Goal: Information Seeking & Learning: Find specific fact

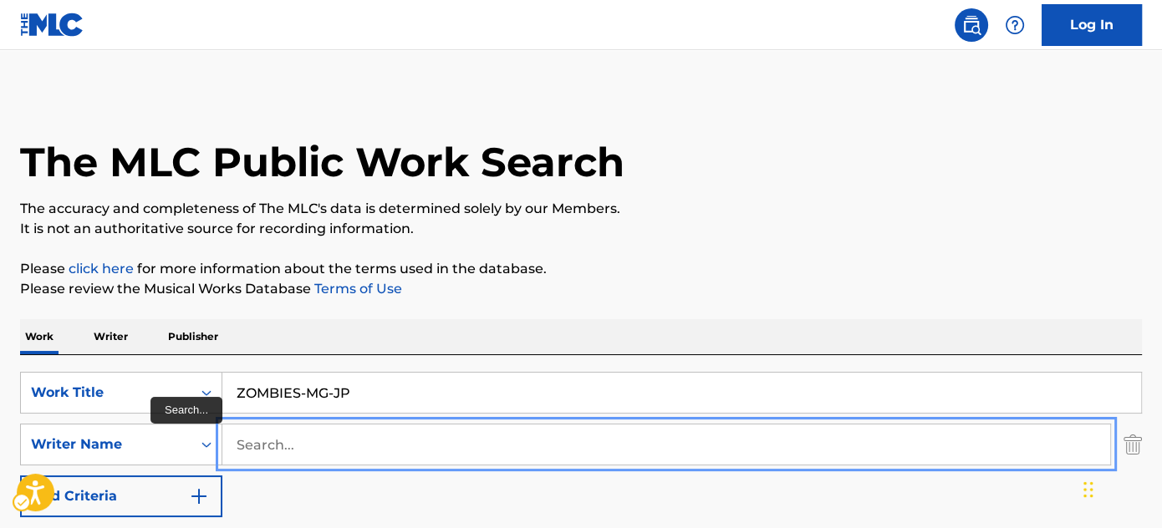
drag, startPoint x: 381, startPoint y: 440, endPoint x: 381, endPoint y: 427, distance: 13.4
click at [381, 440] on input "Search..." at bounding box center [666, 445] width 888 height 40
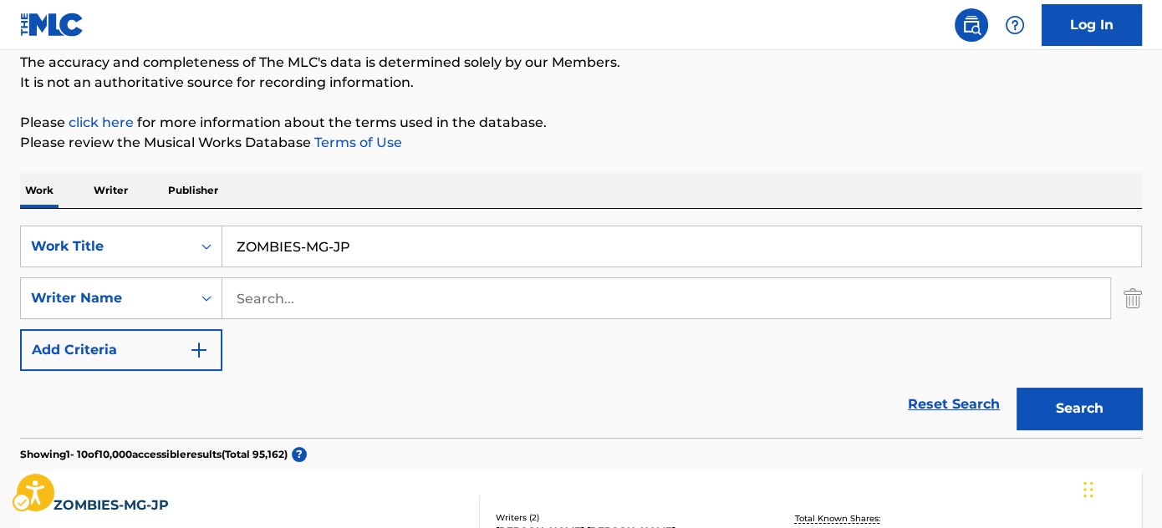
scroll to position [151, 0]
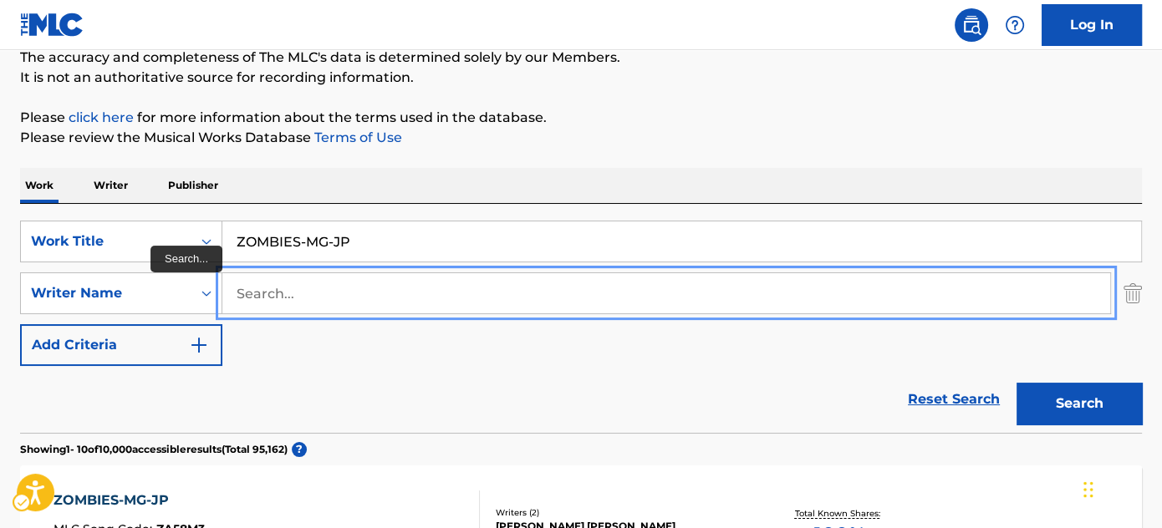
click at [564, 300] on input "Search..." at bounding box center [666, 293] width 888 height 40
type input "ayeni"
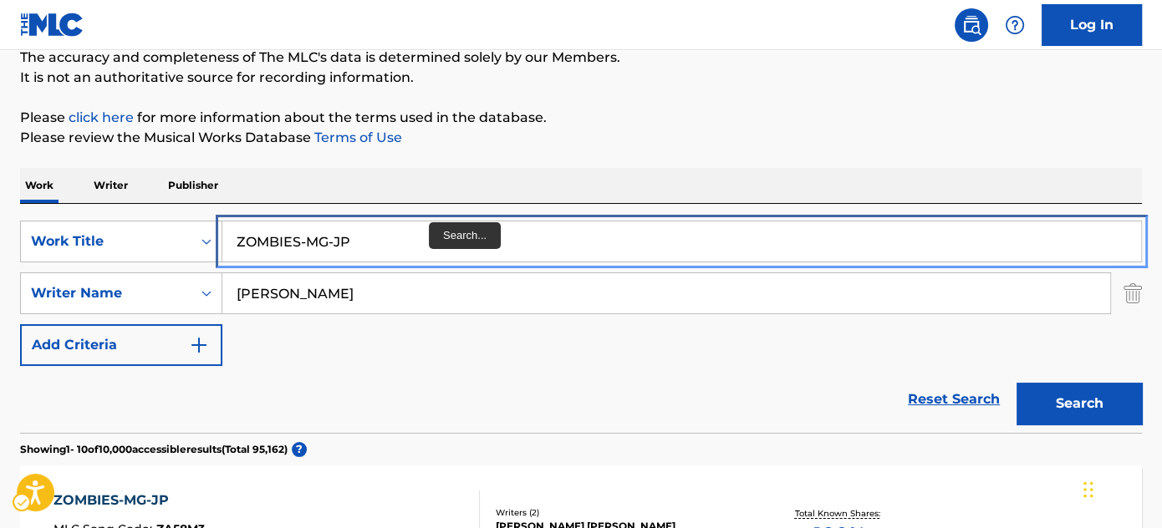
drag, startPoint x: 566, startPoint y: 237, endPoint x: 575, endPoint y: 220, distance: 19.1
click at [566, 237] on input "ZOMBIES-MG-JP" at bounding box center [681, 241] width 919 height 40
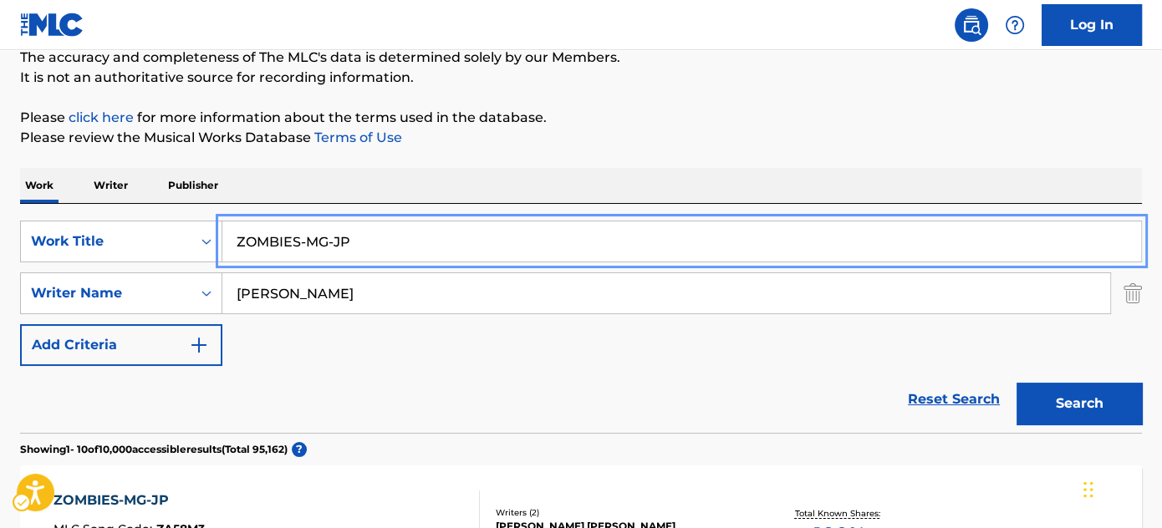
paste input "Ijokijo Beat"
type input "Ijokijo Beat"
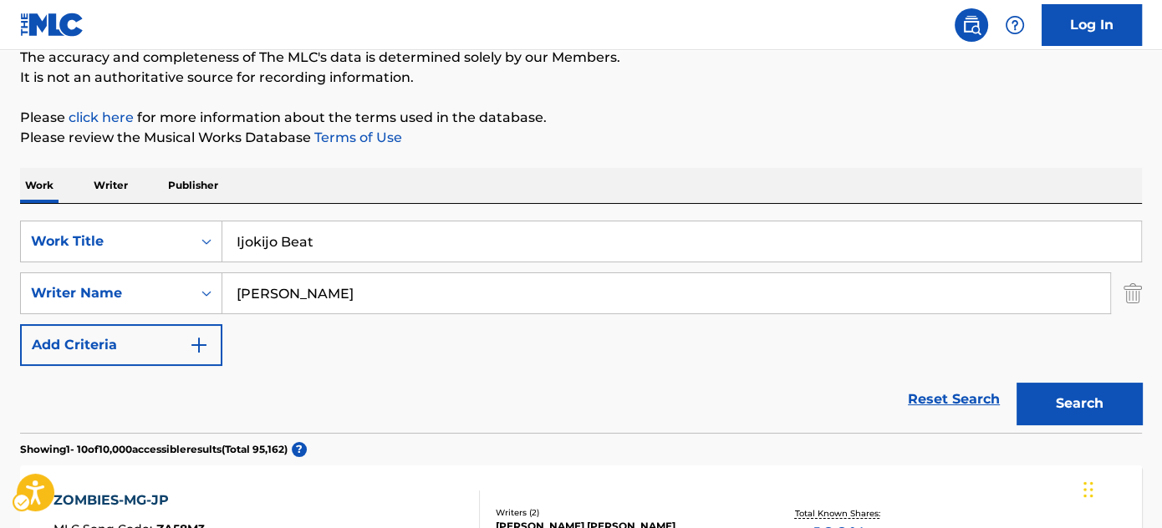
click at [624, 184] on div "Work Writer Publisher" at bounding box center [581, 185] width 1122 height 35
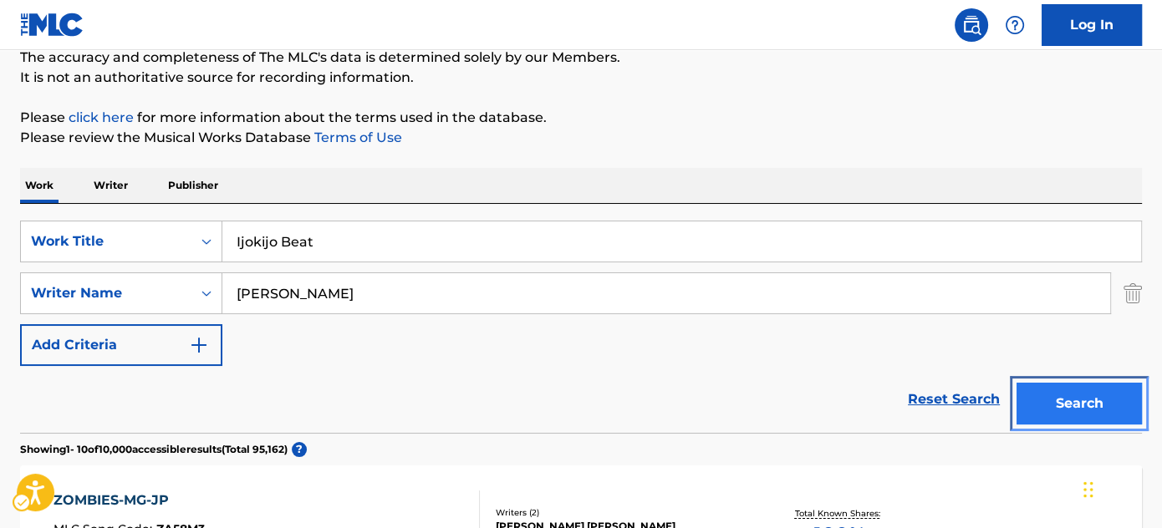
click at [1100, 415] on button "Search" at bounding box center [1078, 404] width 125 height 42
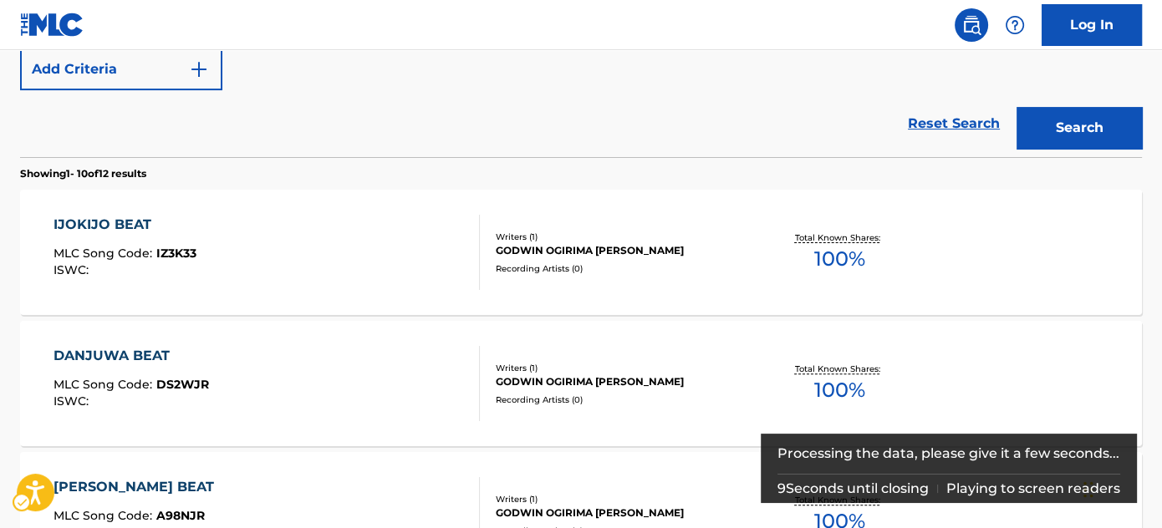
scroll to position [456, 0]
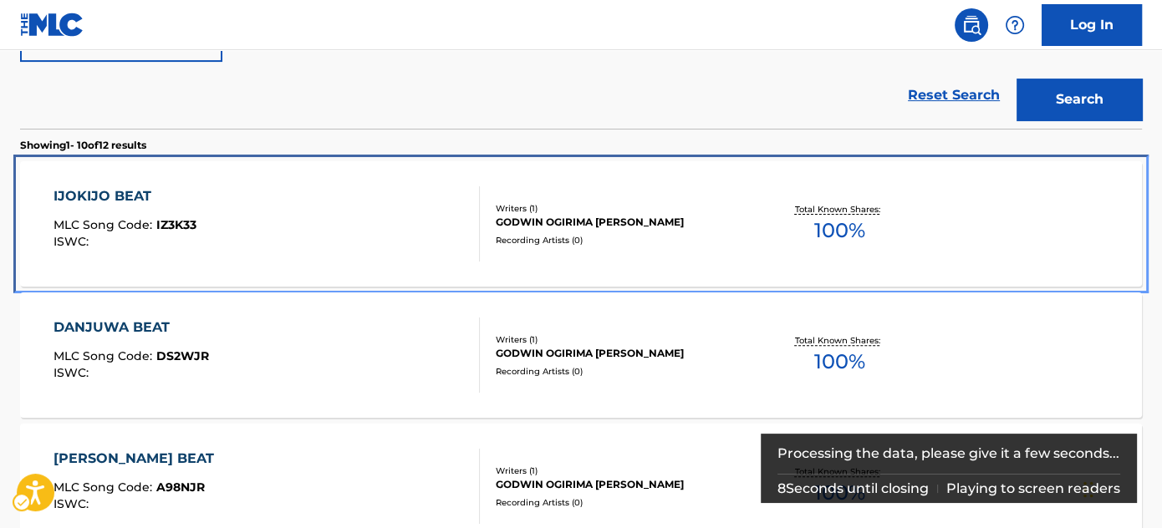
click at [553, 209] on div "Writers ( 1 )" at bounding box center [621, 208] width 251 height 13
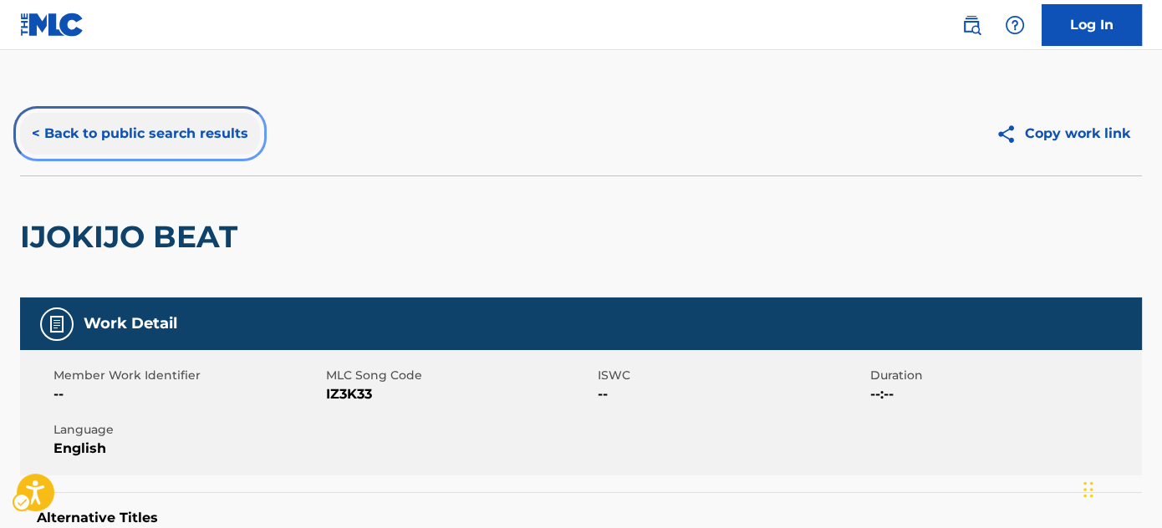
click at [118, 133] on button "< Back to public search results" at bounding box center [140, 134] width 240 height 42
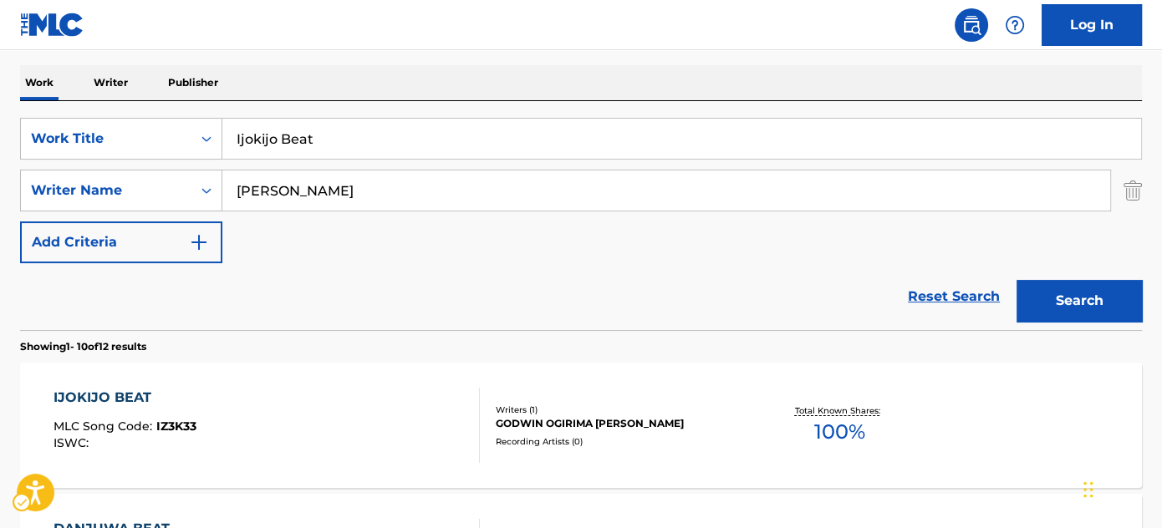
scroll to position [171, 0]
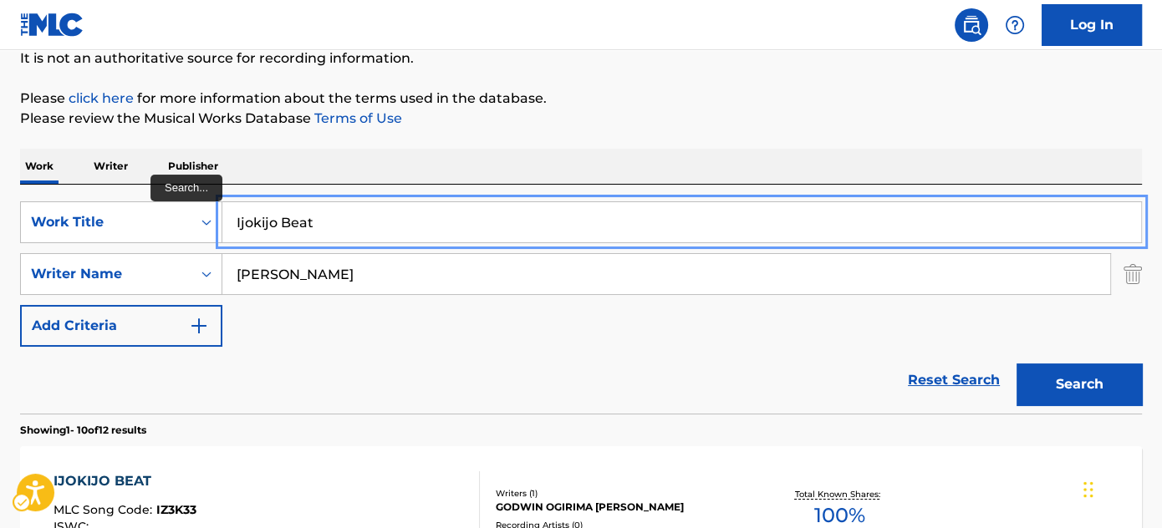
click at [376, 225] on input "Ijokijo Beat" at bounding box center [681, 222] width 919 height 40
paste input "Agbak"
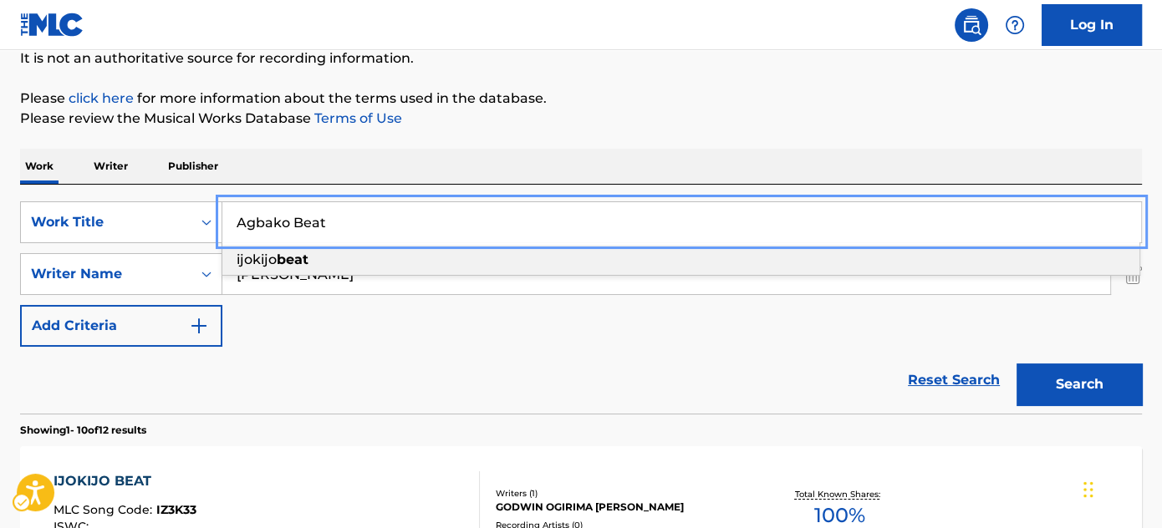
click at [510, 157] on div "Work Writer Publisher" at bounding box center [581, 166] width 1122 height 35
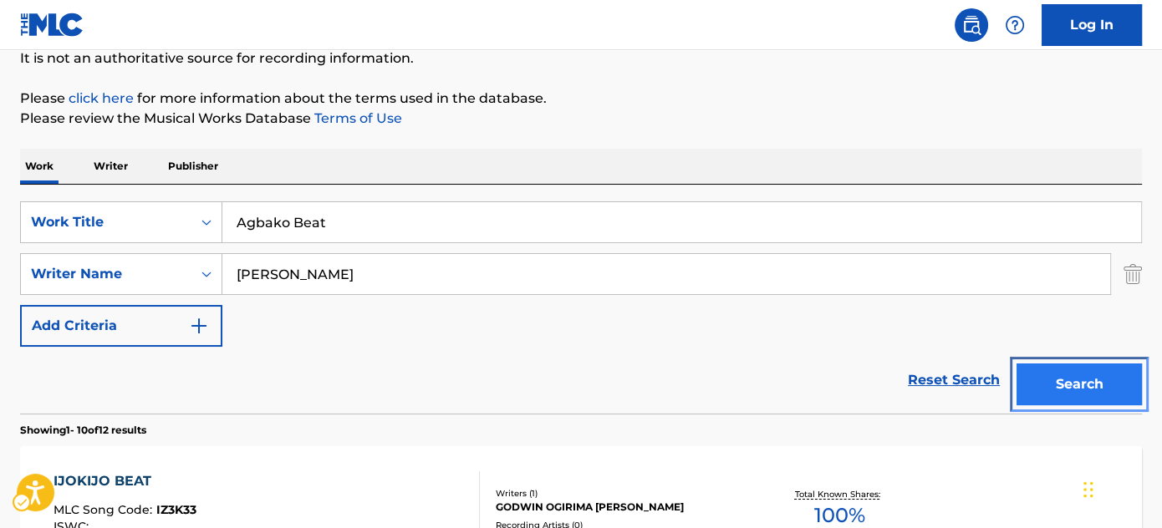
click at [1085, 388] on button "Search" at bounding box center [1078, 385] width 125 height 42
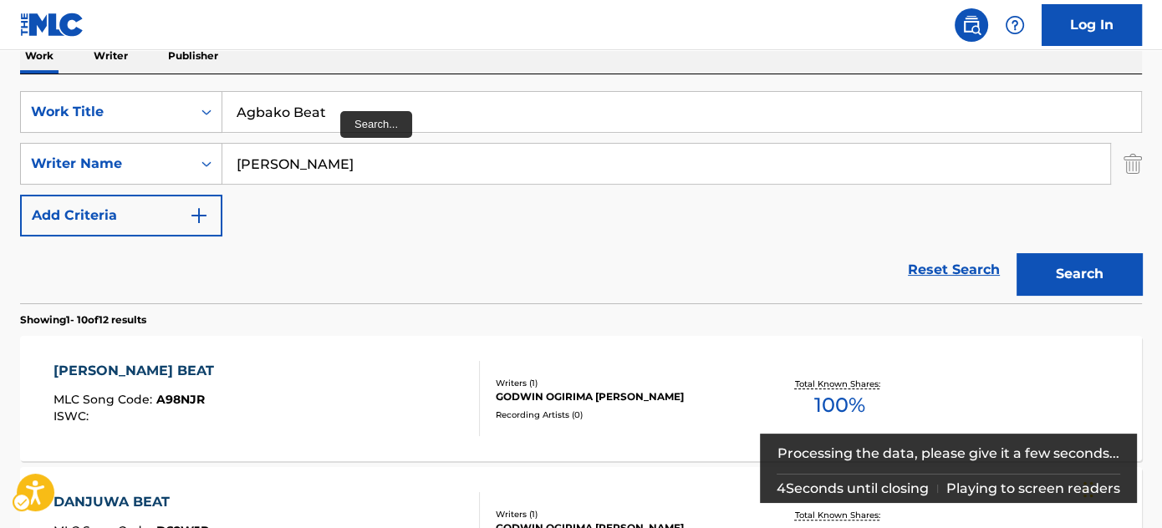
scroll to position [279, 0]
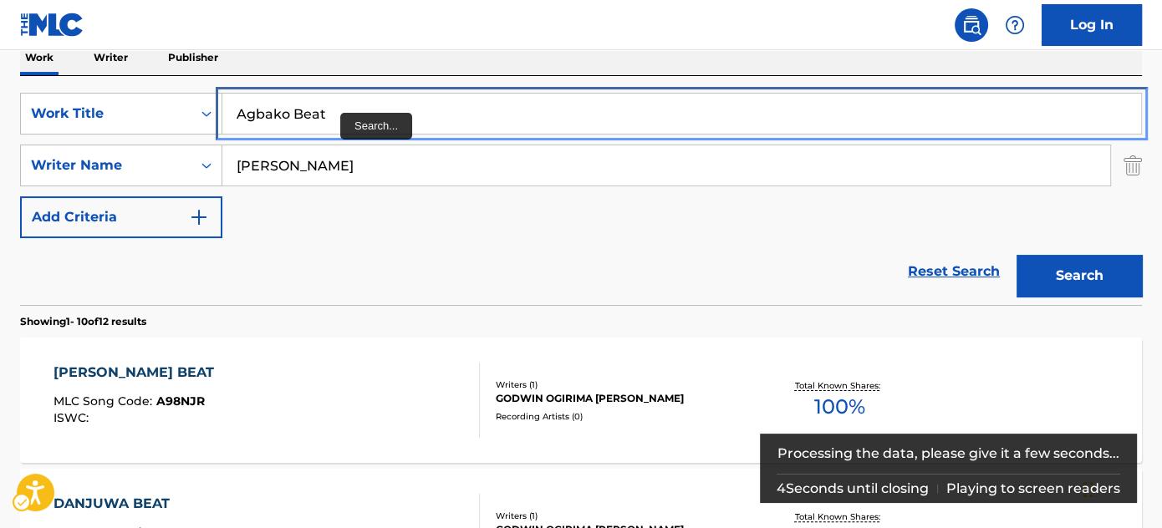
click at [339, 109] on input "Agbako Beat" at bounding box center [681, 114] width 919 height 40
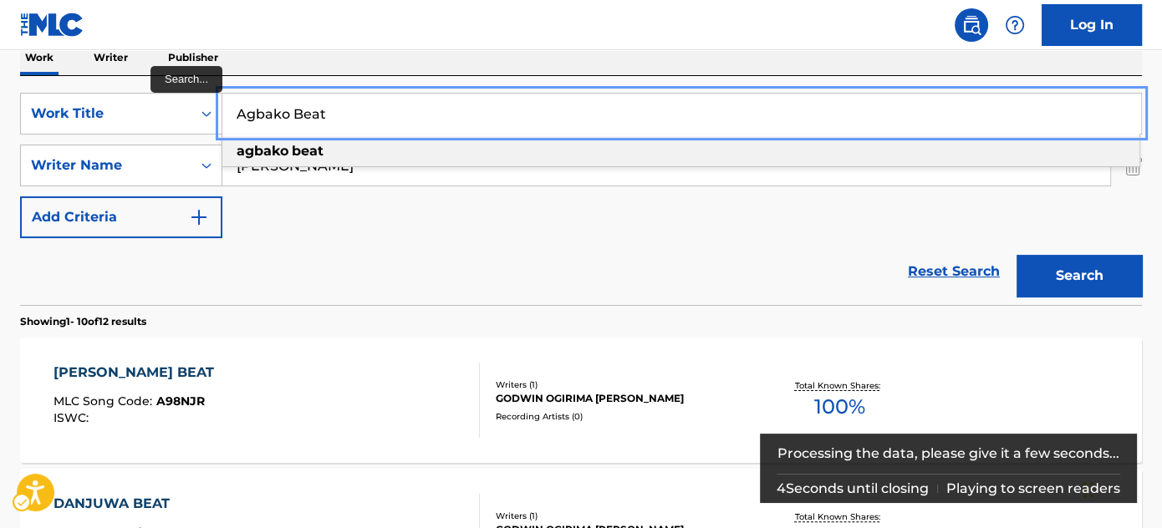
paste input "Ebeyin Wole"
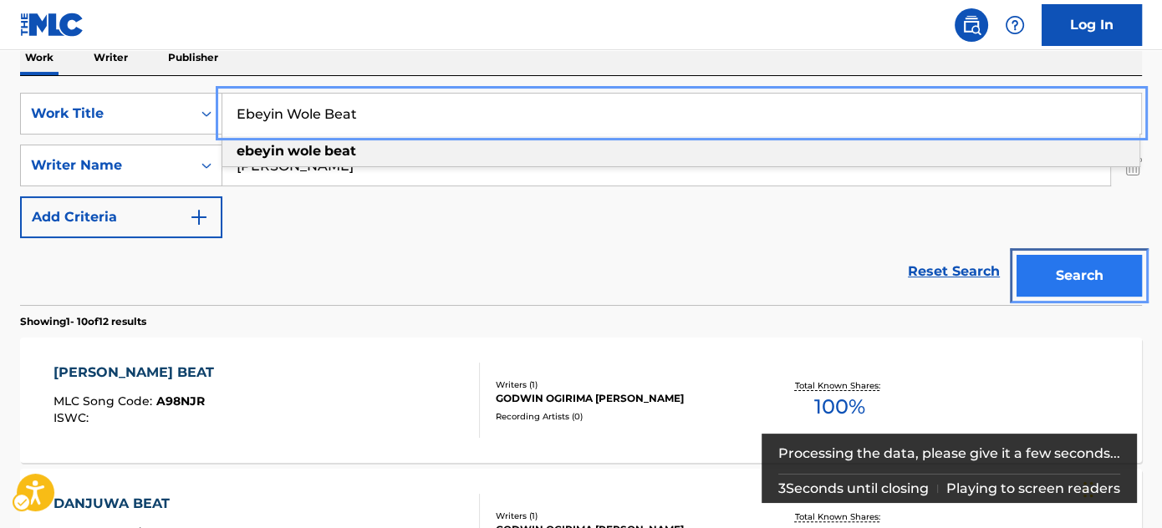
click at [1050, 264] on button "Search" at bounding box center [1078, 276] width 125 height 42
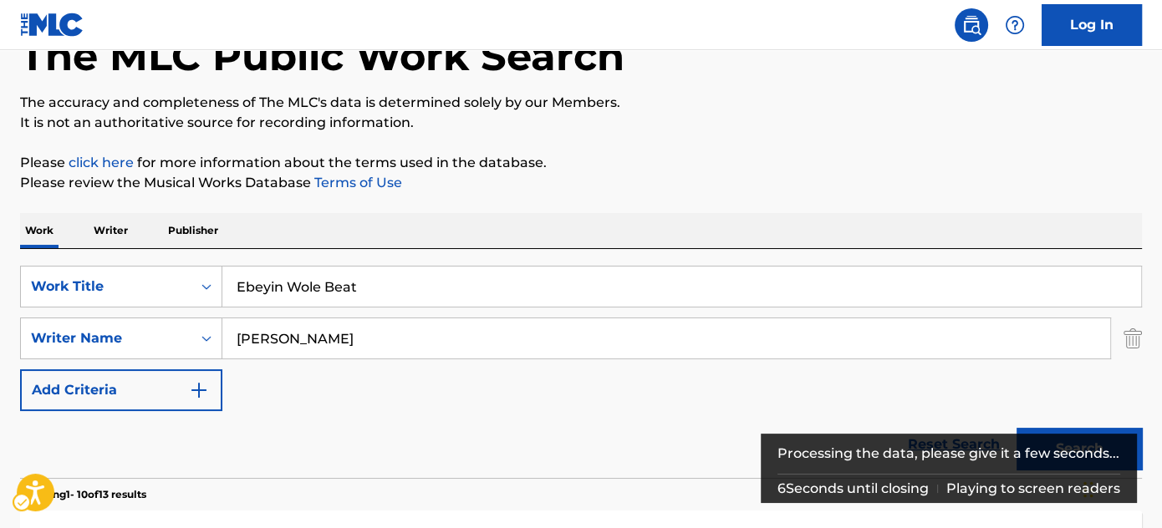
scroll to position [52, 0]
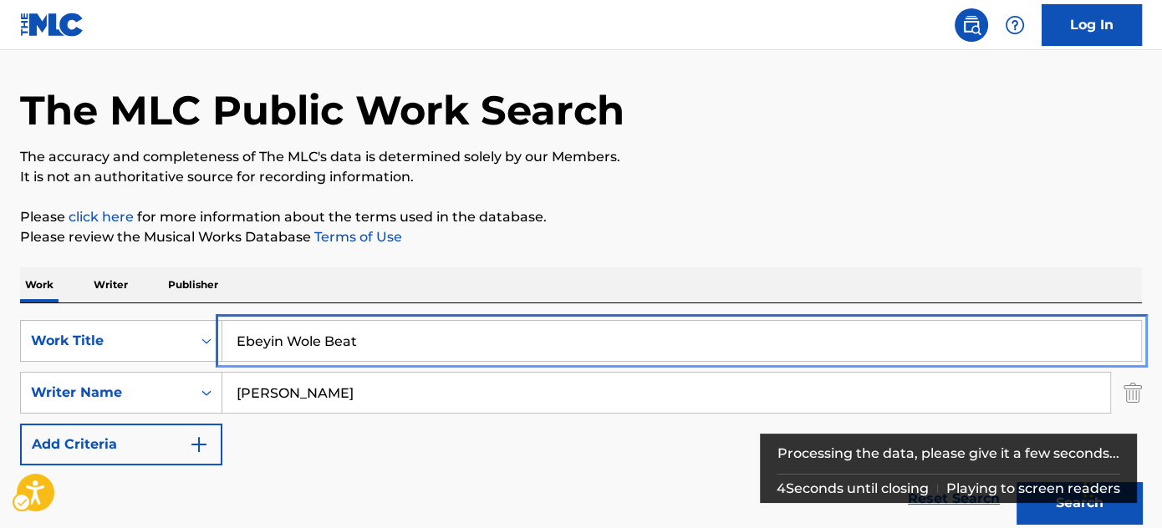
click at [349, 331] on input "Ebeyin Wole Beat" at bounding box center [681, 341] width 919 height 40
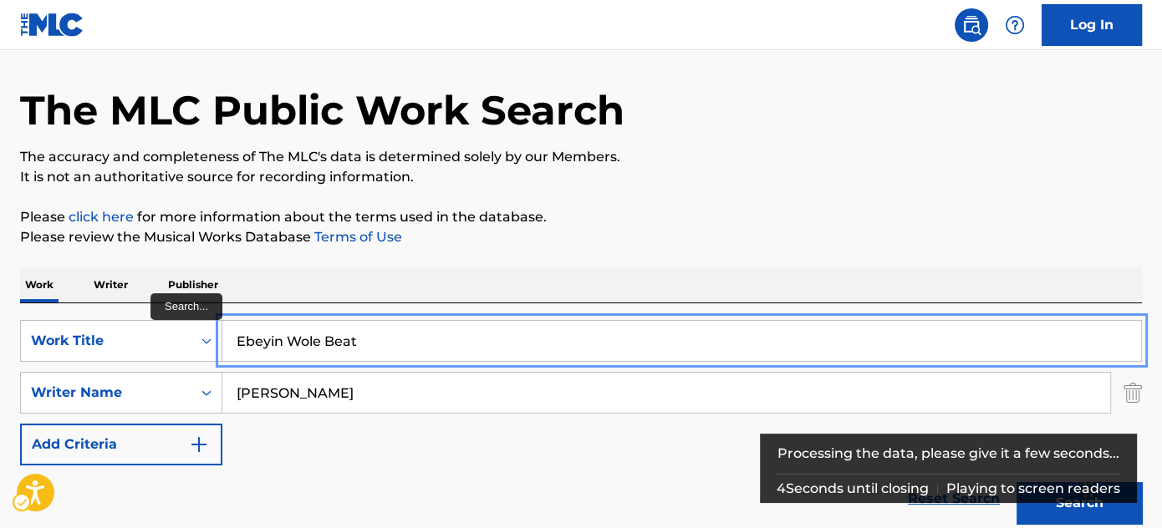
paste input "No Turning Back"
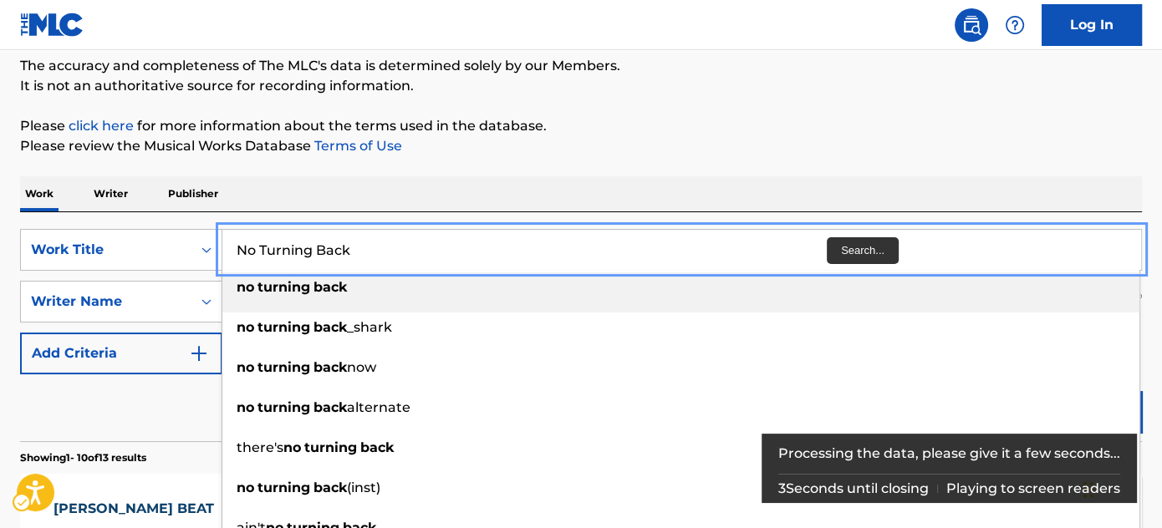
scroll to position [204, 0]
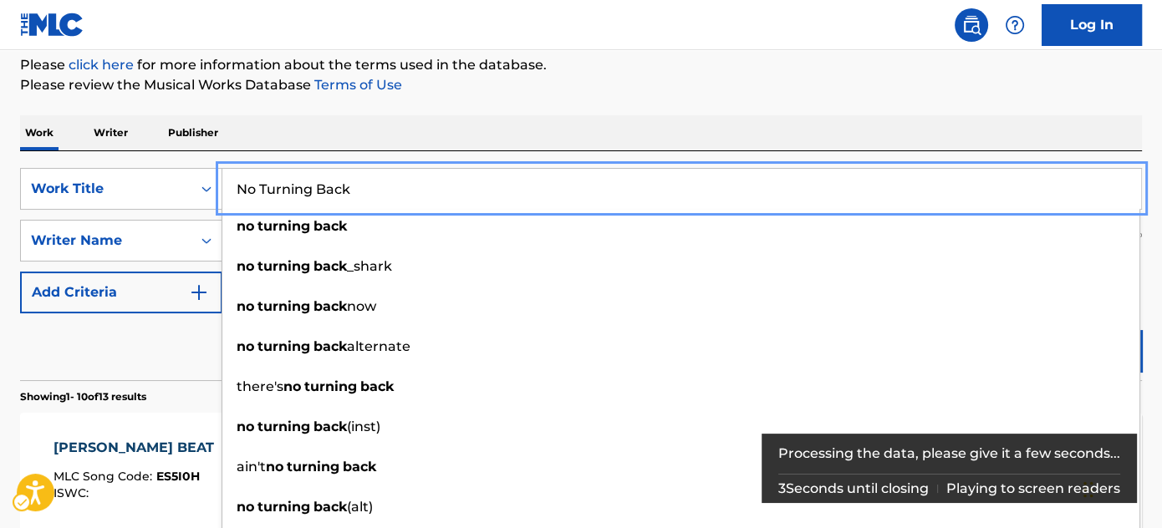
click at [992, 149] on div "Work Writer Publisher" at bounding box center [581, 132] width 1122 height 35
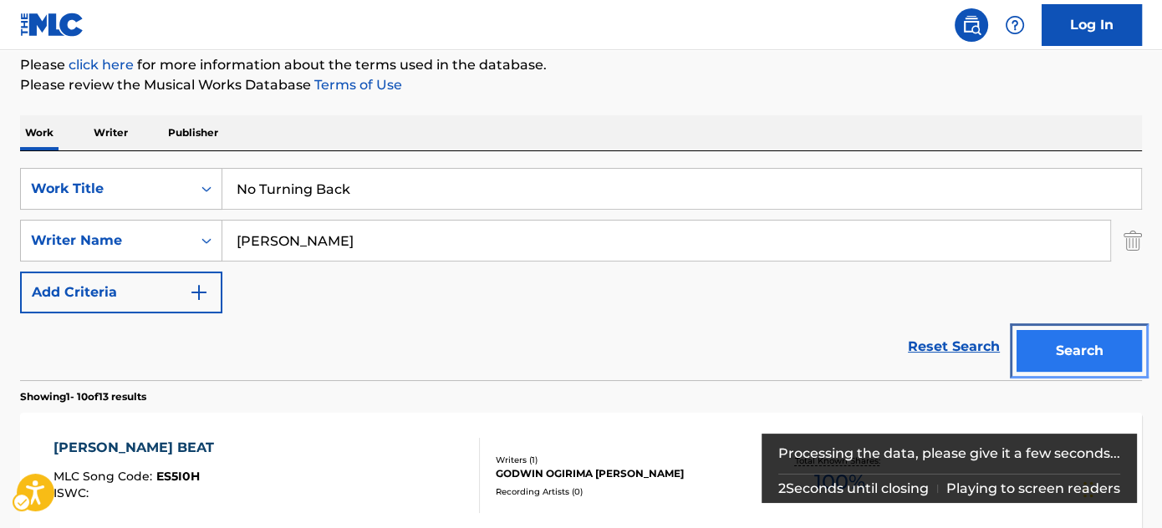
click at [1066, 331] on button "Search" at bounding box center [1078, 351] width 125 height 42
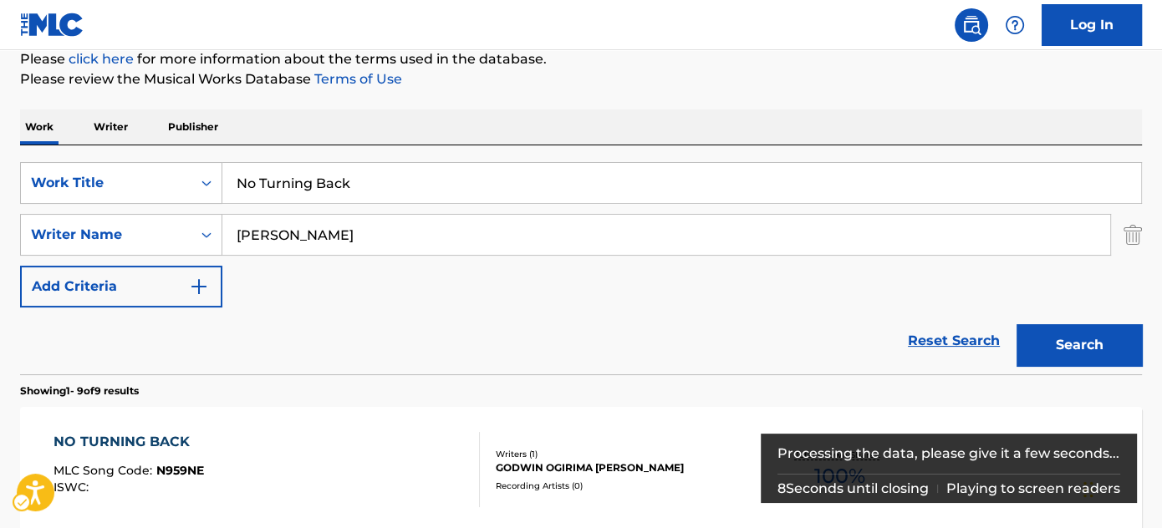
scroll to position [128, 0]
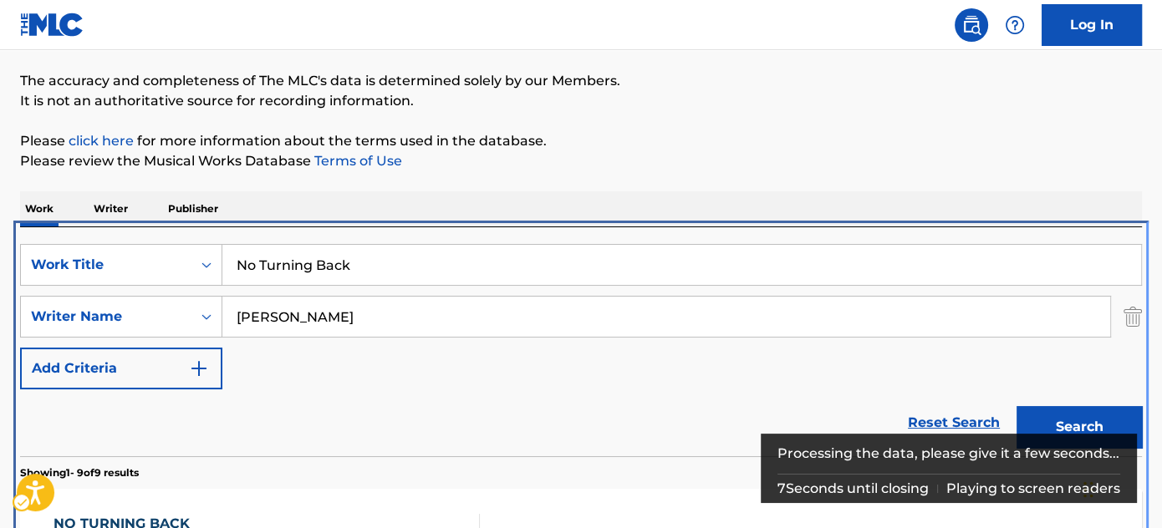
drag, startPoint x: 401, startPoint y: 241, endPoint x: 419, endPoint y: 244, distance: 17.9
click at [401, 241] on div "SearchWithCriteria9017fd28-032c-41de-aeec-a0ea7ccb3529 Work Title No Turning Ba…" at bounding box center [581, 341] width 1122 height 229
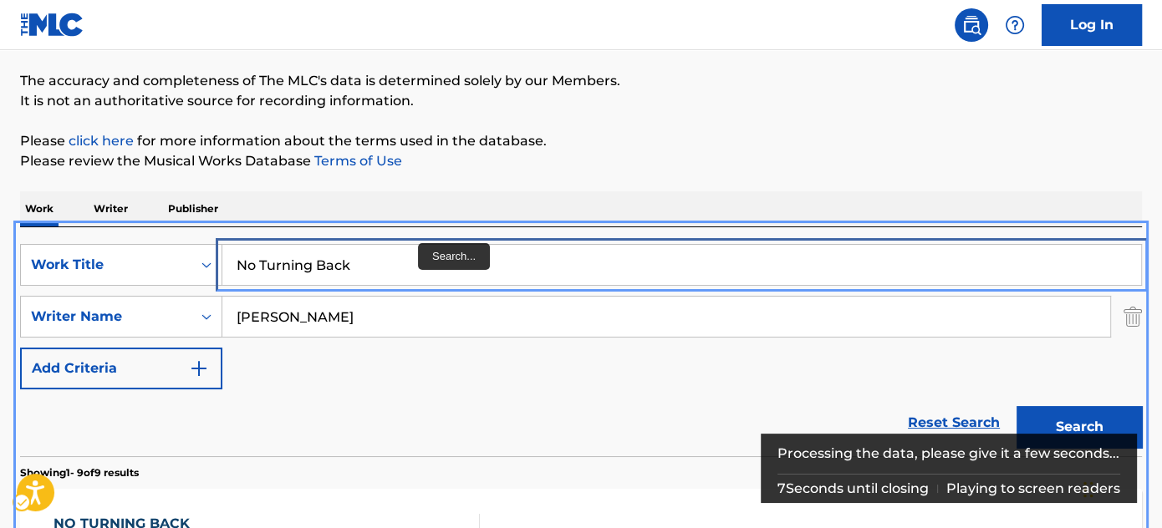
click at [424, 249] on input "No Turning Back" at bounding box center [681, 265] width 919 height 40
paste input "Laho Mara"
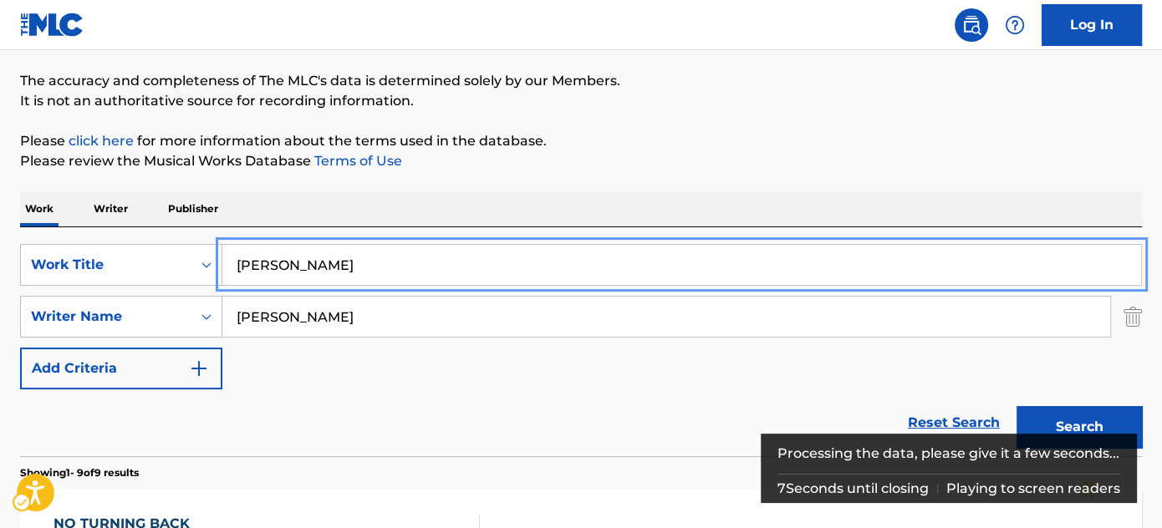
click at [699, 155] on p "Please review the Musical Works Database Terms of Use | New Window" at bounding box center [581, 161] width 1122 height 20
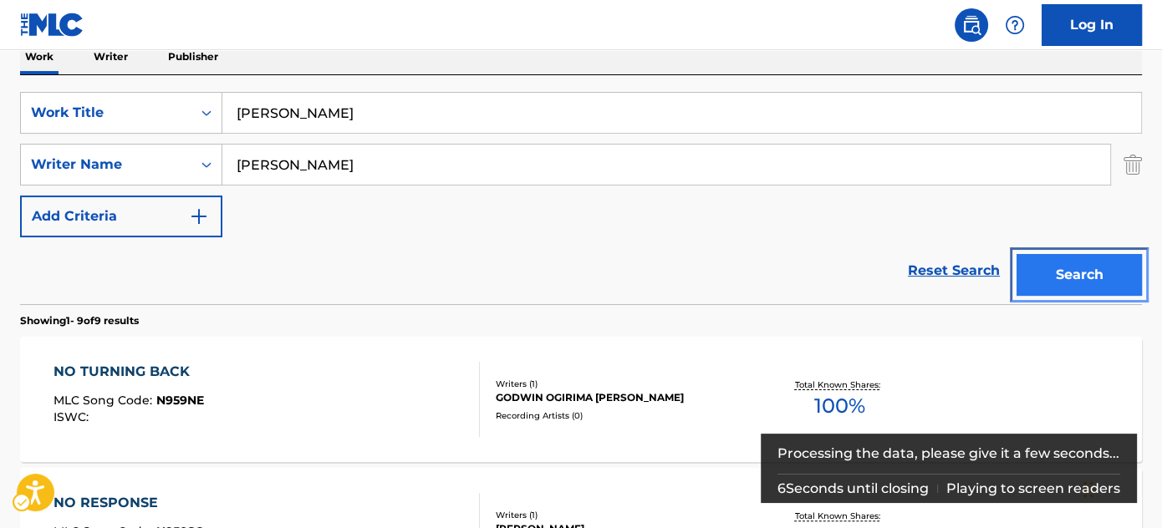
click at [1083, 271] on button "Search" at bounding box center [1078, 275] width 125 height 42
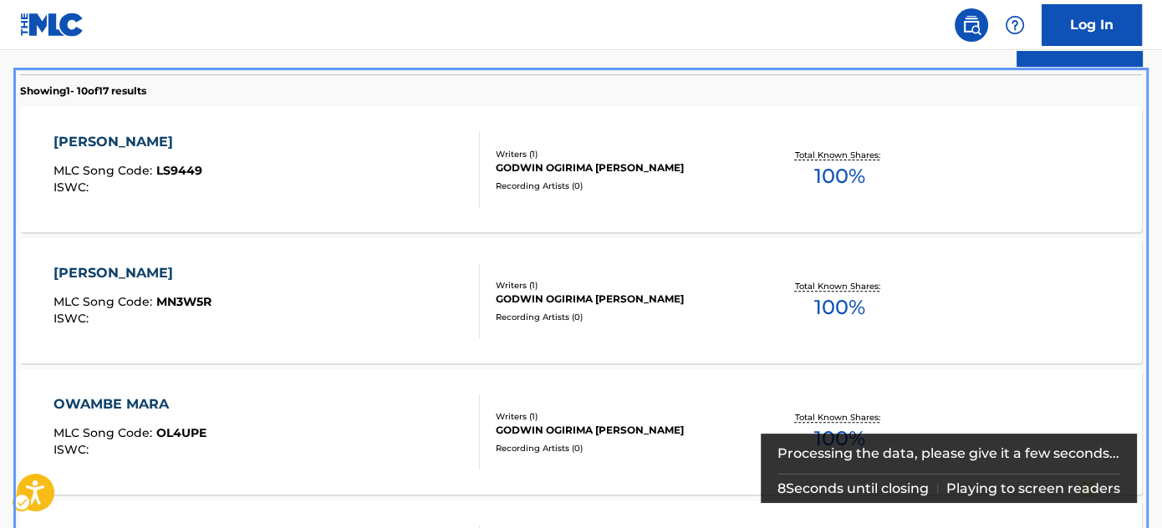
scroll to position [508, 0]
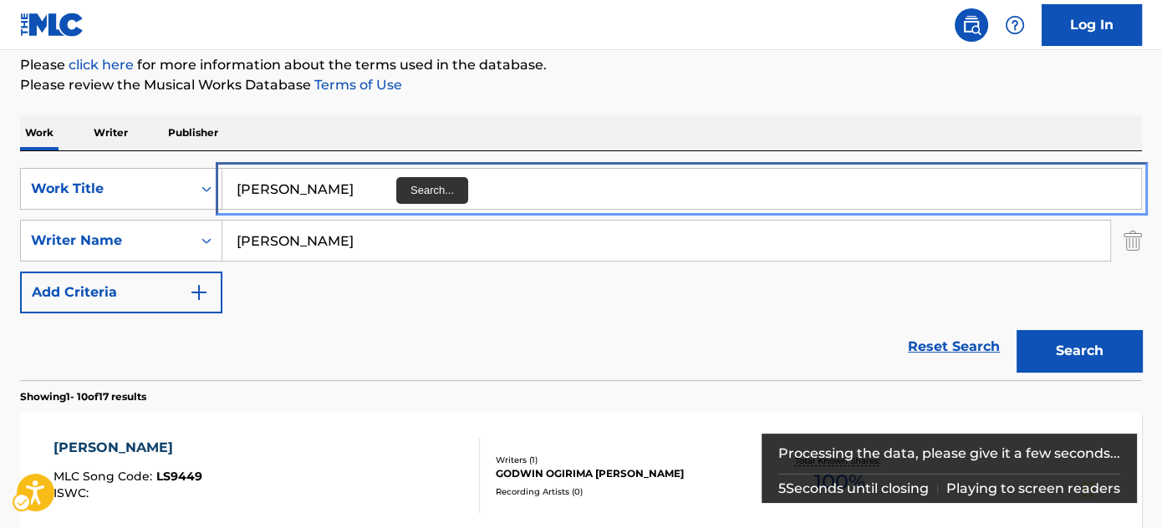
click at [373, 200] on input "Laho Mara" at bounding box center [681, 189] width 919 height 40
paste input "Chopeth"
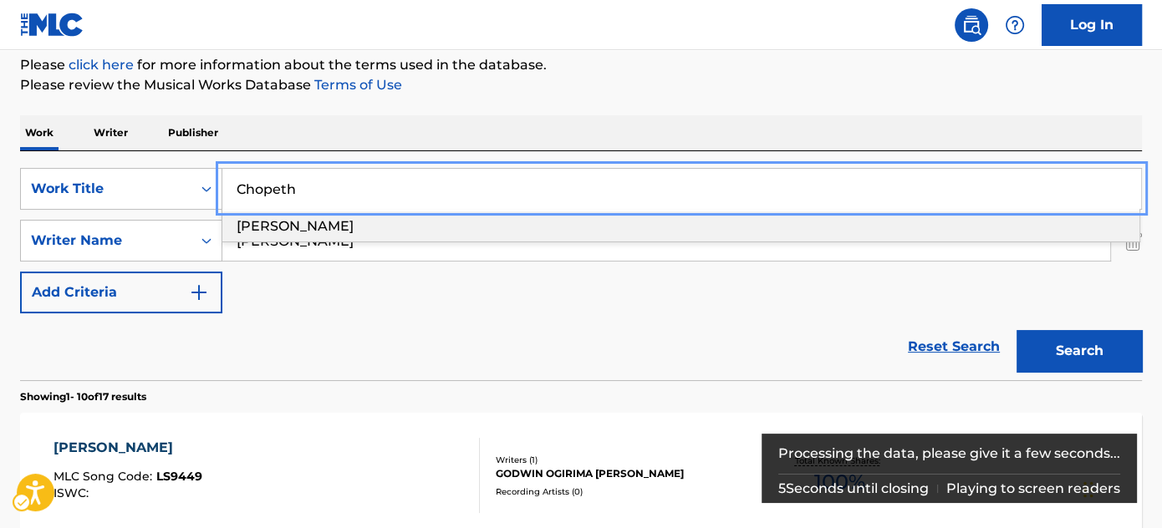
click at [521, 136] on div "Work Writer Publisher" at bounding box center [581, 132] width 1122 height 35
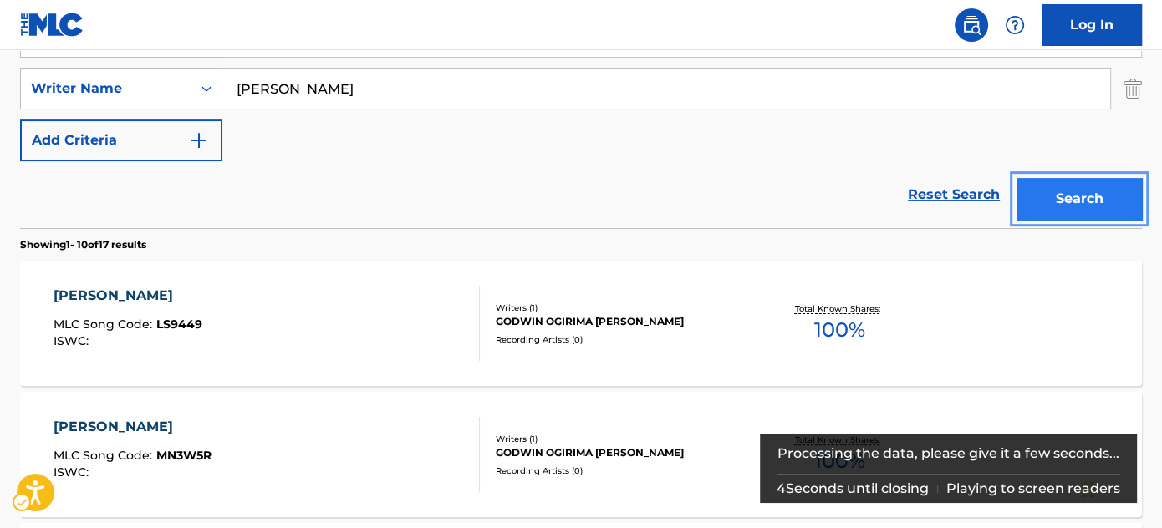
click at [1048, 208] on button "Search" at bounding box center [1078, 199] width 125 height 42
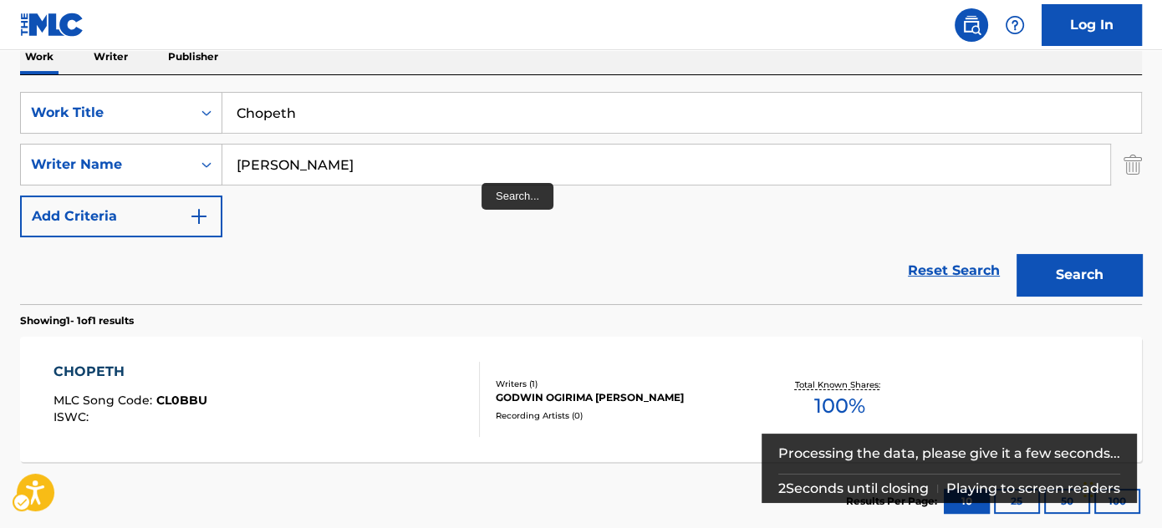
scroll to position [278, 0]
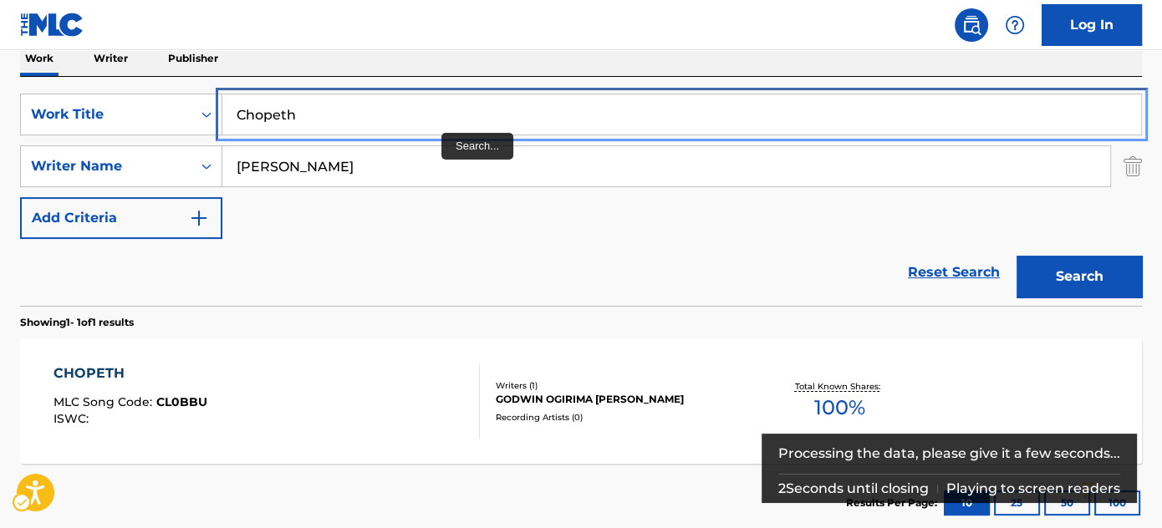
drag, startPoint x: 440, startPoint y: 112, endPoint x: 480, endPoint y: 84, distance: 48.5
click at [440, 111] on input "Chopeth" at bounding box center [681, 114] width 919 height 40
paste input "Poco Loco"
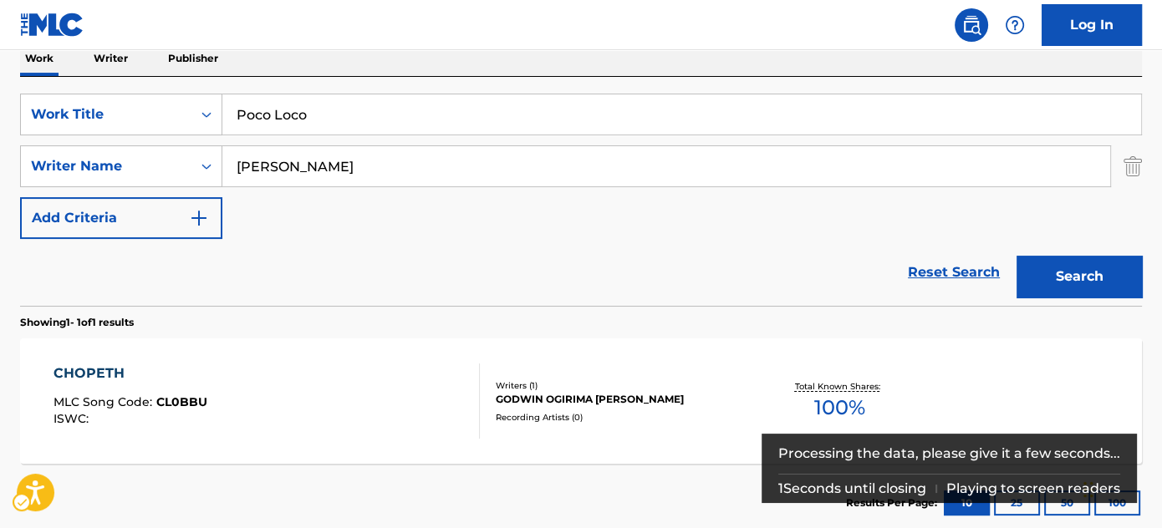
click at [487, 79] on div "SearchWithCriteria9017fd28-032c-41de-aeec-a0ea7ccb3529 Work Title Poco Loco Sea…" at bounding box center [581, 191] width 1122 height 229
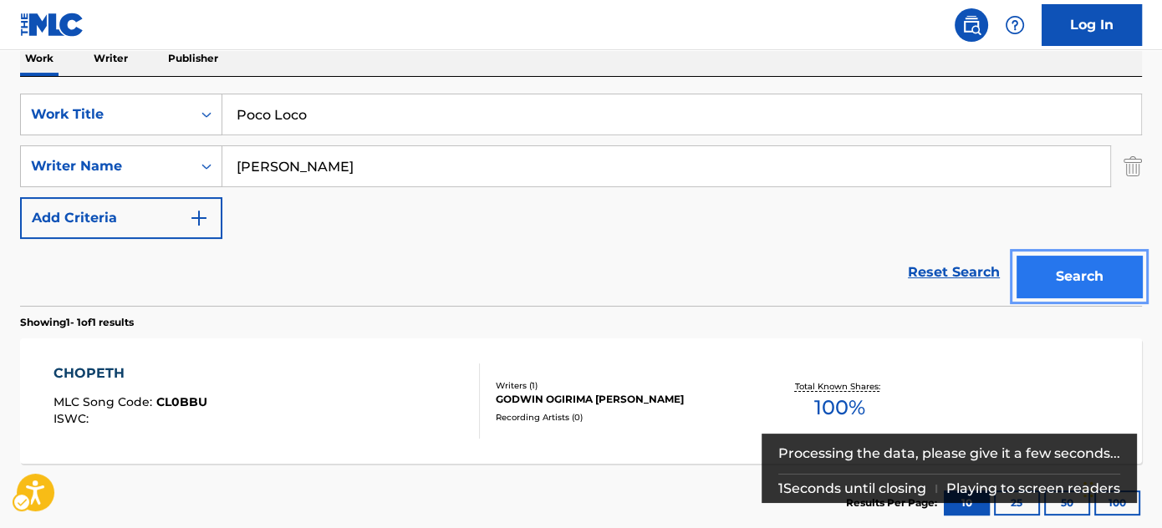
click at [1121, 270] on button "Search" at bounding box center [1078, 277] width 125 height 42
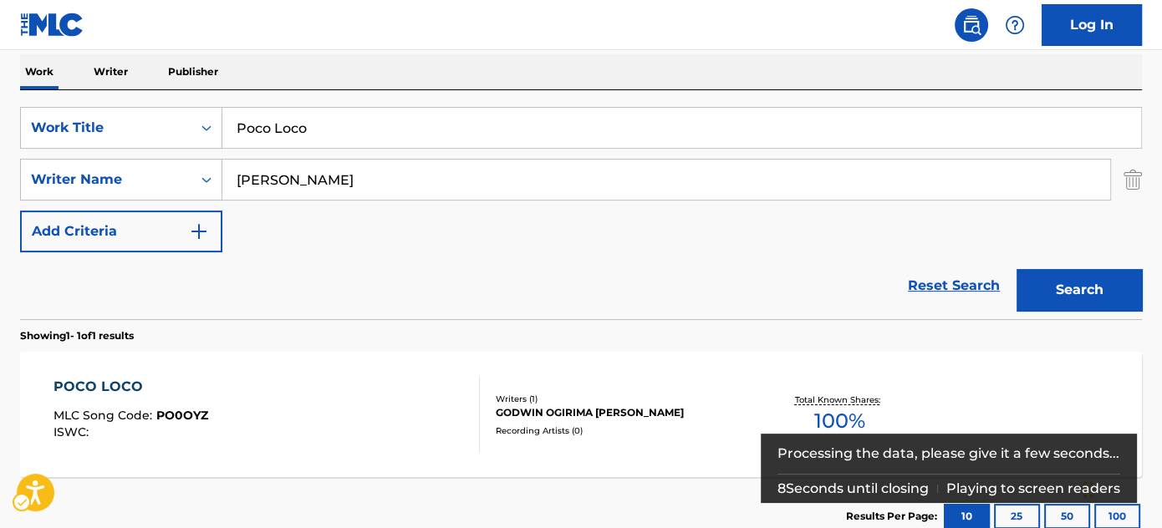
scroll to position [209, 0]
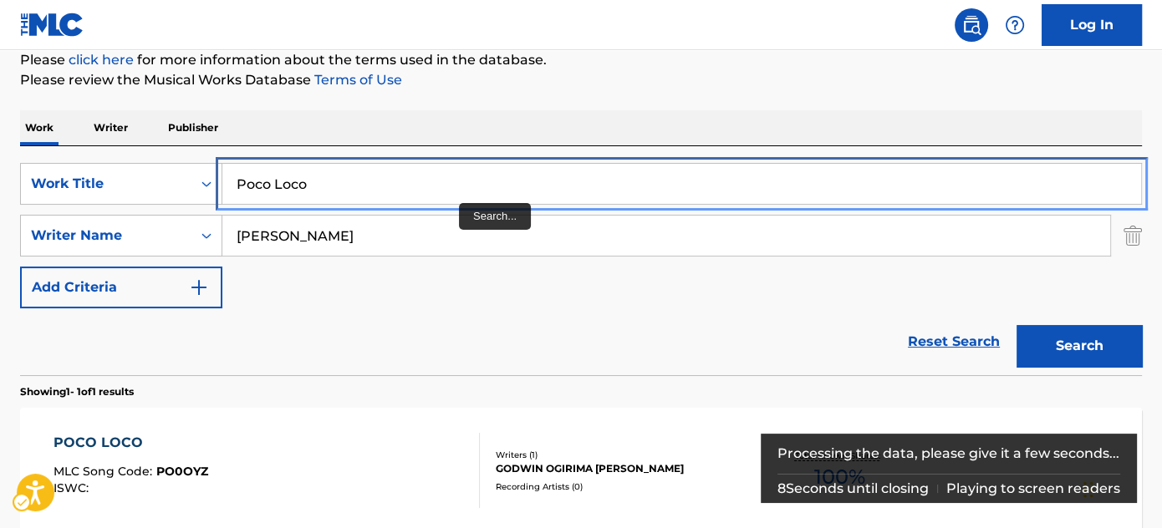
click at [428, 196] on input "Poco Loco" at bounding box center [681, 184] width 919 height 40
paste input "Haskena"
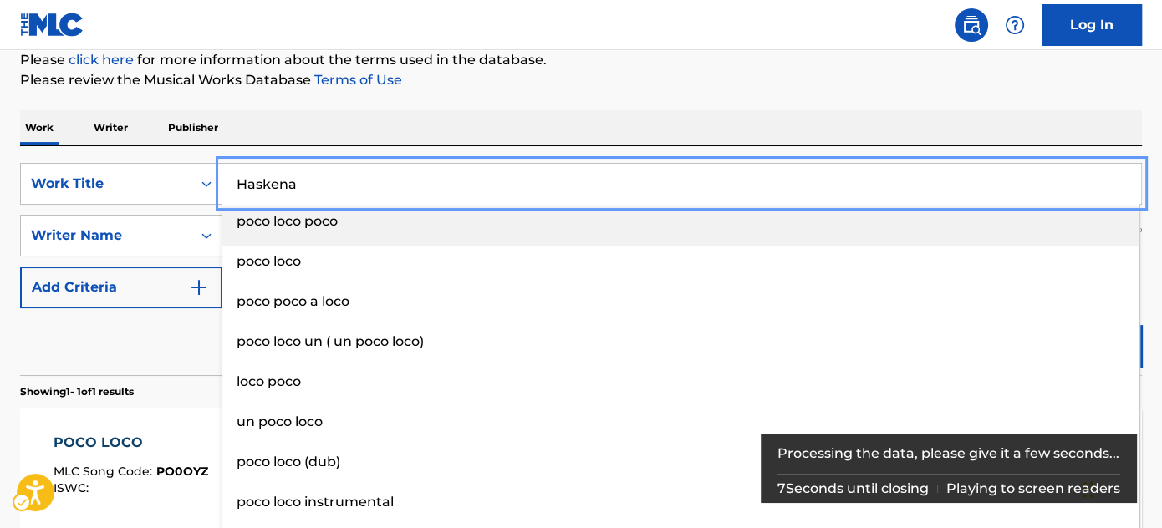
click at [609, 105] on div "The MLC Public Work Search The accuracy and completeness of The MLC's data is d…" at bounding box center [581, 247] width 1162 height 729
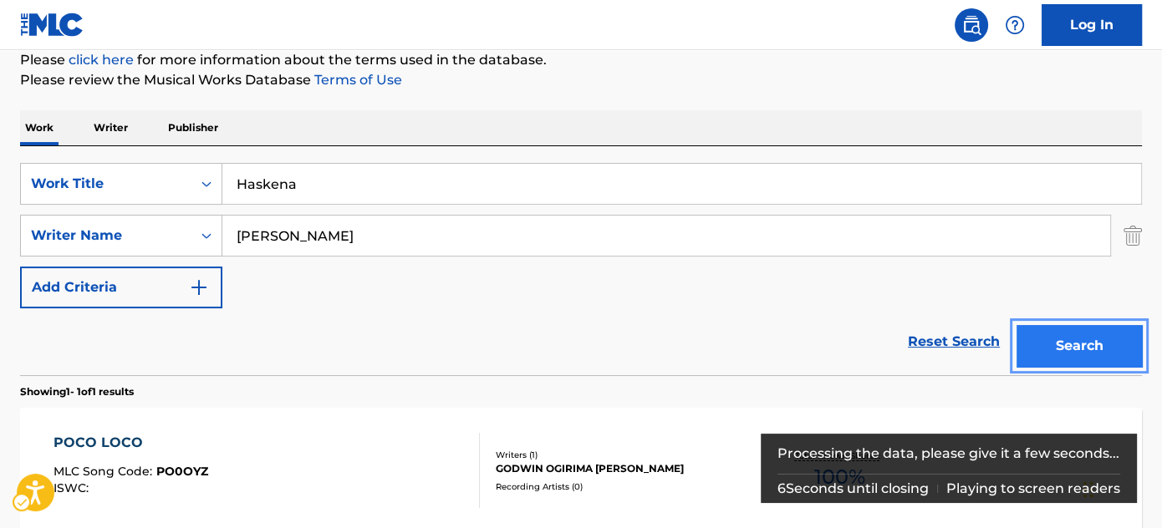
click at [1087, 333] on button "Search" at bounding box center [1078, 346] width 125 height 42
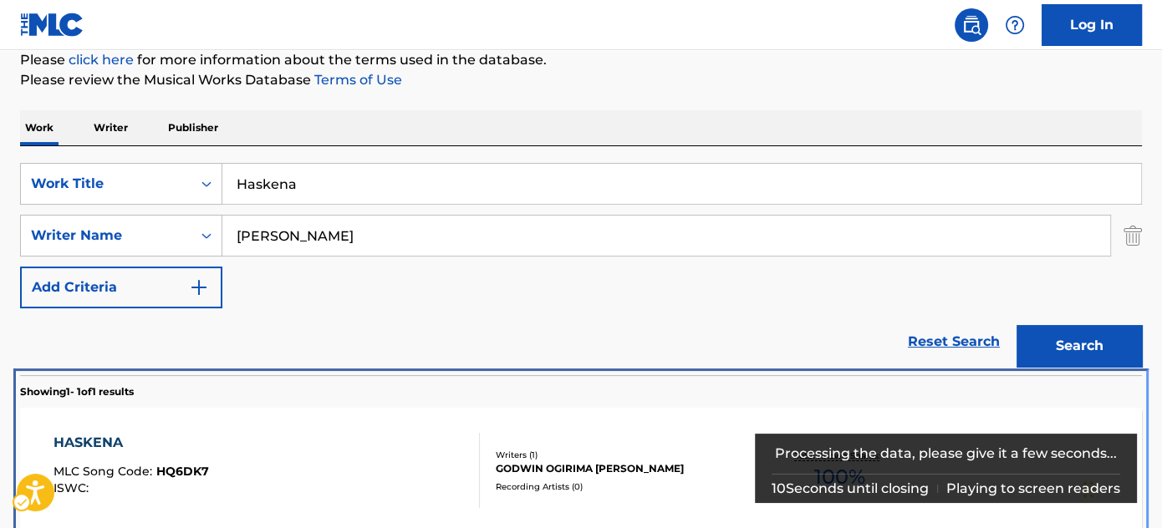
scroll to position [292, 0]
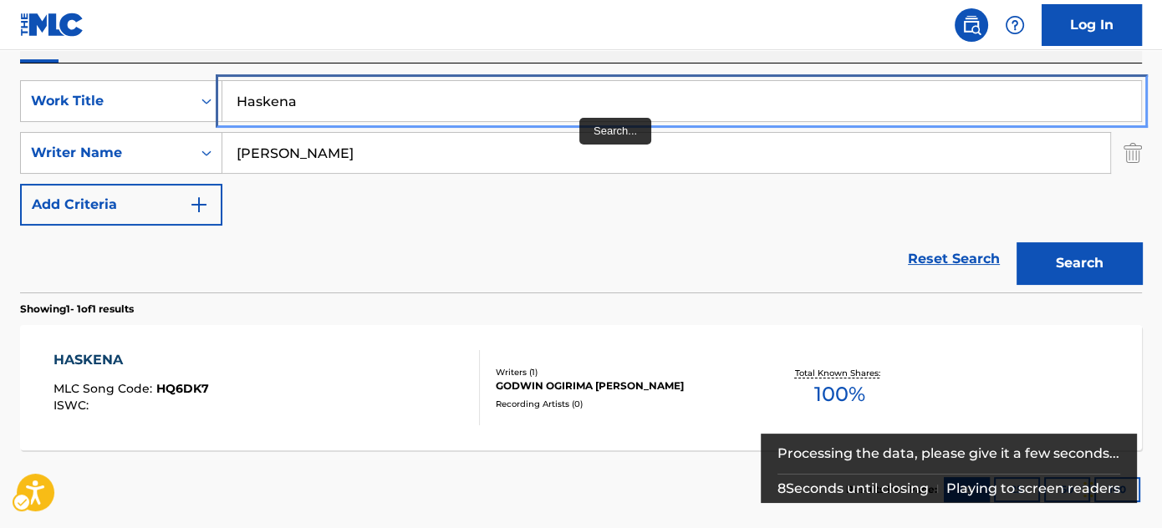
click at [548, 95] on input "Haskena" at bounding box center [681, 101] width 919 height 40
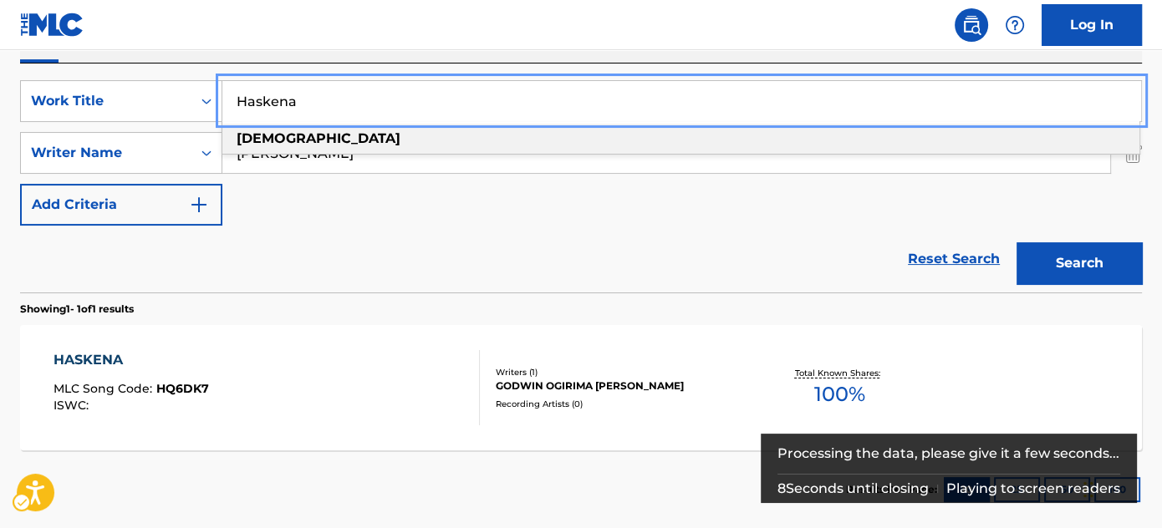
paste input "Truth or Dare"
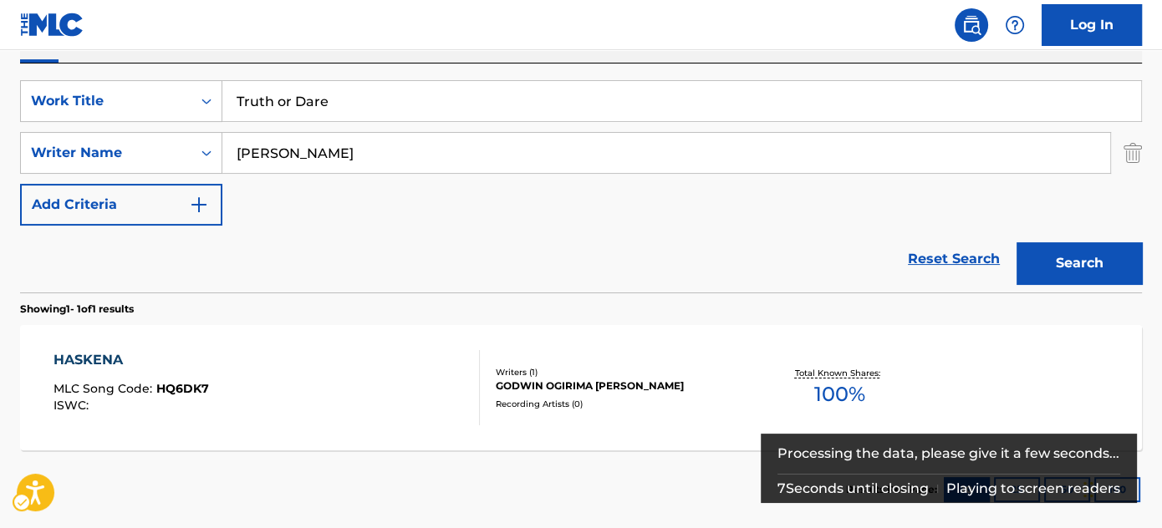
click at [188, 289] on div "Reset Search Search" at bounding box center [581, 259] width 1122 height 67
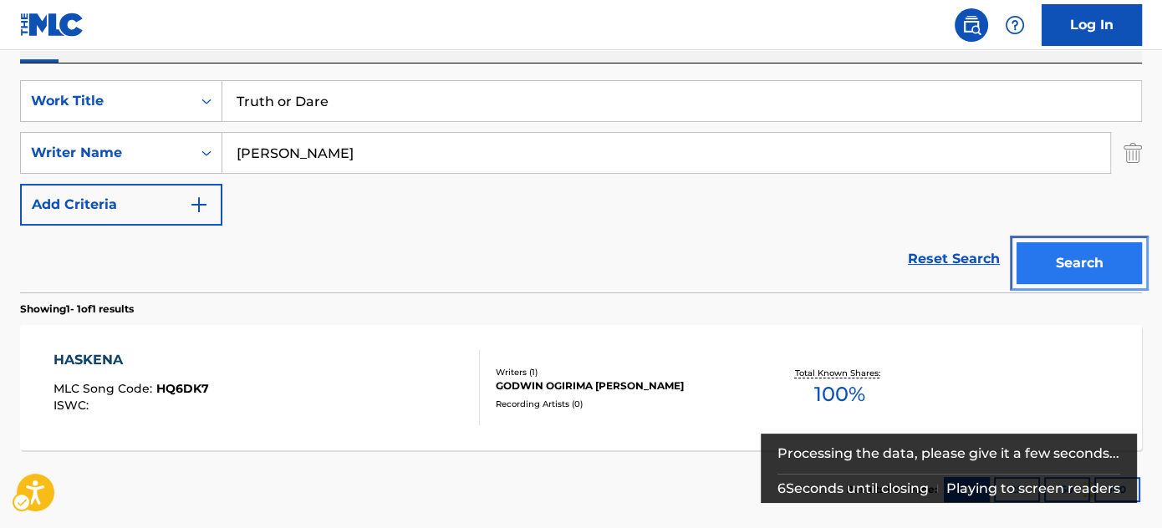
click at [1059, 257] on button "Search" at bounding box center [1078, 263] width 125 height 42
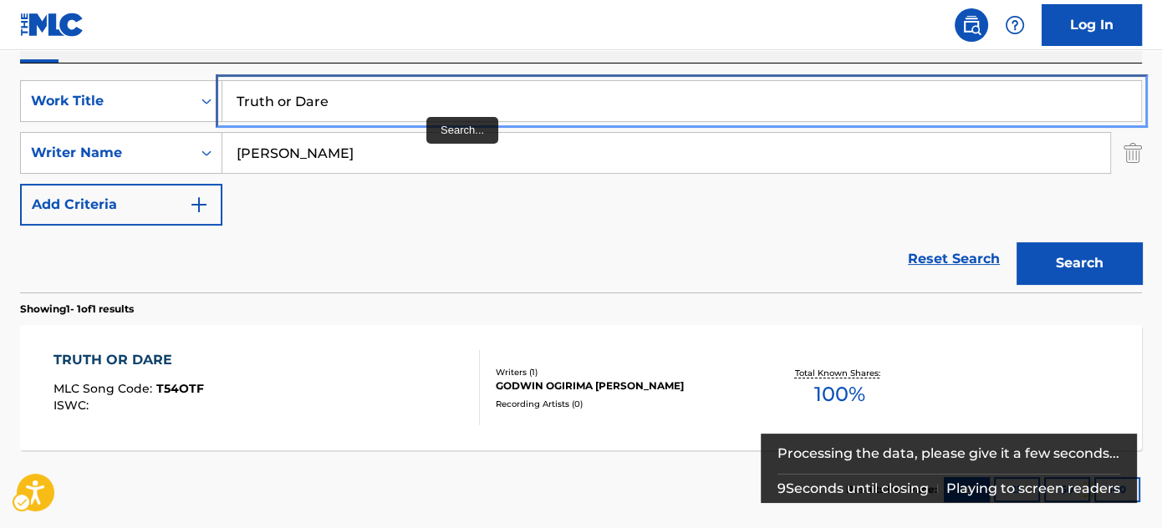
click at [446, 95] on input "Truth or Dare" at bounding box center [681, 101] width 919 height 40
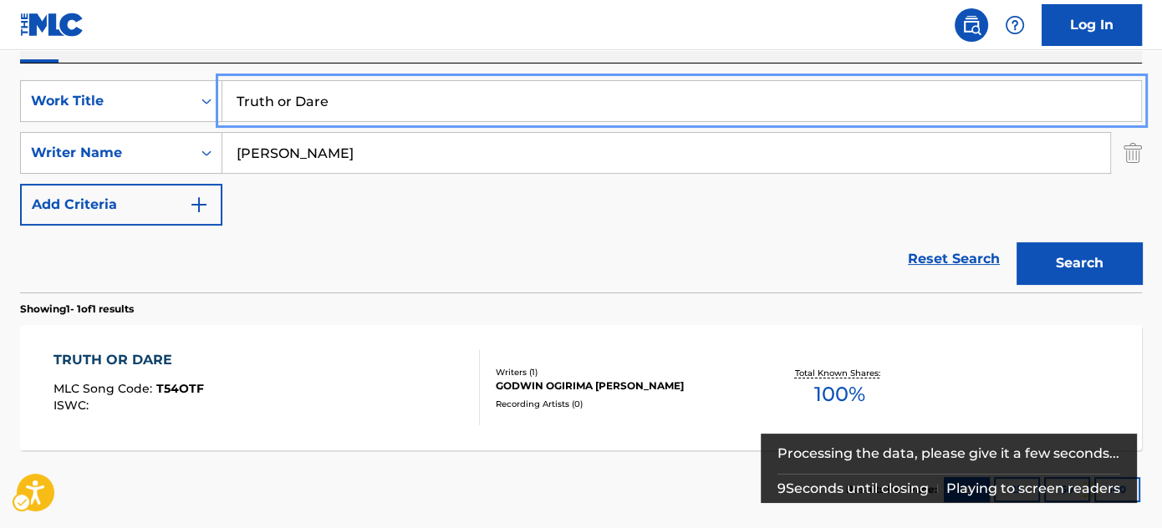
paste input "Happiest Year 2.0"
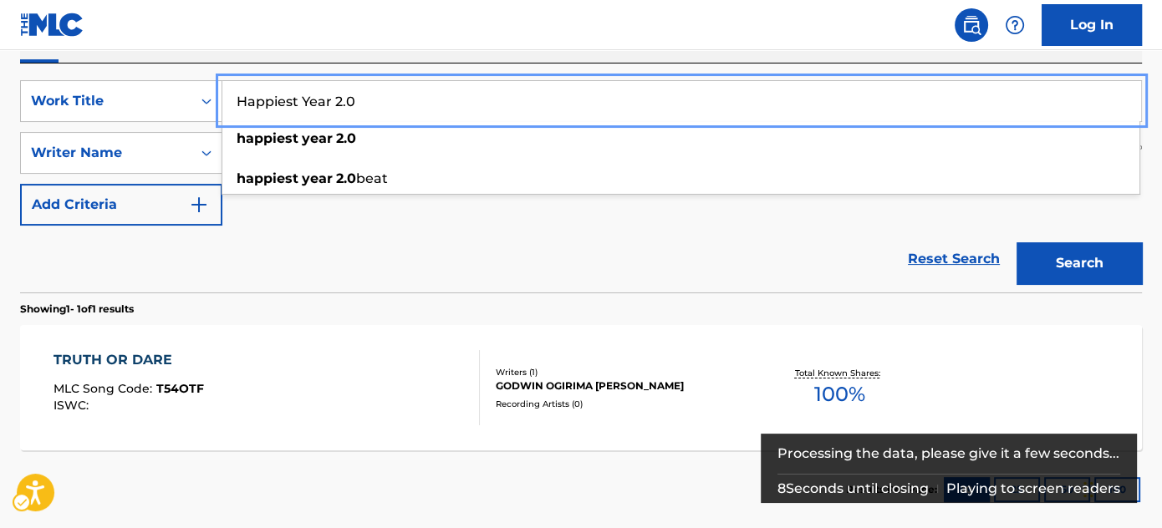
type input "Happiest Year 2.0"
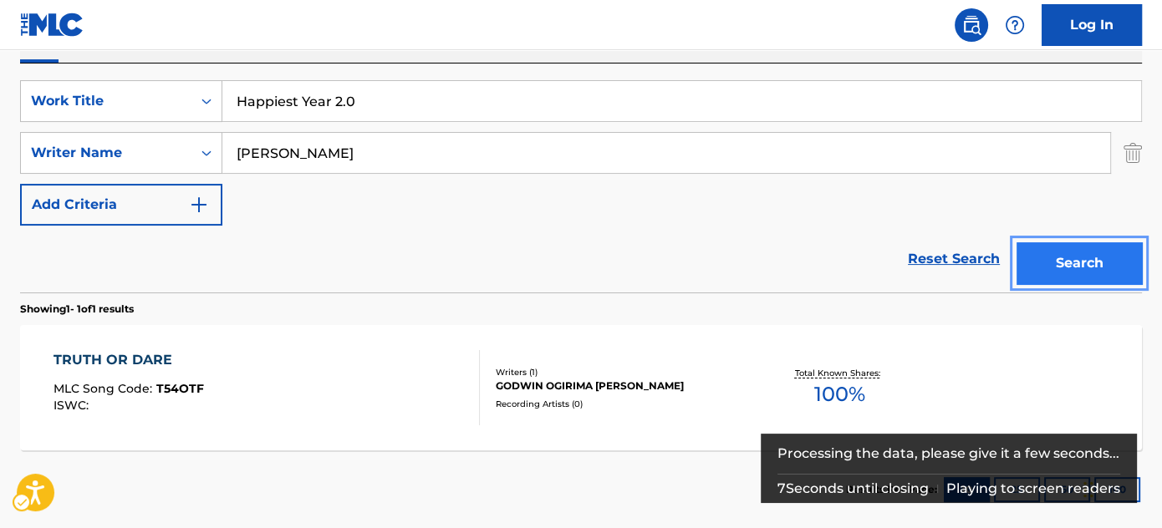
click at [1055, 244] on button "Search" at bounding box center [1078, 263] width 125 height 42
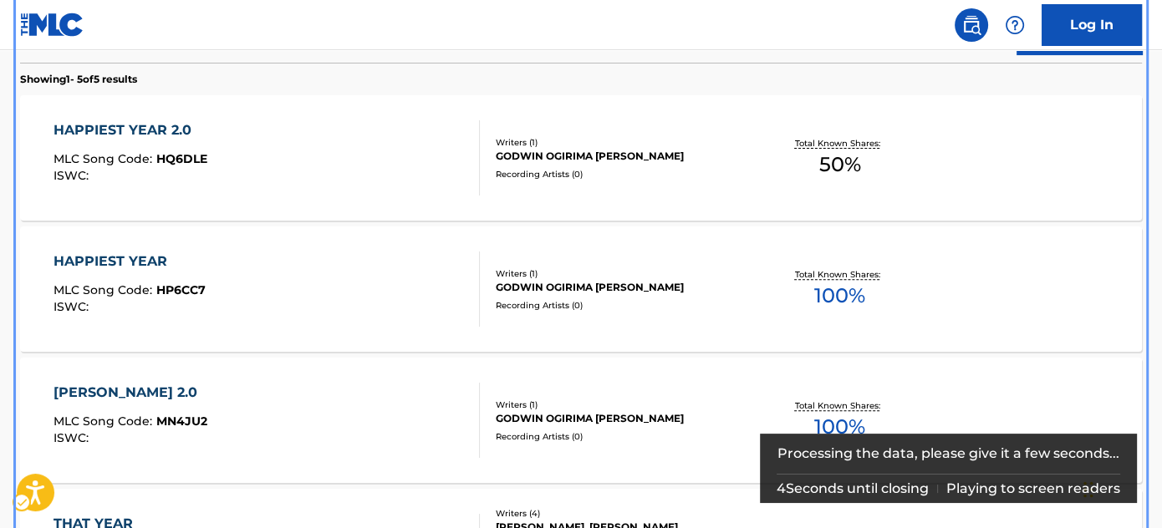
scroll to position [520, 0]
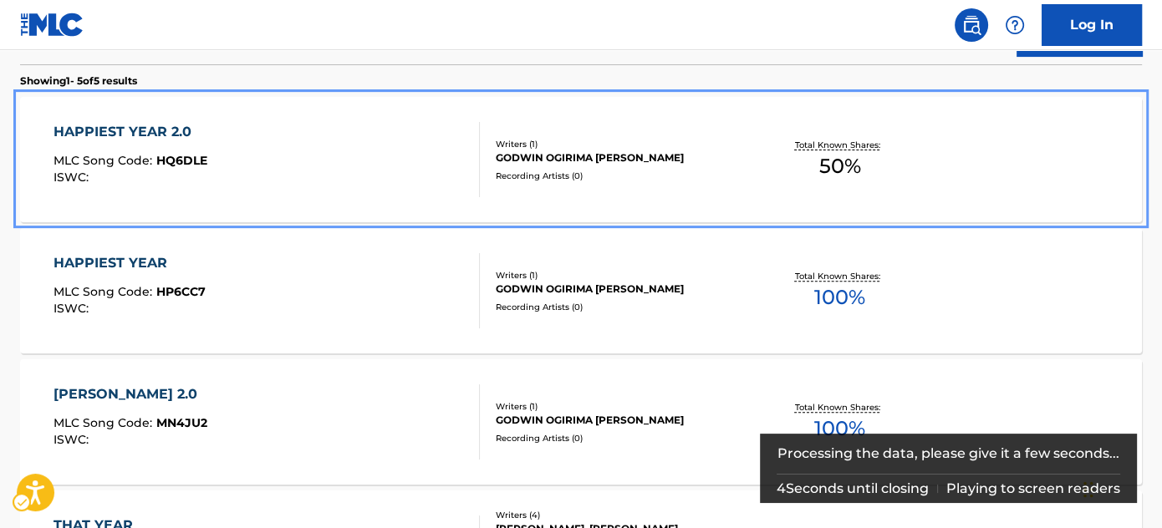
click at [445, 202] on div "HAPPIEST YEAR 2.0 MLC Song Code : HQ6DLE ISWC : Writers ( 1 ) GODWIN OGIRIMA AY…" at bounding box center [581, 159] width 1122 height 125
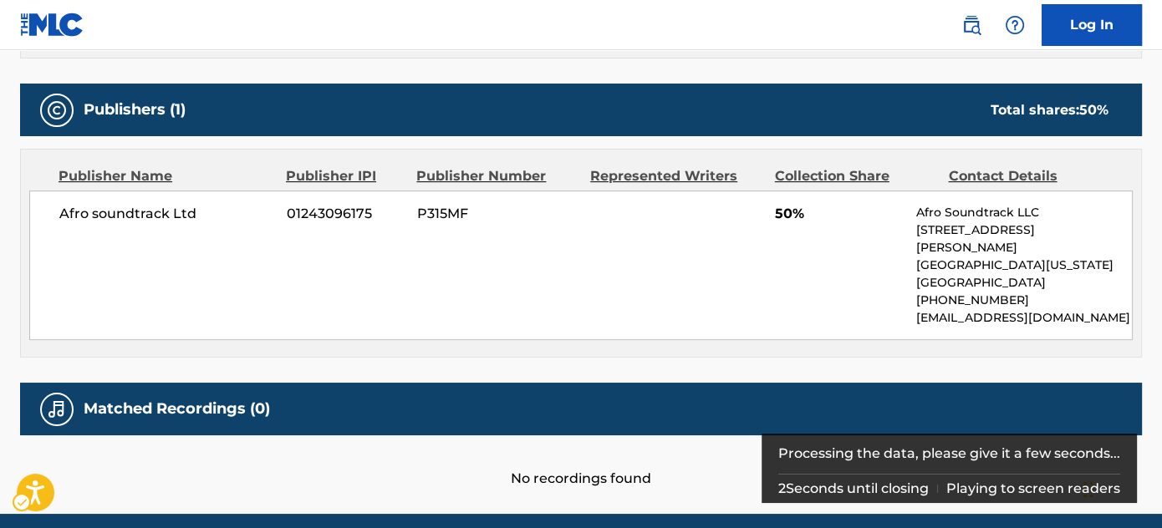
scroll to position [742, 0]
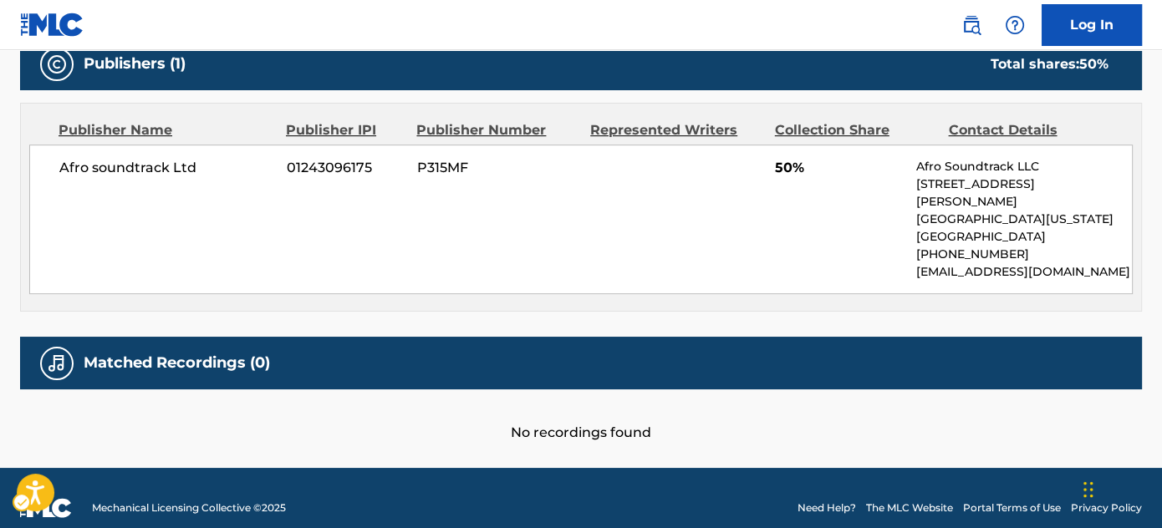
click at [720, 226] on div "Afro soundtrack Ltd 01243096175 P315MF 50% Afro Soundtrack LLC 32 N Gould St., …" at bounding box center [580, 220] width 1103 height 150
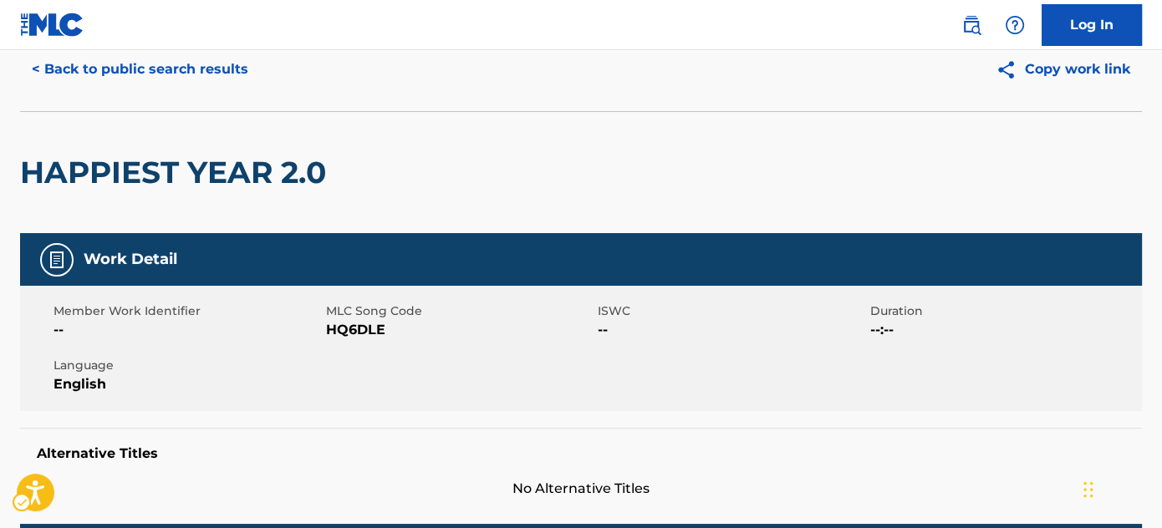
scroll to position [0, 0]
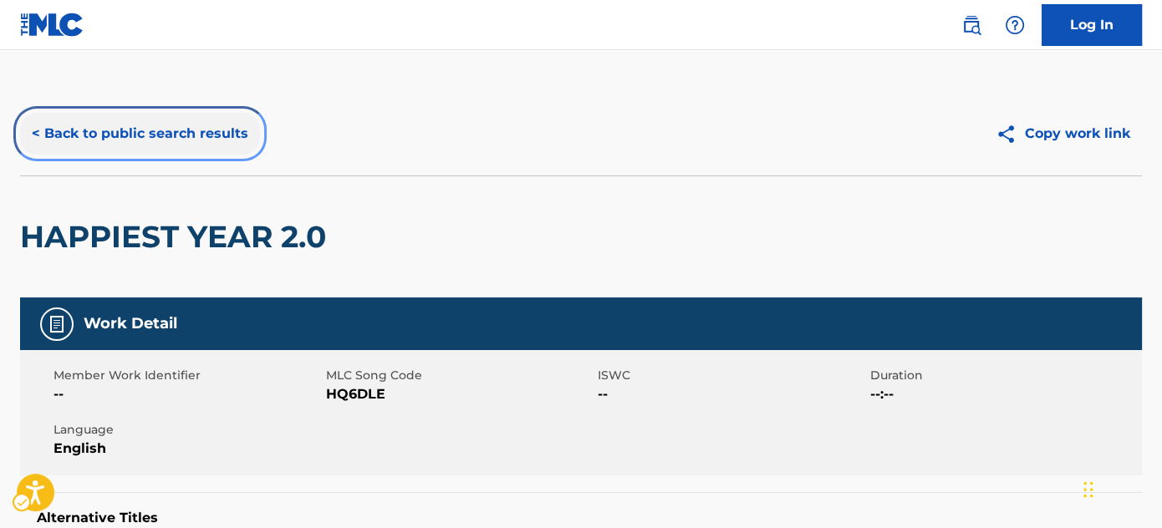
click at [172, 133] on button "< Back to public search results" at bounding box center [140, 134] width 240 height 42
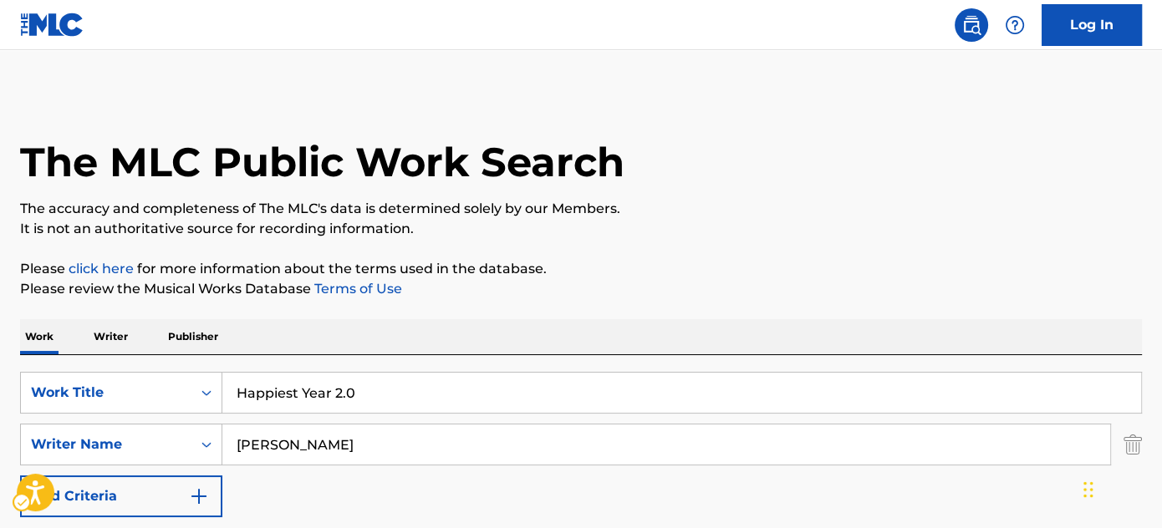
click at [313, 477] on div "SearchWithCriteria9017fd28-032c-41de-aeec-a0ea7ccb3529 Work Title Happiest Year…" at bounding box center [581, 444] width 1122 height 145
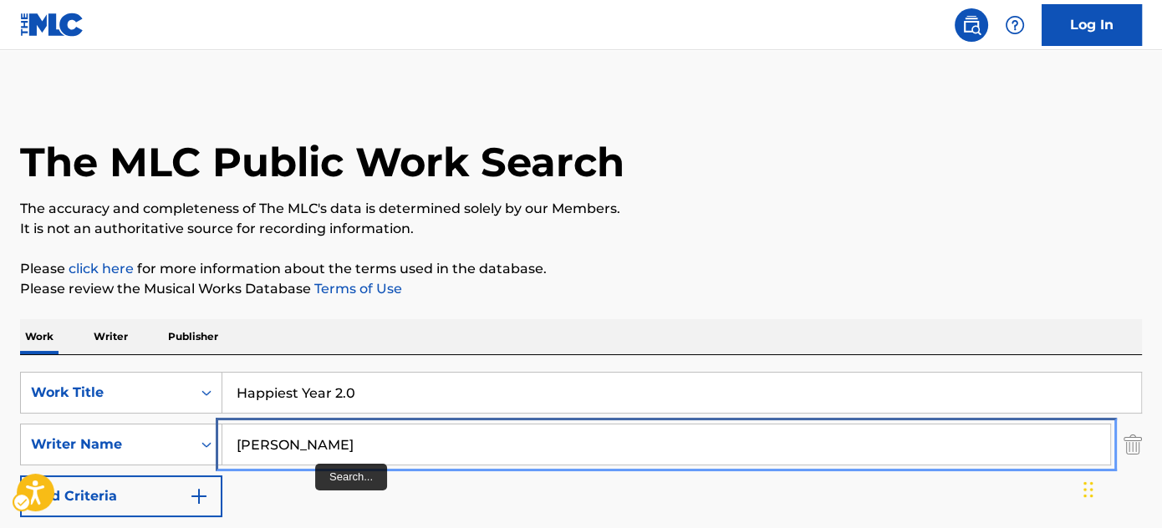
click at [317, 438] on input "ayeni" at bounding box center [666, 445] width 888 height 40
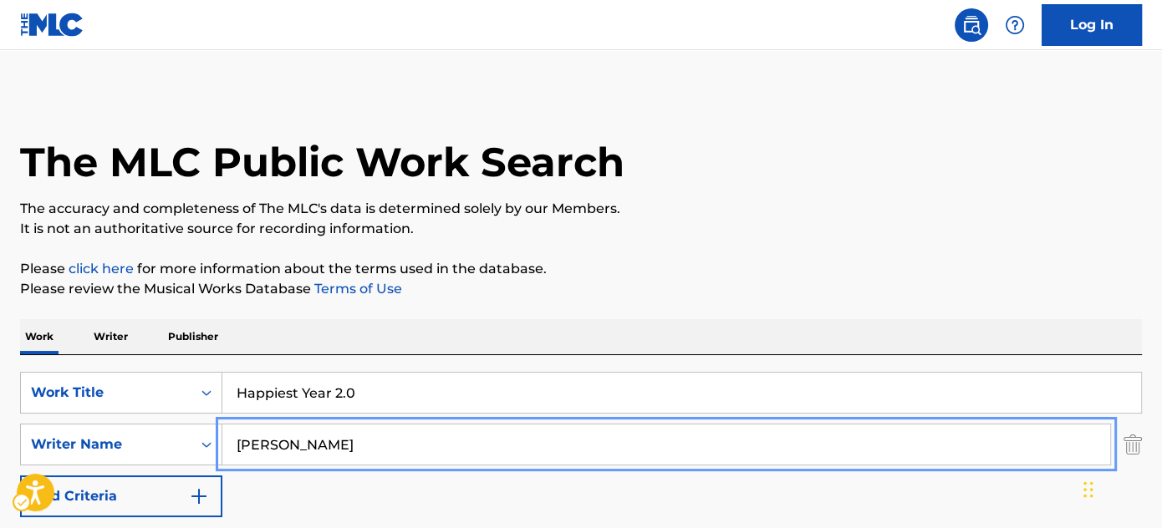
paste input "ABIYE"
type input "ABIYE"
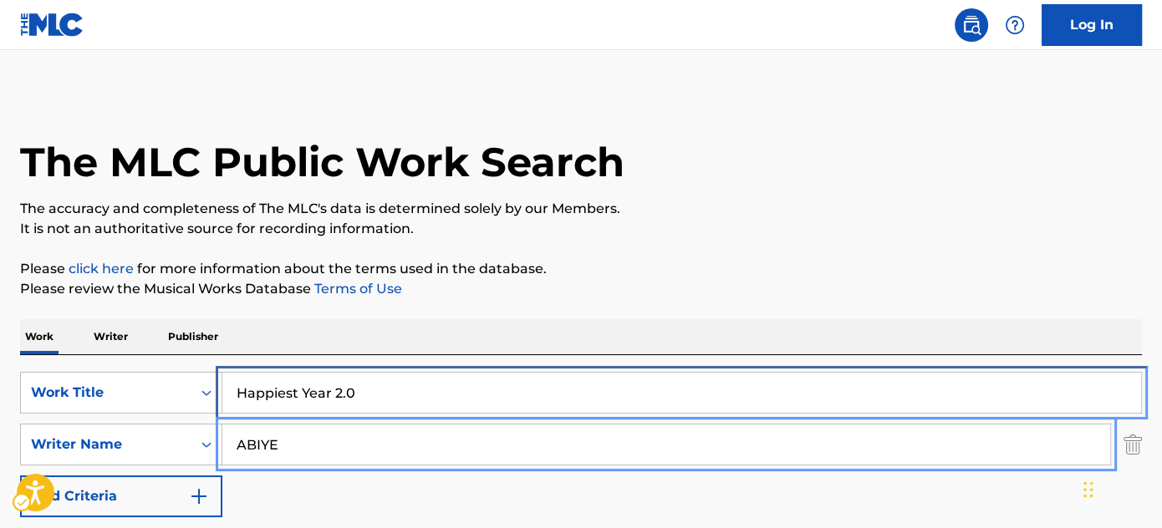
click at [404, 396] on input "Happiest Year 2.0" at bounding box center [681, 393] width 919 height 40
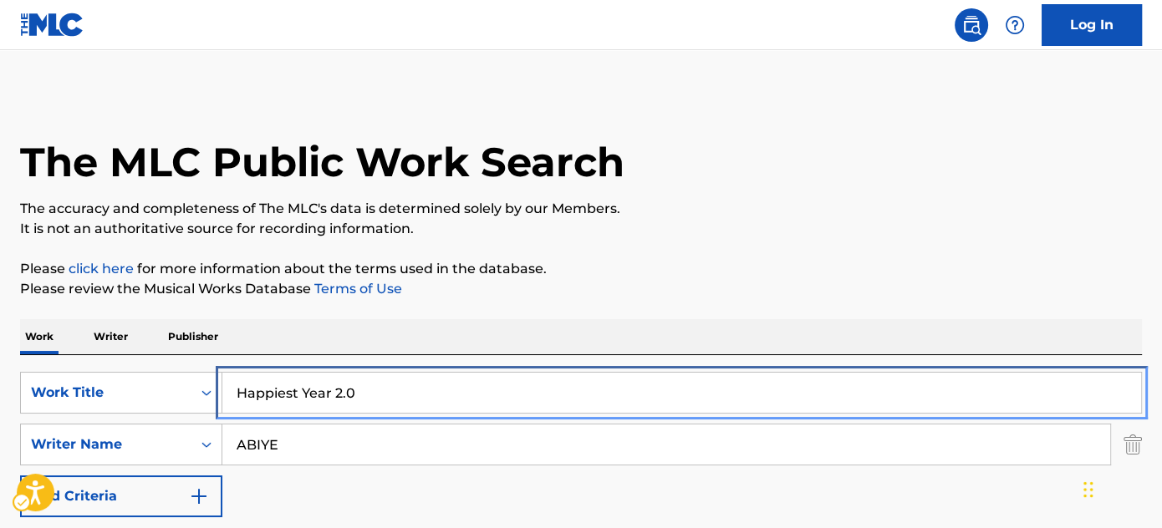
paste input "ABIYE"
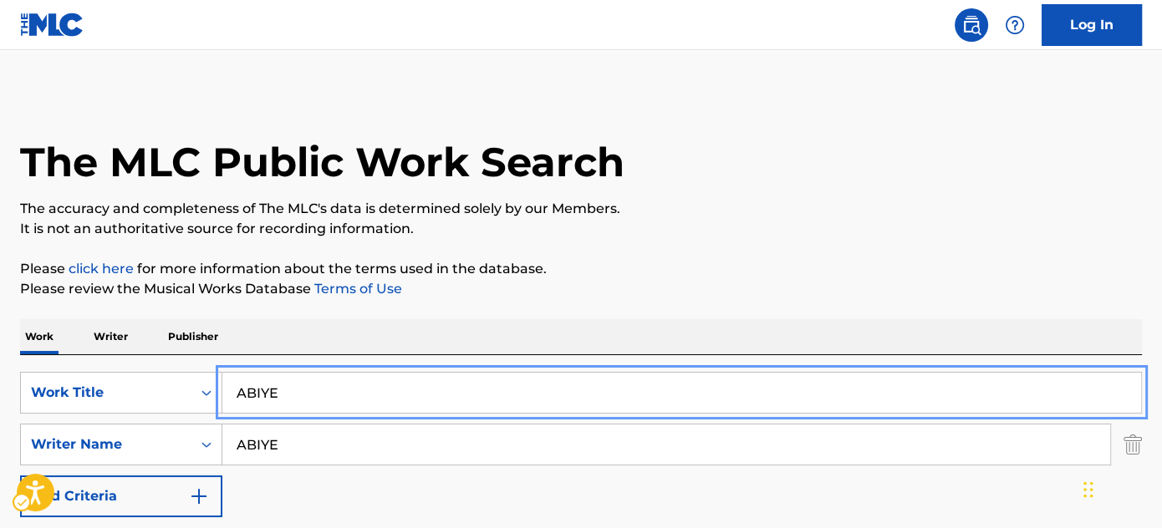
type input "ABIYE"
click at [454, 333] on div "Work Writer Publisher" at bounding box center [581, 336] width 1122 height 35
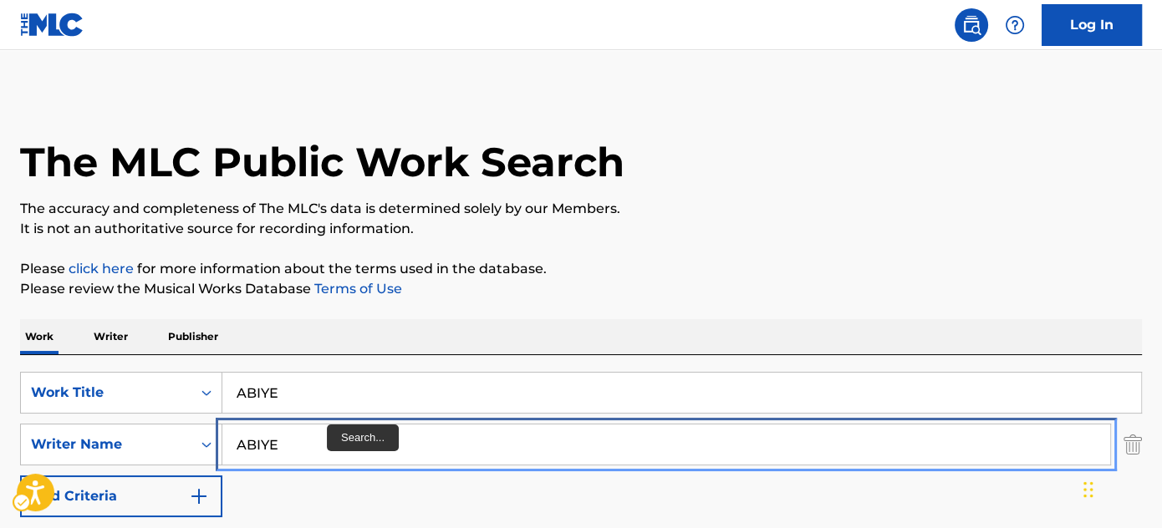
click at [330, 451] on input "ABIYE" at bounding box center [666, 445] width 888 height 40
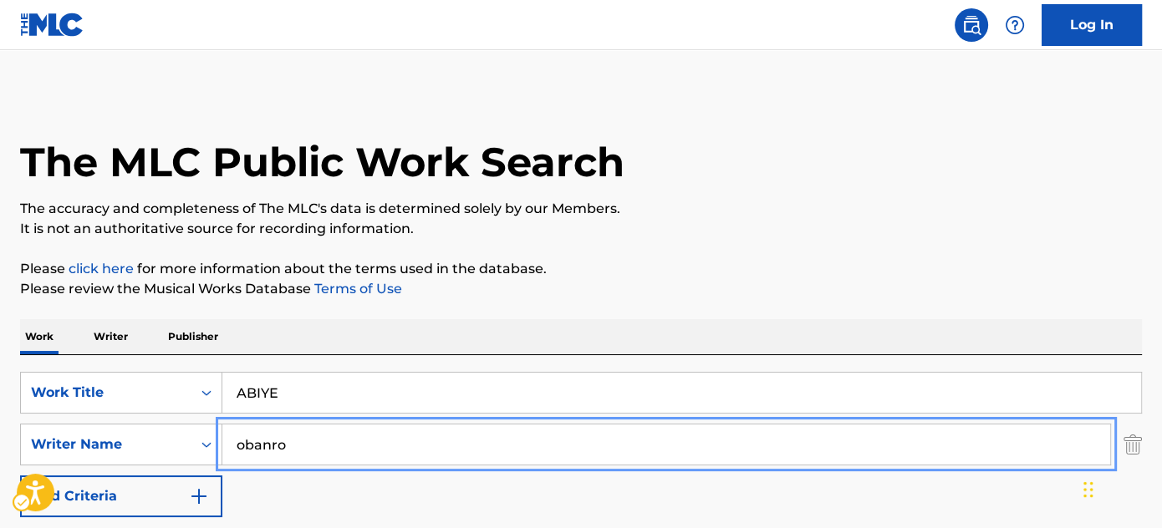
type input "obanro"
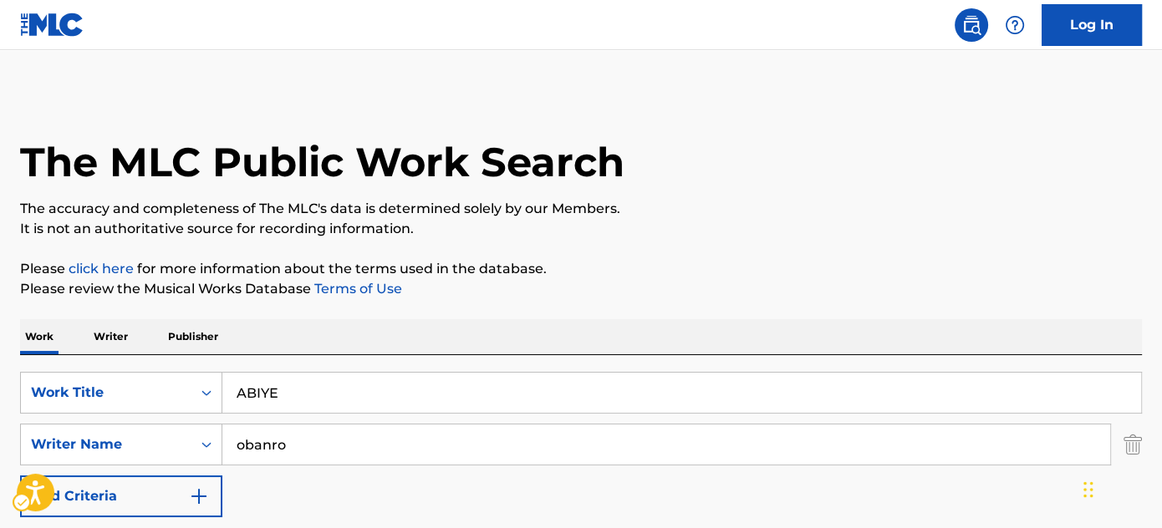
click at [832, 224] on p "It is not an authoritative source for recording information." at bounding box center [581, 229] width 1122 height 20
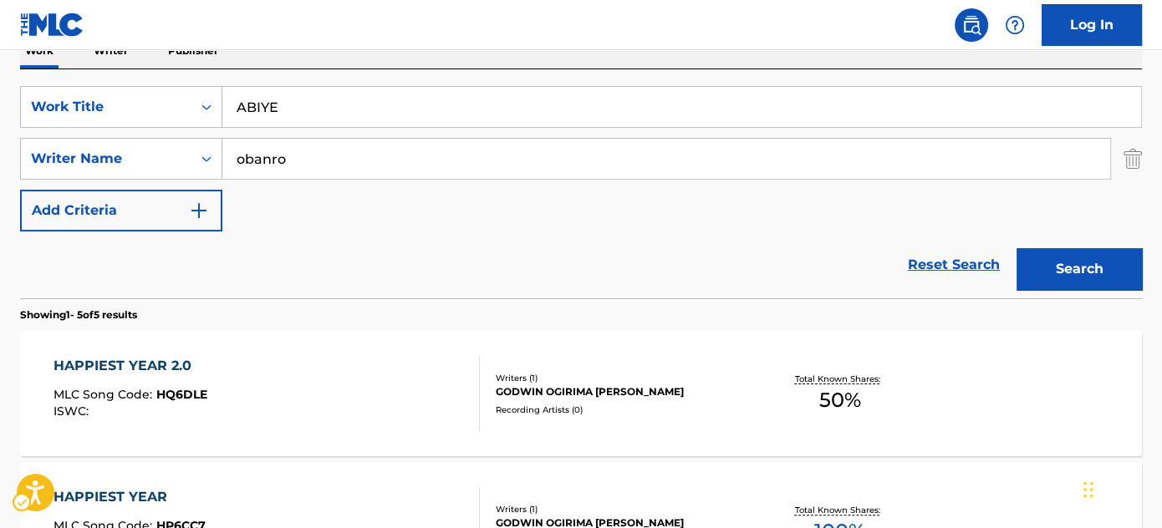
scroll to position [75, 0]
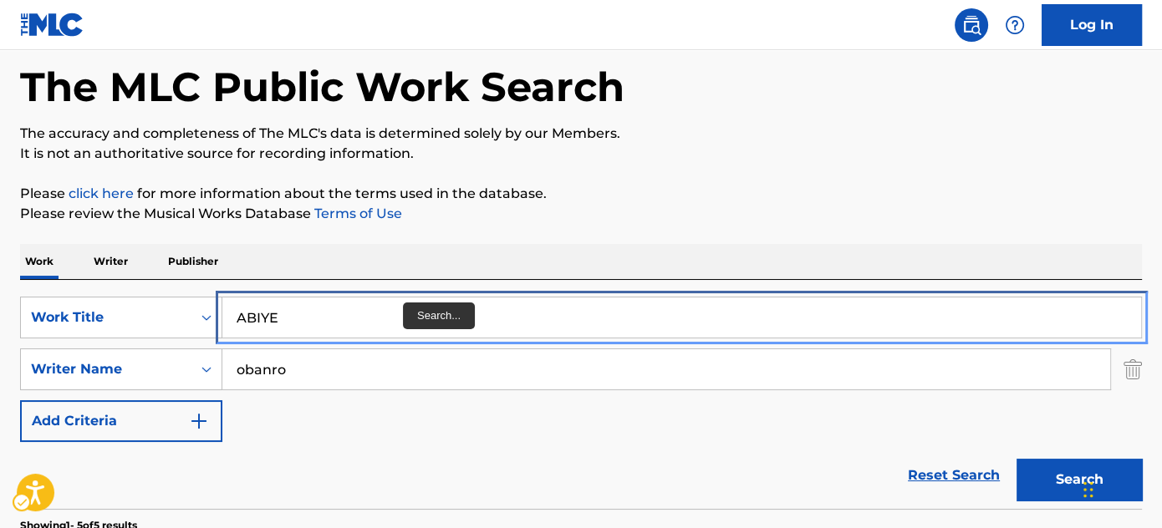
drag, startPoint x: 402, startPoint y: 318, endPoint x: 617, endPoint y: 253, distance: 224.2
click at [402, 318] on input "ABIYE" at bounding box center [681, 318] width 919 height 40
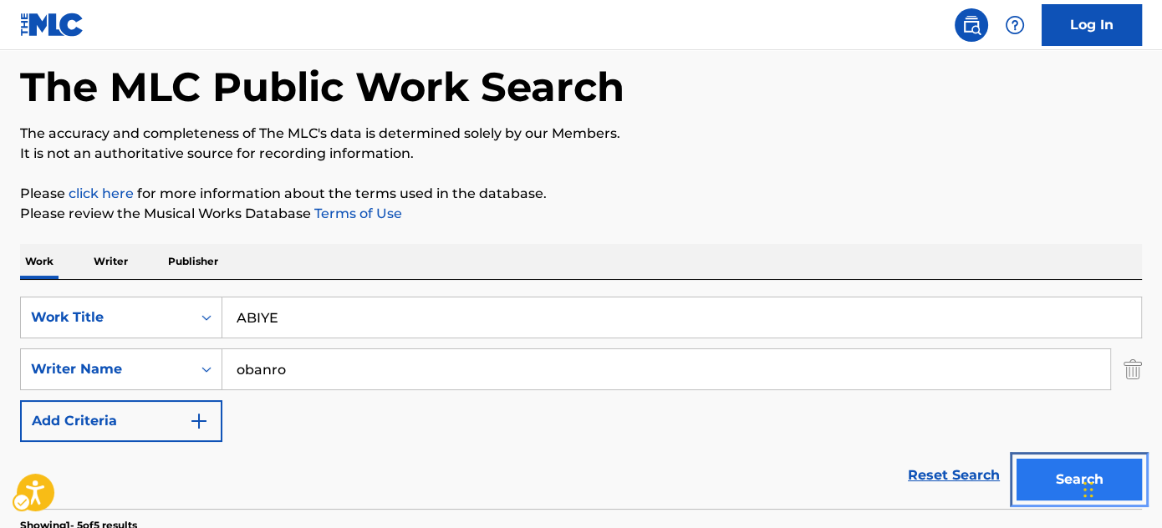
click at [1031, 477] on button "Search" at bounding box center [1078, 480] width 125 height 42
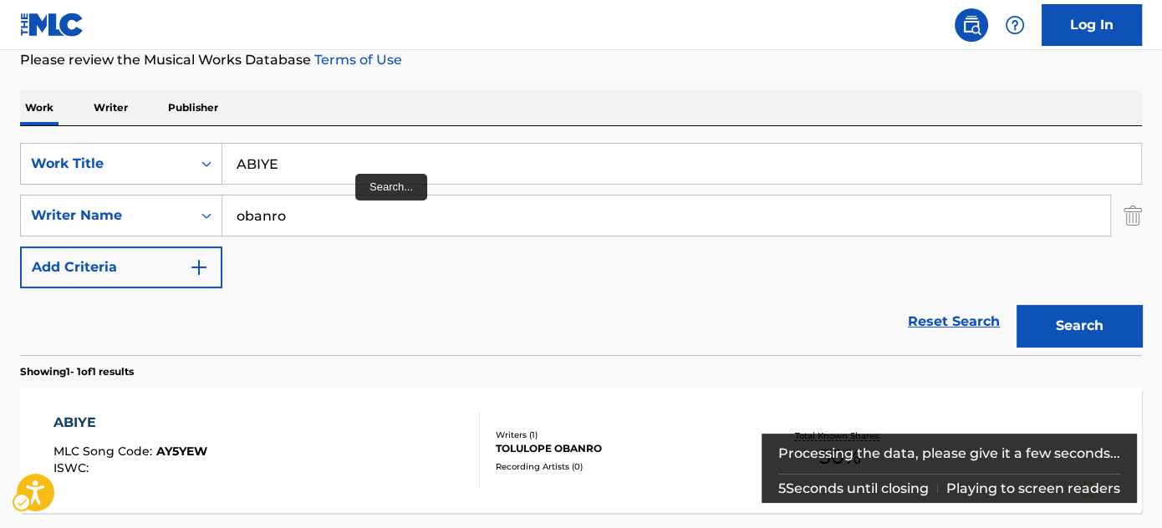
scroll to position [228, 0]
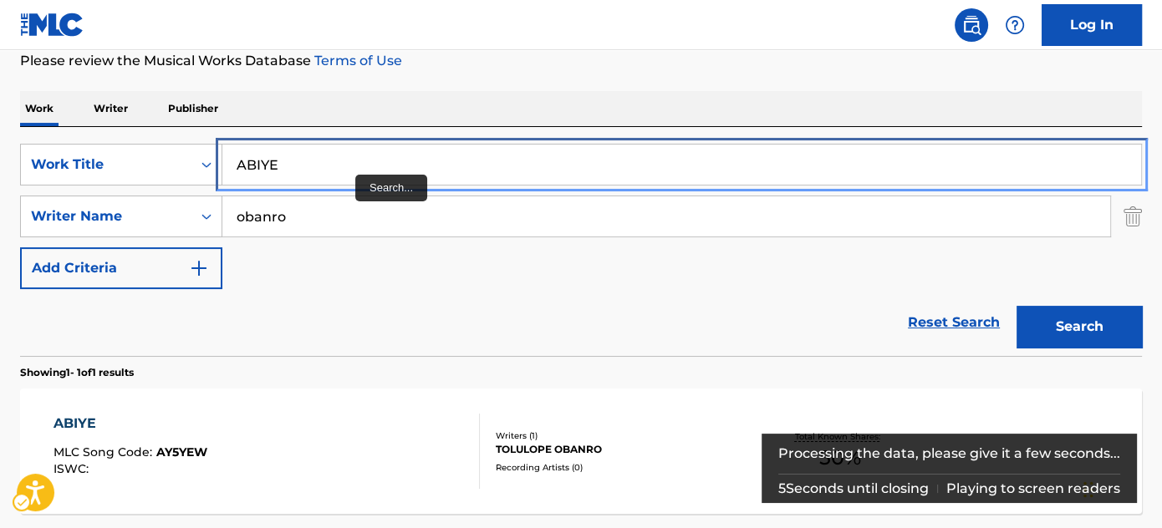
drag, startPoint x: 349, startPoint y: 155, endPoint x: 366, endPoint y: 149, distance: 17.7
click at [349, 154] on input "ABIYE" at bounding box center [681, 165] width 919 height 40
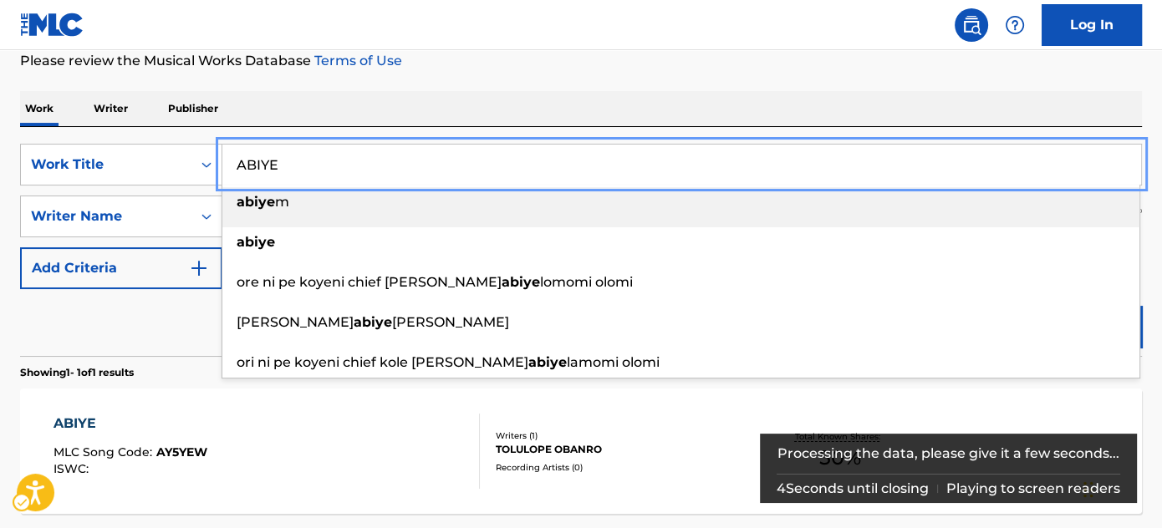
paste input "DARALEWA"
type input "ADARALEWA"
click at [526, 86] on div "The MLC Public Work Search The accuracy and completeness of The MLC's data is d…" at bounding box center [581, 228] width 1162 height 729
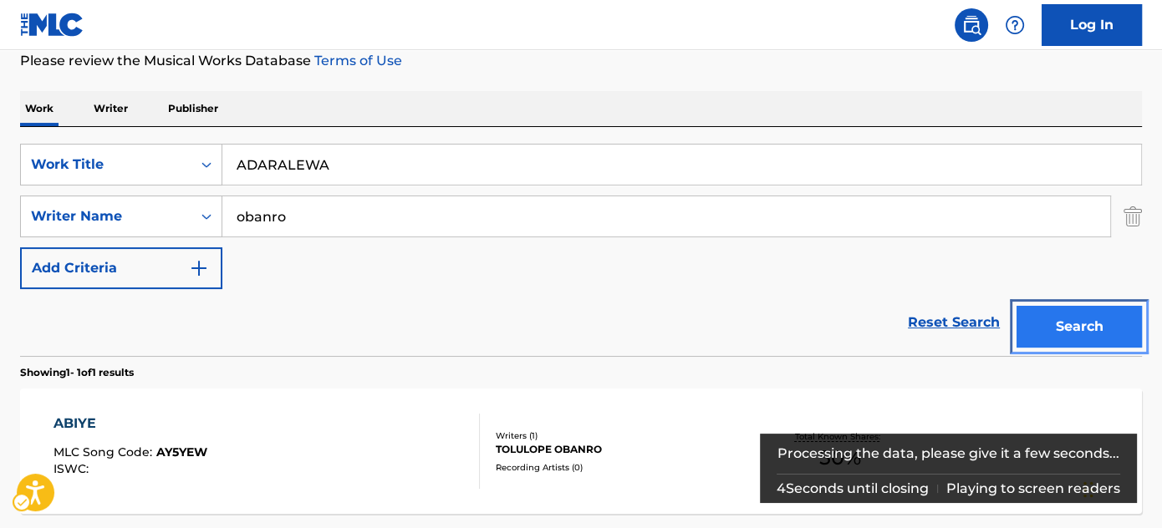
click at [1050, 314] on button "Search" at bounding box center [1078, 327] width 125 height 42
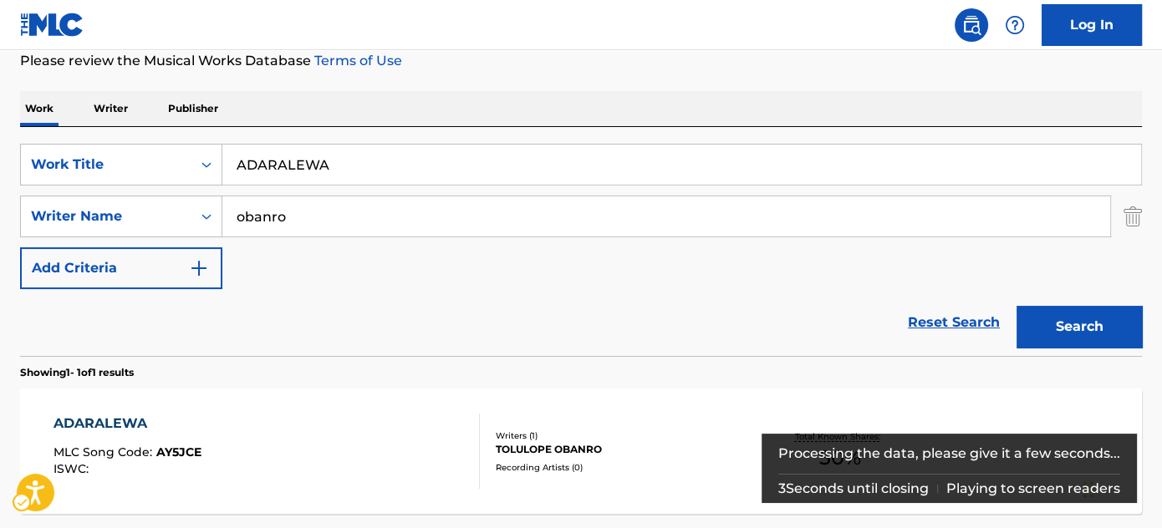
click at [759, 356] on section "Showing 1 - 1 of 1 results" at bounding box center [581, 368] width 1122 height 24
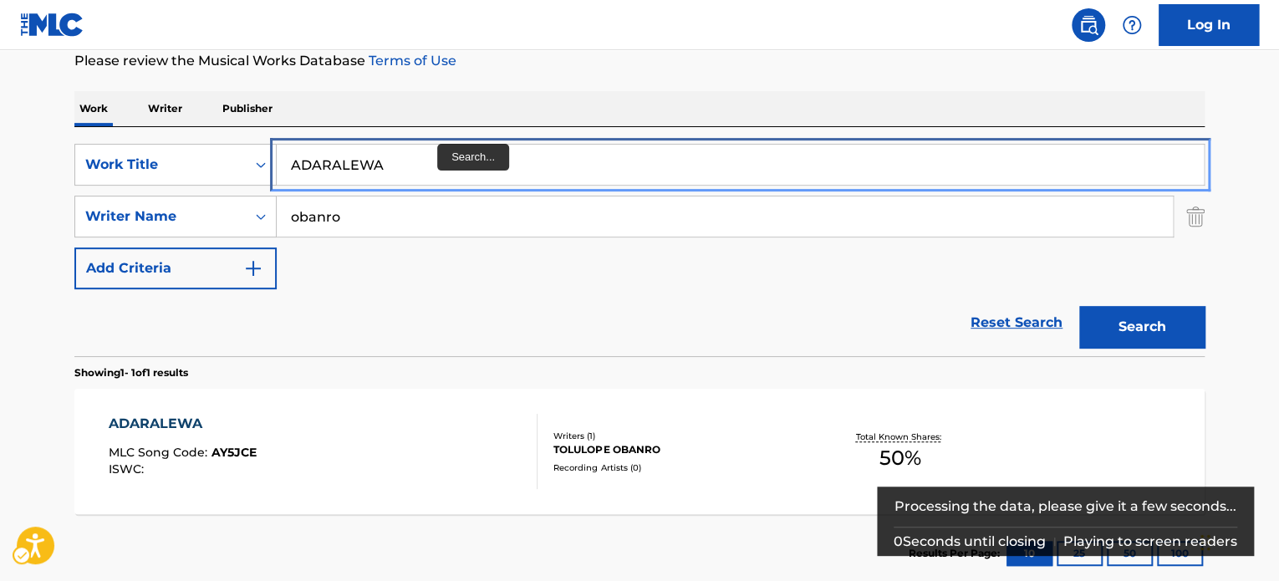
click at [441, 154] on input "ADARALEWA" at bounding box center [740, 165] width 927 height 40
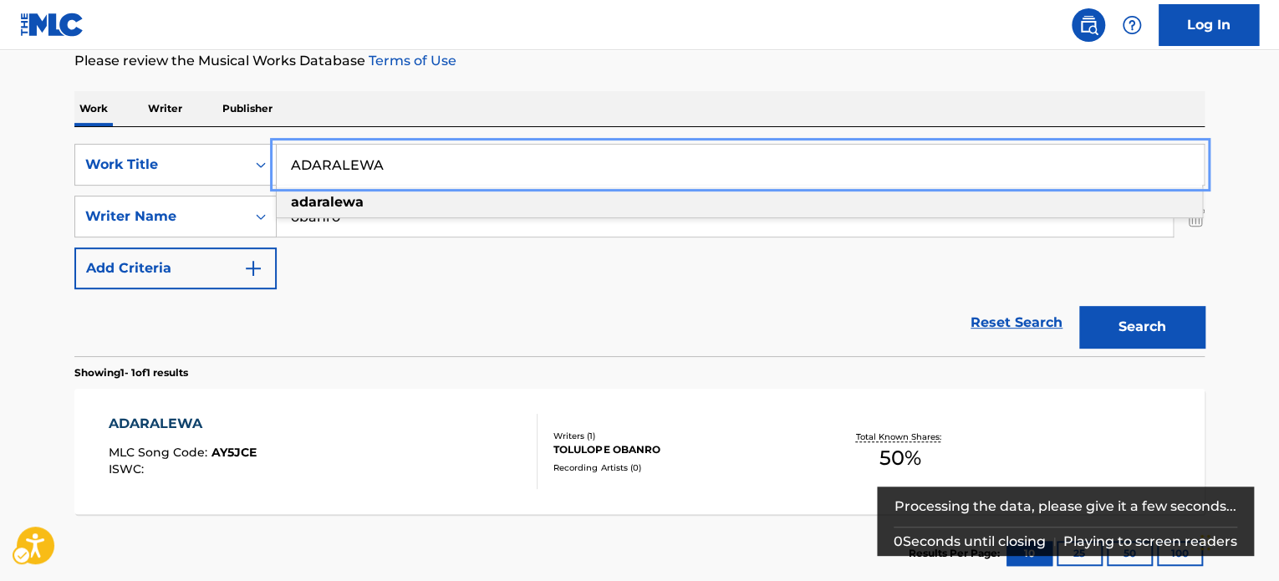
paste input "Search..."
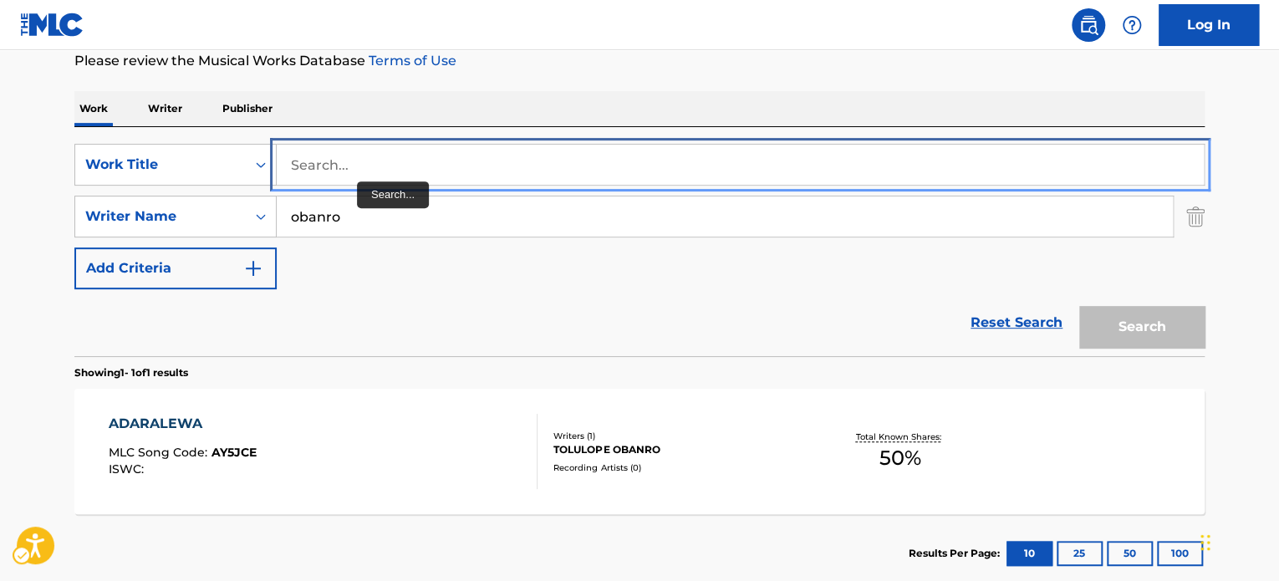
drag, startPoint x: 384, startPoint y: 157, endPoint x: 515, endPoint y: 118, distance: 136.2
click at [384, 157] on input "Search..." at bounding box center [740, 165] width 927 height 40
paste input "AFRO NINO"
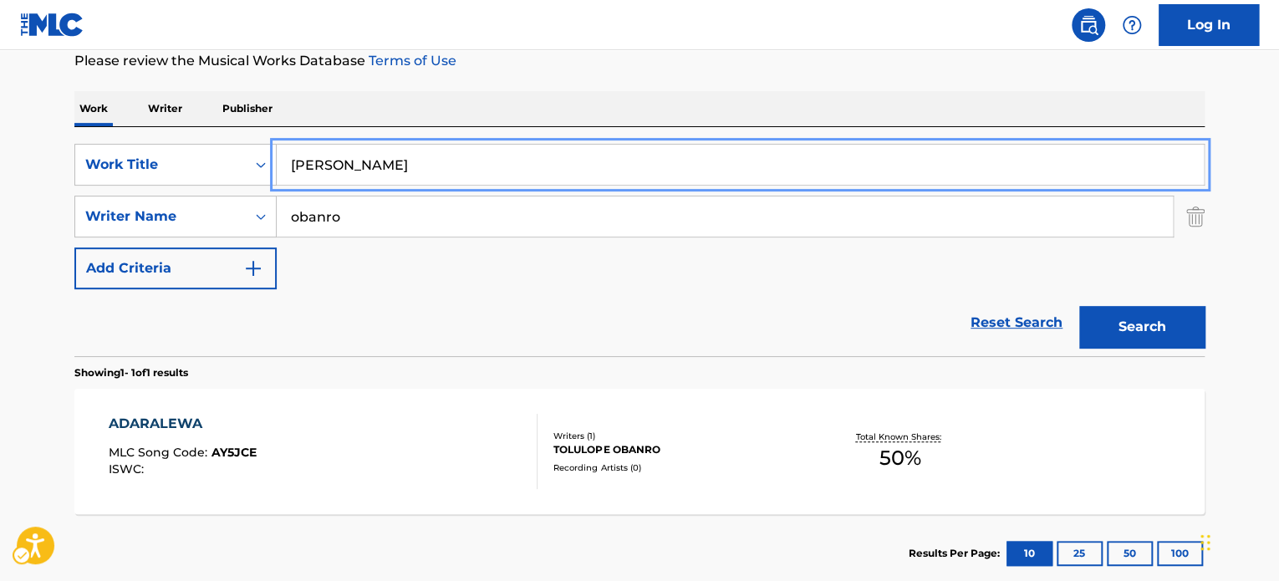
drag, startPoint x: 605, startPoint y: 100, endPoint x: 929, endPoint y: 200, distance: 339.2
click at [605, 100] on div "Work Writer Publisher" at bounding box center [639, 108] width 1130 height 35
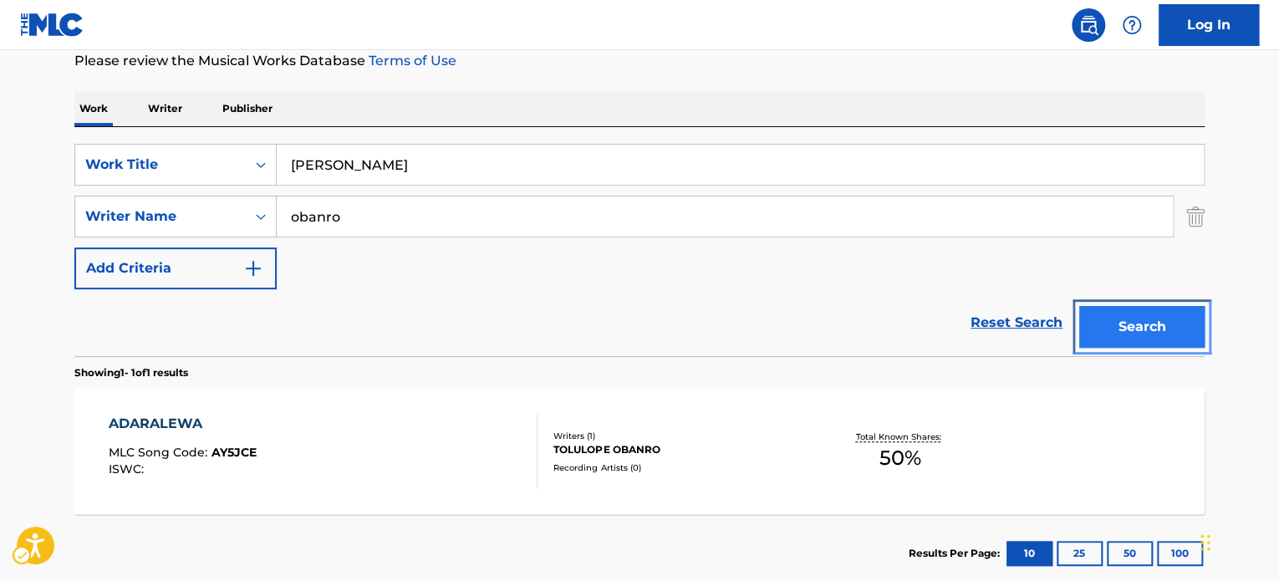
click at [1161, 327] on button "Search" at bounding box center [1141, 327] width 125 height 42
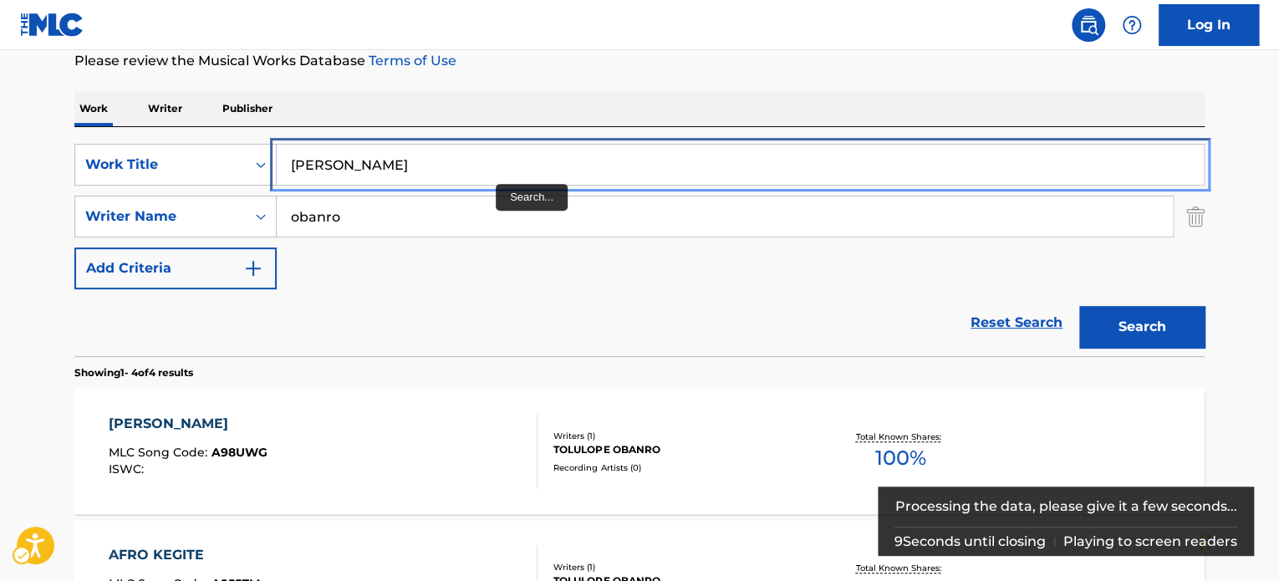
drag, startPoint x: 480, startPoint y: 164, endPoint x: 603, endPoint y: 109, distance: 134.3
click at [480, 163] on input "AFRO NINO" at bounding box center [740, 165] width 927 height 40
paste input "GEMO STRIKES"
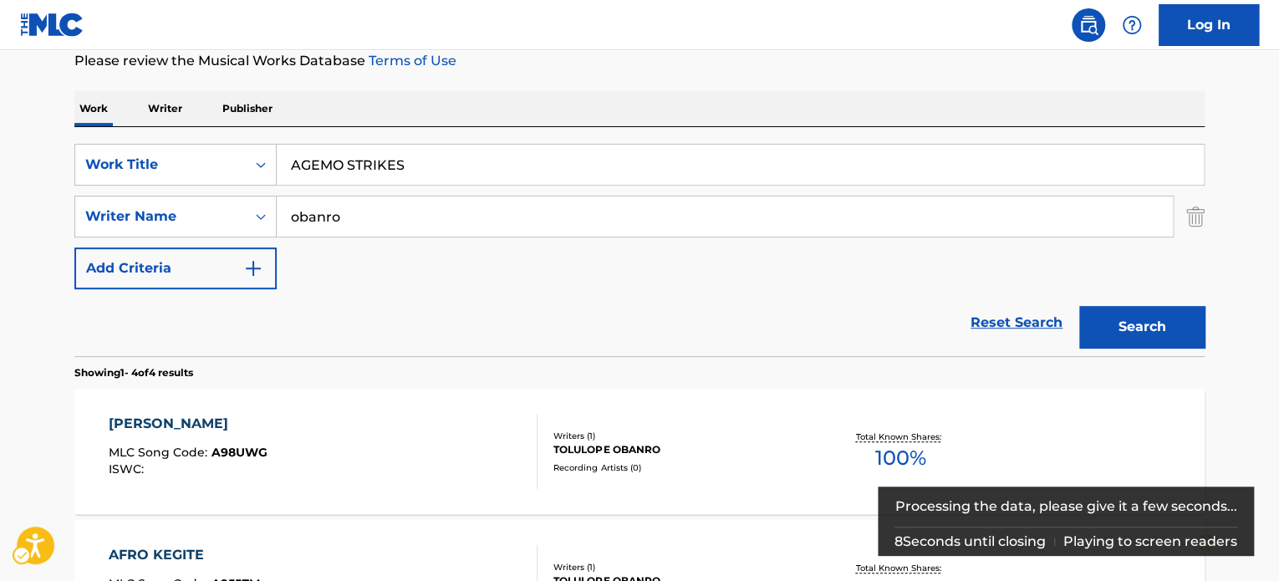
click at [608, 104] on div "Work Writer Publisher" at bounding box center [639, 108] width 1130 height 35
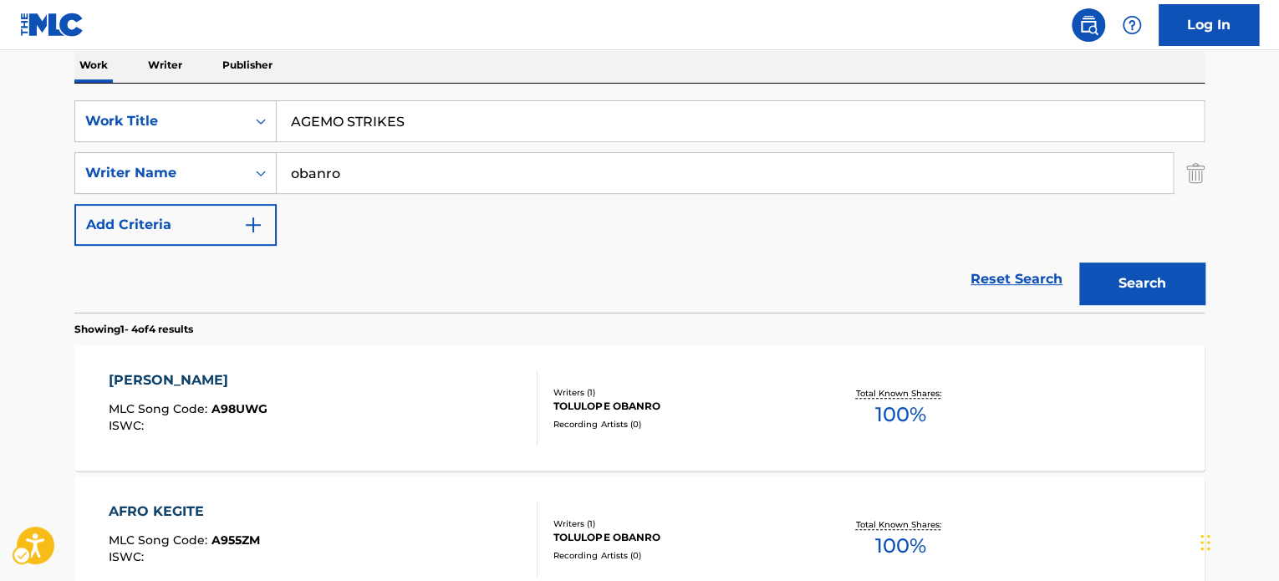
scroll to position [271, 0]
click at [480, 146] on div "SearchWithCriteria9017fd28-032c-41de-aeec-a0ea7ccb3529 Work Title AGEMO STRIKES…" at bounding box center [639, 173] width 1130 height 145
click at [1117, 290] on button "Search" at bounding box center [1141, 284] width 125 height 42
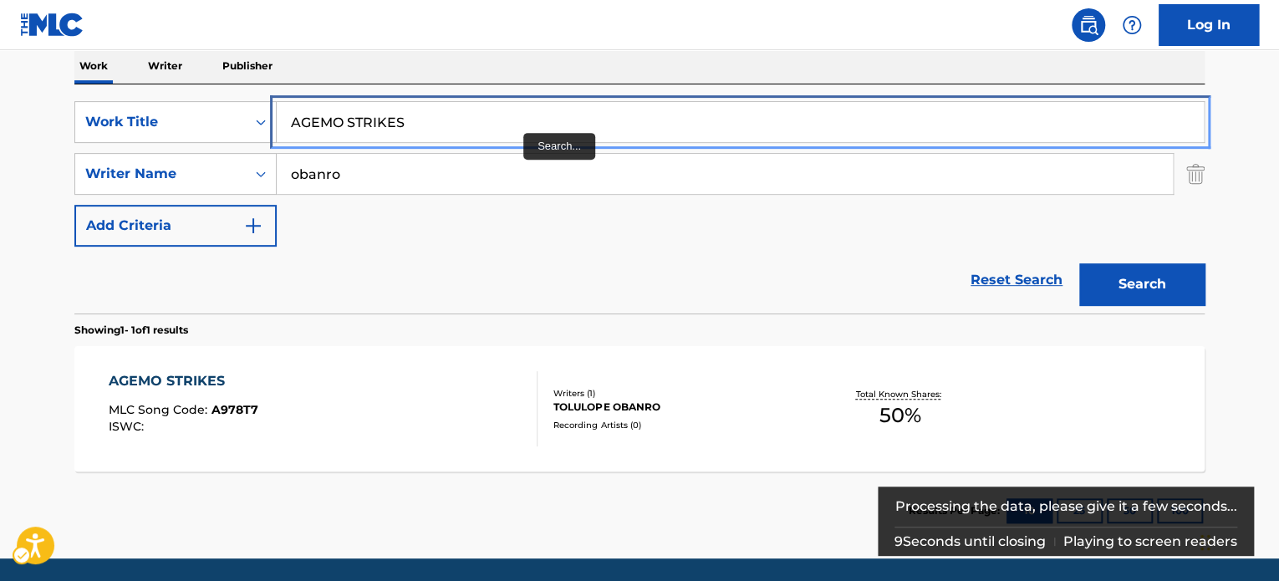
drag, startPoint x: 502, startPoint y: 106, endPoint x: 629, endPoint y: 76, distance: 129.7
click at [502, 106] on input "AGEMO STRIKES" at bounding box center [740, 122] width 927 height 40
paste input "ROKO BODUNDE"
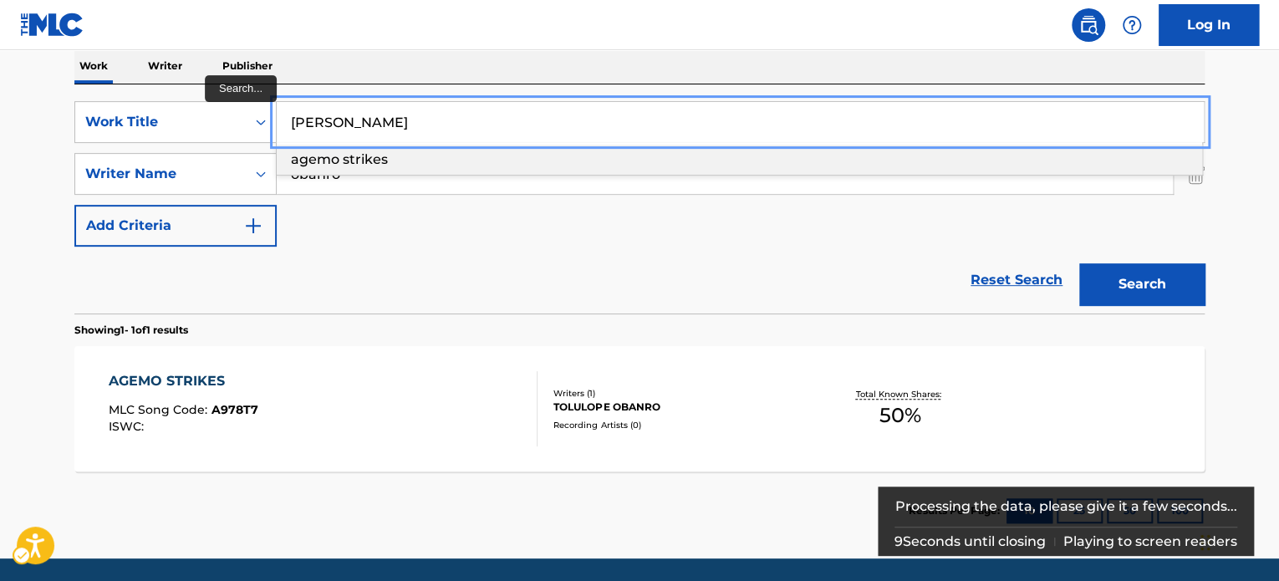
click at [635, 67] on div "Work Writer Publisher" at bounding box center [639, 65] width 1130 height 35
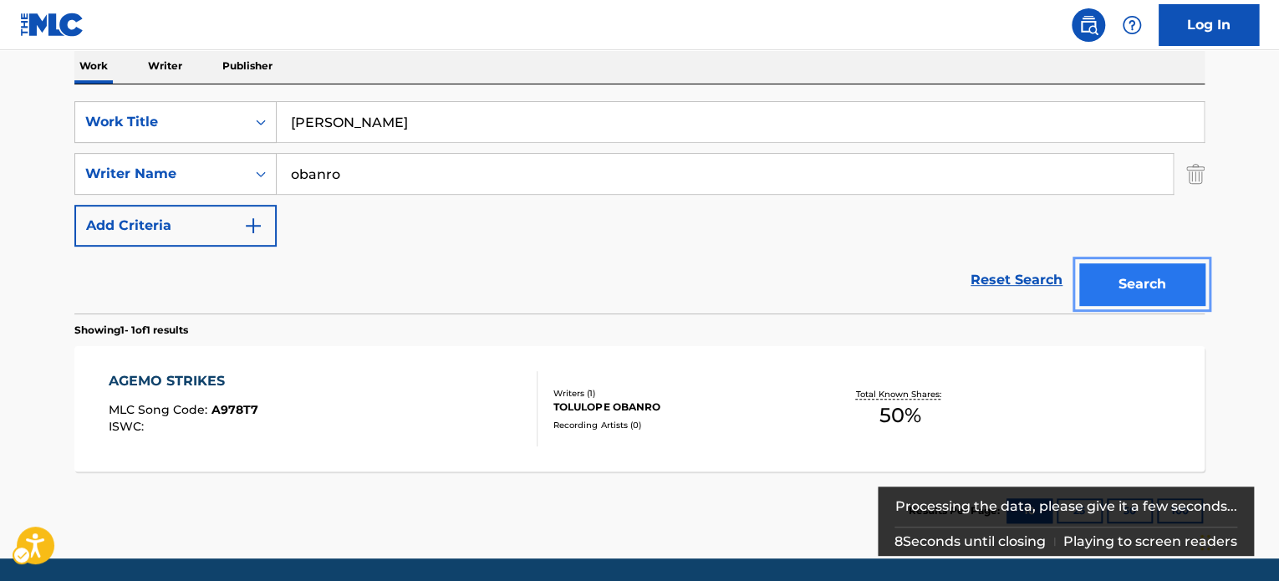
click at [1150, 289] on button "Search" at bounding box center [1141, 284] width 125 height 42
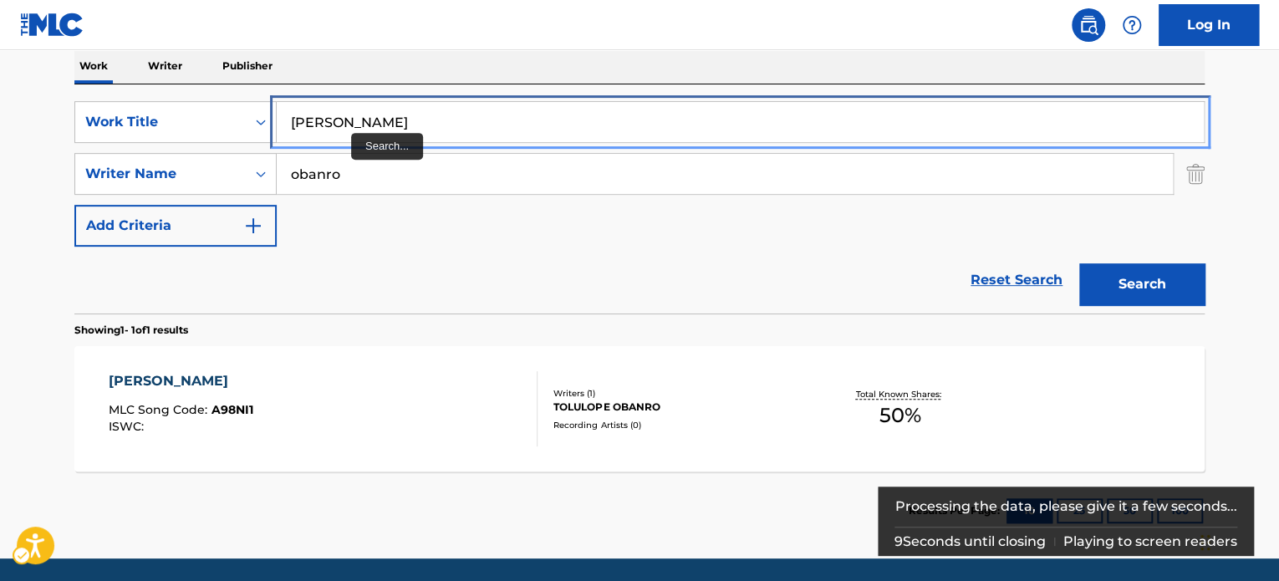
click at [392, 111] on input "AROKO BODUNDE" at bounding box center [740, 122] width 927 height 40
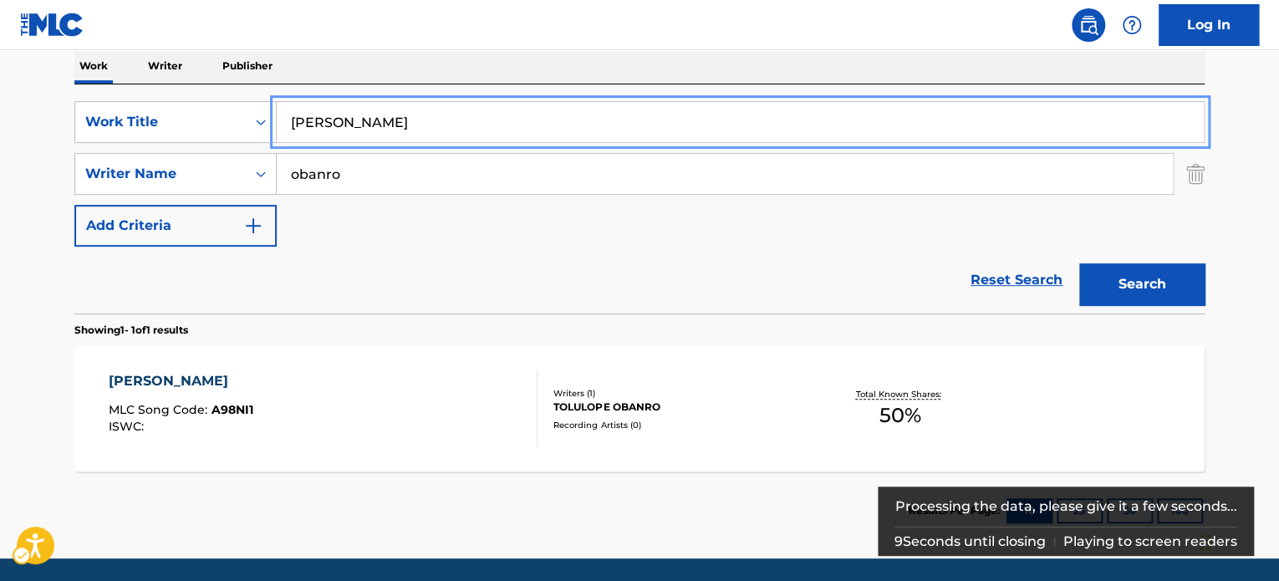
paste input "SIRI"
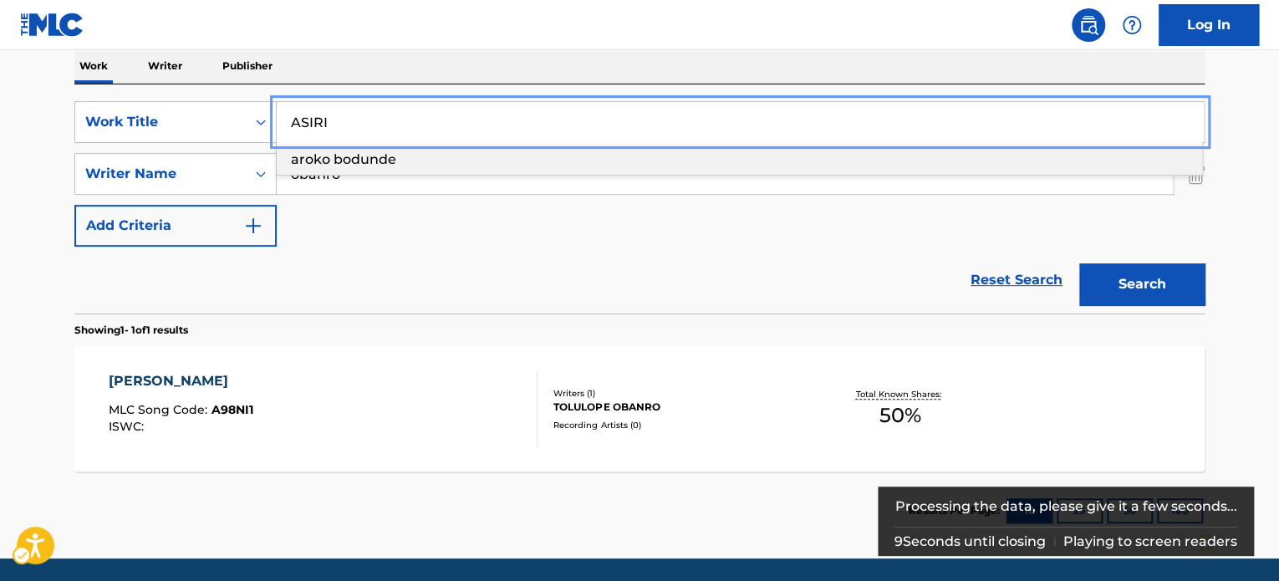
click at [459, 71] on div "Work Writer Publisher" at bounding box center [639, 65] width 1130 height 35
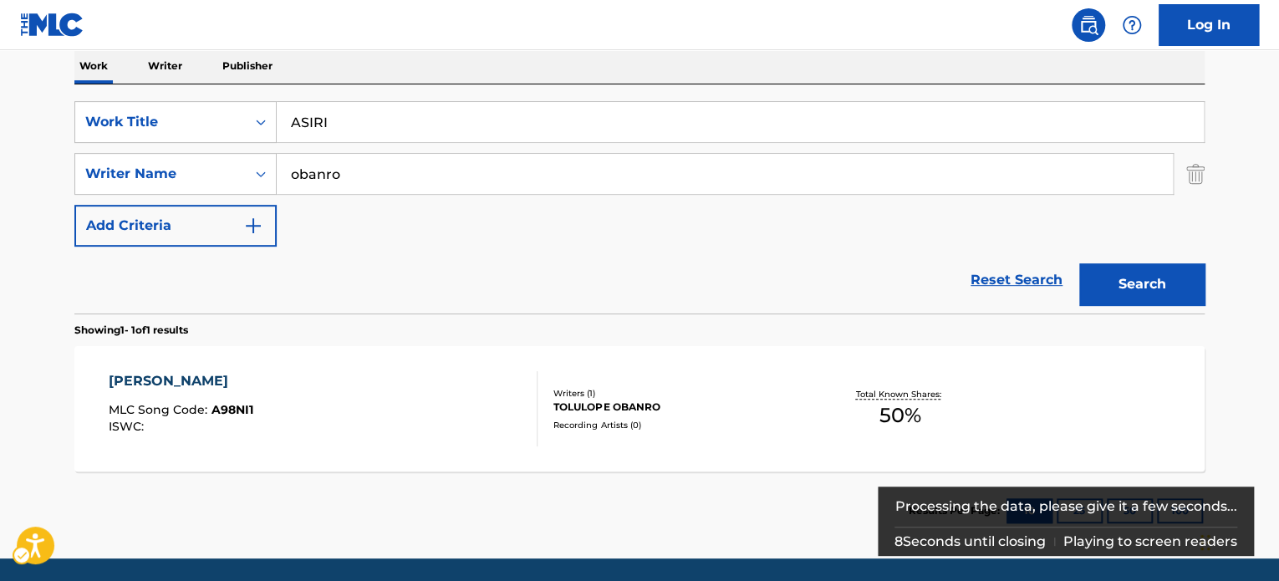
click at [1097, 283] on button "Search" at bounding box center [1141, 284] width 125 height 42
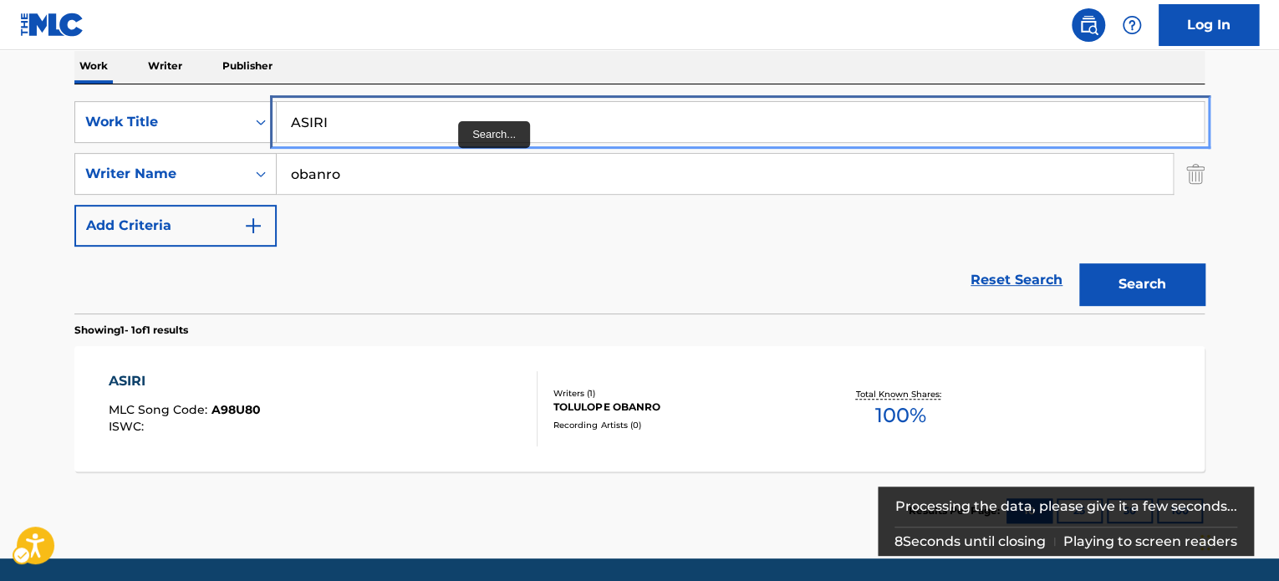
click at [392, 129] on input "ASIRI" at bounding box center [740, 122] width 927 height 40
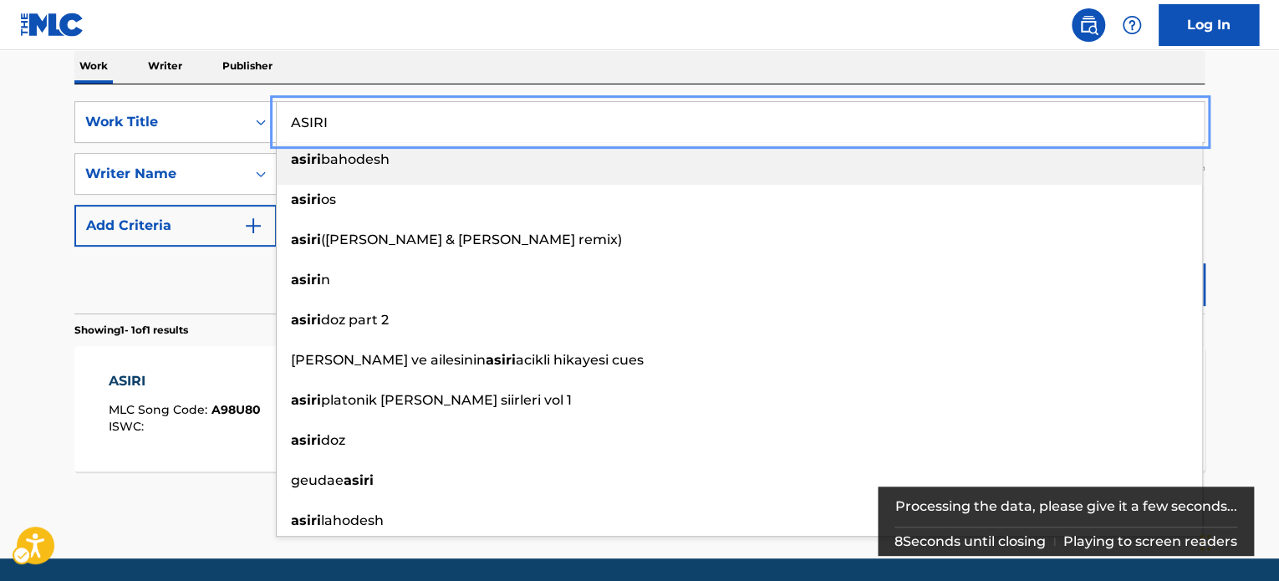
paste input "EDIRA"
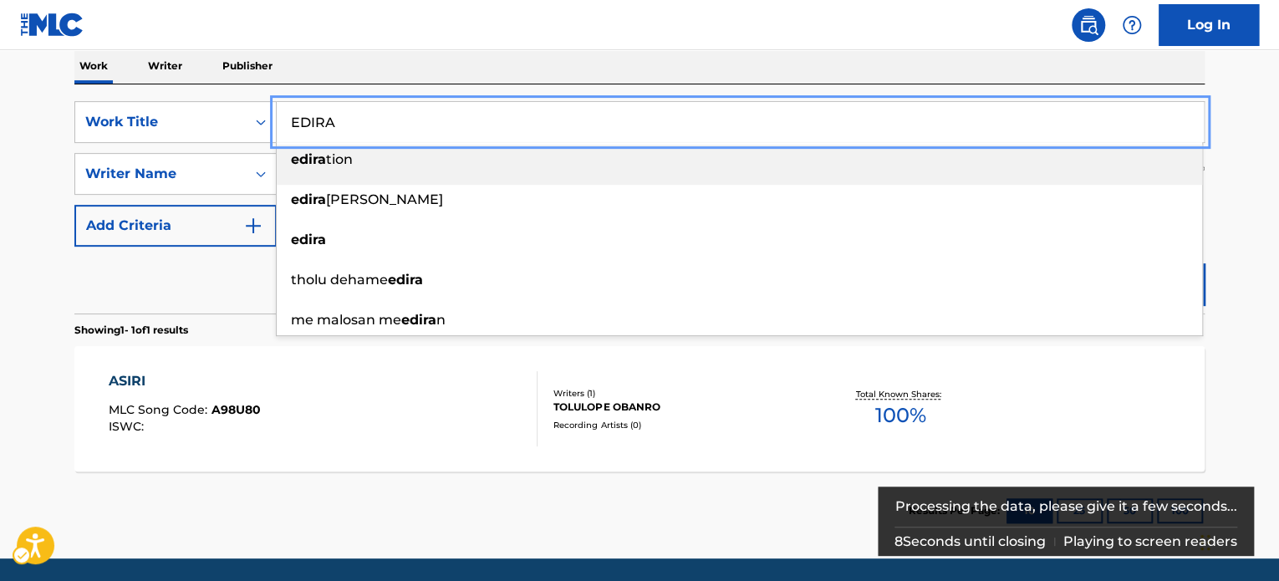
click at [421, 79] on div "Work Writer Publisher" at bounding box center [639, 65] width 1130 height 35
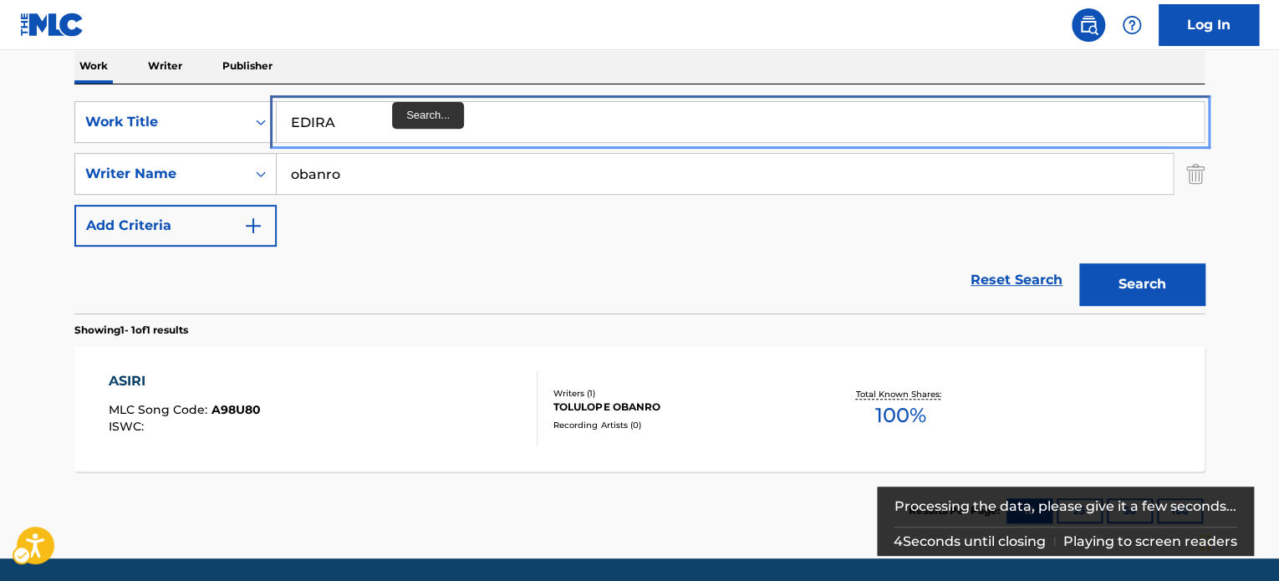
click at [403, 116] on input "EDIRA" at bounding box center [740, 122] width 927 height 40
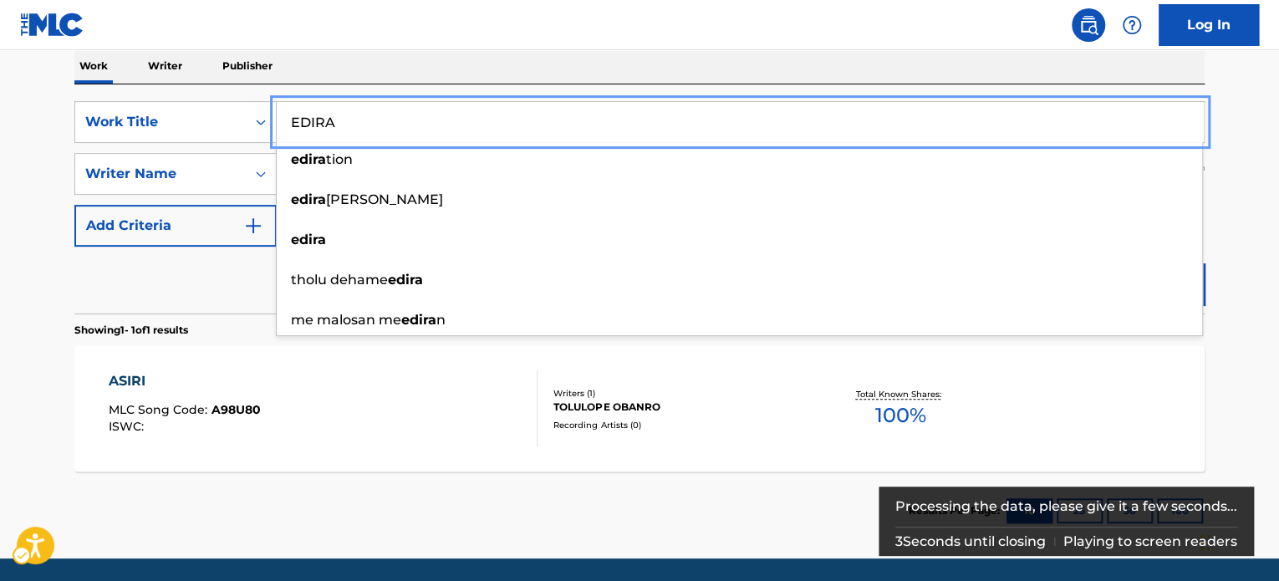
drag, startPoint x: 1256, startPoint y: 117, endPoint x: 1212, endPoint y: 200, distance: 93.9
click at [1161, 126] on main "The MLC Public Work Search The accuracy and completeness of The MLC's data is d…" at bounding box center [639, 168] width 1279 height 779
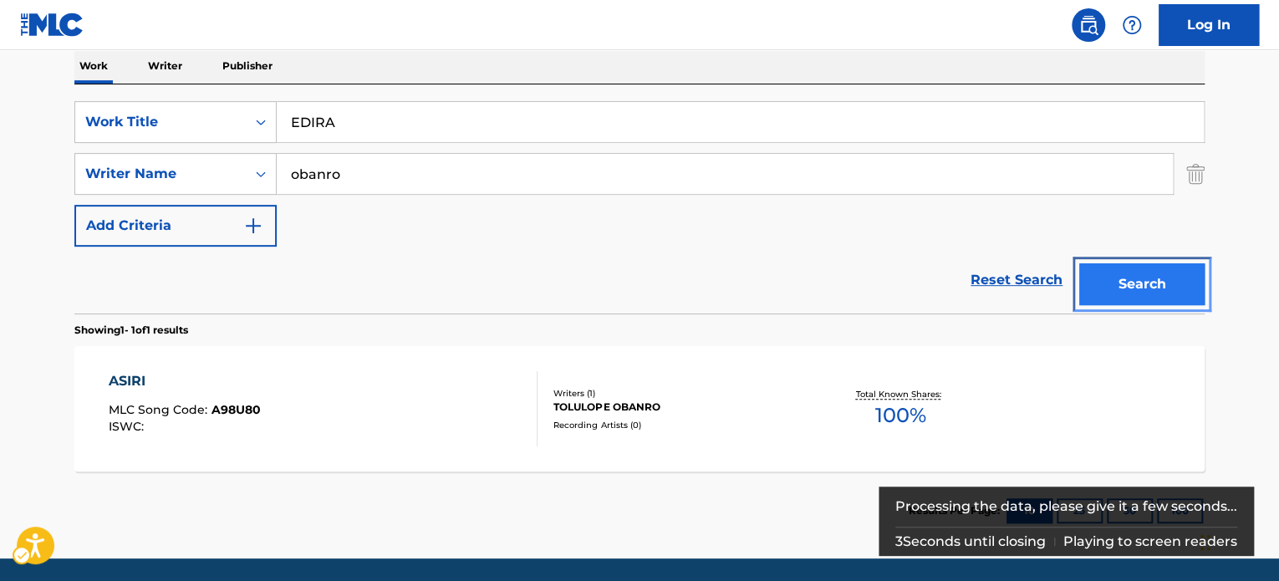
click at [1161, 283] on button "Search" at bounding box center [1141, 284] width 125 height 42
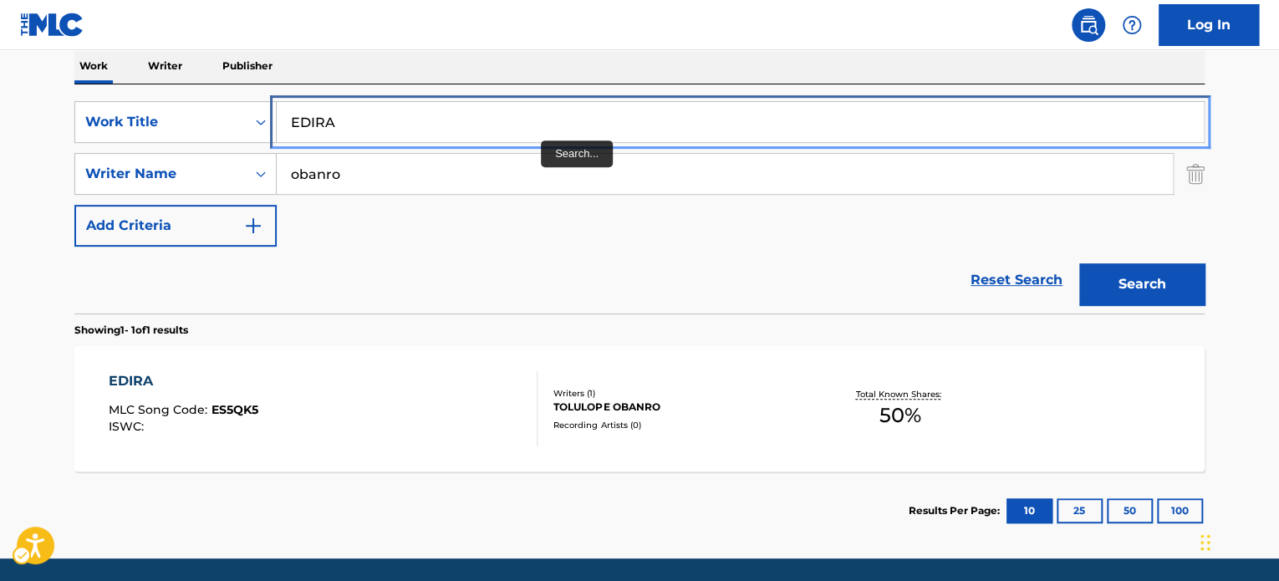
drag, startPoint x: 538, startPoint y: 113, endPoint x: 585, endPoint y: 71, distance: 62.7
click at [538, 114] on input "EDIRA" at bounding box center [740, 122] width 927 height 40
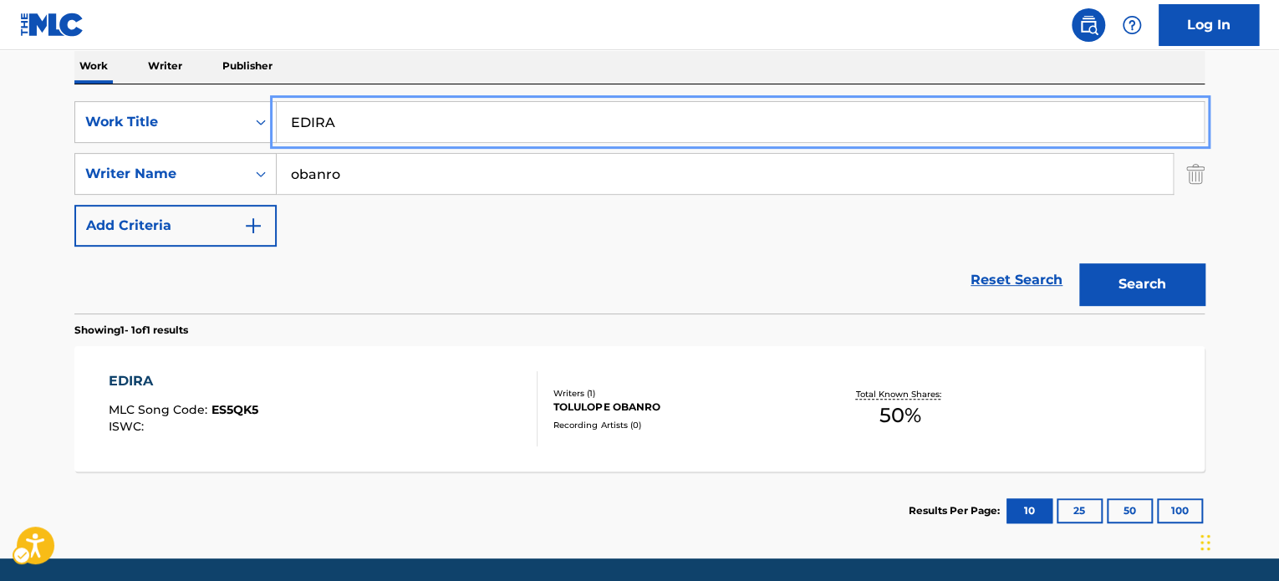
paste input "JEKAJO OB"
drag, startPoint x: 620, startPoint y: 52, endPoint x: 749, endPoint y: 90, distance: 134.3
click at [624, 53] on div "Work Writer Publisher" at bounding box center [639, 65] width 1130 height 35
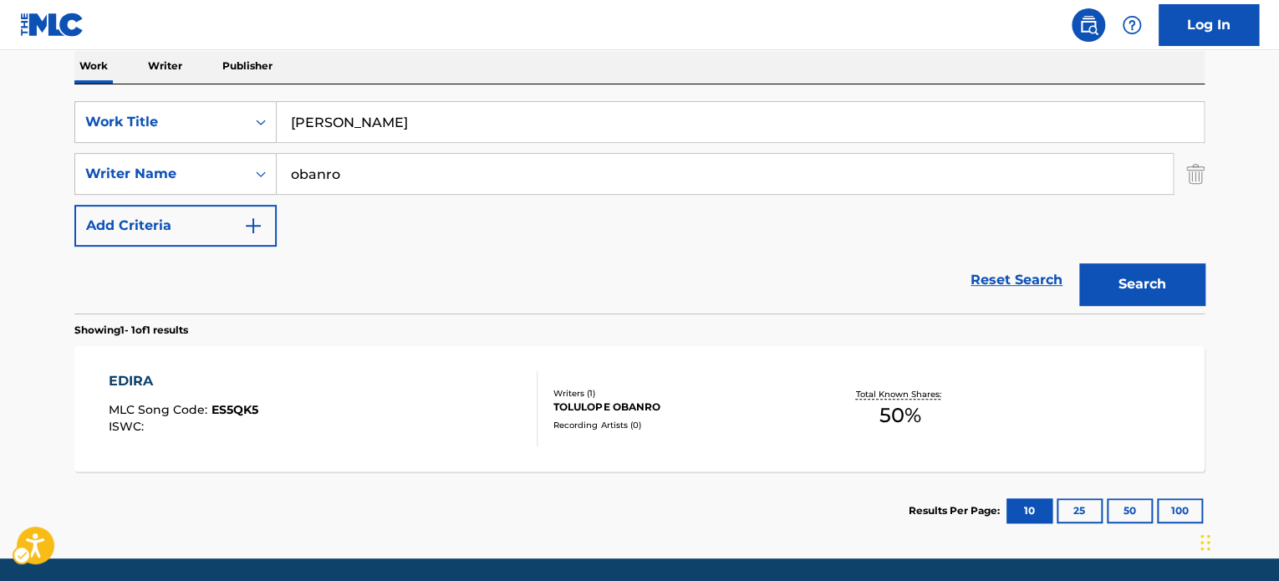
click at [1161, 255] on div "Search" at bounding box center [1138, 280] width 134 height 67
click at [1161, 282] on button "Search" at bounding box center [1141, 284] width 125 height 42
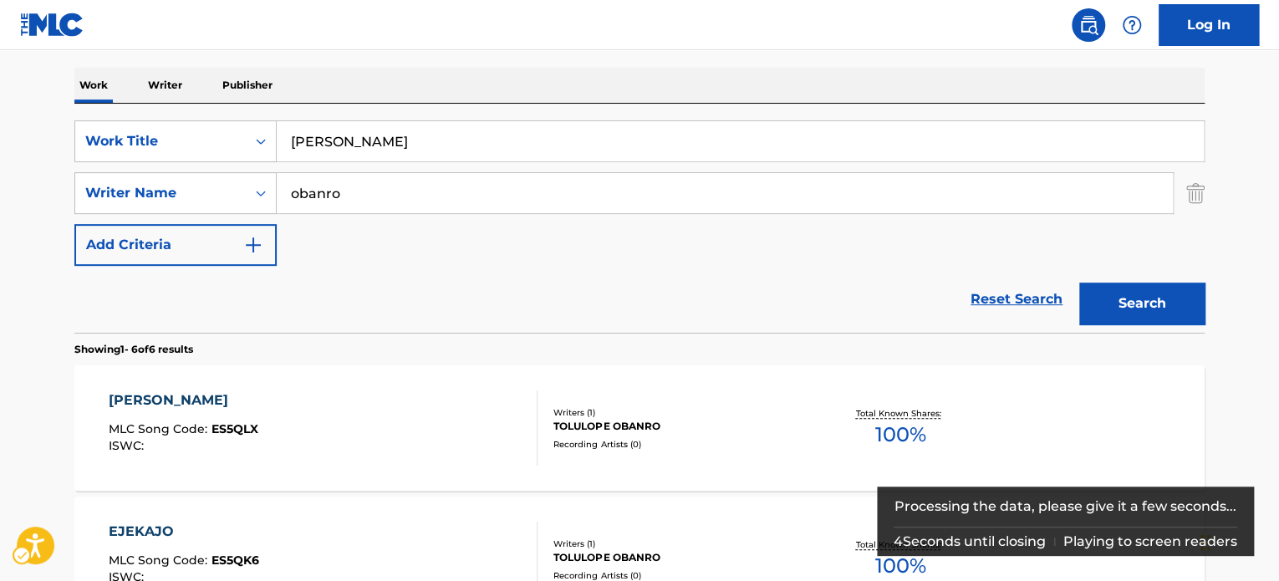
scroll to position [250, 0]
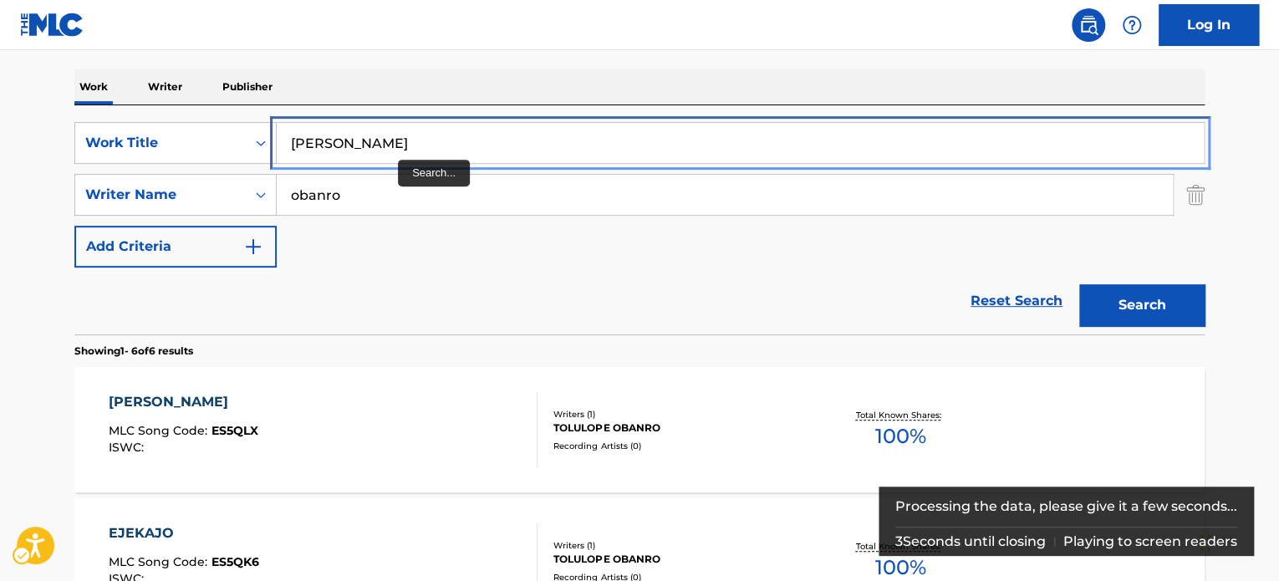
click at [409, 132] on input "EJEKAJO OBA" at bounding box center [740, 143] width 927 height 40
paste input "LEMI LOMA LAST"
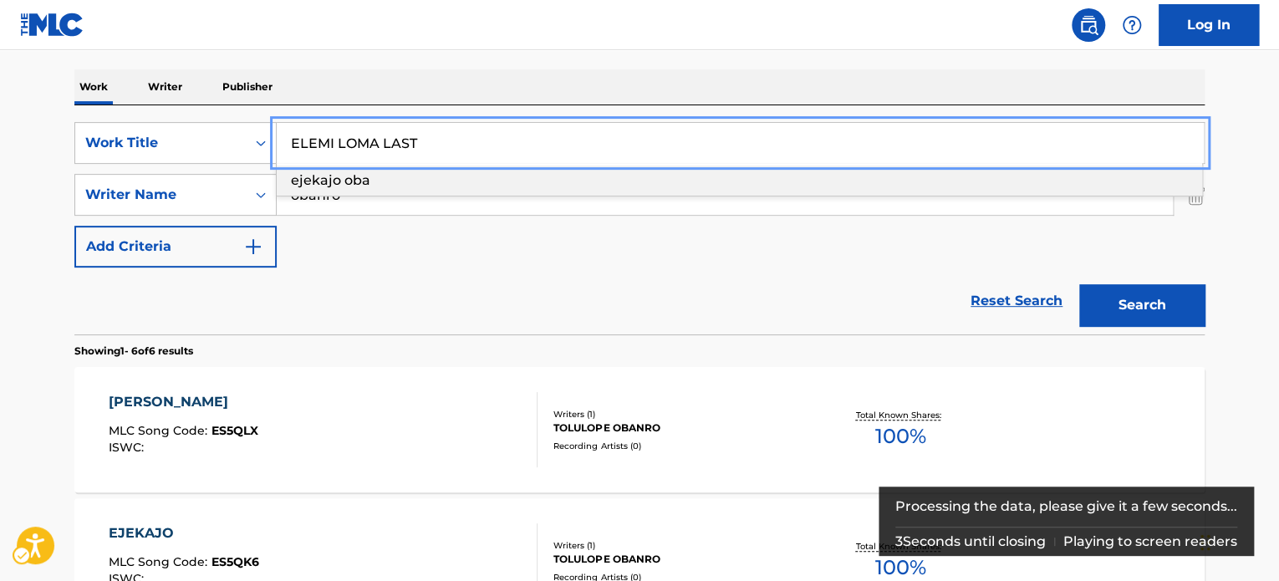
drag, startPoint x: 524, startPoint y: 87, endPoint x: 593, endPoint y: 106, distance: 72.0
click at [525, 87] on div "Work Writer Publisher" at bounding box center [639, 86] width 1130 height 35
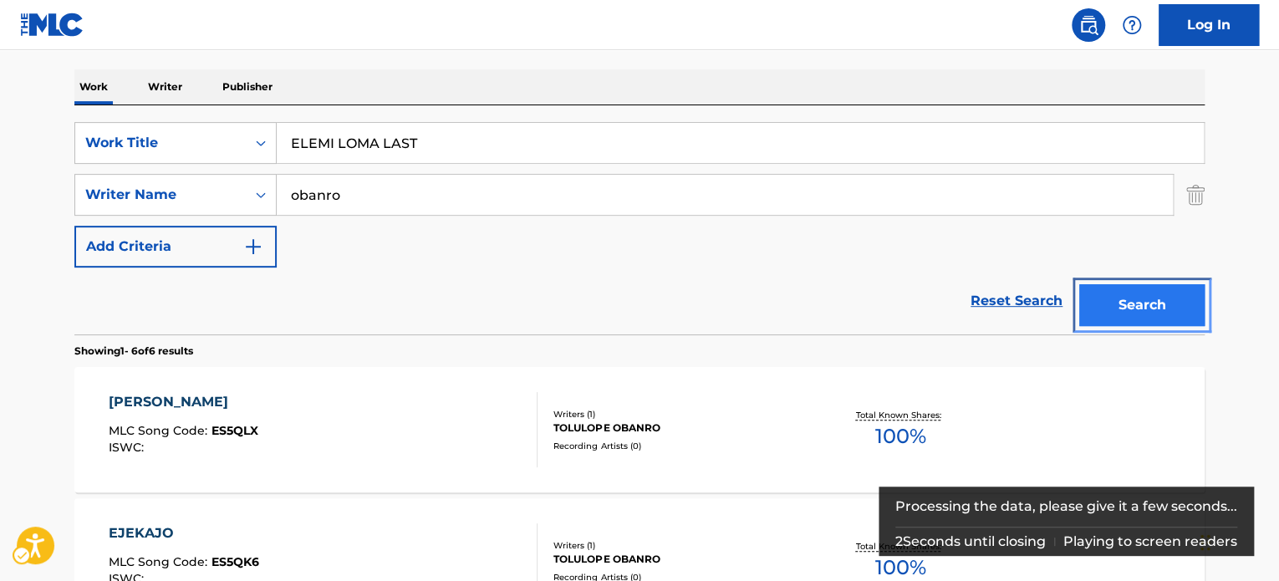
click at [1133, 288] on button "Search" at bounding box center [1141, 305] width 125 height 42
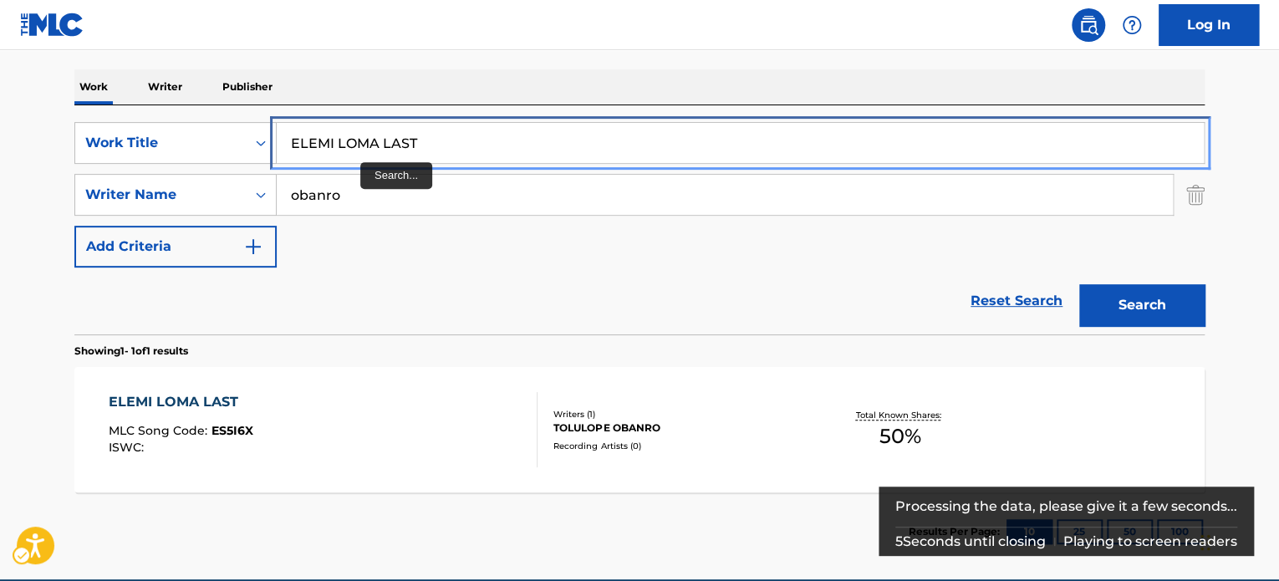
drag, startPoint x: 379, startPoint y: 140, endPoint x: 470, endPoint y: 97, distance: 100.2
click at [379, 140] on input "ELEMI LOMA LAST" at bounding box center [740, 143] width 927 height 40
paste input "MOTION"
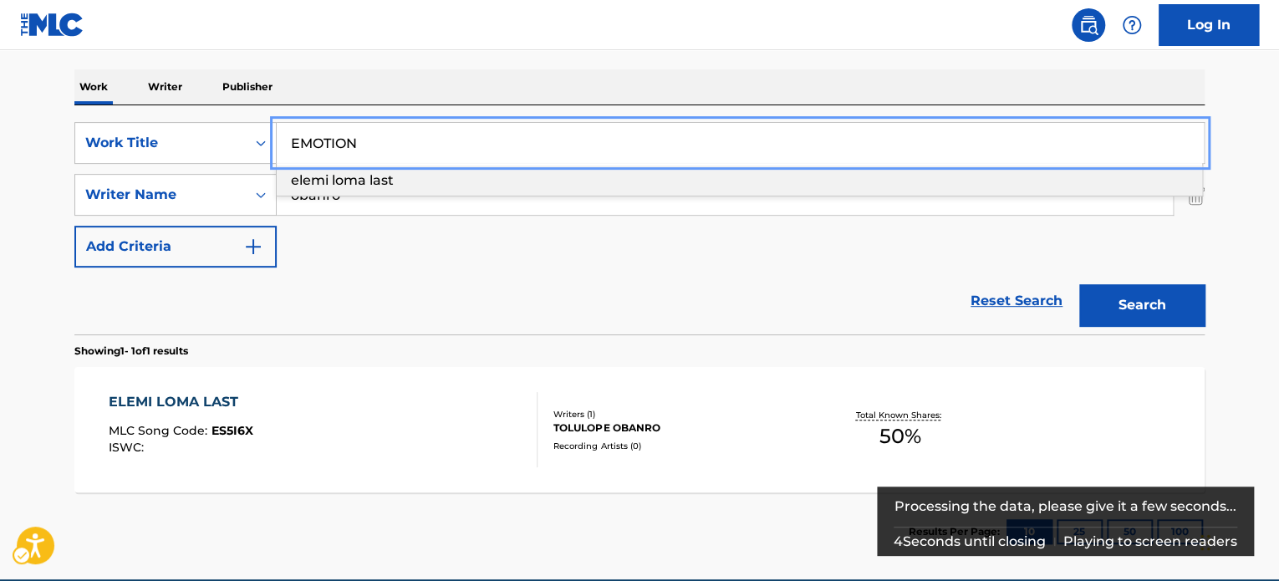
click at [481, 94] on div "Work Writer Publisher" at bounding box center [639, 86] width 1130 height 35
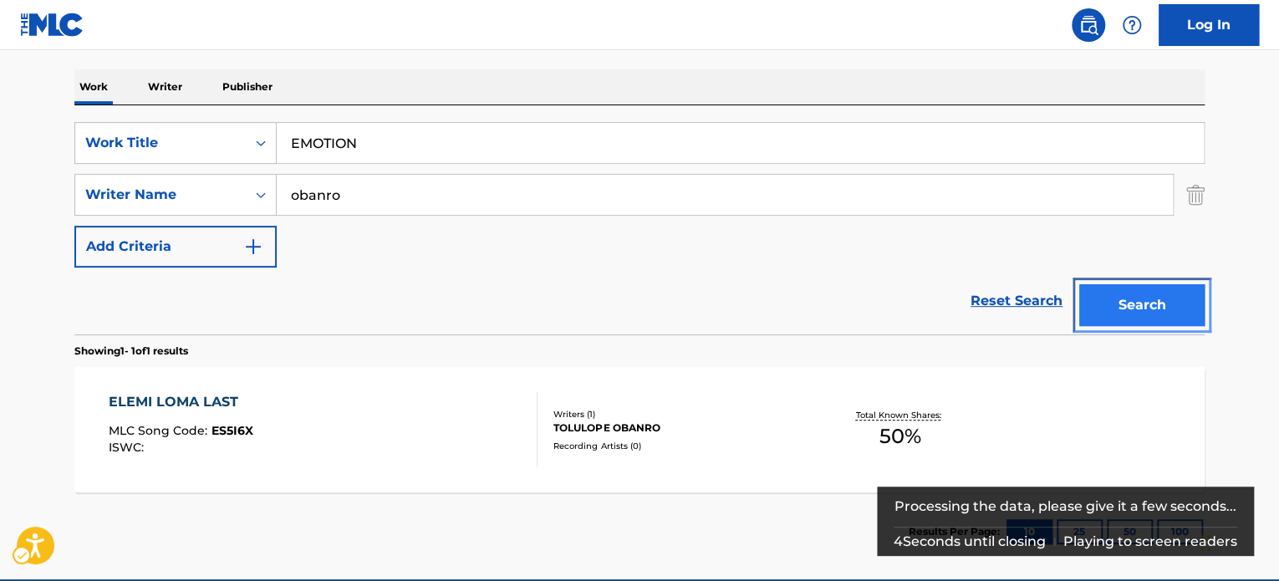
click at [1136, 307] on button "Search" at bounding box center [1141, 305] width 125 height 42
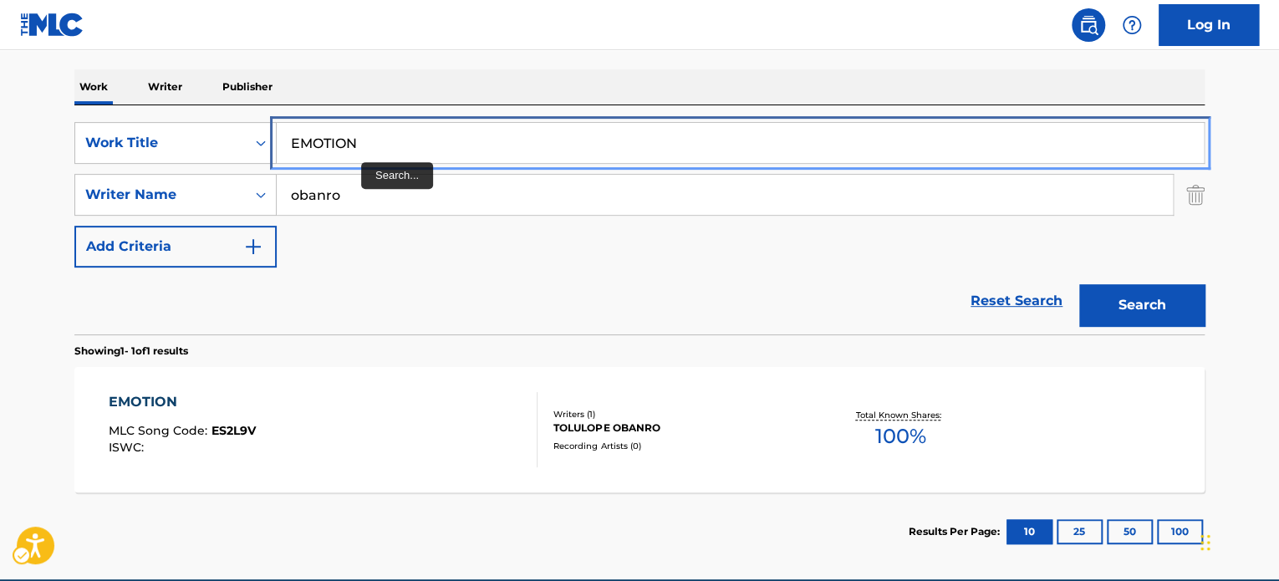
drag, startPoint x: 371, startPoint y: 135, endPoint x: 455, endPoint y: 89, distance: 95.8
click at [371, 135] on input "EMOTION" at bounding box center [740, 143] width 927 height 40
paste input "ND CREDIT"
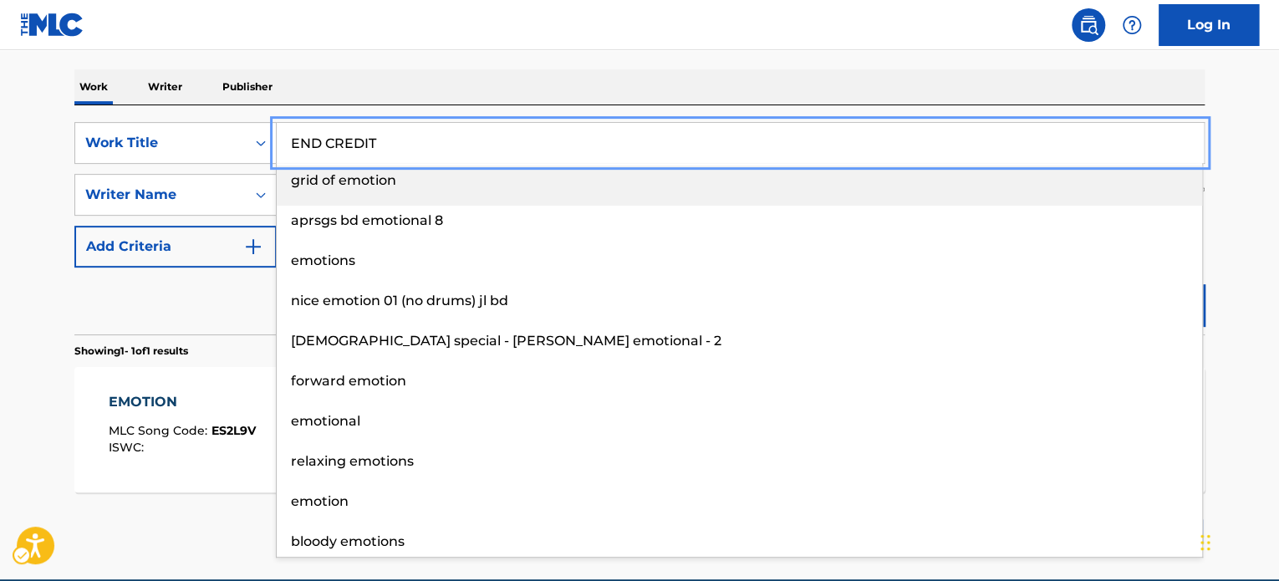
drag, startPoint x: 461, startPoint y: 80, endPoint x: 481, endPoint y: 86, distance: 21.7
click at [461, 80] on div "Work Writer Publisher" at bounding box center [639, 86] width 1130 height 35
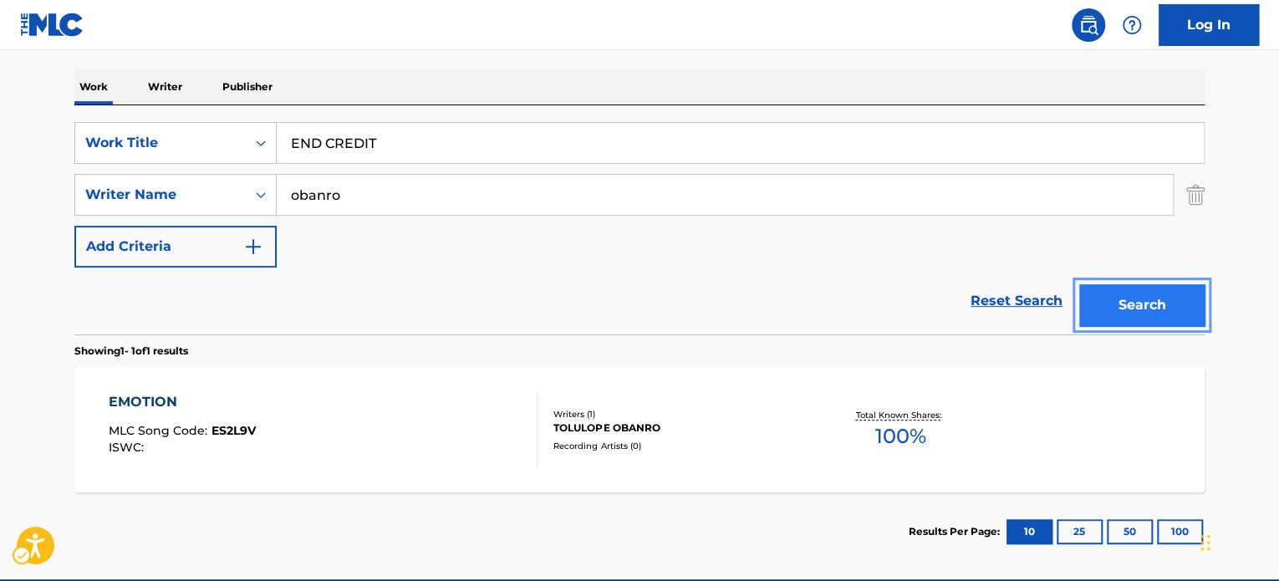
click at [1138, 293] on button "Search" at bounding box center [1141, 305] width 125 height 42
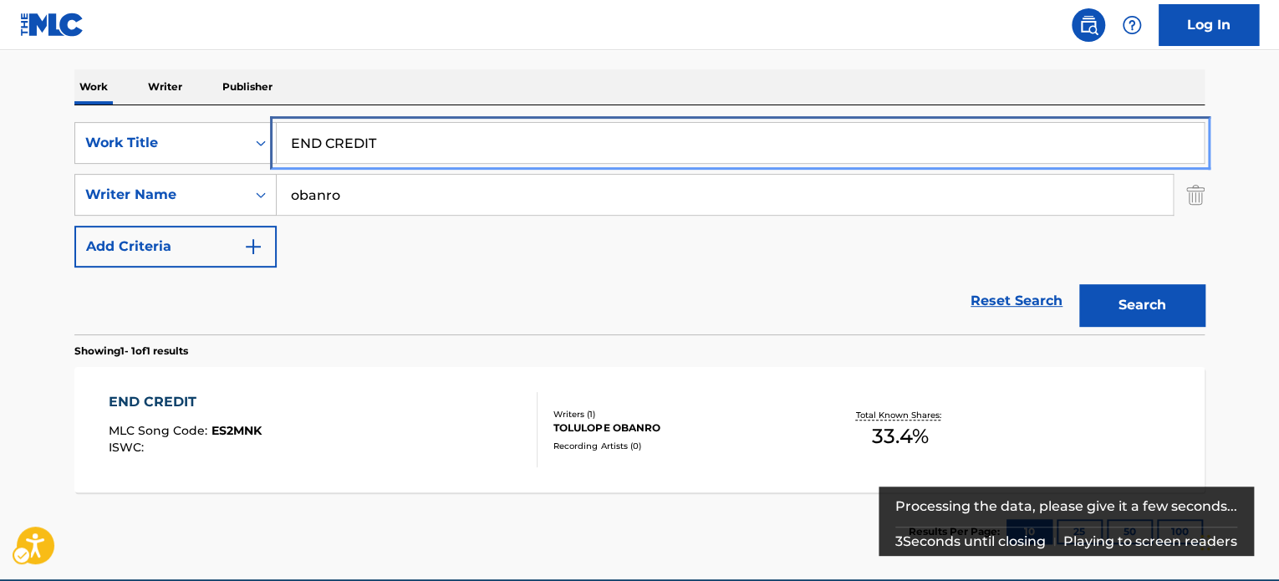
click at [414, 140] on input "END CREDIT" at bounding box center [740, 143] width 927 height 40
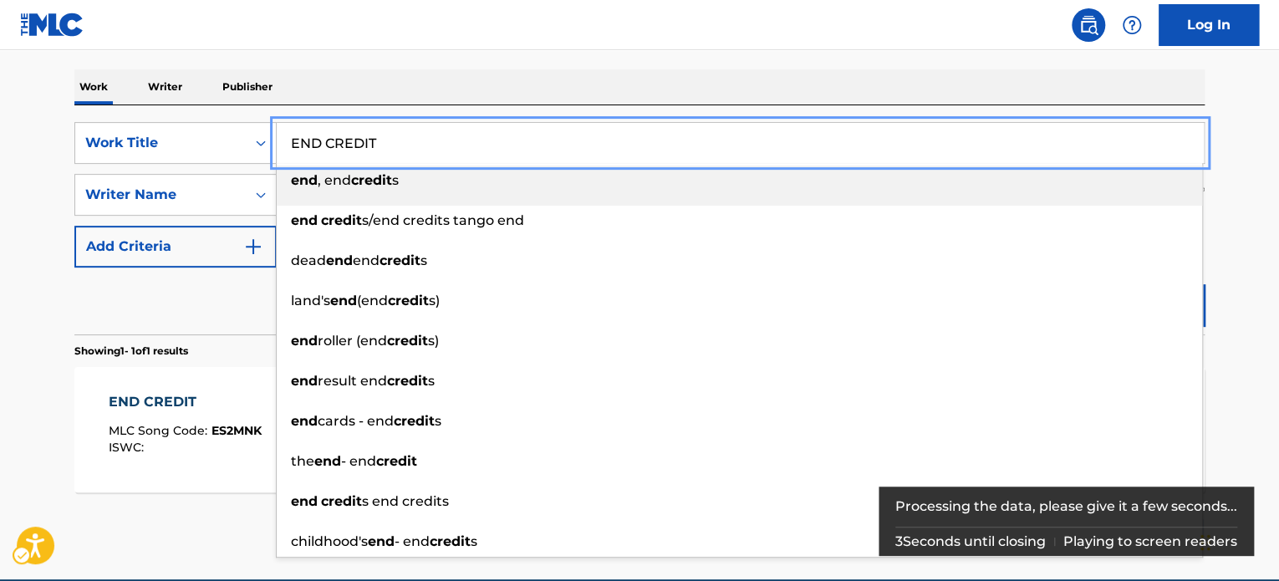
paste input "SCAPE THE DEEP"
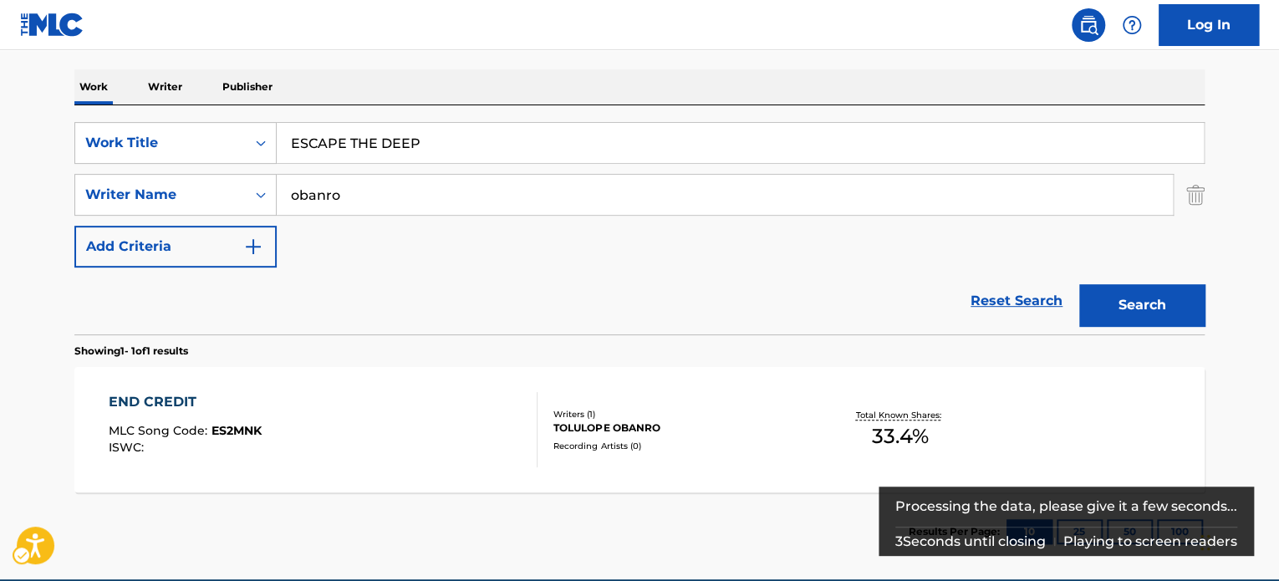
drag, startPoint x: 441, startPoint y: 83, endPoint x: 641, endPoint y: 120, distance: 203.1
click at [445, 83] on div "Work Writer Publisher" at bounding box center [639, 86] width 1130 height 35
click at [1097, 279] on div "Search" at bounding box center [1138, 300] width 134 height 67
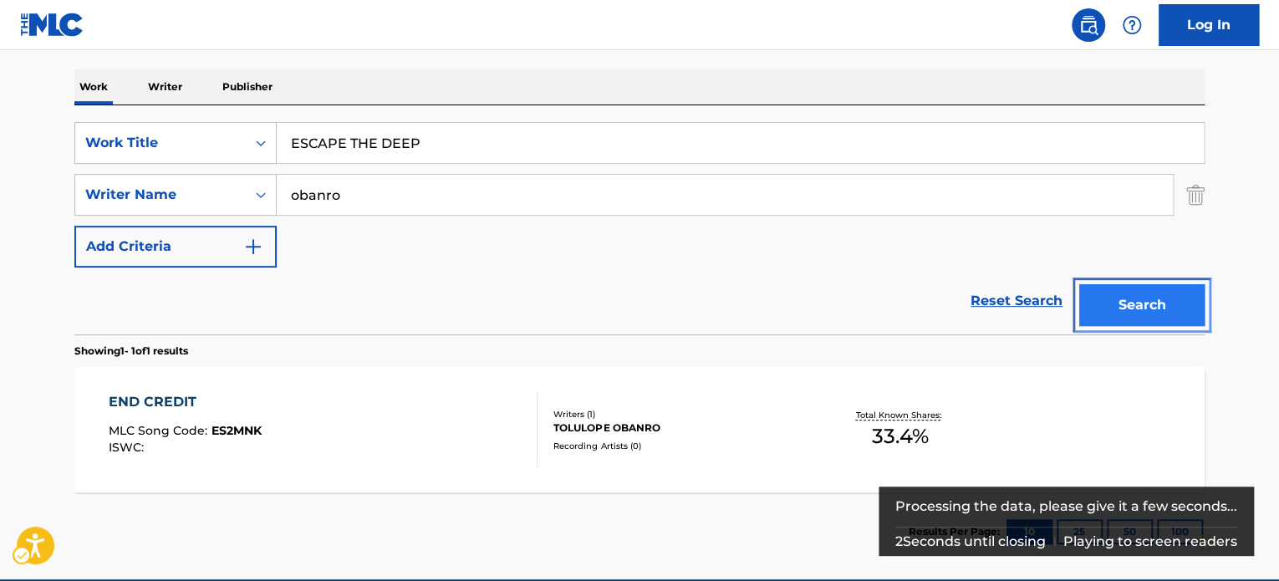
click at [1102, 286] on button "Search" at bounding box center [1141, 305] width 125 height 42
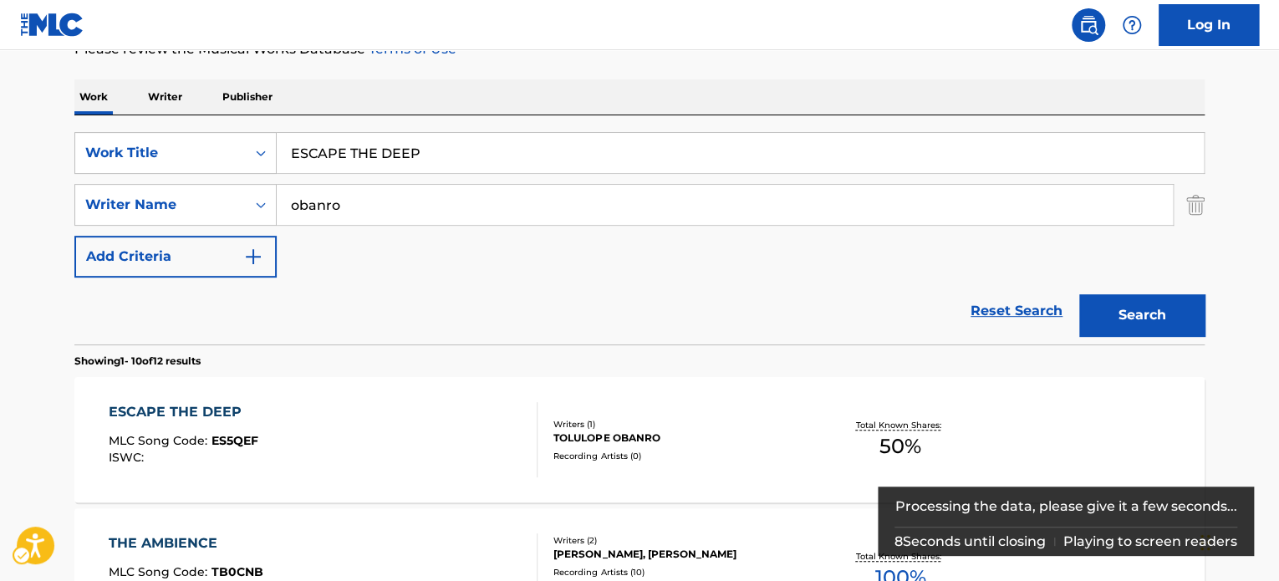
scroll to position [242, 0]
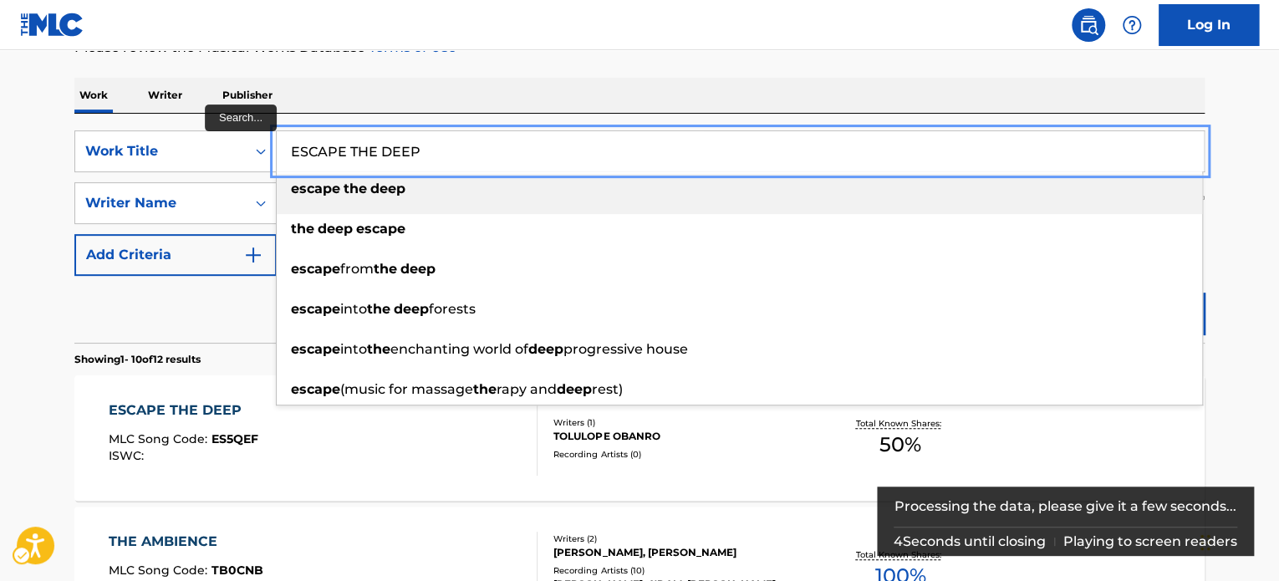
click at [432, 156] on input "ESCAPE THE DEEP" at bounding box center [740, 151] width 927 height 40
paste input "FACE THE GENERAL"
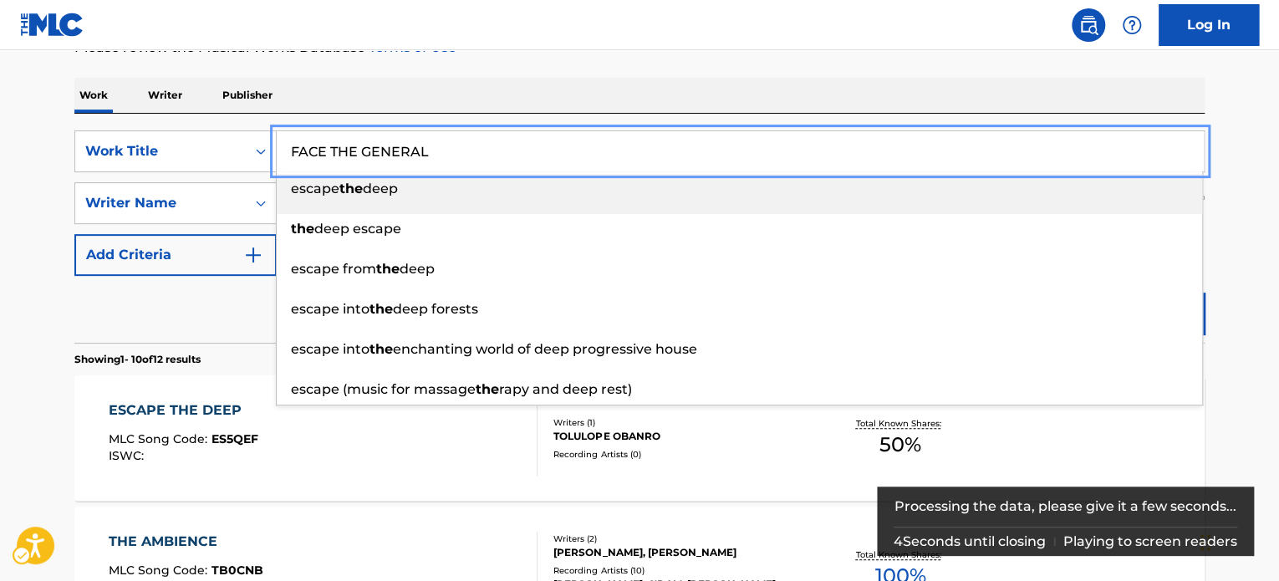
type input "FACE THE GENERAL"
drag, startPoint x: 557, startPoint y: 99, endPoint x: 883, endPoint y: 188, distance: 337.8
click at [561, 99] on div "Work Writer Publisher" at bounding box center [639, 95] width 1130 height 35
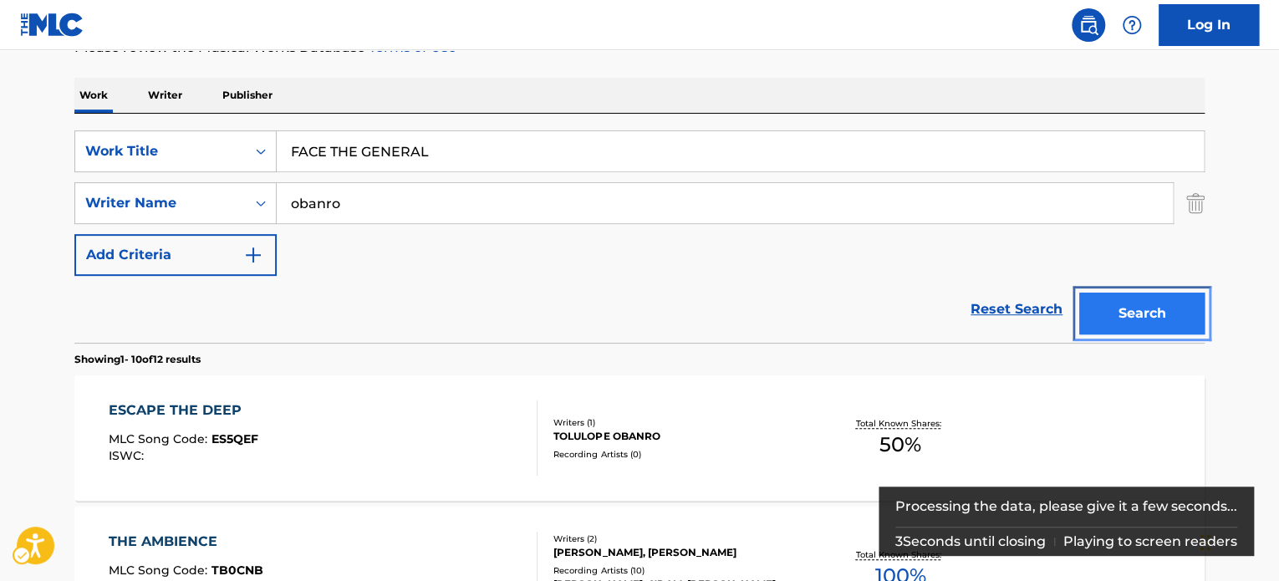
click at [1153, 318] on button "Search" at bounding box center [1141, 314] width 125 height 42
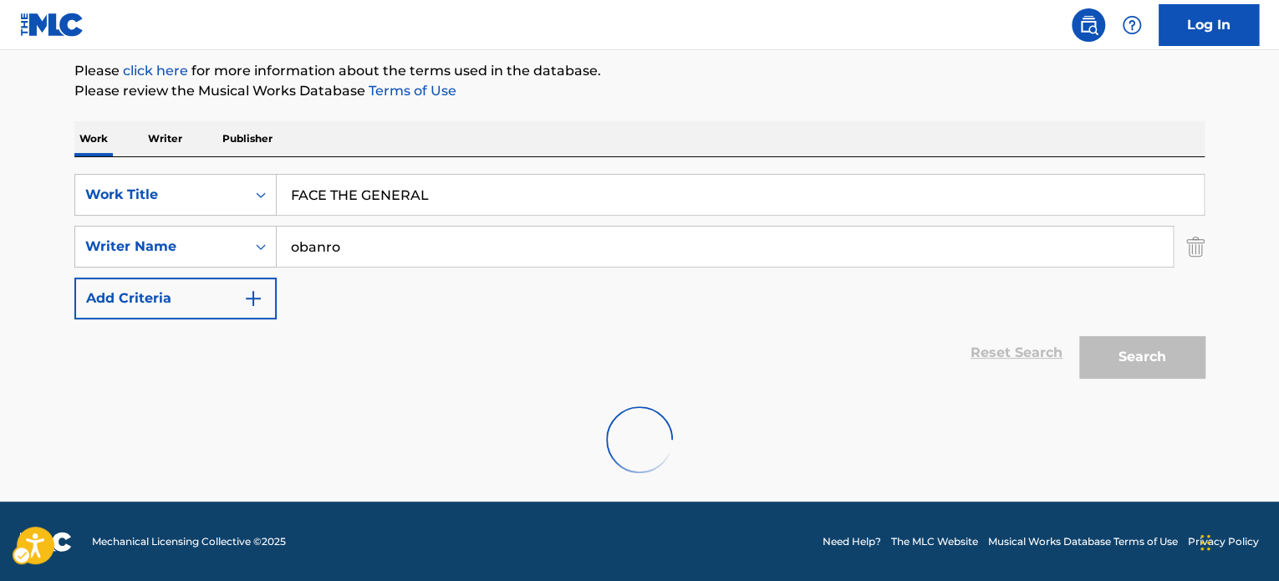
scroll to position [0, 0]
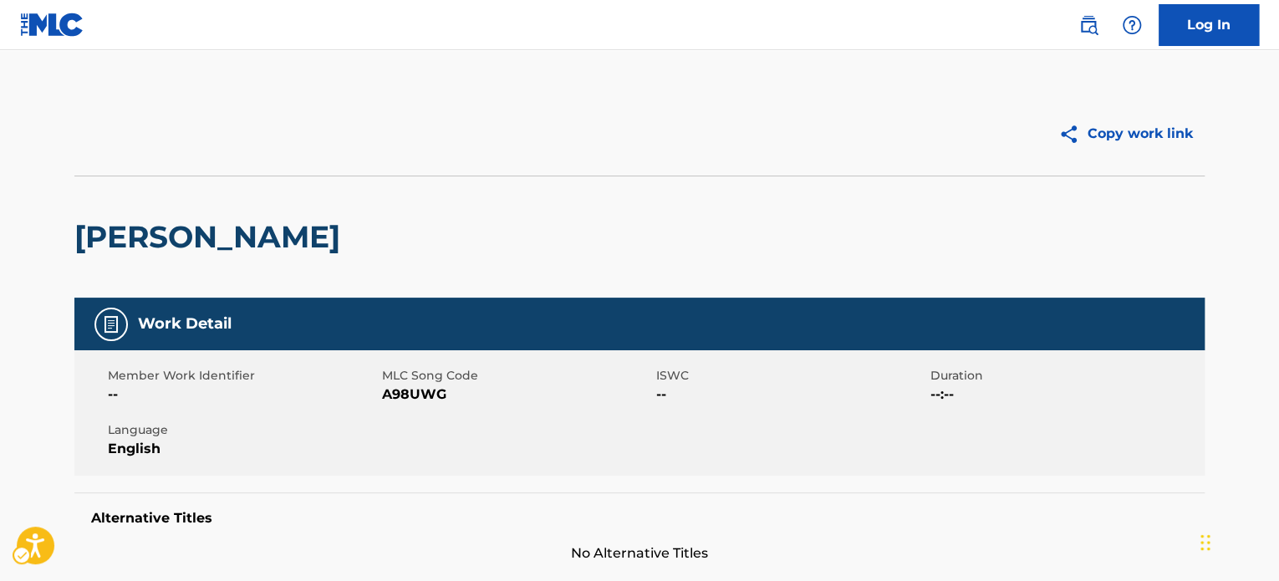
click at [795, 316] on div "Work Detail" at bounding box center [639, 324] width 1130 height 53
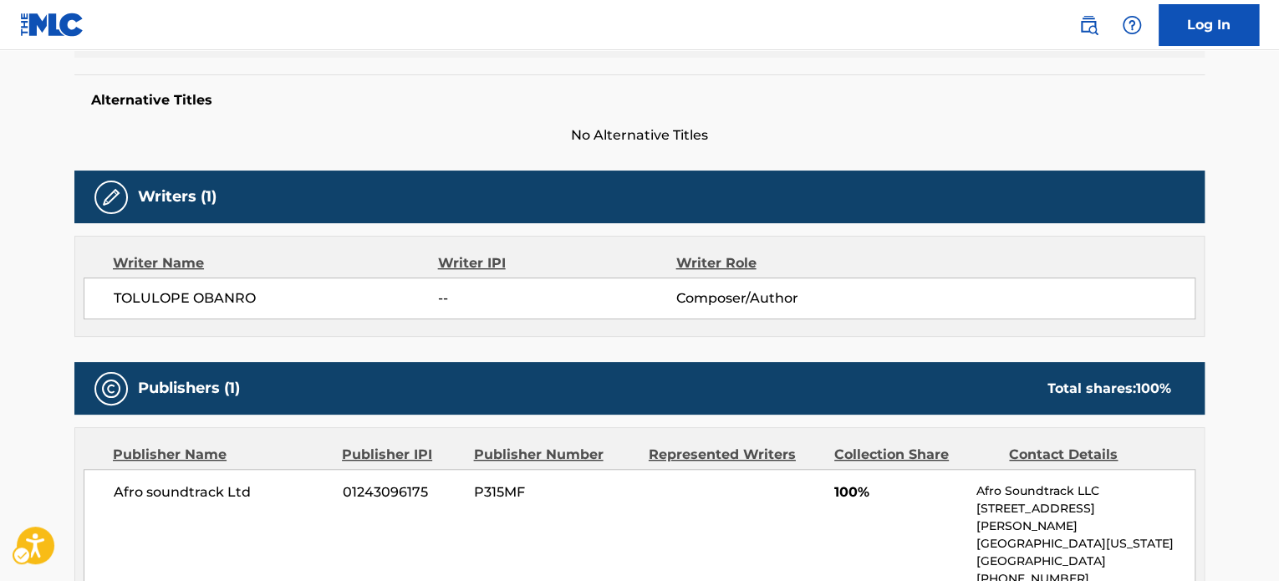
scroll to position [690, 0]
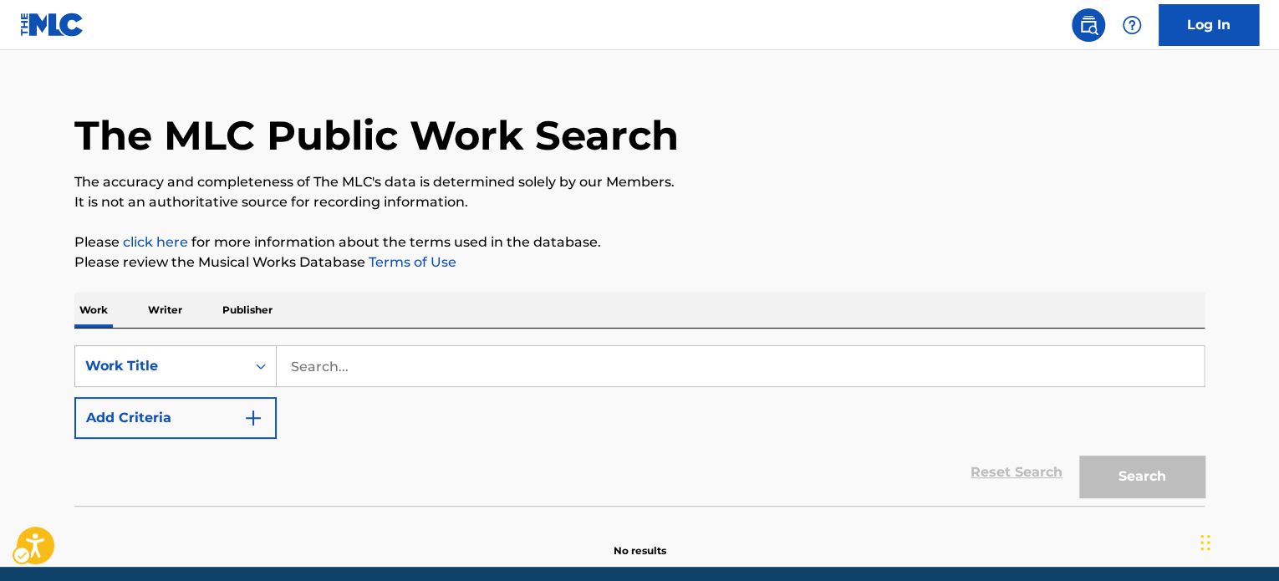
scroll to position [92, 0]
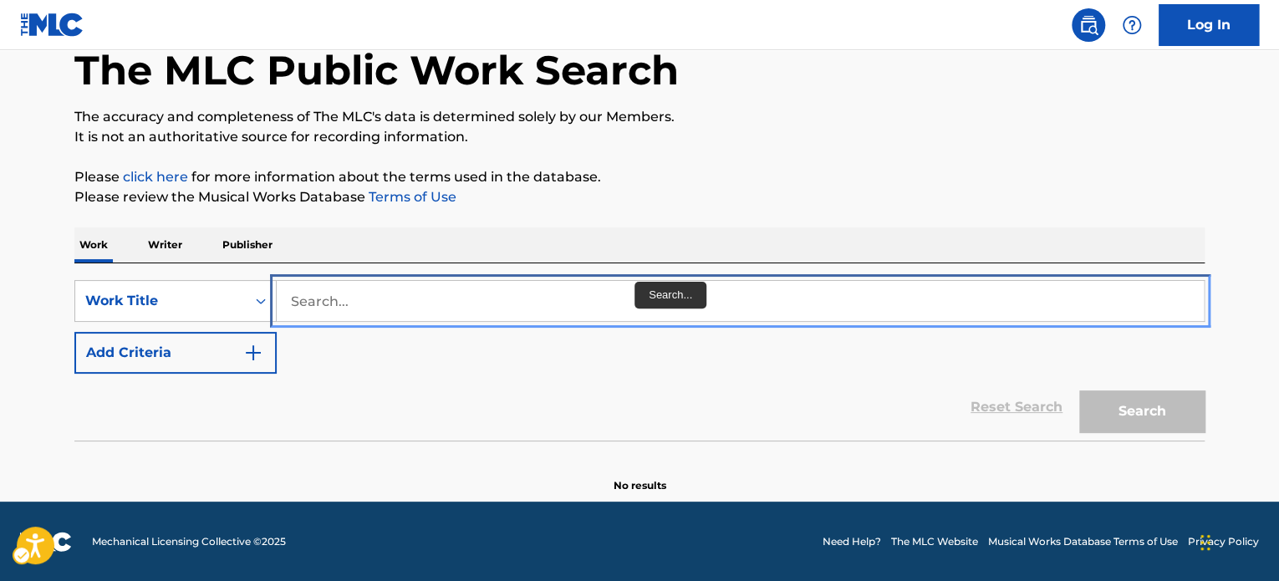
click at [600, 300] on input "Search..." at bounding box center [740, 301] width 927 height 40
click at [552, 303] on input "Search..." at bounding box center [740, 301] width 927 height 40
paste input "FACE THE GENERAL"
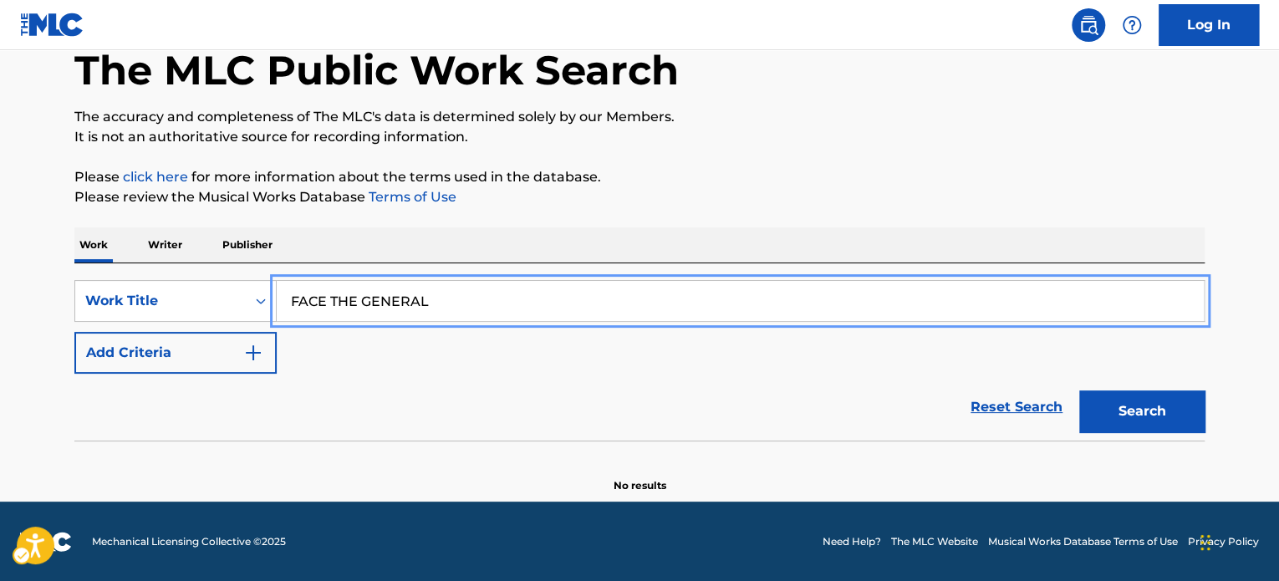
type input "FACE THE GENERAL"
drag, startPoint x: 694, startPoint y: 230, endPoint x: 517, endPoint y: 309, distance: 194.2
click at [694, 230] on div "Work Writer Publisher" at bounding box center [639, 244] width 1130 height 35
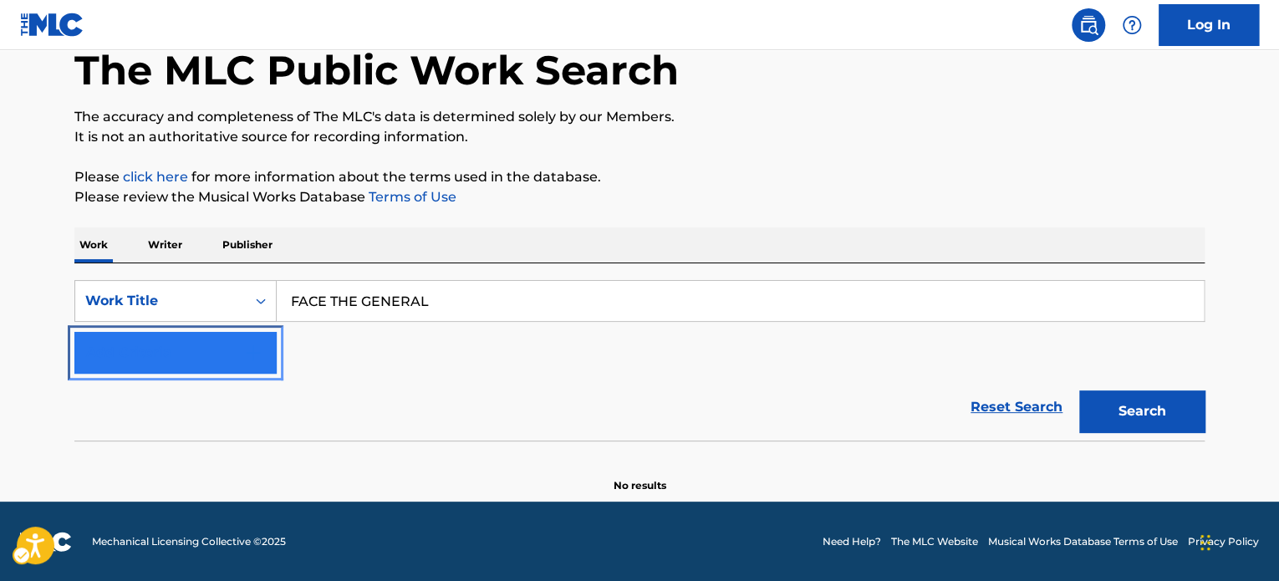
click at [167, 337] on button "Add Criteria" at bounding box center [175, 353] width 202 height 42
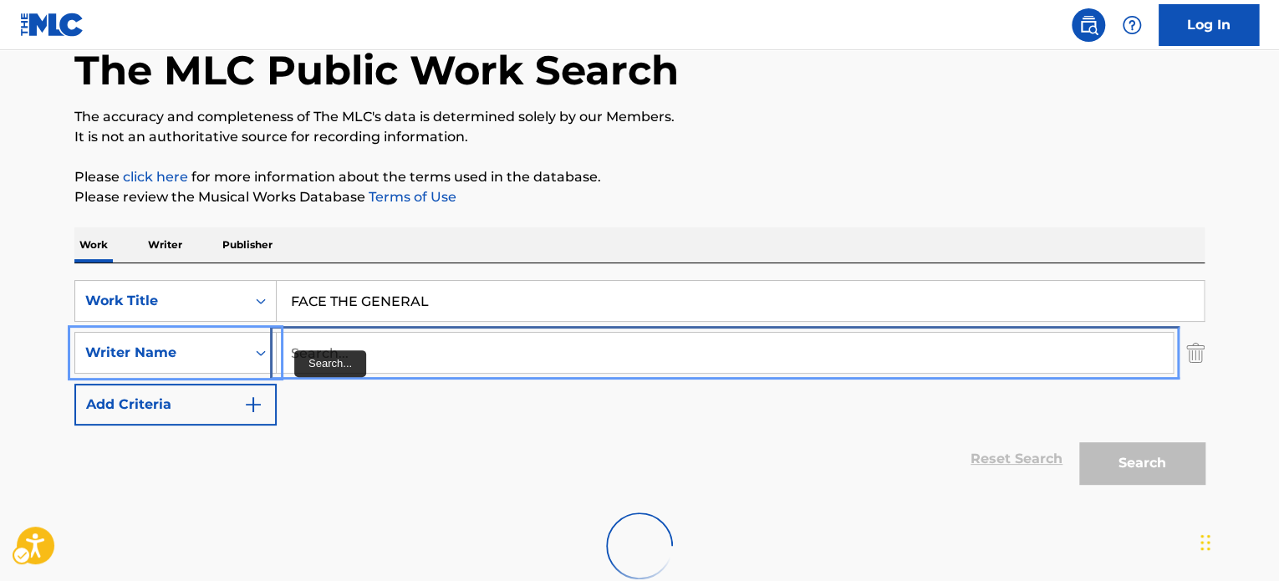
click at [425, 354] on input "Search..." at bounding box center [725, 353] width 896 height 40
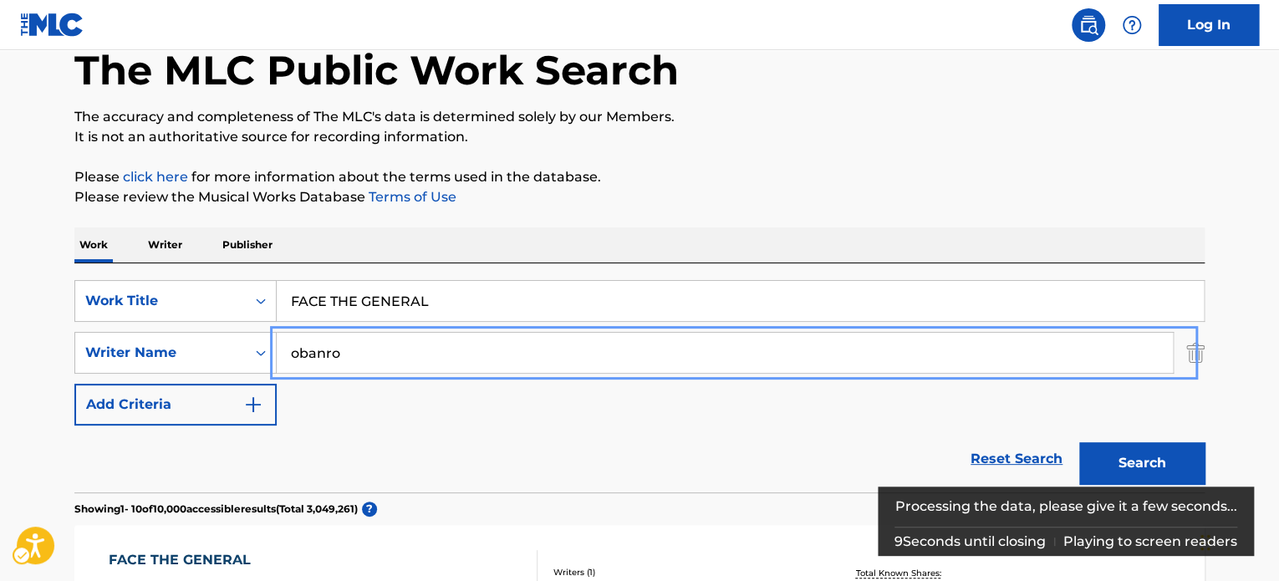
type input "obanro"
click at [74, 384] on button "Add Criteria" at bounding box center [175, 405] width 202 height 42
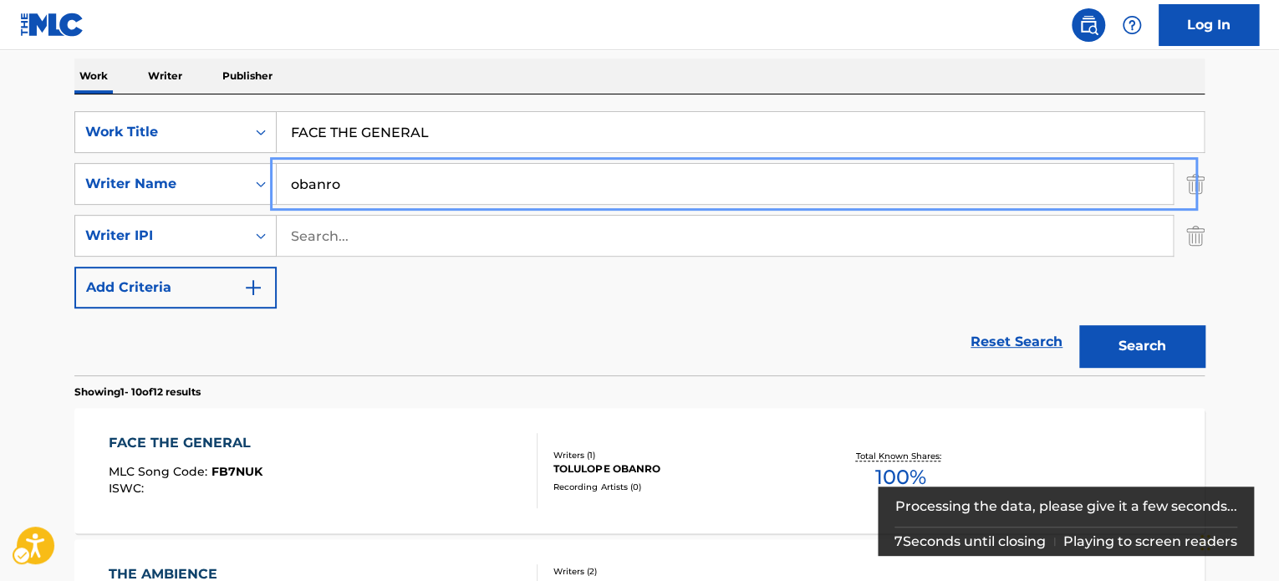
scroll to position [259, 0]
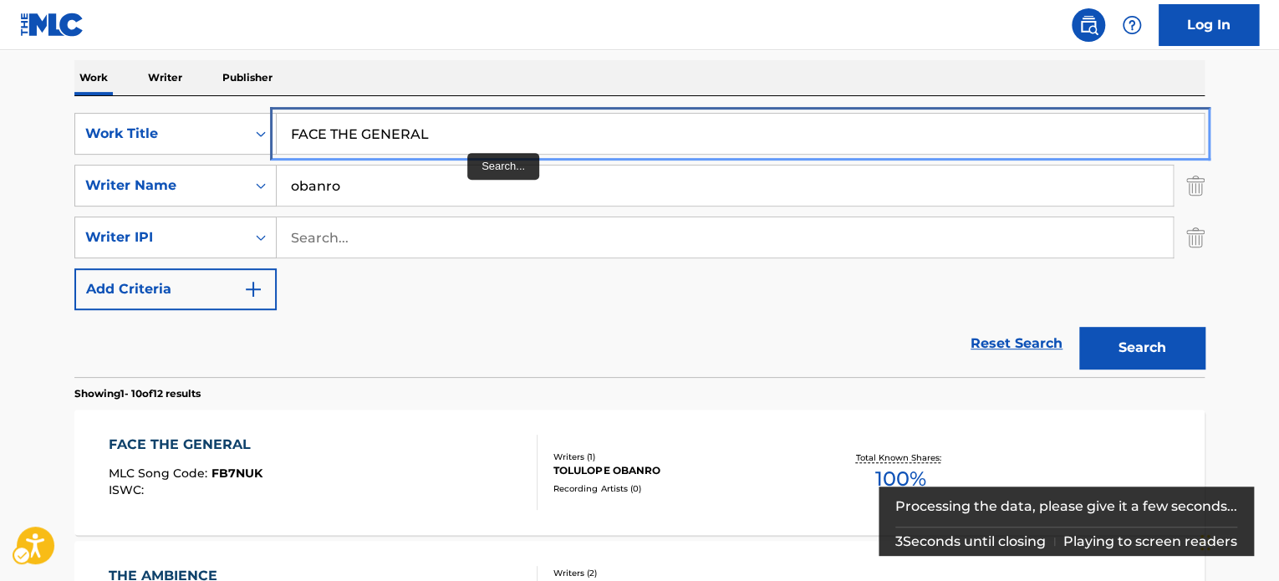
click at [538, 132] on input "FACE THE GENERAL" at bounding box center [740, 134] width 927 height 40
paste input "LLING IN LOVE"
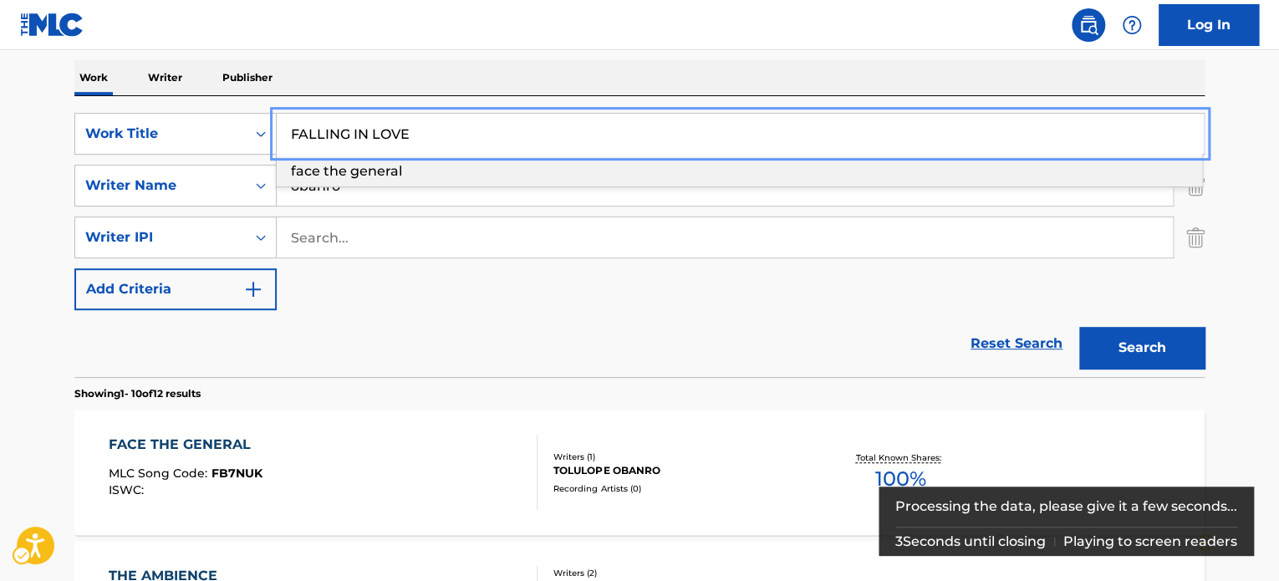
click at [589, 79] on div "Work Writer Publisher" at bounding box center [639, 77] width 1130 height 35
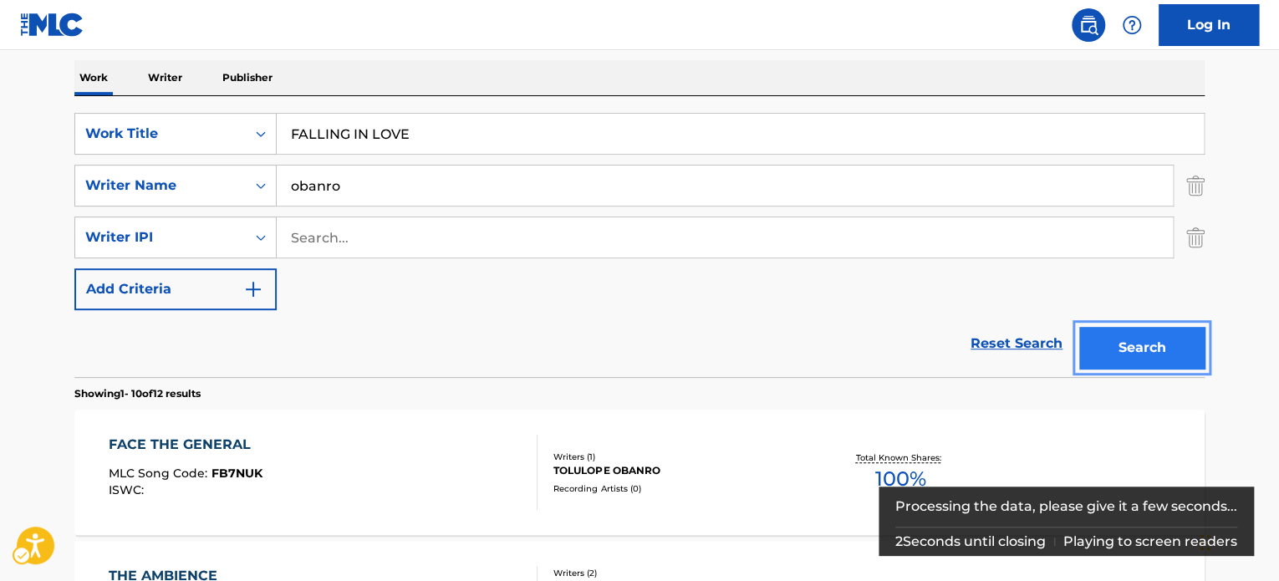
click at [1130, 340] on button "Search" at bounding box center [1141, 348] width 125 height 42
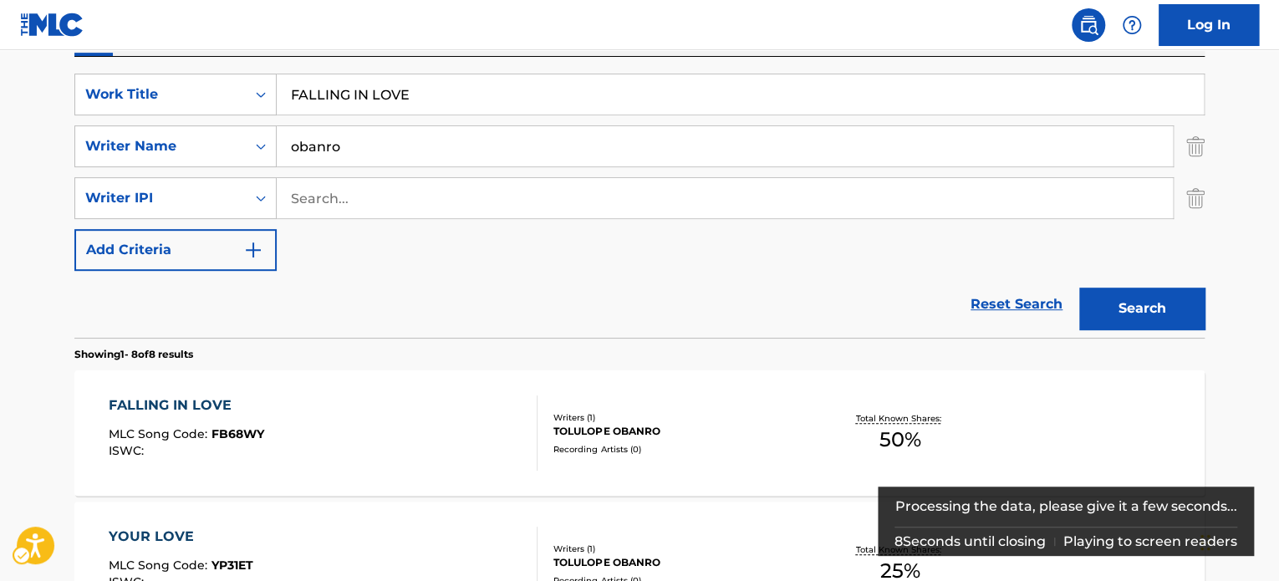
scroll to position [187, 0]
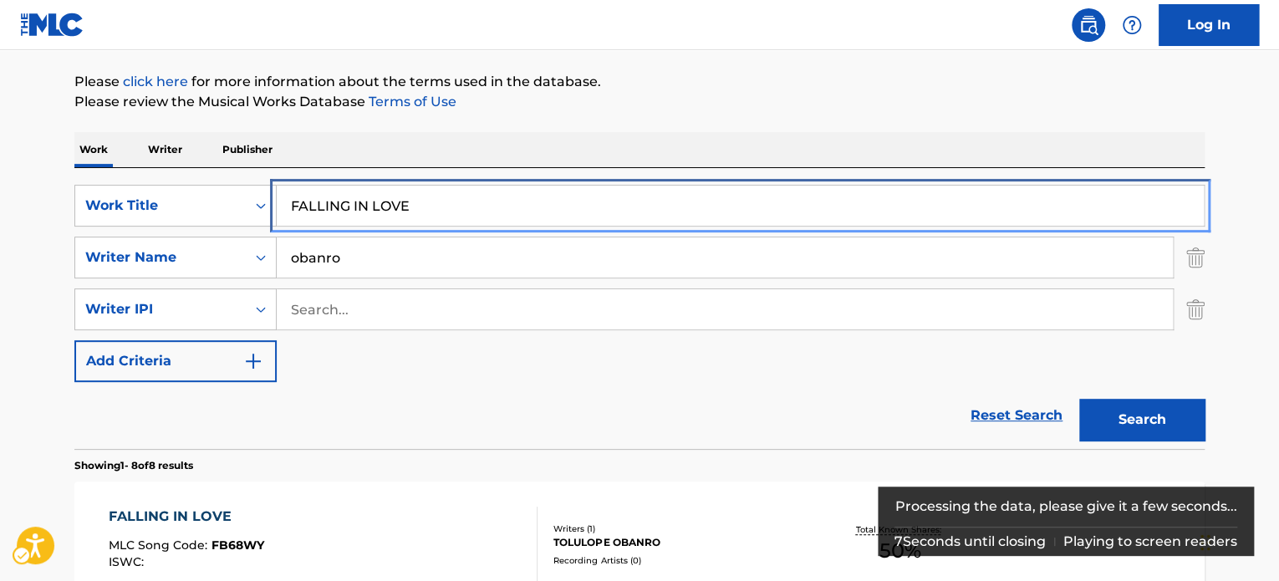
click at [438, 201] on input "FALLING IN LOVE" at bounding box center [740, 206] width 927 height 40
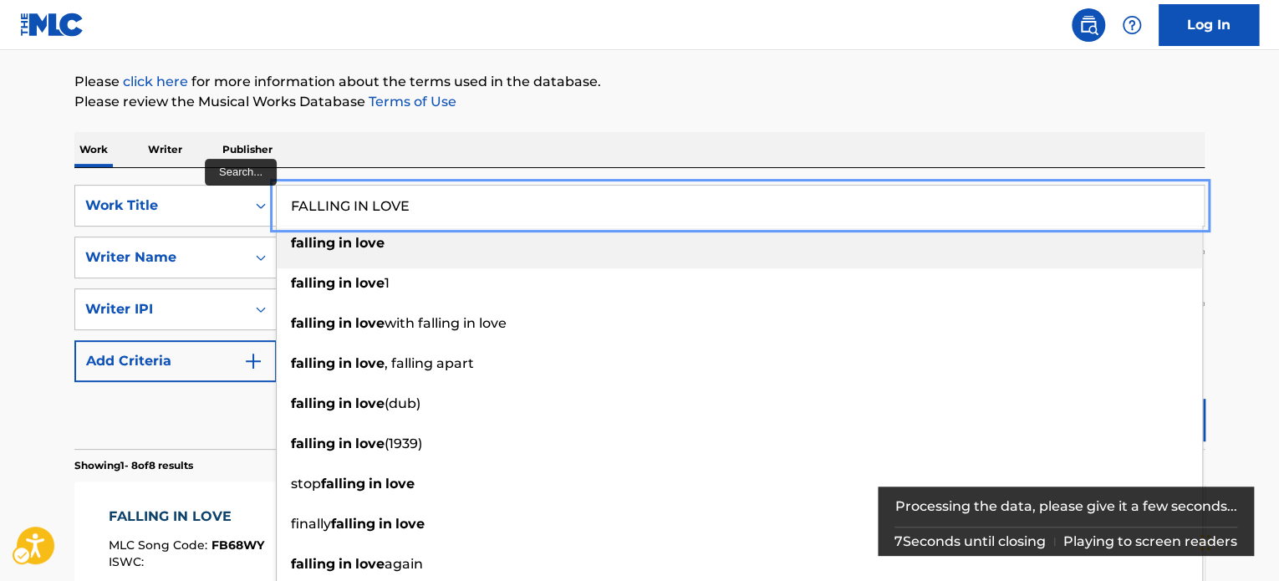
paste input "IX M"
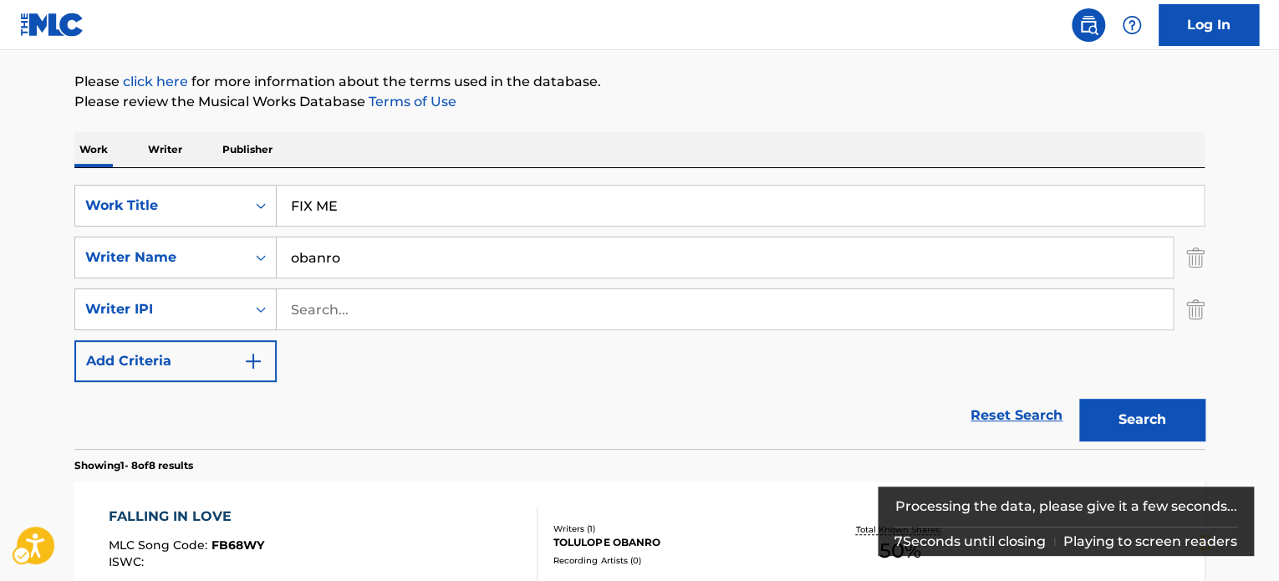
click at [598, 141] on div "Work Writer Publisher" at bounding box center [639, 149] width 1130 height 35
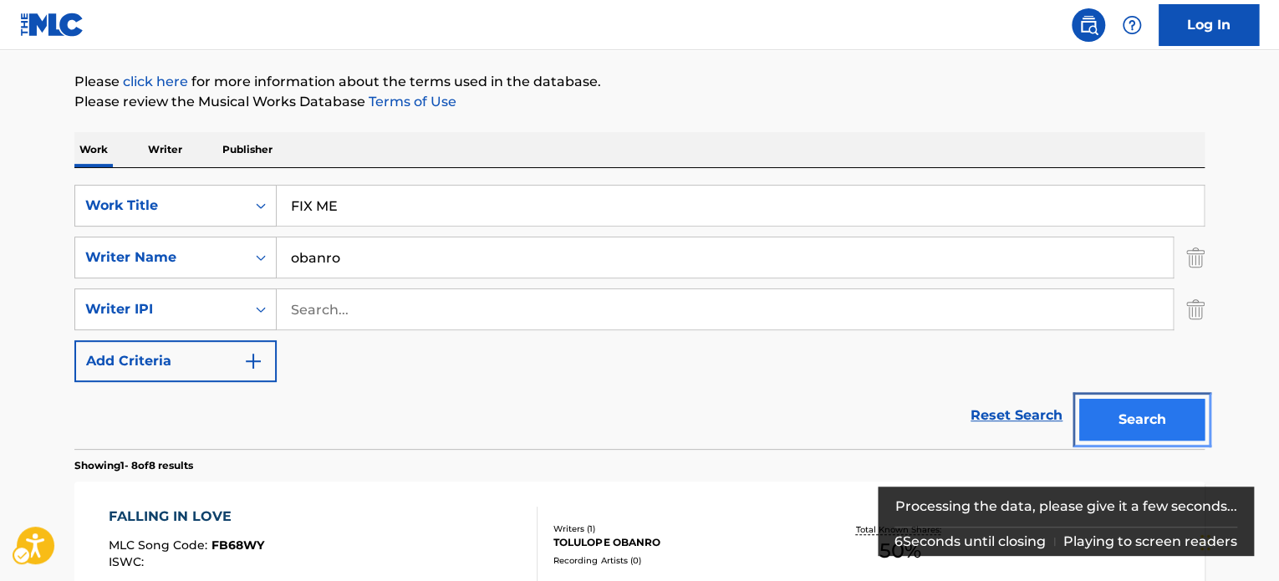
click at [1124, 417] on button "Search" at bounding box center [1141, 420] width 125 height 42
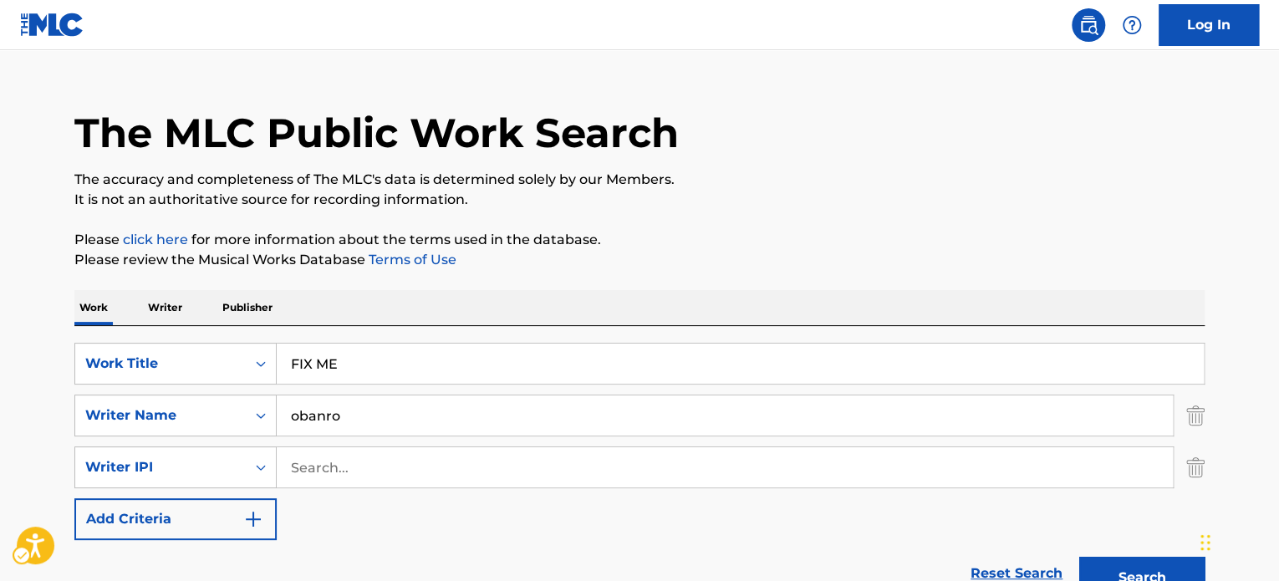
scroll to position [20, 0]
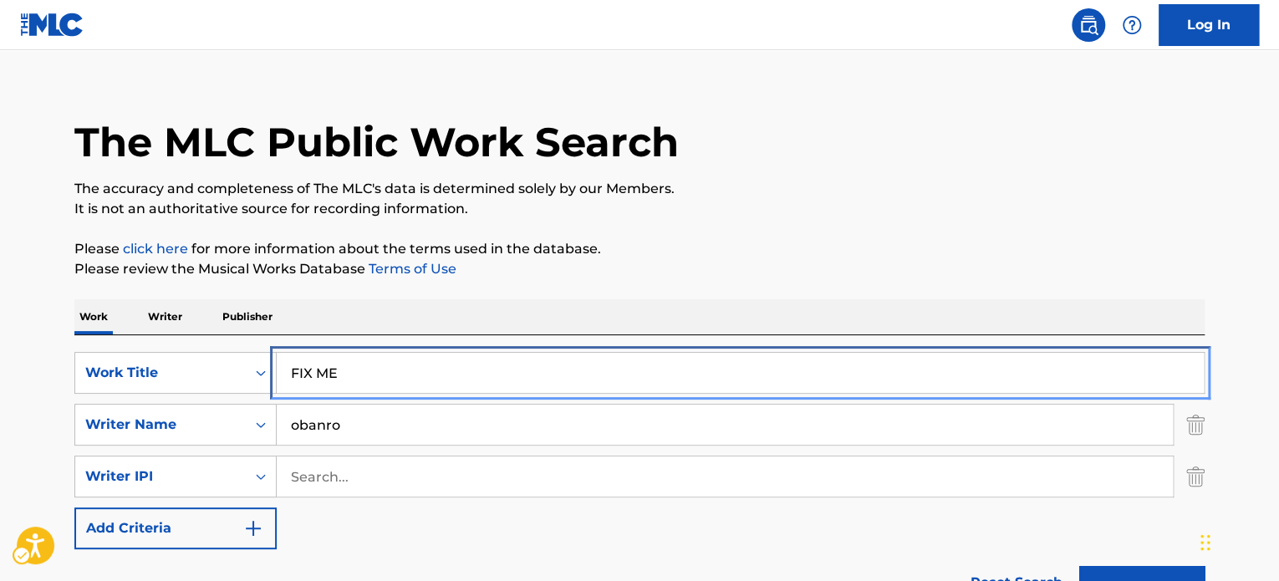
click at [390, 359] on input "FIX ME" at bounding box center [740, 373] width 927 height 40
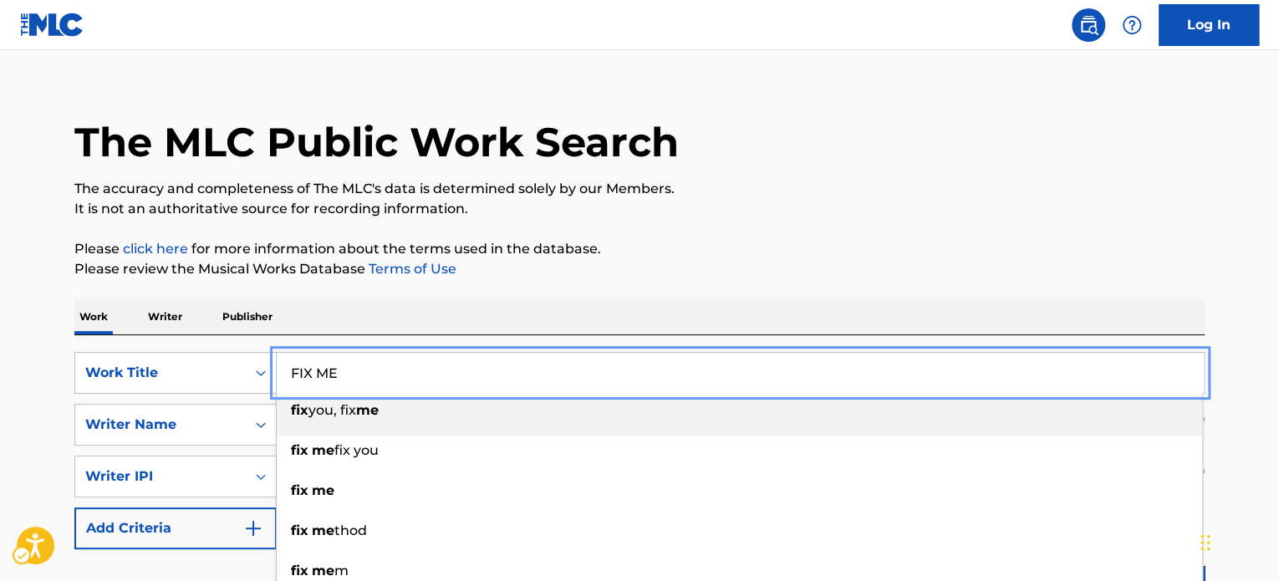
paste input "OREVER"
click at [708, 215] on p "It is not an authoritative source for recording information." at bounding box center [639, 209] width 1130 height 20
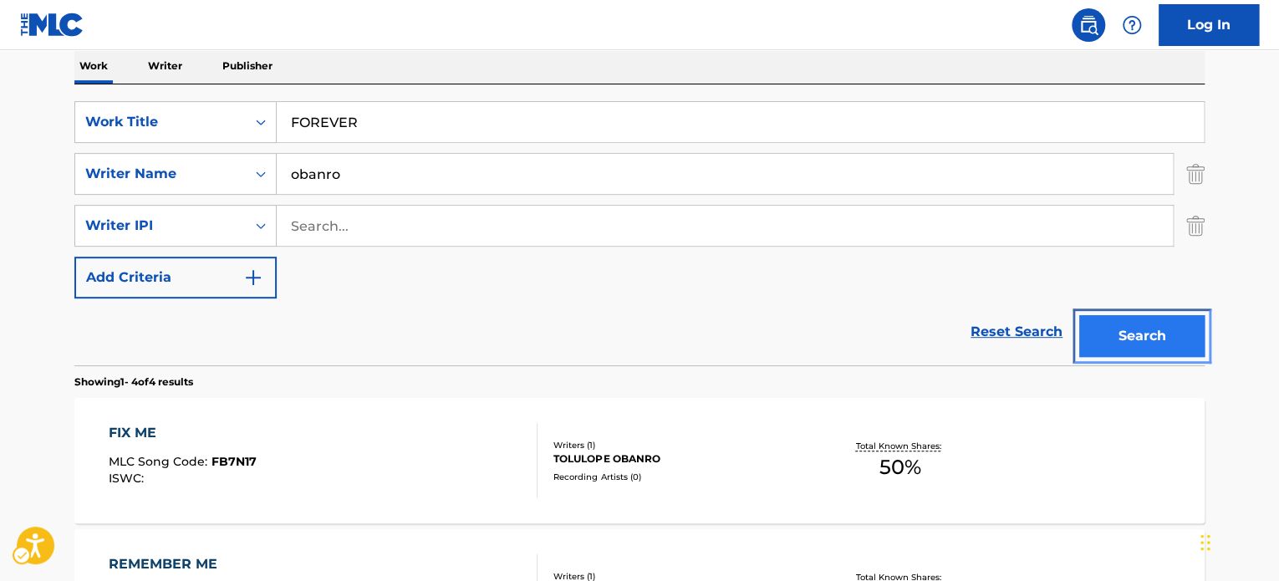
click at [1125, 349] on button "Search" at bounding box center [1141, 336] width 125 height 42
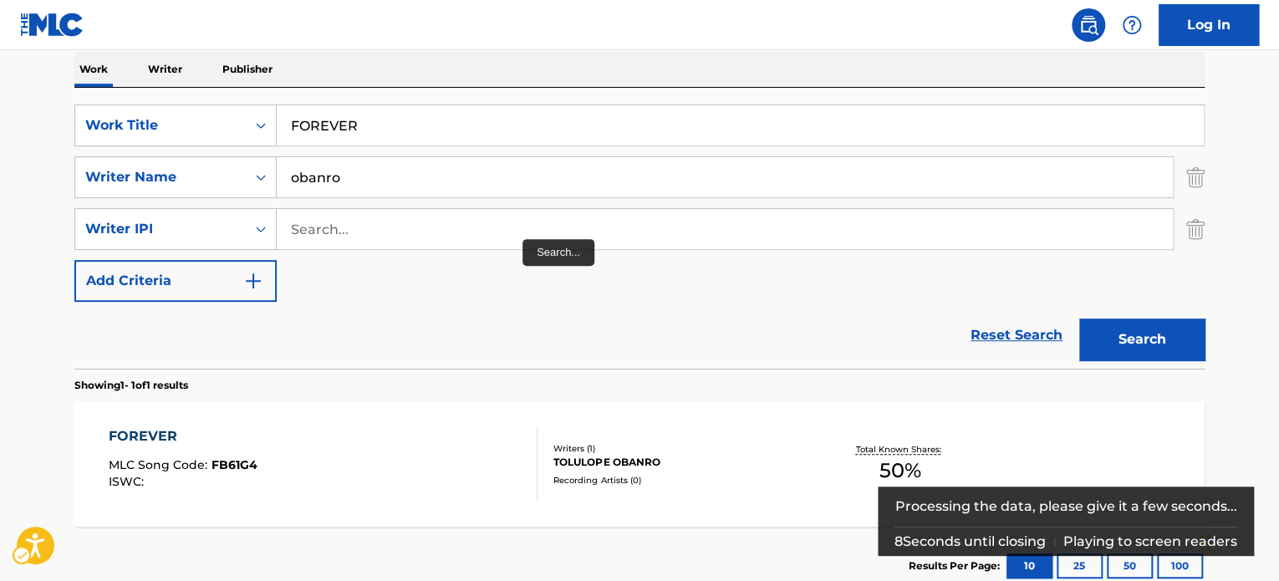
scroll to position [104, 0]
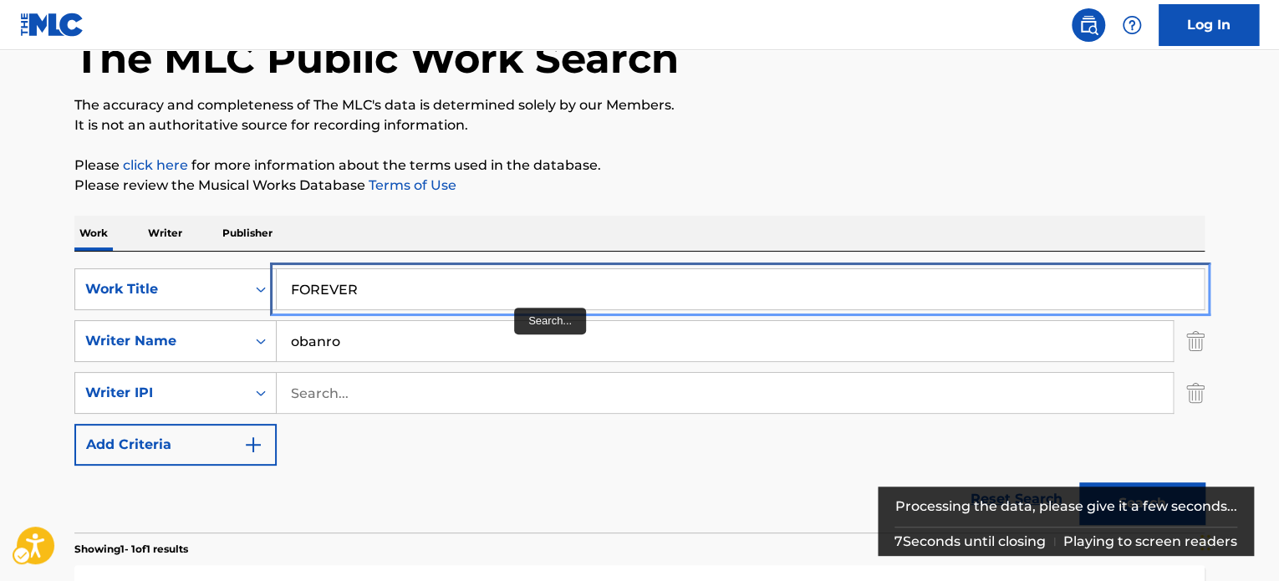
click at [441, 279] on input "FOREVER" at bounding box center [740, 289] width 927 height 40
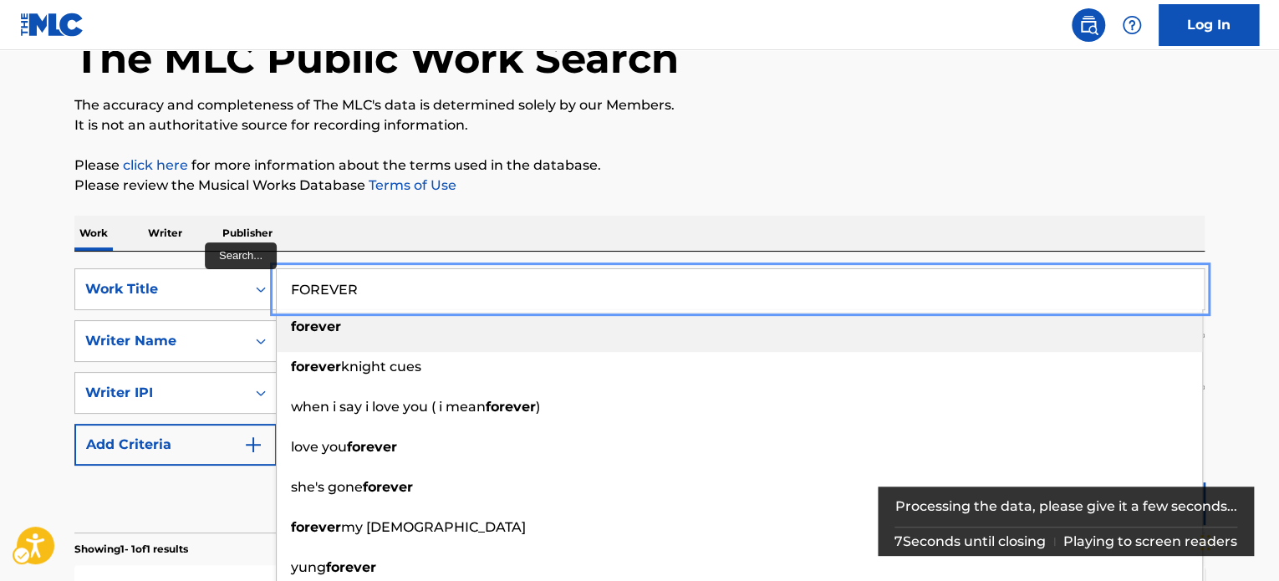
paste input "GBOGUNMI'S TALE"
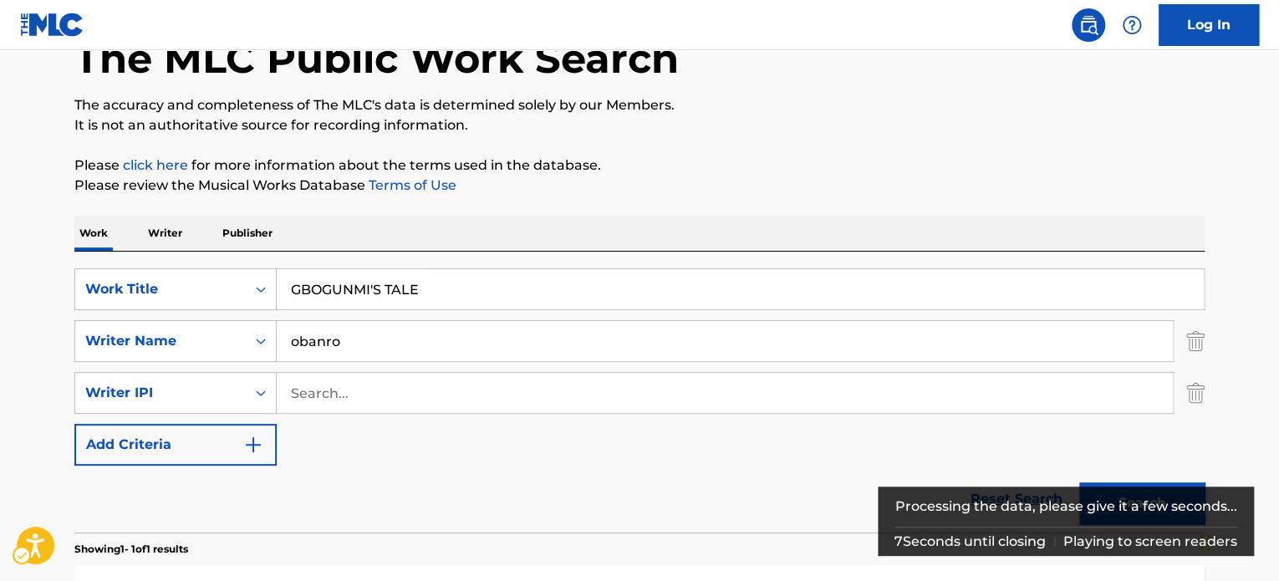
click at [799, 164] on p "Please click here | New Window for more information about the terms used in the…" at bounding box center [639, 165] width 1130 height 20
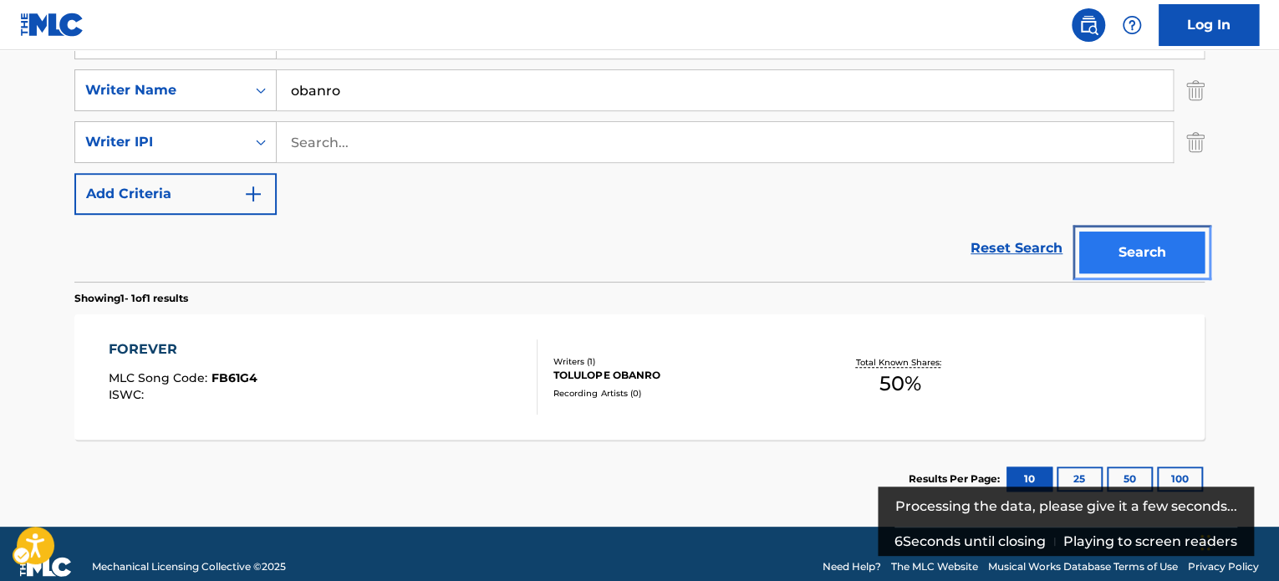
click at [1141, 244] on button "Search" at bounding box center [1141, 253] width 125 height 42
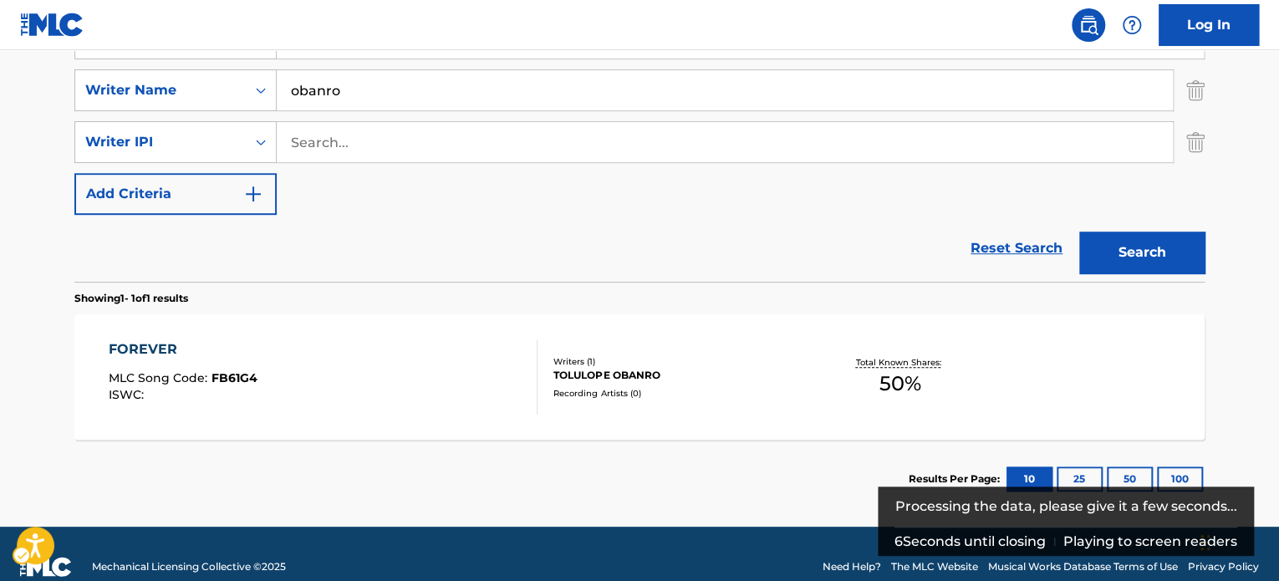
scroll to position [251, 0]
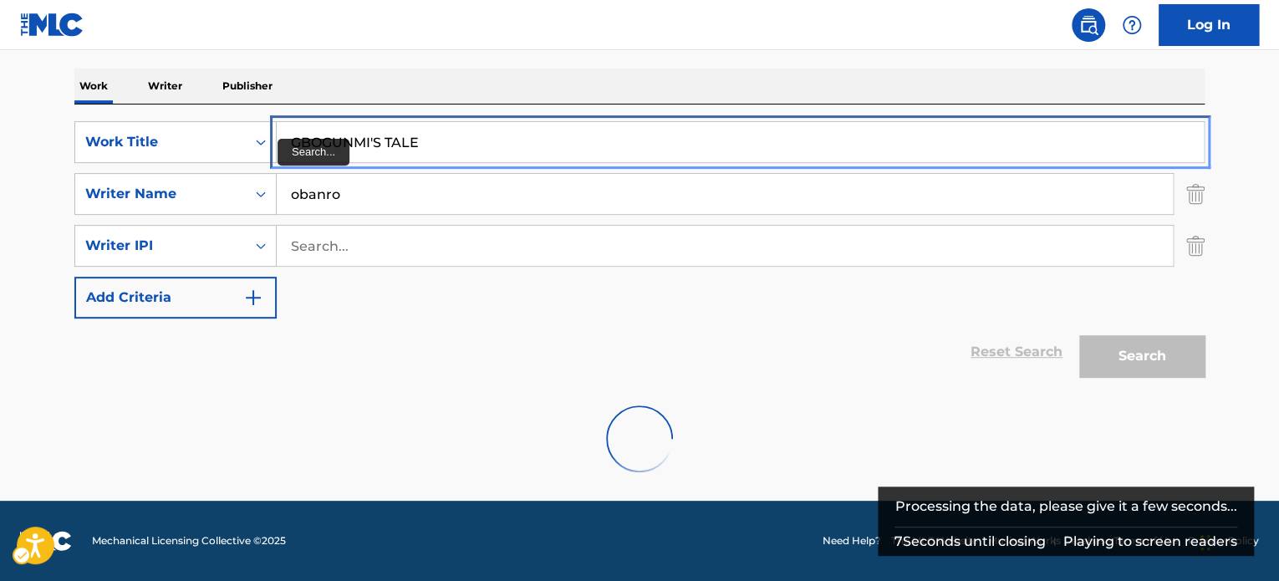
click at [395, 128] on input "GBOGUNMI'S TALE" at bounding box center [740, 142] width 927 height 40
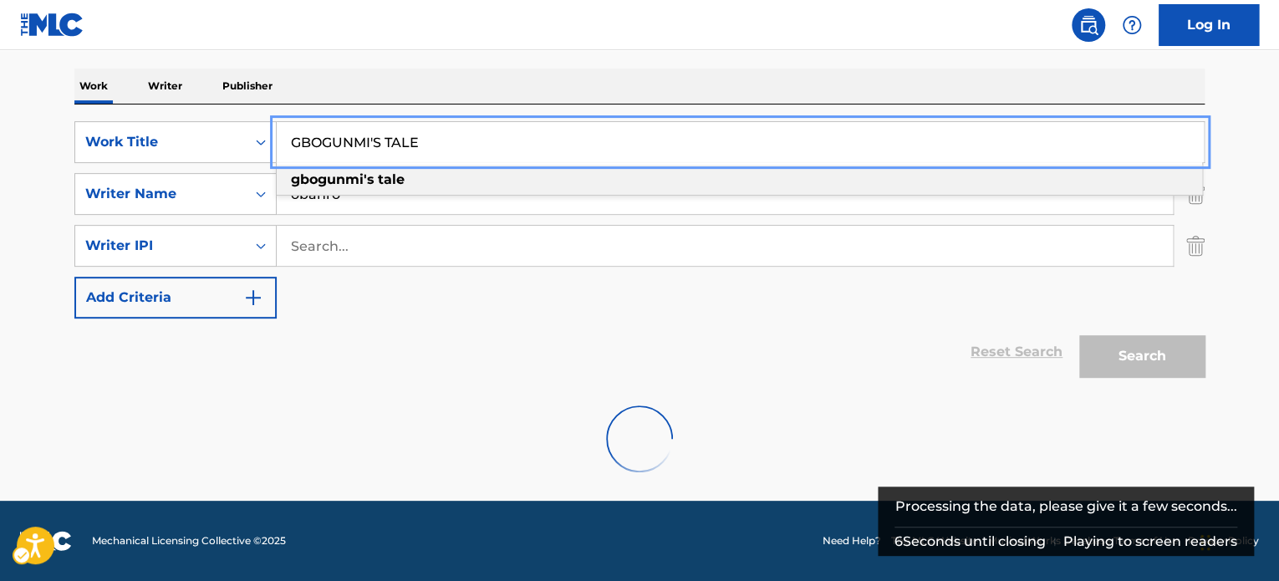
paste input "OL EYO"
click at [547, 72] on div "Work Writer Publisher" at bounding box center [639, 86] width 1130 height 35
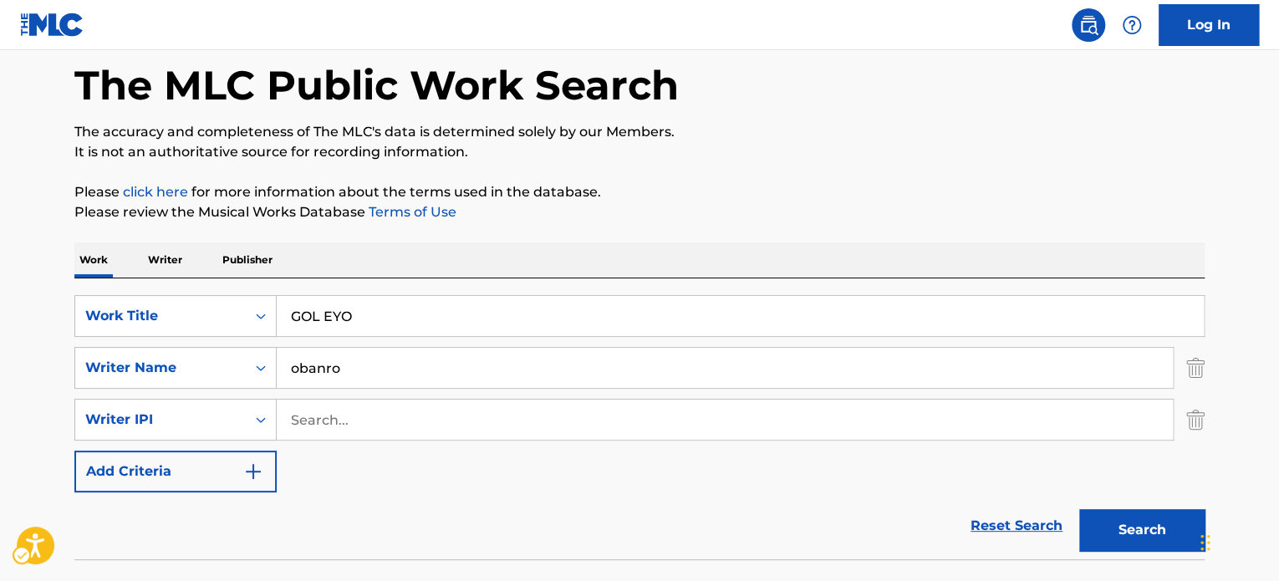
scroll to position [196, 0]
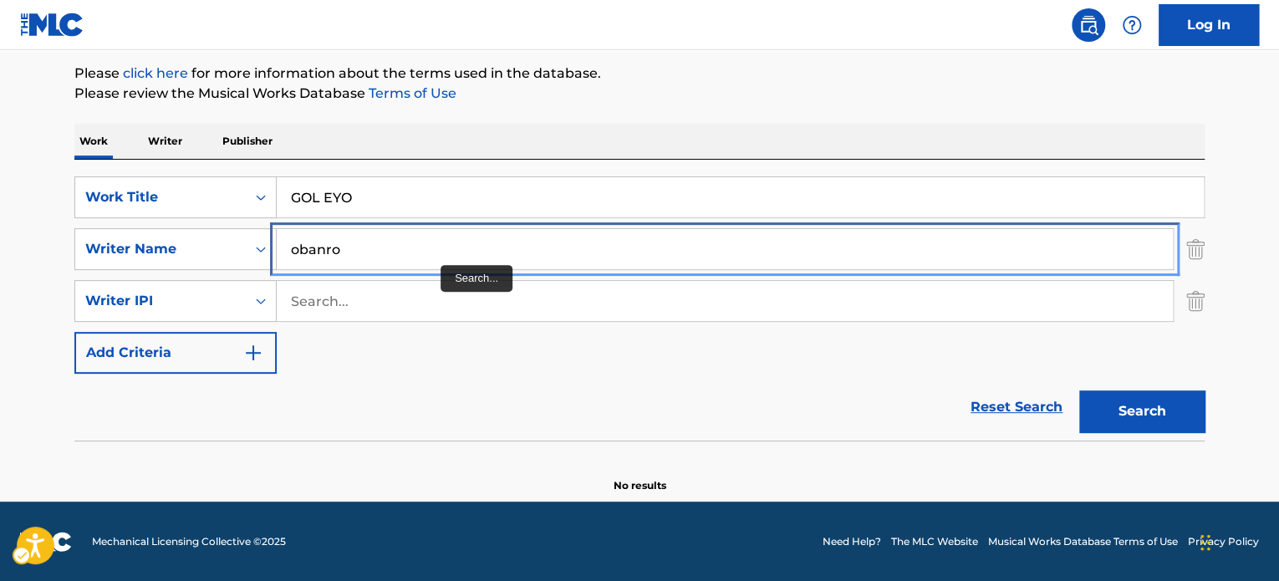
click at [421, 245] on input "obanro" at bounding box center [725, 249] width 896 height 40
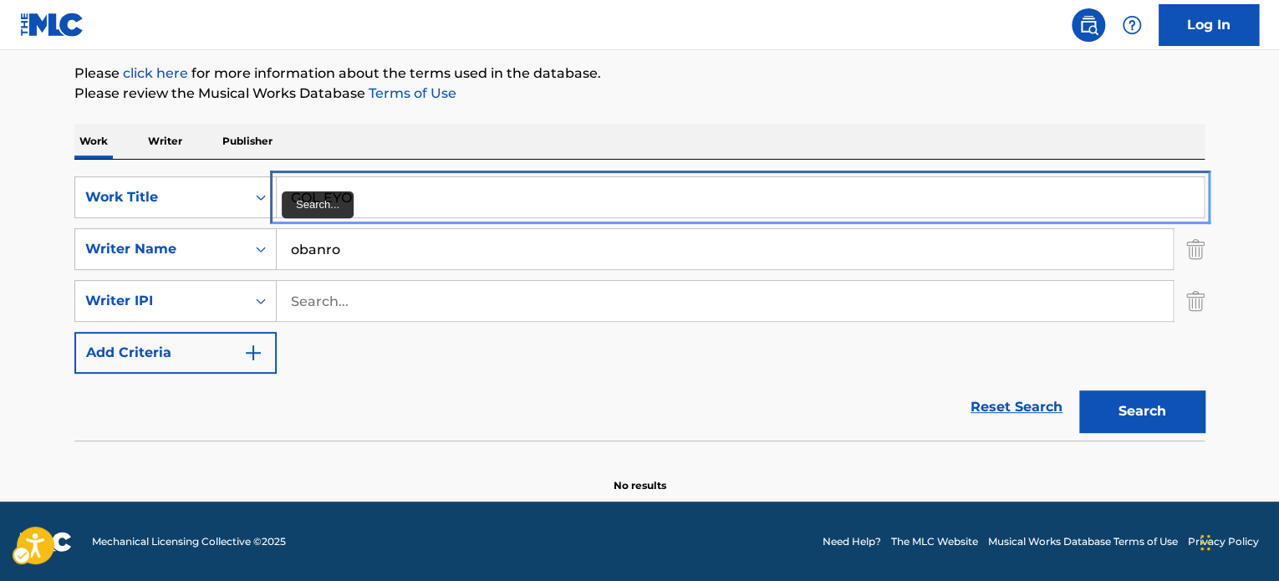
click at [395, 195] on input "GOL EYO" at bounding box center [740, 197] width 927 height 40
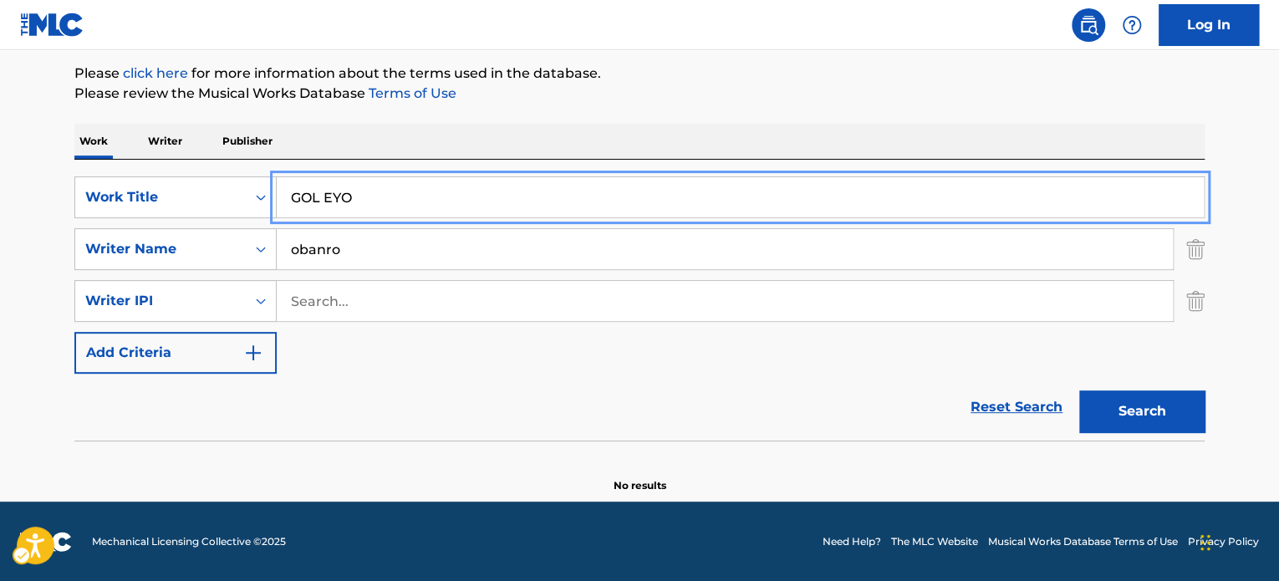
paste input "HOME"
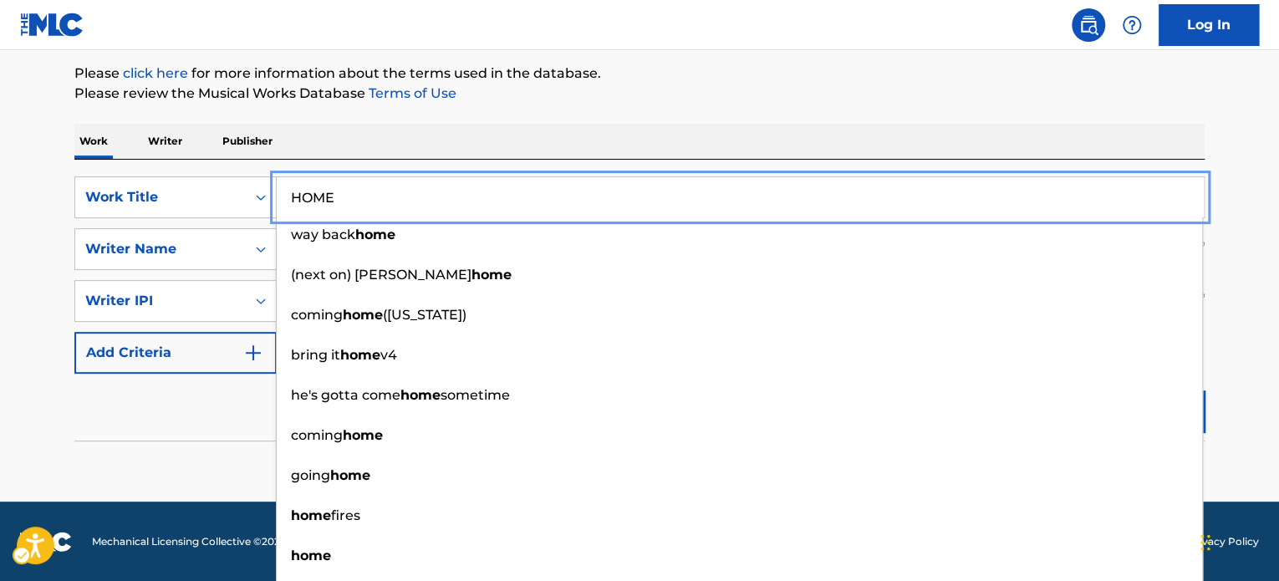
click at [1227, 315] on main "The MLC Public Work Search The accuracy and completeness of The MLC's data is d…" at bounding box center [639, 178] width 1279 height 647
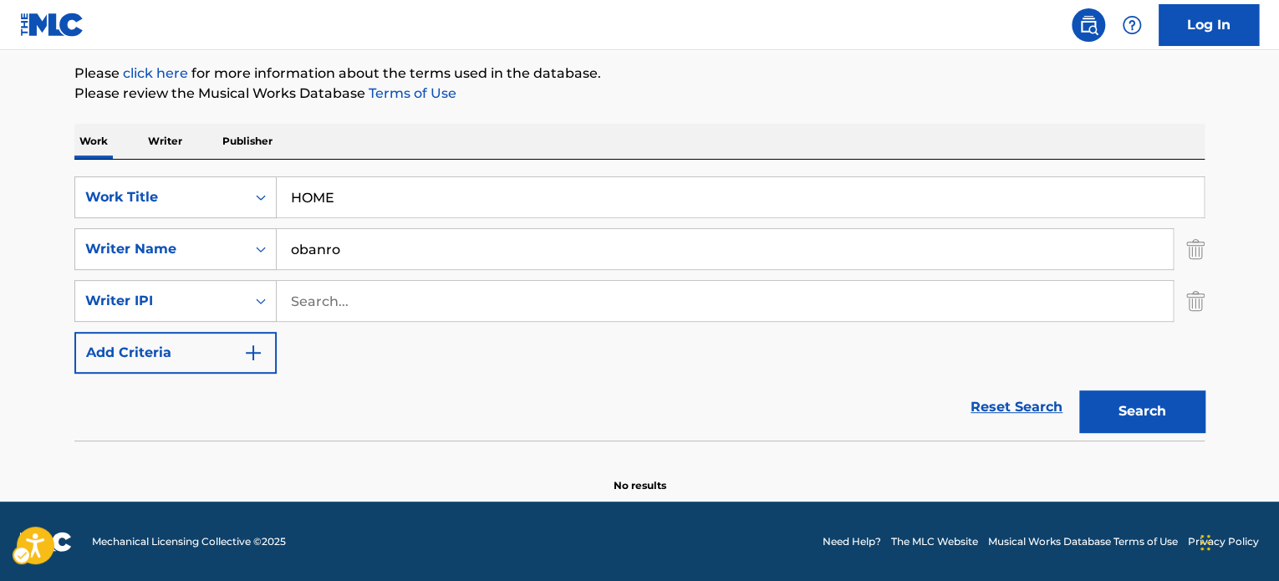
click at [1180, 388] on div "Search" at bounding box center [1138, 407] width 134 height 67
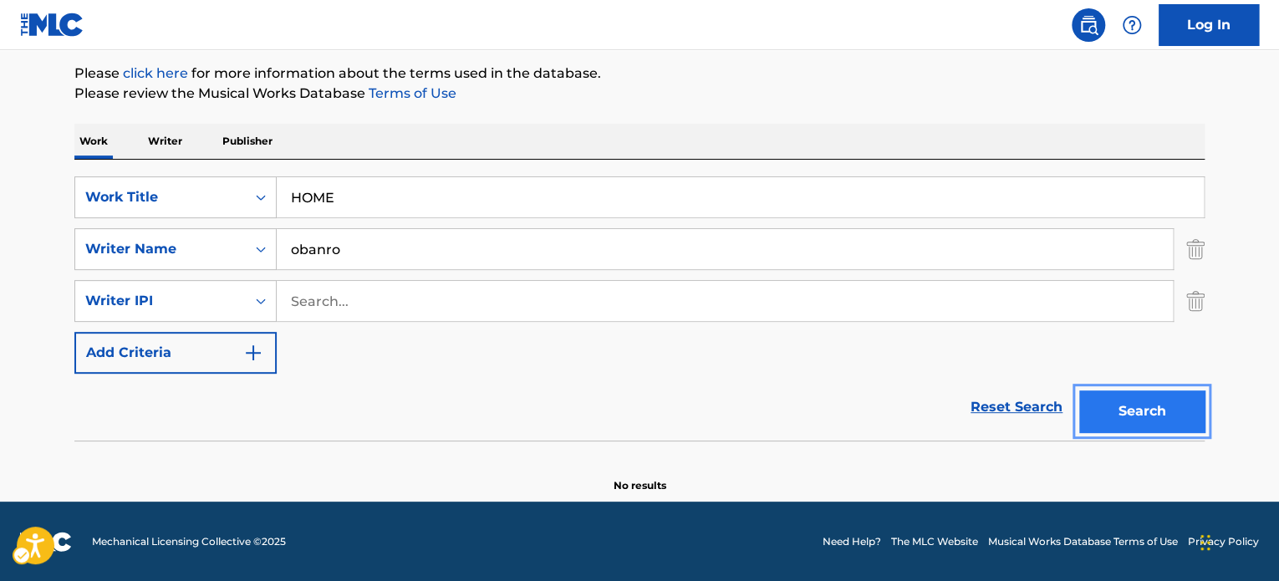
click at [1175, 407] on button "Search" at bounding box center [1141, 411] width 125 height 42
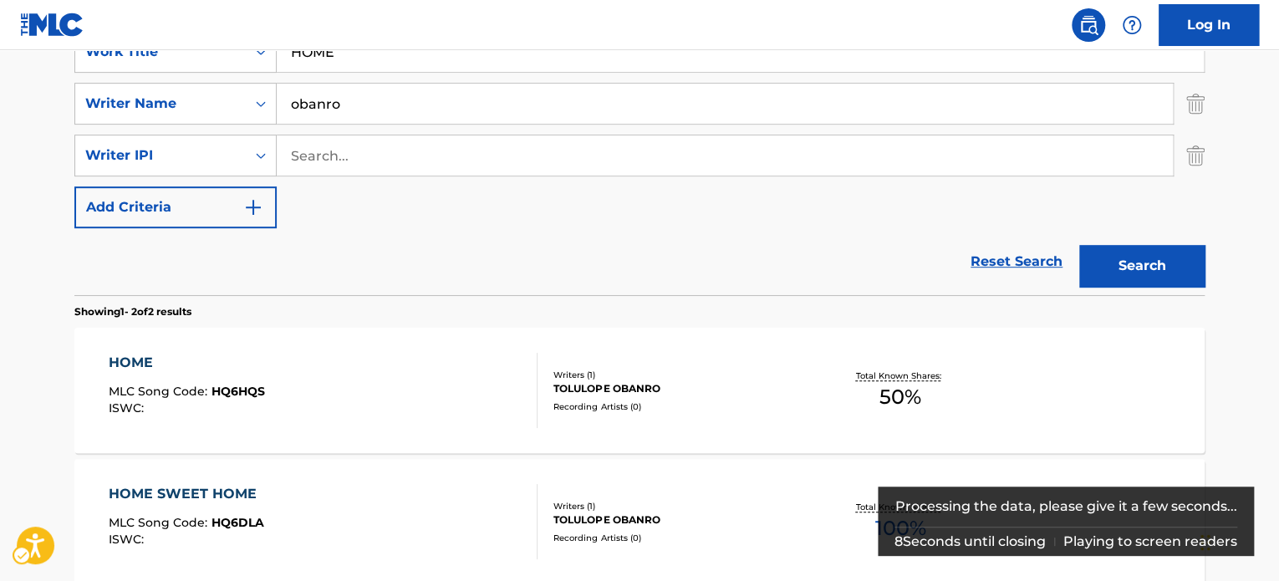
scroll to position [339, 0]
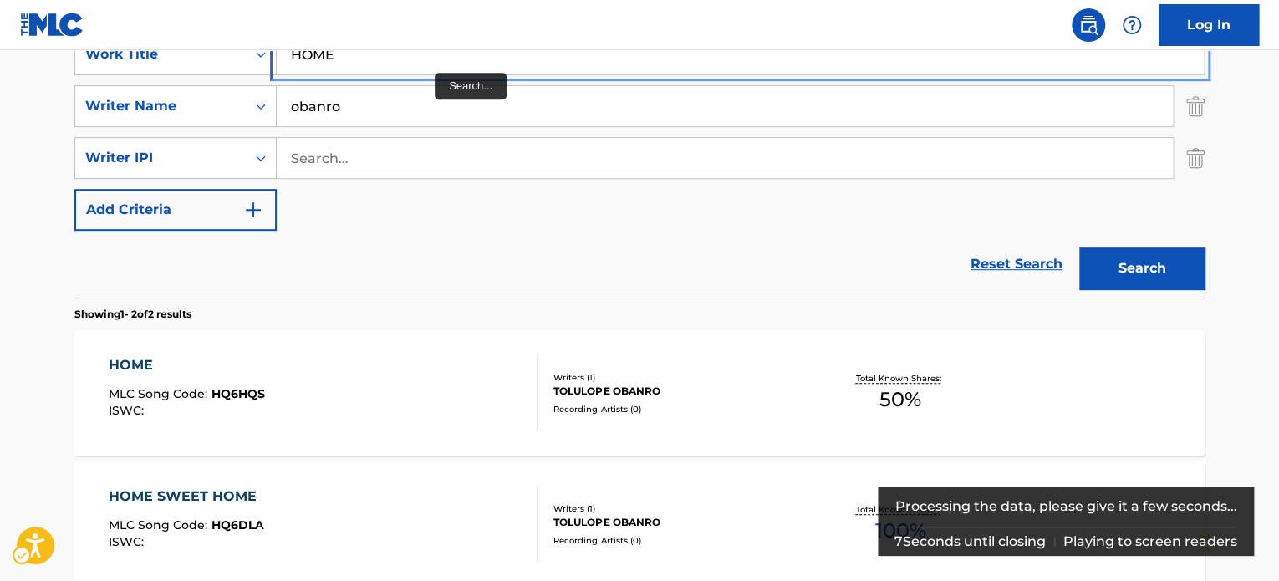
click at [431, 62] on input "HOME" at bounding box center [740, 54] width 927 height 40
paste input "ILARI'S TERROR"
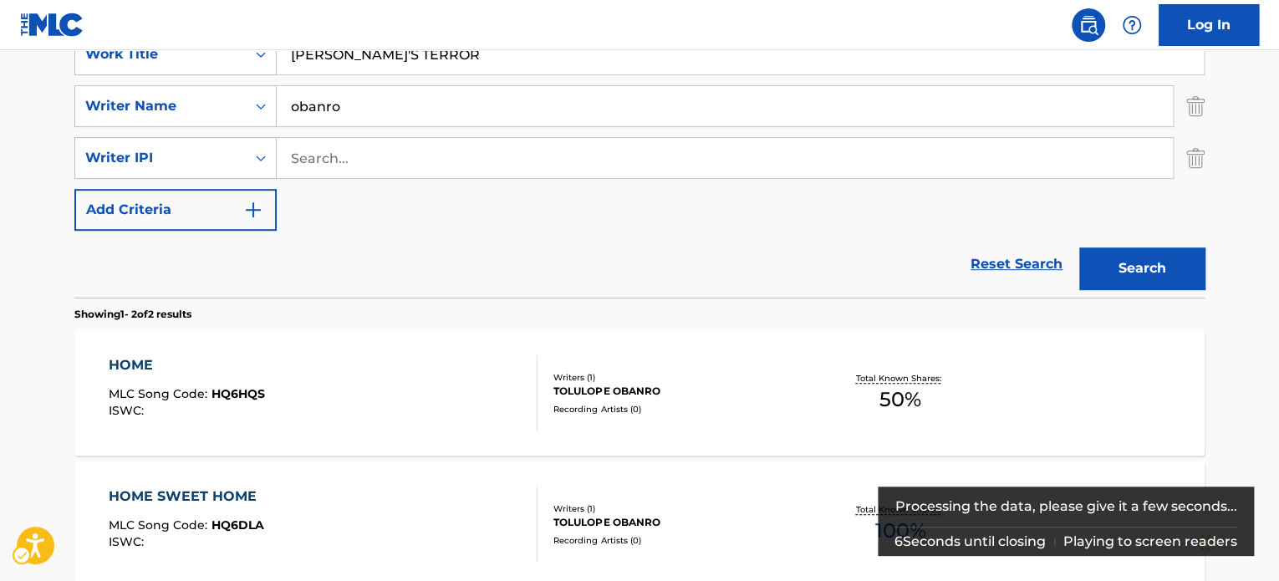
click at [1245, 237] on main "The MLC Public Work Search The accuracy and completeness of The MLC's data is d…" at bounding box center [639, 193] width 1279 height 962
click at [1153, 270] on button "Search" at bounding box center [1141, 268] width 125 height 42
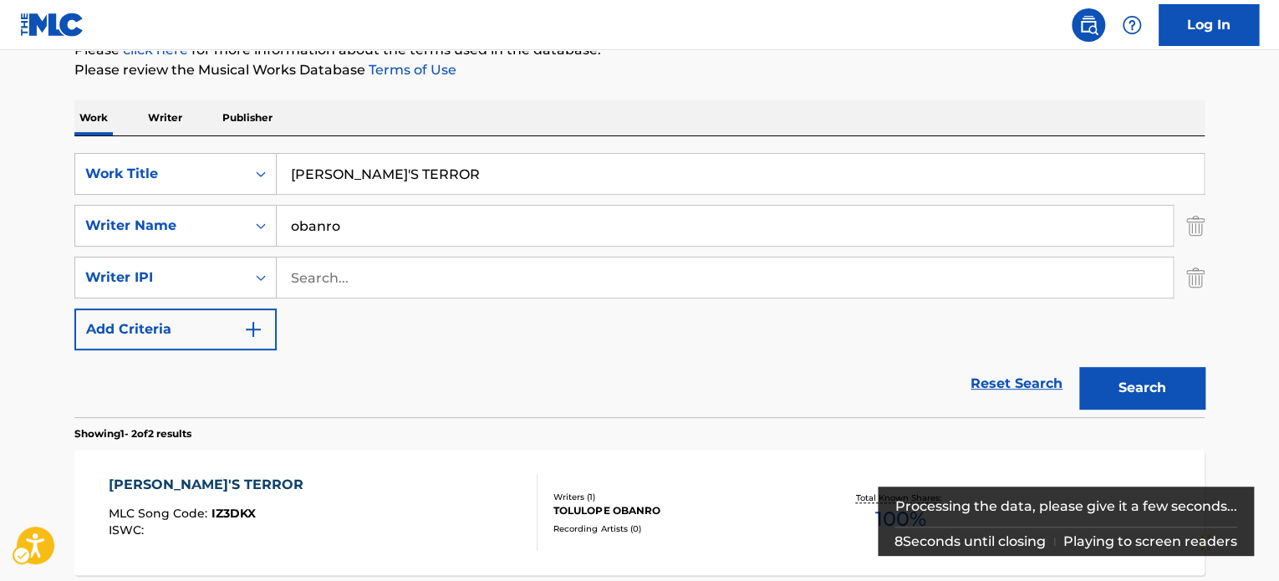
scroll to position [317, 0]
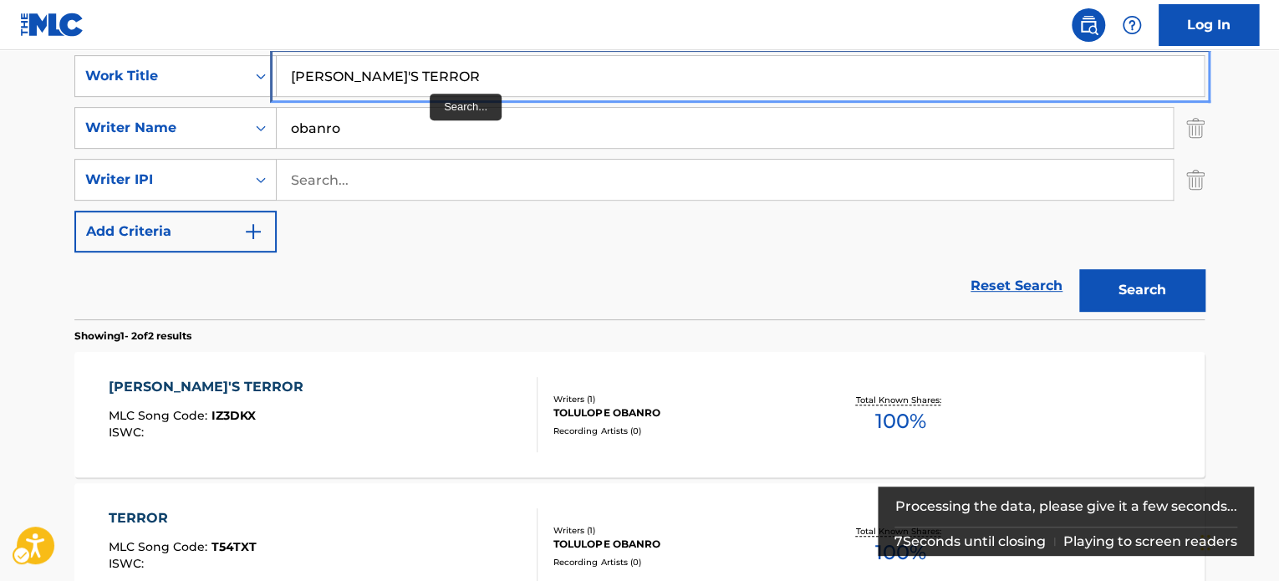
drag, startPoint x: 428, startPoint y: 81, endPoint x: 407, endPoint y: 89, distance: 22.5
click at [428, 80] on input "ILARI'S TERROR" at bounding box center [740, 76] width 927 height 40
paste input "S'ERANKO S'ENIYAN"
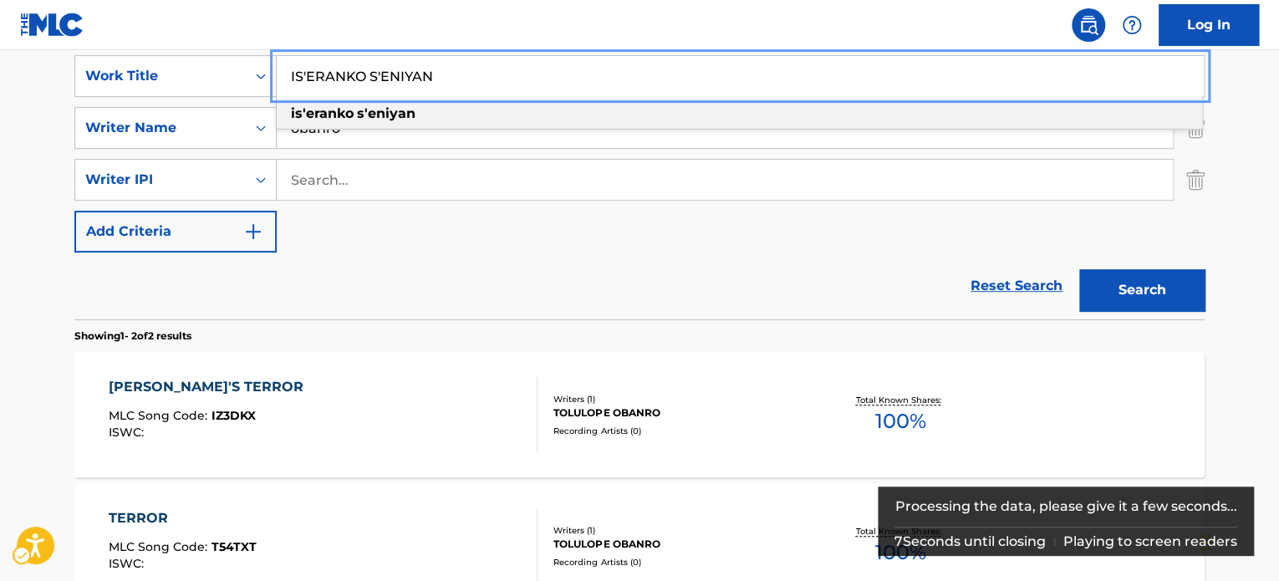
click at [34, 223] on main "The MLC Public Work Search The accuracy and completeness of The MLC's data is d…" at bounding box center [639, 214] width 1279 height 962
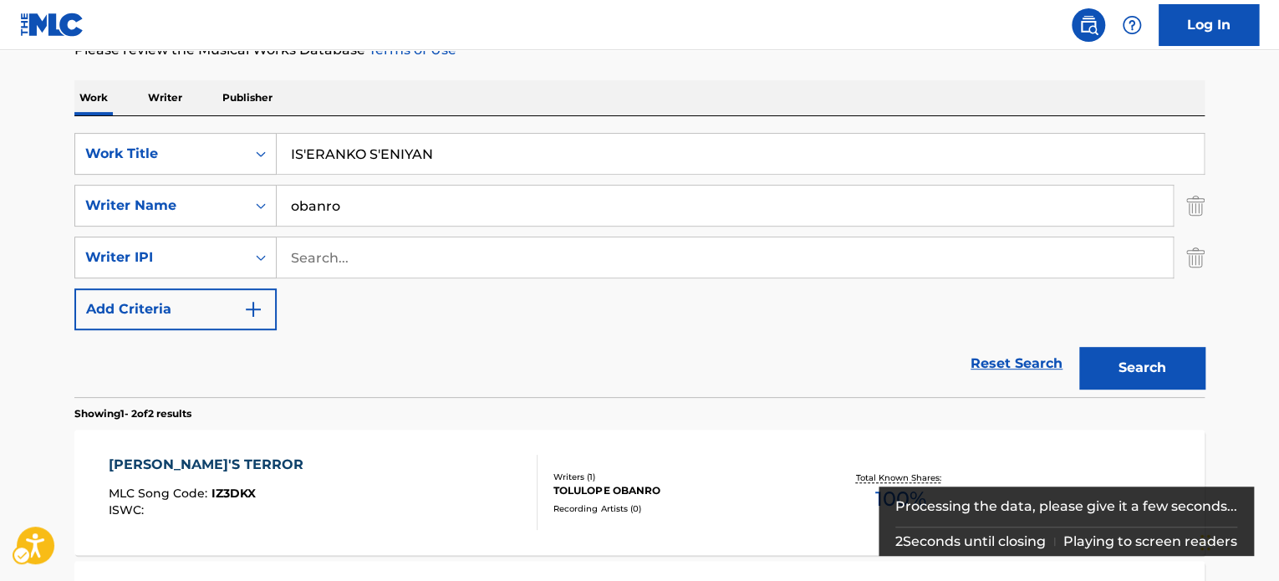
scroll to position [233, 0]
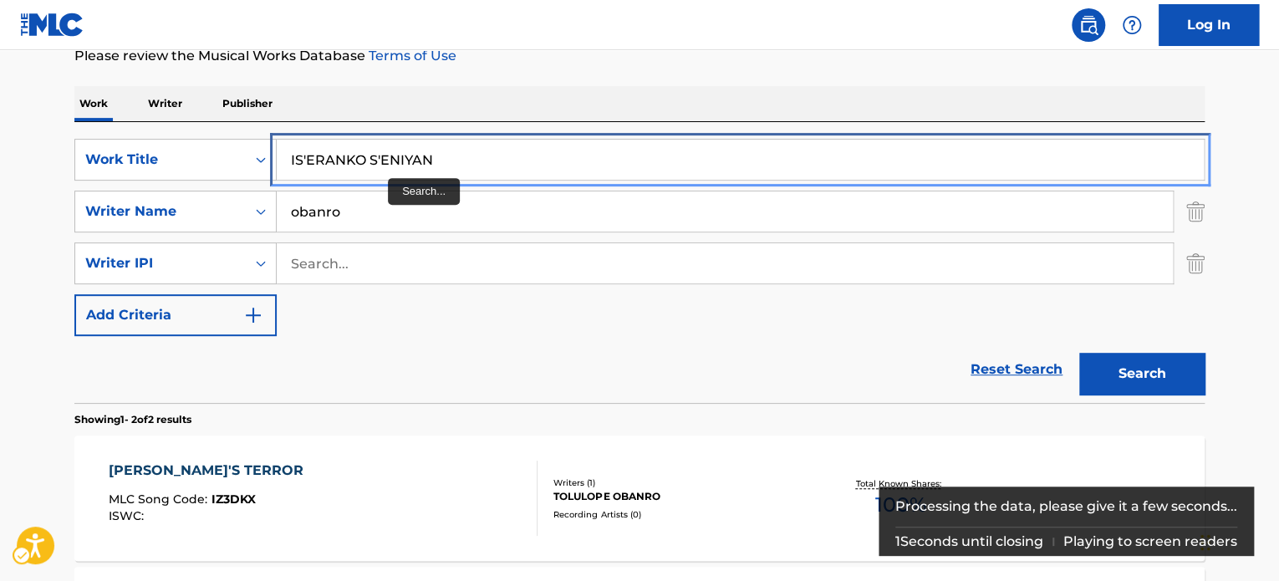
click at [428, 154] on input "IS'ERANKO S'ENIYAN" at bounding box center [740, 160] width 927 height 40
paste input "WAJU OGU"
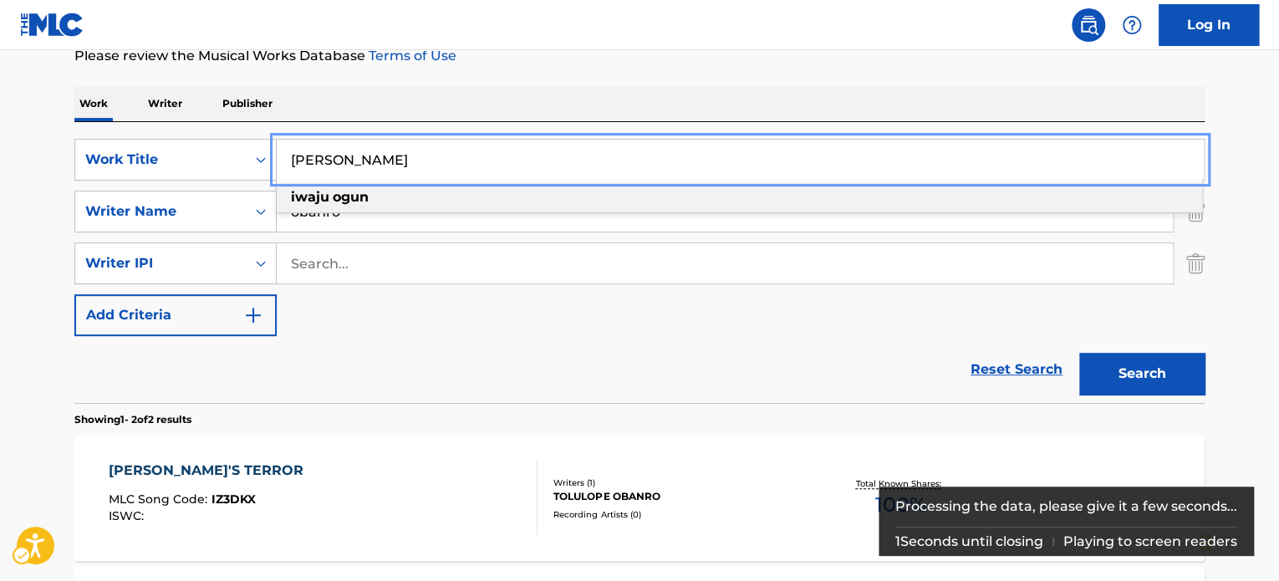
click at [1249, 250] on main "The MLC Public Work Search The accuracy and completeness of The MLC's data is d…" at bounding box center [639, 298] width 1279 height 962
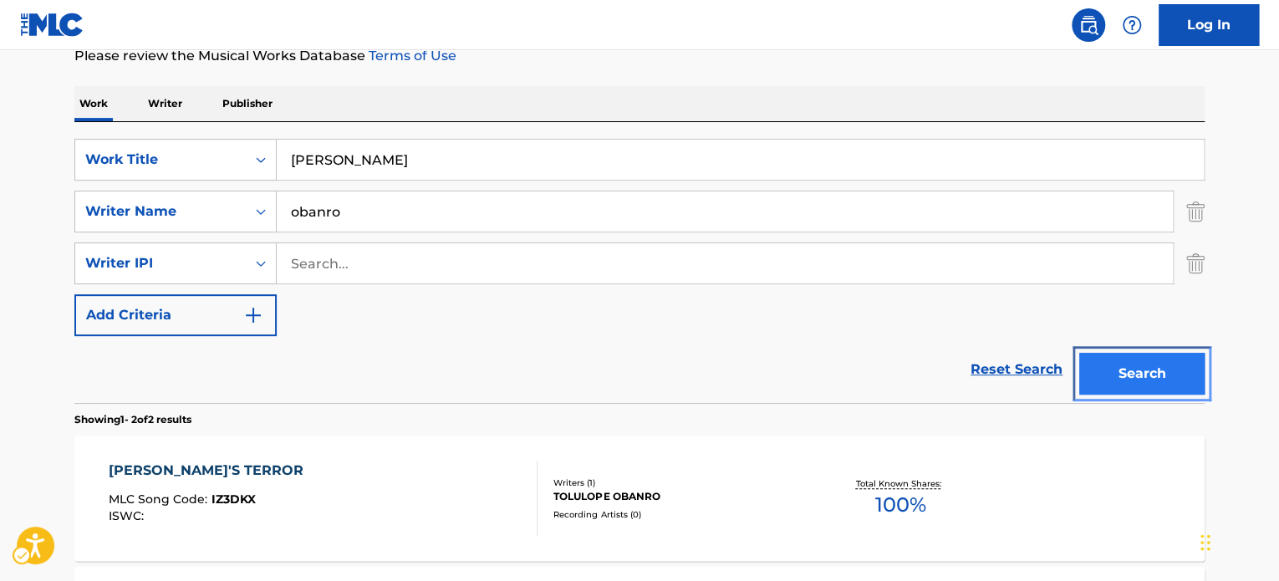
click at [1168, 364] on button "Search" at bounding box center [1141, 374] width 125 height 42
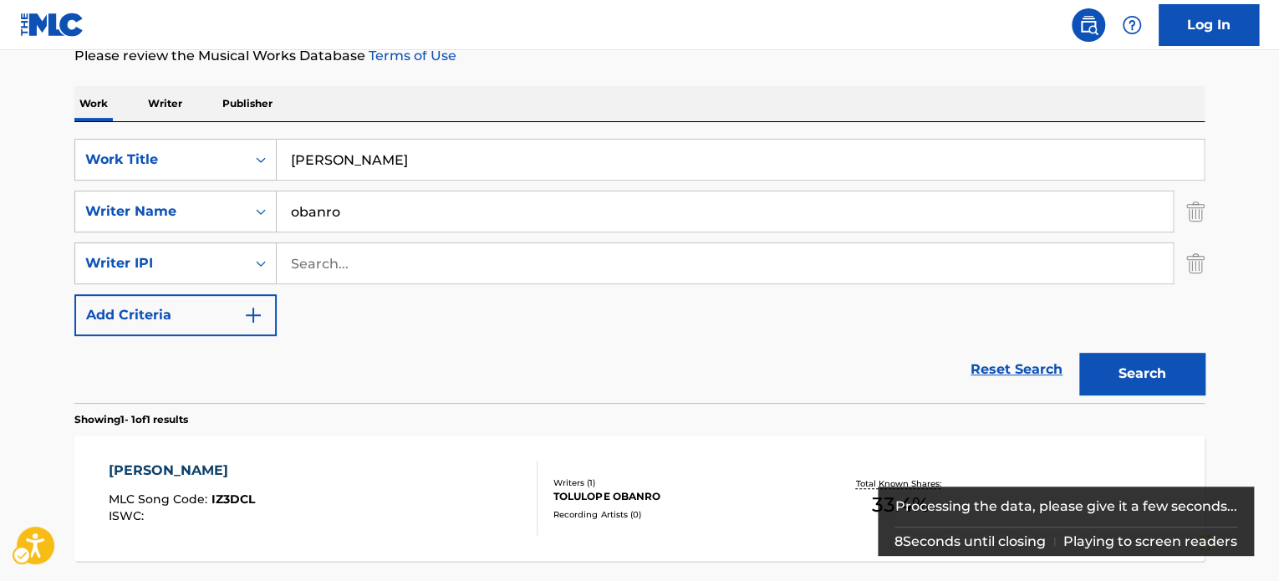
scroll to position [291, 0]
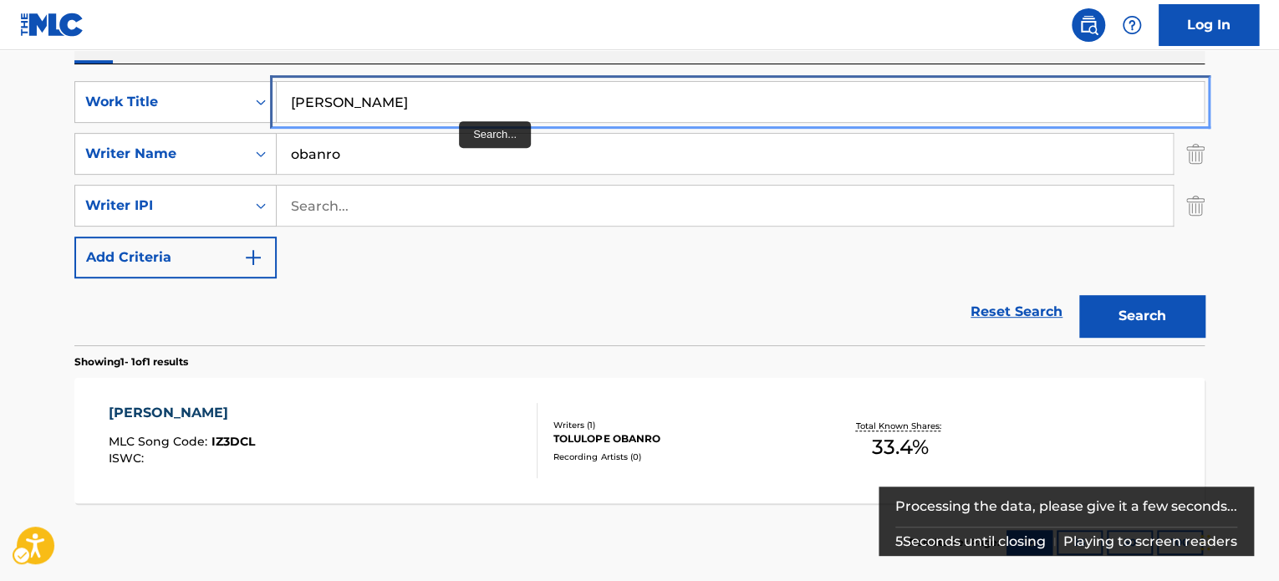
drag, startPoint x: 457, startPoint y: 99, endPoint x: 558, endPoint y: 82, distance: 102.6
click at [457, 99] on input "IWAJU OGUN" at bounding box center [740, 102] width 927 height 40
paste input "KABA KABA"
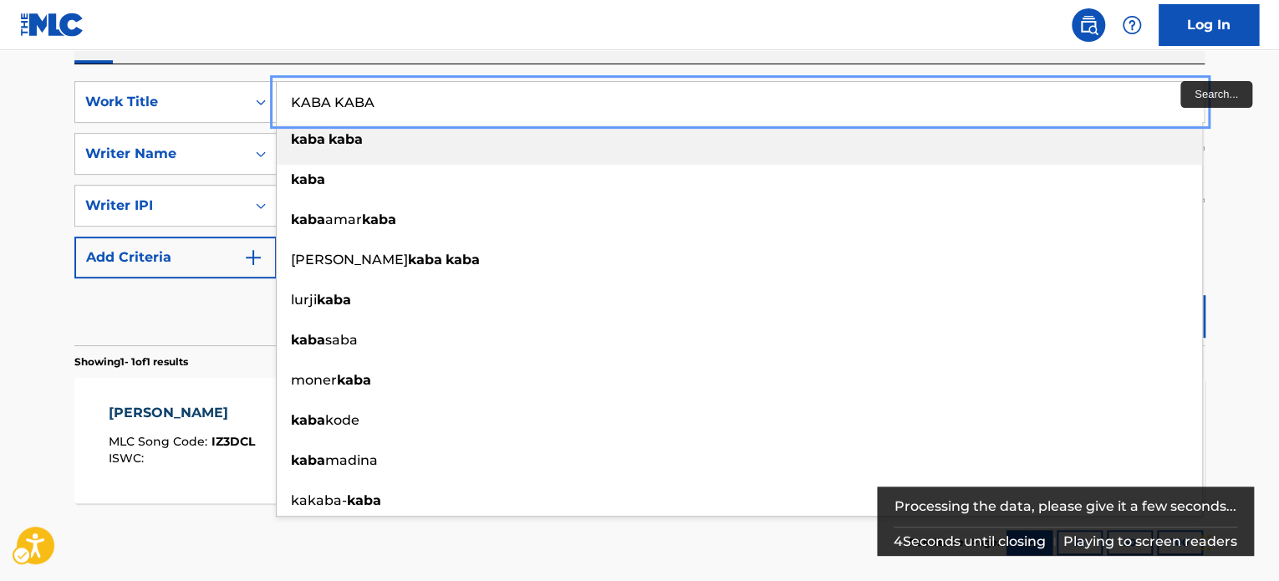
click at [1231, 112] on main "The MLC Public Work Search The accuracy and completeness of The MLC's data is d…" at bounding box center [639, 174] width 1279 height 831
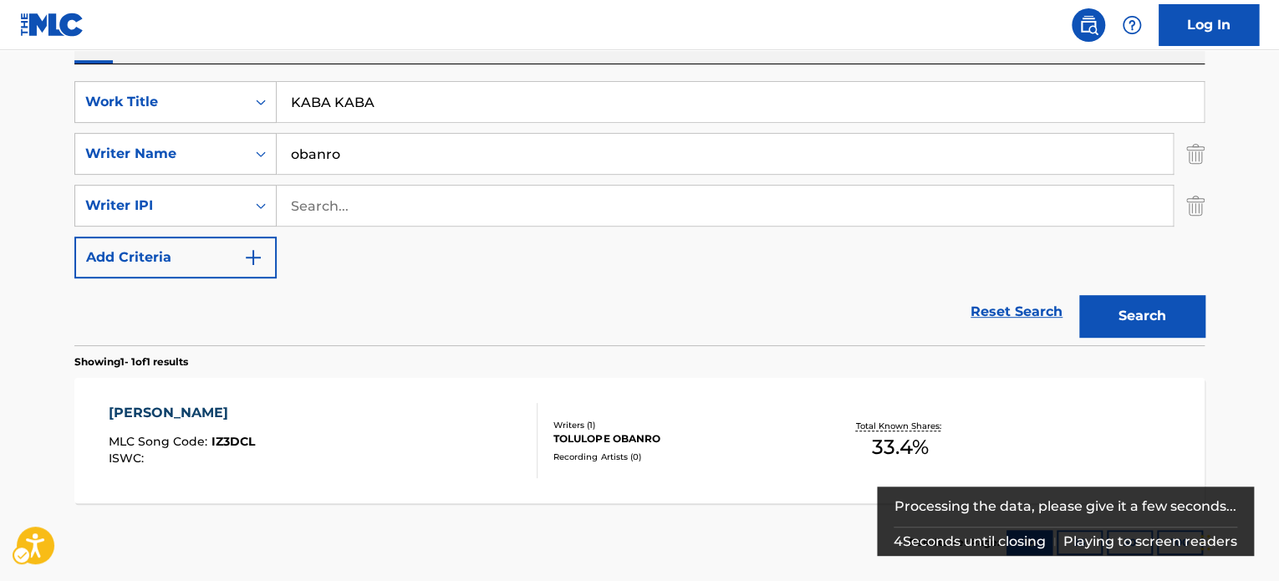
click at [1133, 290] on div "Search" at bounding box center [1138, 311] width 134 height 67
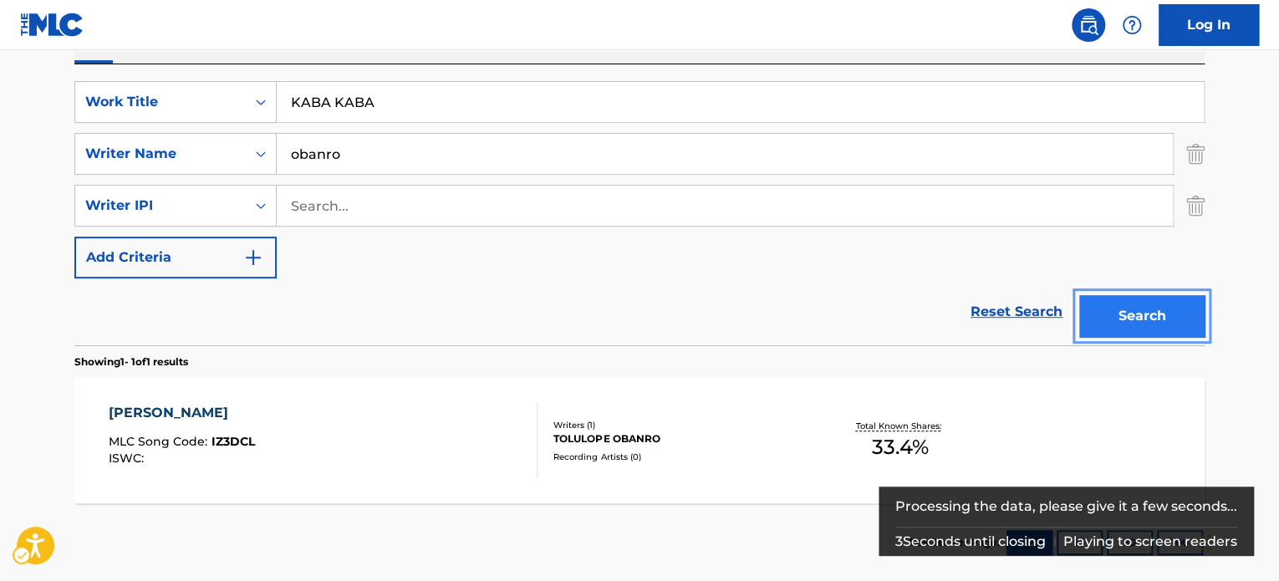
click at [1133, 300] on button "Search" at bounding box center [1141, 316] width 125 height 42
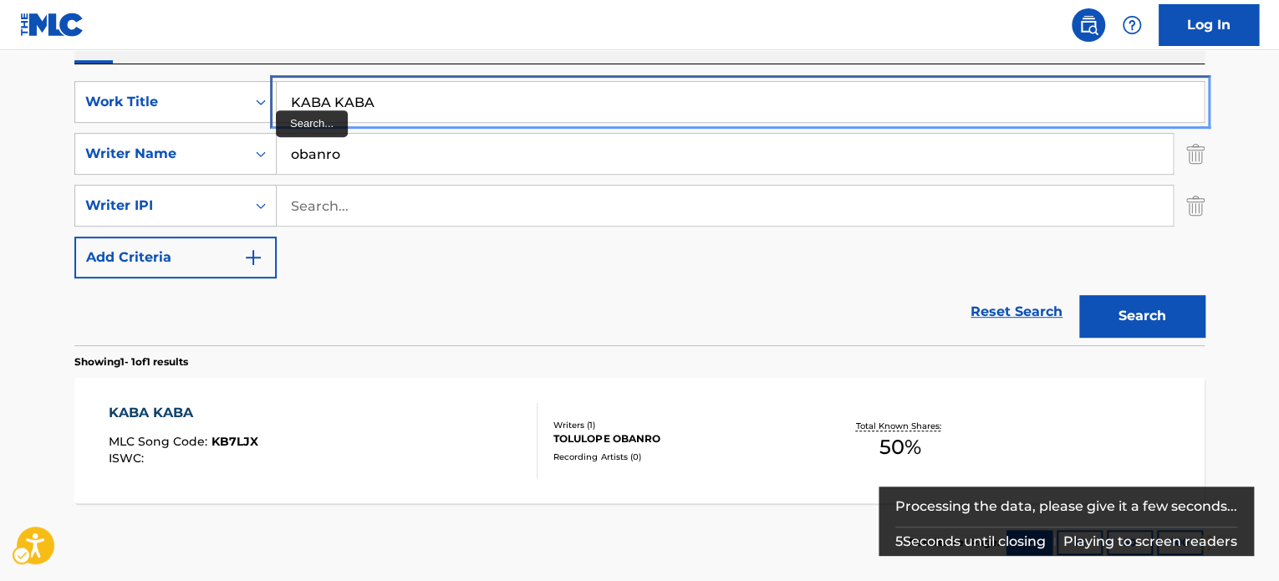
click at [374, 103] on input "KABA KABA" at bounding box center [740, 102] width 927 height 40
paste input "ING'S WRATH"
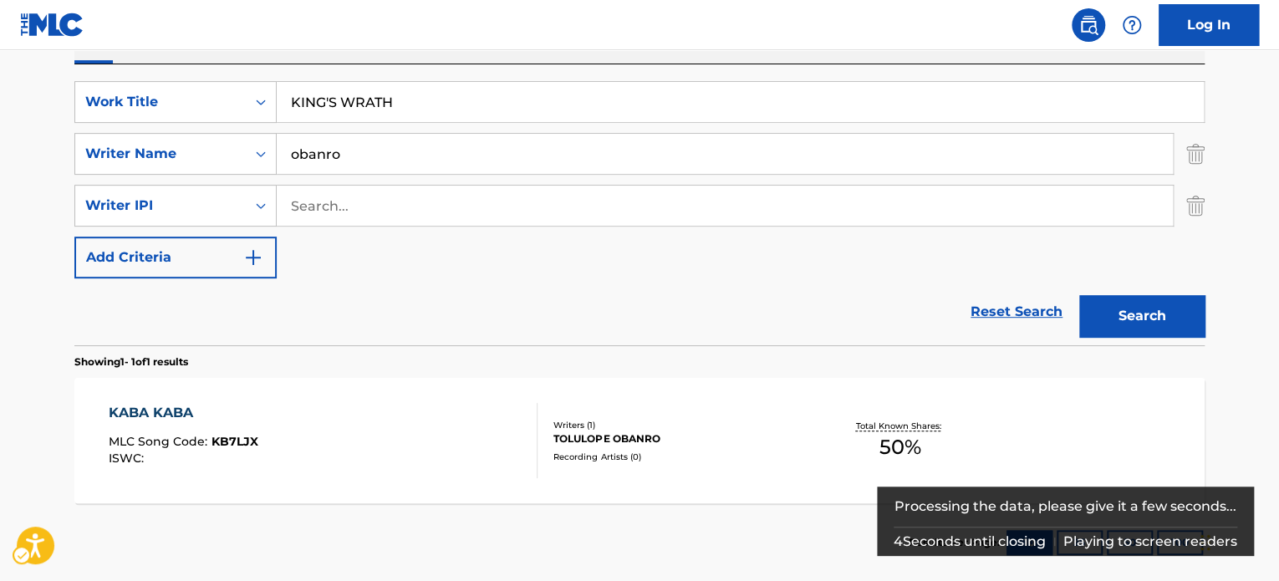
click at [37, 169] on main "The MLC Public Work Search The accuracy and completeness of The MLC's data is d…" at bounding box center [639, 174] width 1279 height 831
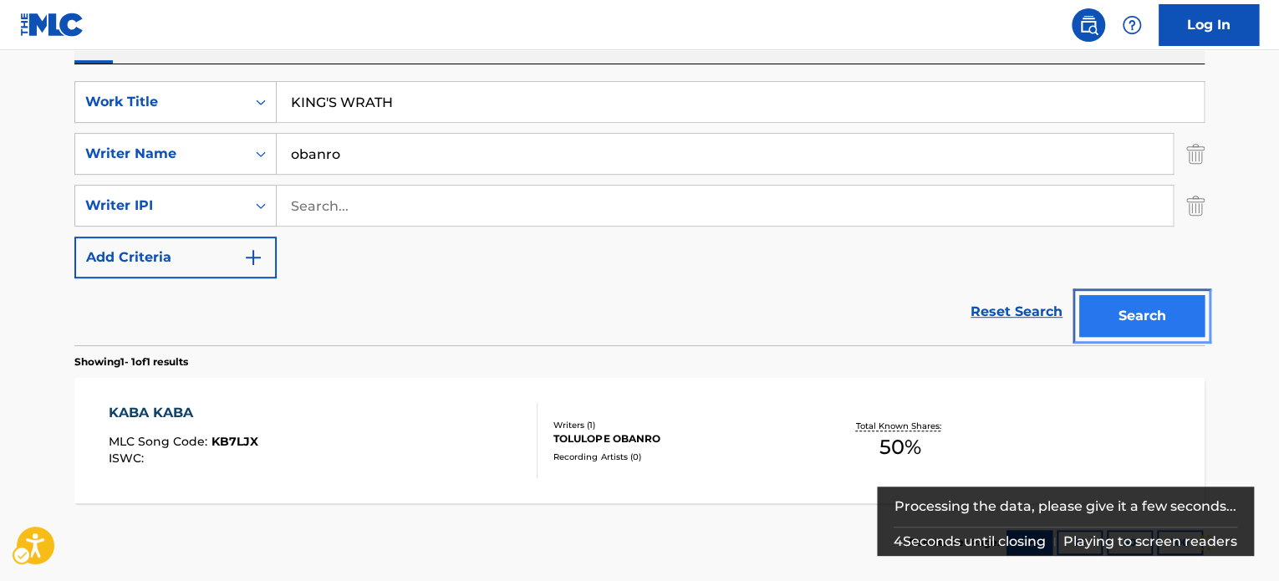
click at [1150, 320] on button "Search" at bounding box center [1141, 316] width 125 height 42
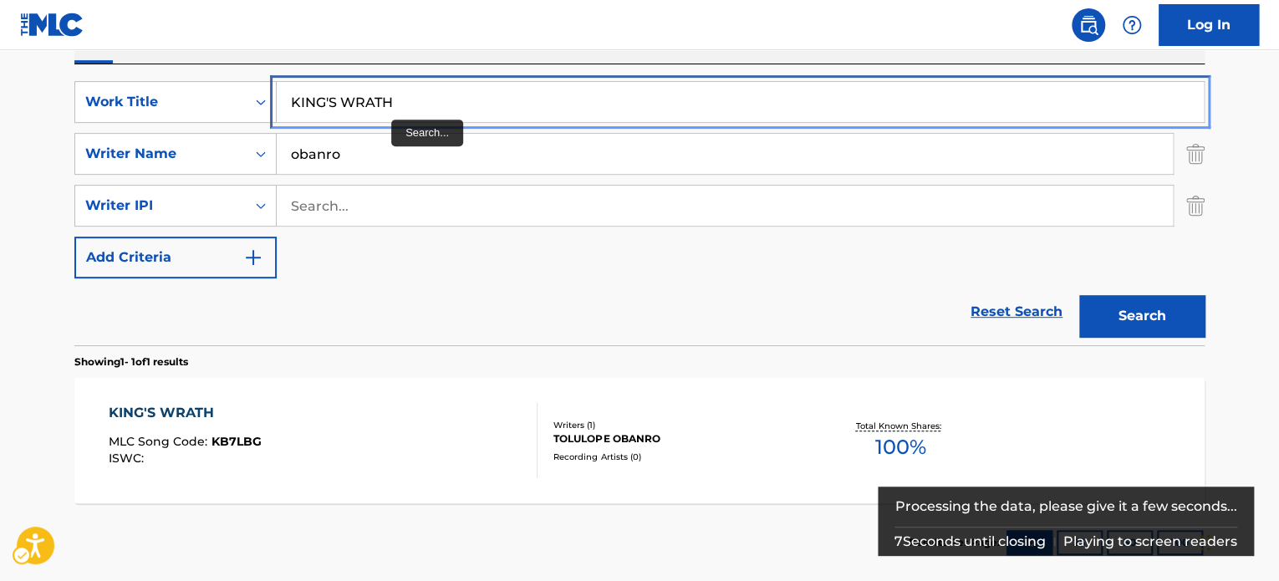
click at [395, 107] on input "KING'S WRATH" at bounding box center [740, 102] width 927 height 40
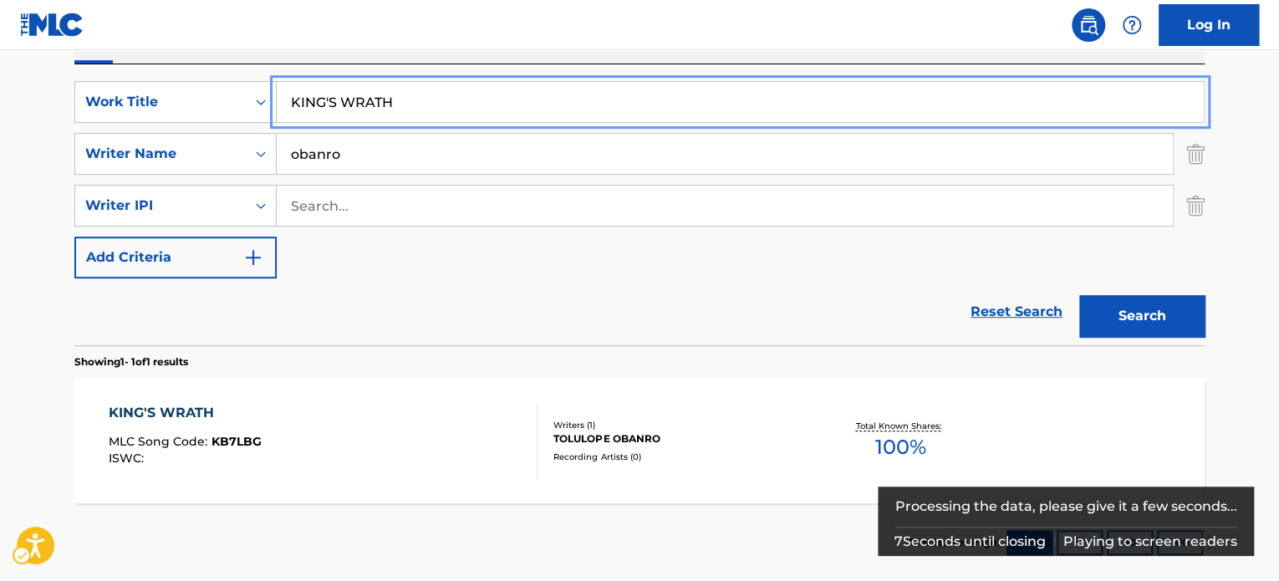
paste input "LAGBAYI CHANT"
click at [1231, 242] on main "The MLC Public Work Search The accuracy and completeness of The MLC's data is d…" at bounding box center [639, 174] width 1279 height 831
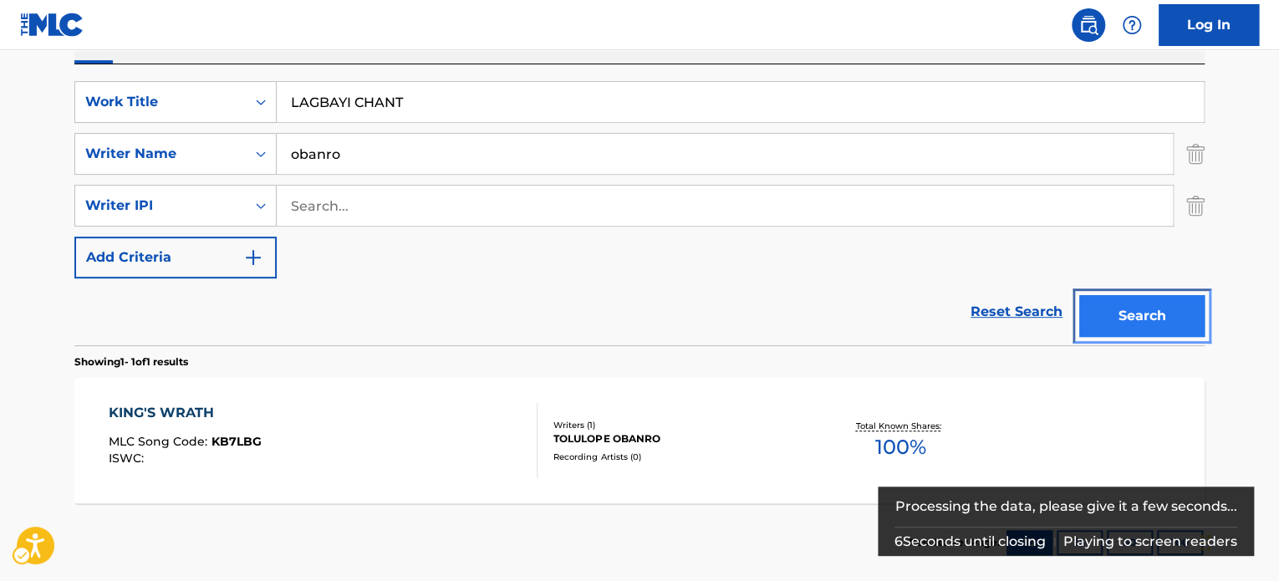
click at [1168, 316] on button "Search" at bounding box center [1141, 316] width 125 height 42
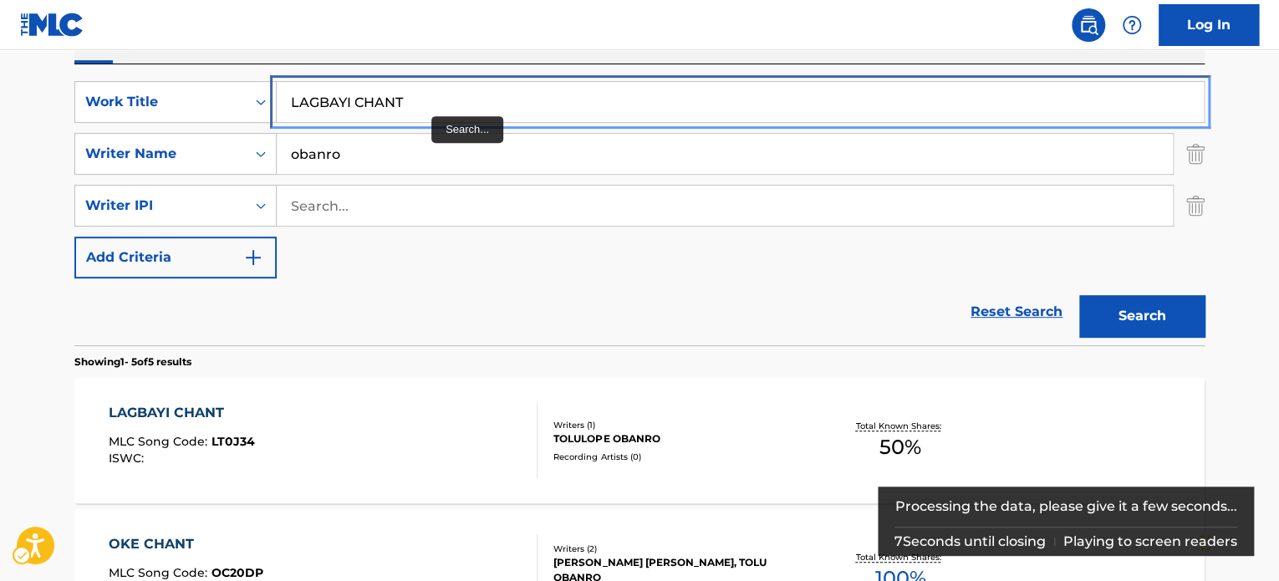
click at [450, 88] on input "LAGBAYI CHANT" at bounding box center [740, 102] width 927 height 40
paste input "TEEFAH FOR ALL"
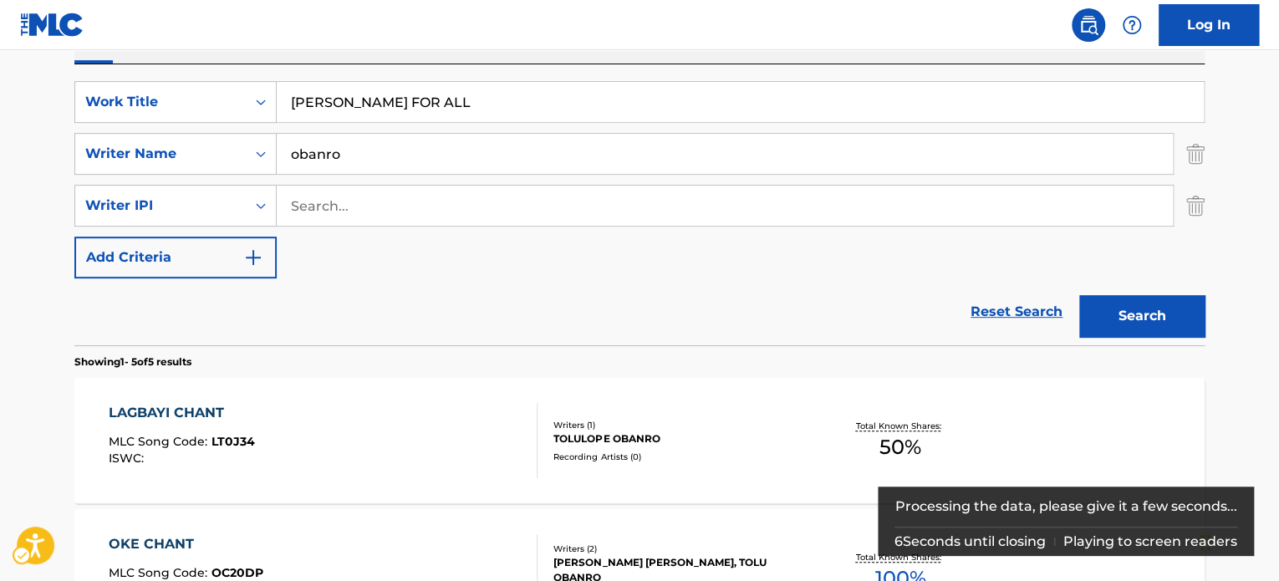
click at [1236, 125] on main "The MLC Public Work Search The accuracy and completeness of The MLC's data is d…" at bounding box center [639, 437] width 1279 height 1356
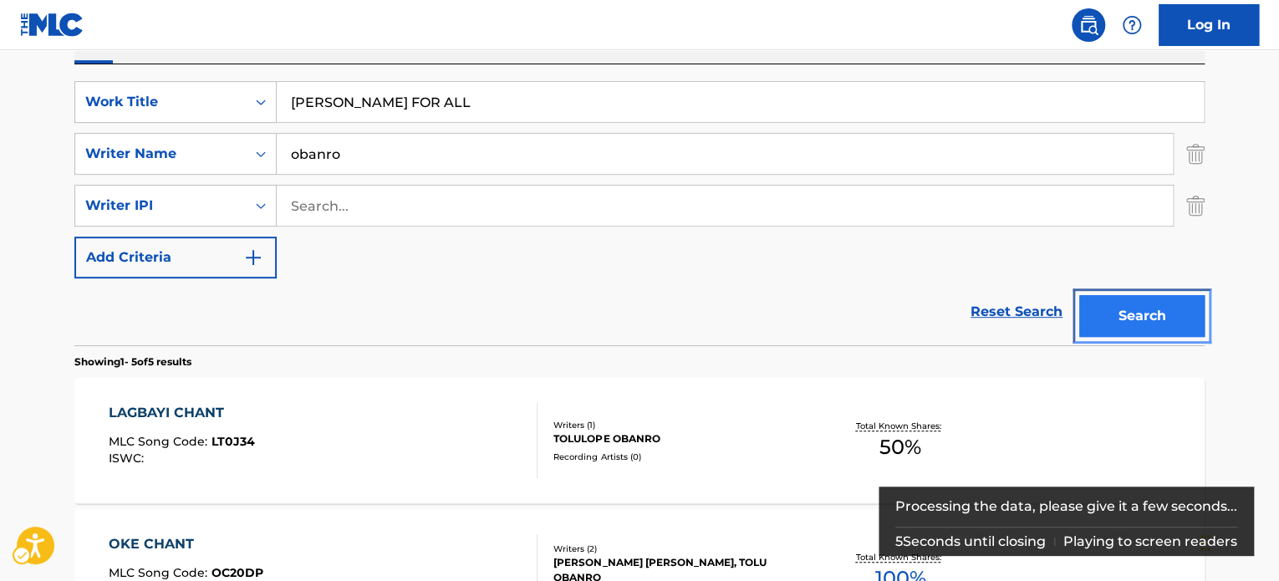
click at [1167, 304] on button "Search" at bounding box center [1141, 316] width 125 height 42
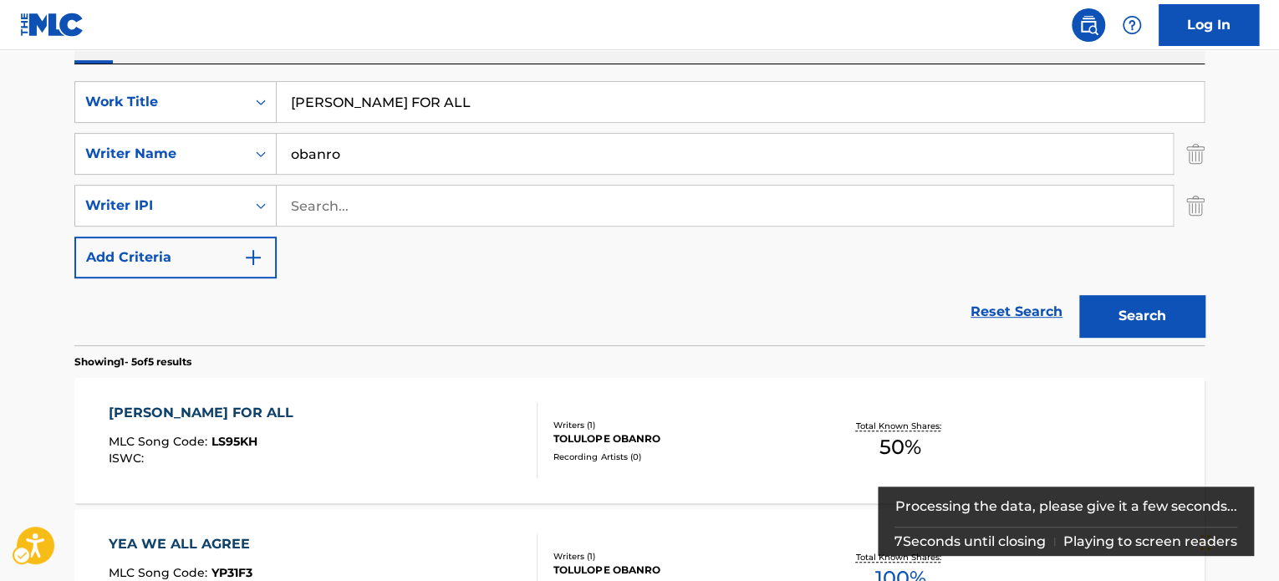
click at [463, 123] on div "SearchWithCriteria945208e7-fb84-4f24-933b-3a0a2d864d7b Work Title LATEEFAH FOR …" at bounding box center [639, 179] width 1130 height 197
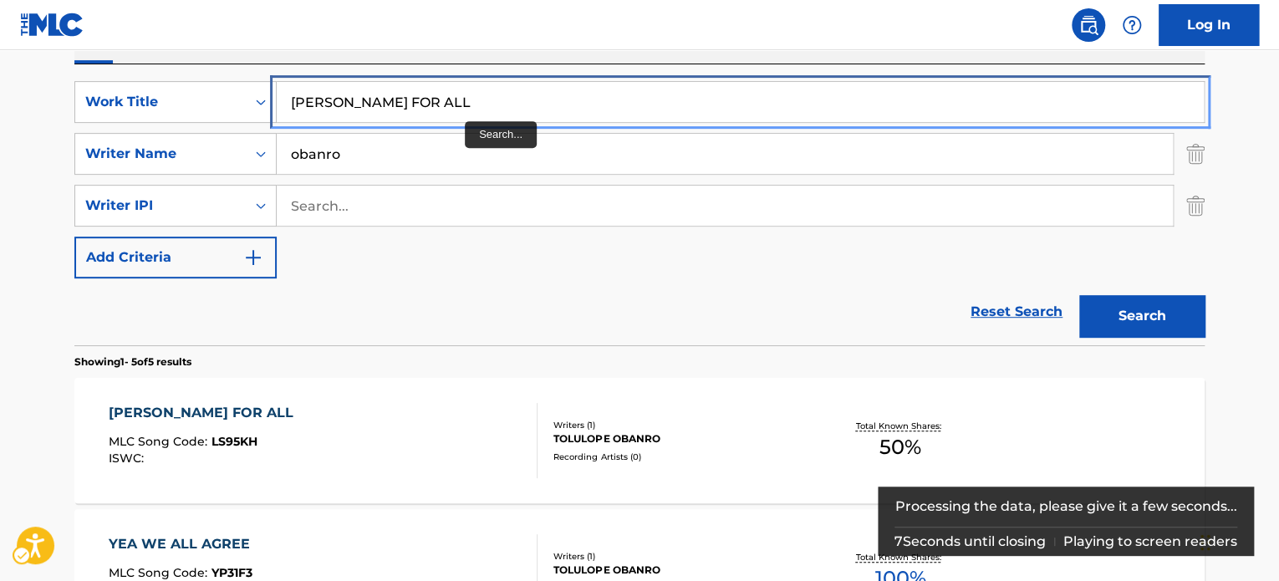
click at [471, 106] on input "LATEEFAH FOR ALL" at bounding box center [740, 102] width 927 height 40
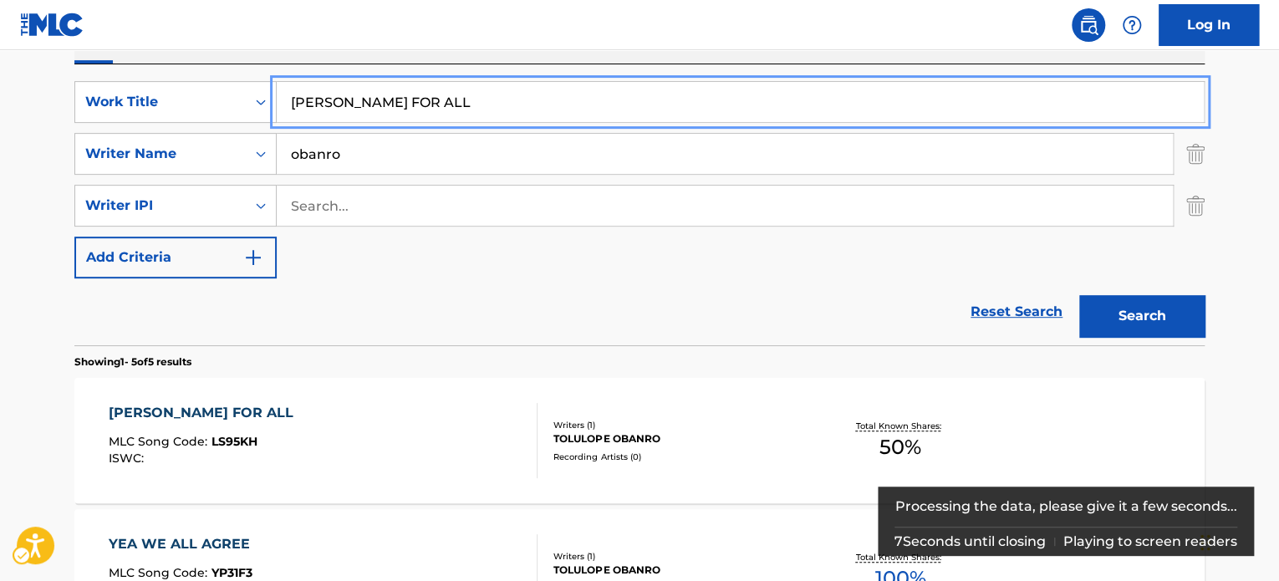
paste input "ISABI IS BORN"
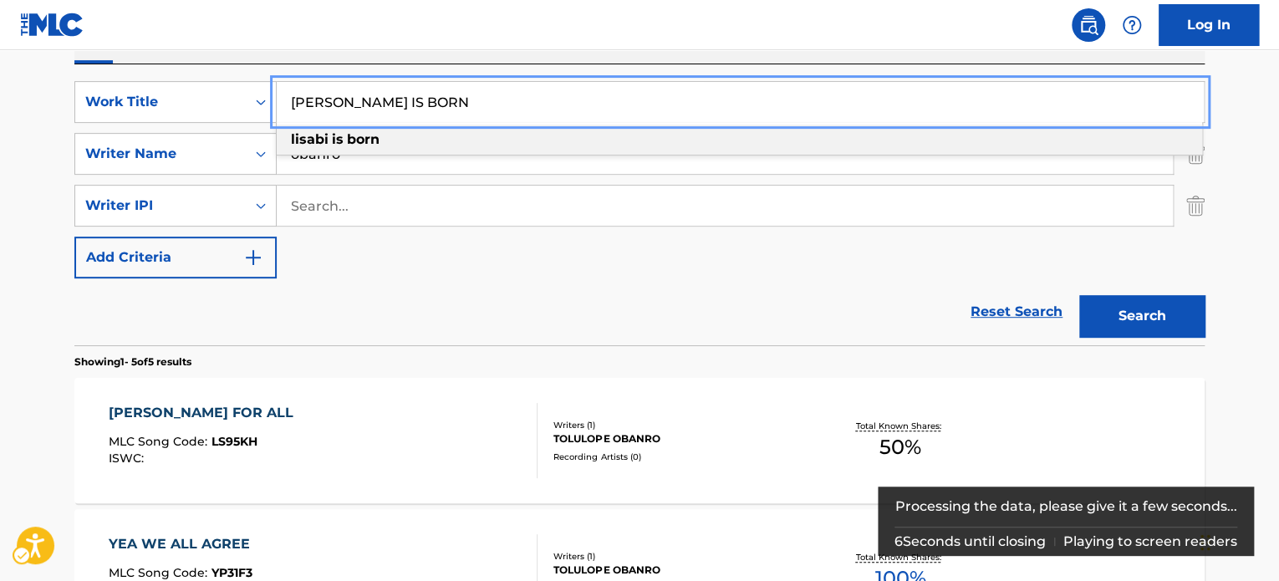
type input "LISABI IS BORN"
click at [1254, 120] on main "The MLC Public Work Search The accuracy and completeness of The MLC's data is d…" at bounding box center [639, 437] width 1279 height 1356
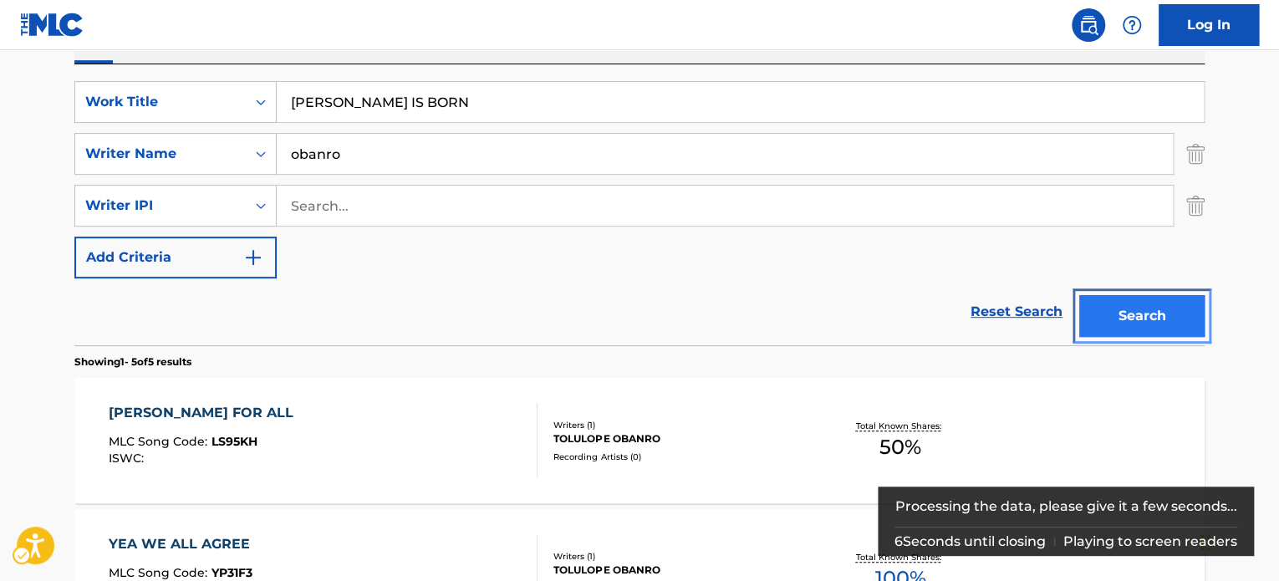
click at [1153, 317] on button "Search" at bounding box center [1141, 316] width 125 height 42
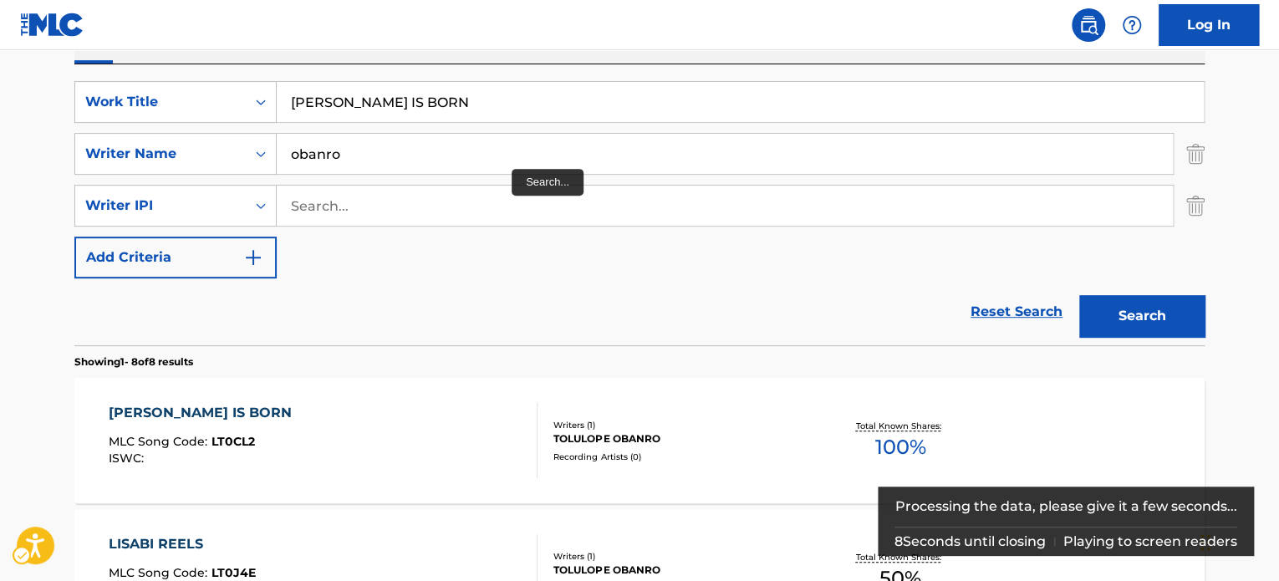
scroll to position [354, 0]
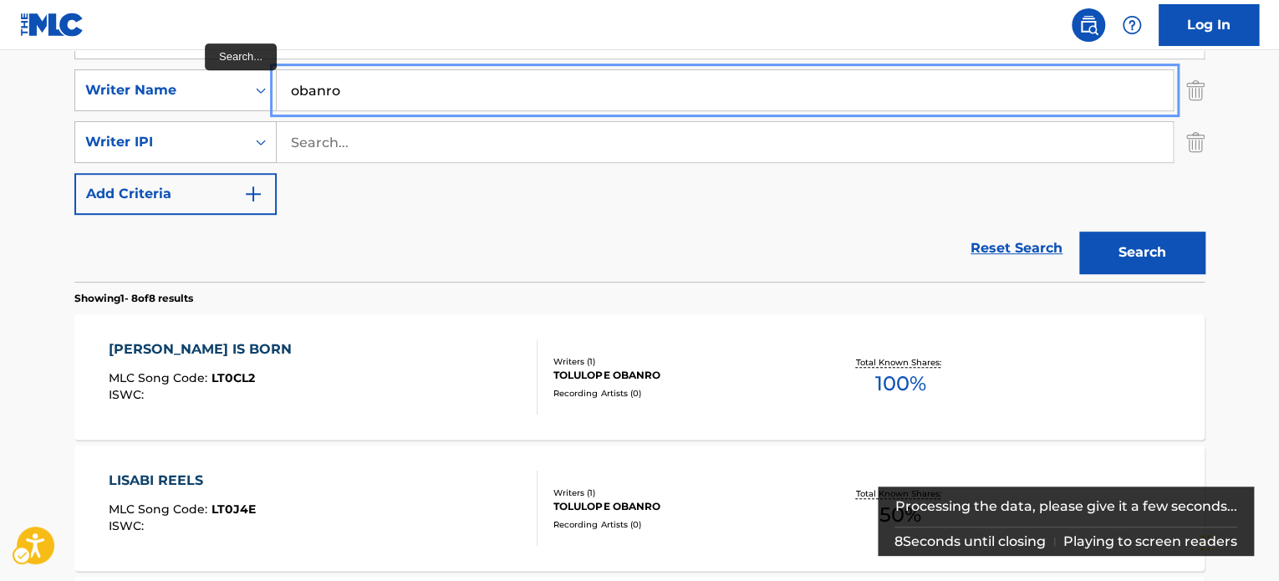
click at [512, 91] on input "obanro" at bounding box center [725, 90] width 896 height 40
paste input "MEMORIES"
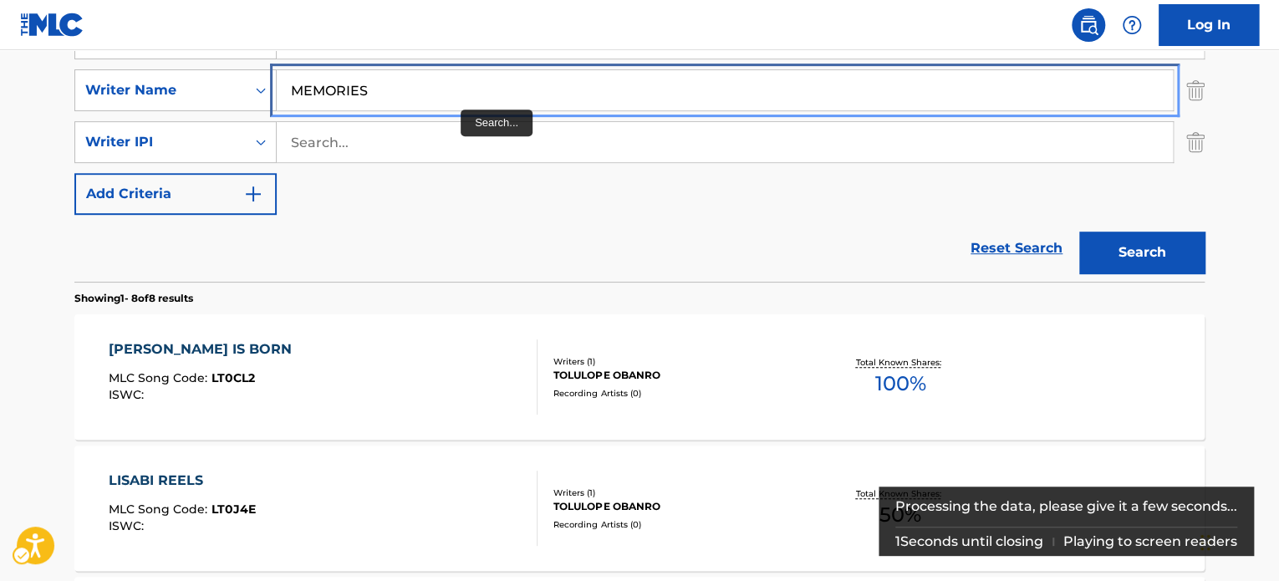
click at [415, 76] on input "MEMORIES" at bounding box center [725, 90] width 896 height 40
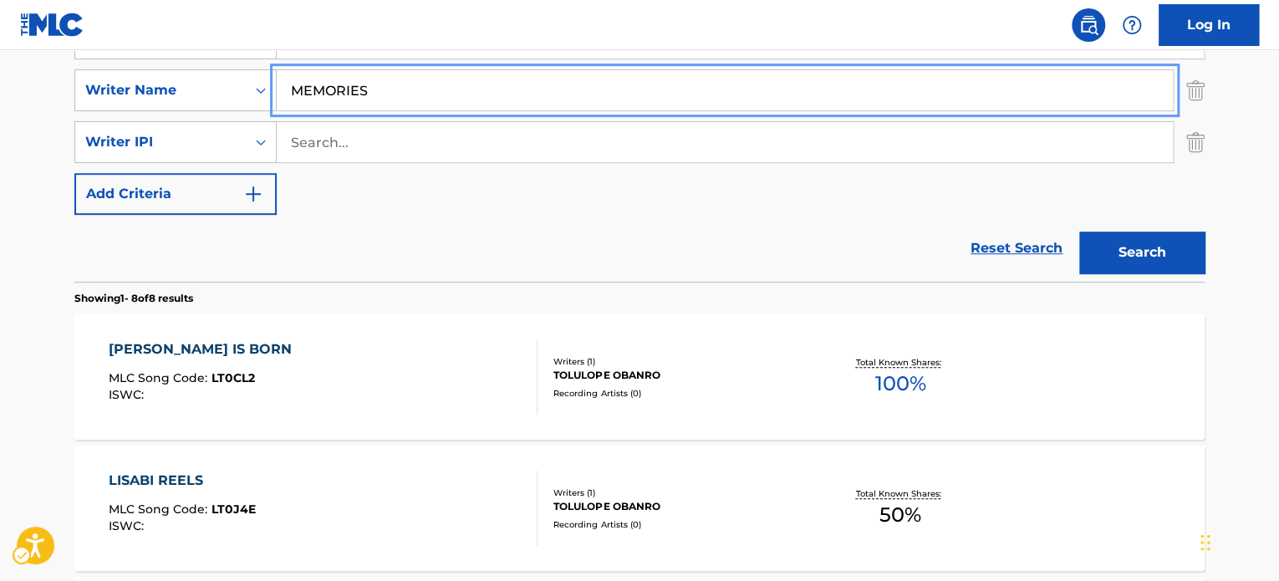
paste input "obanro"
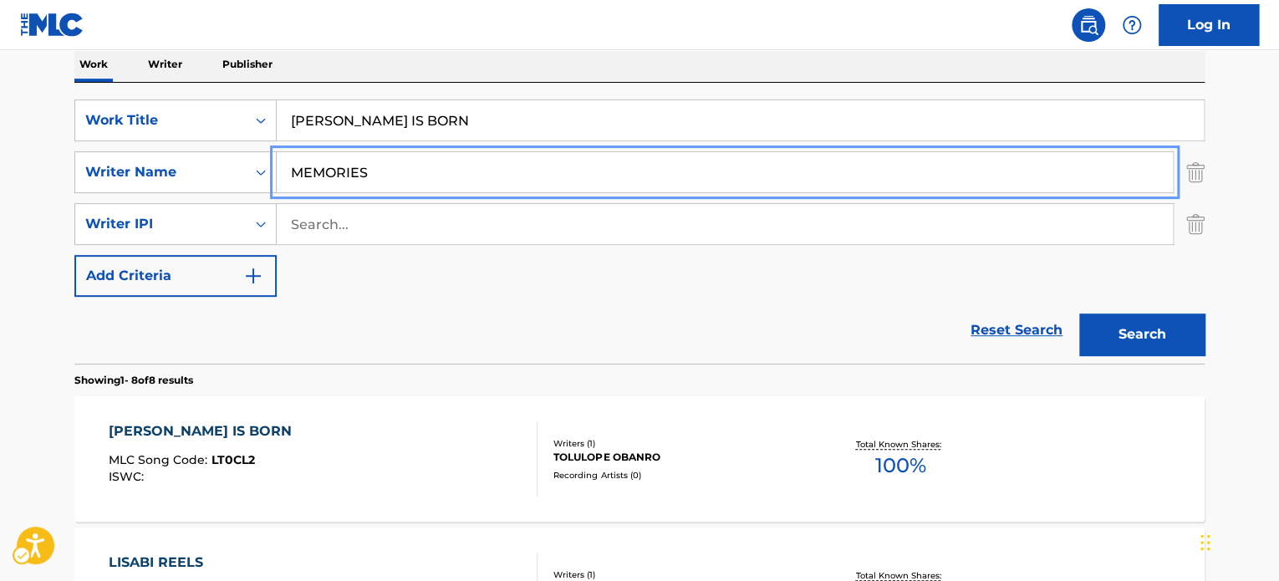
scroll to position [271, 0]
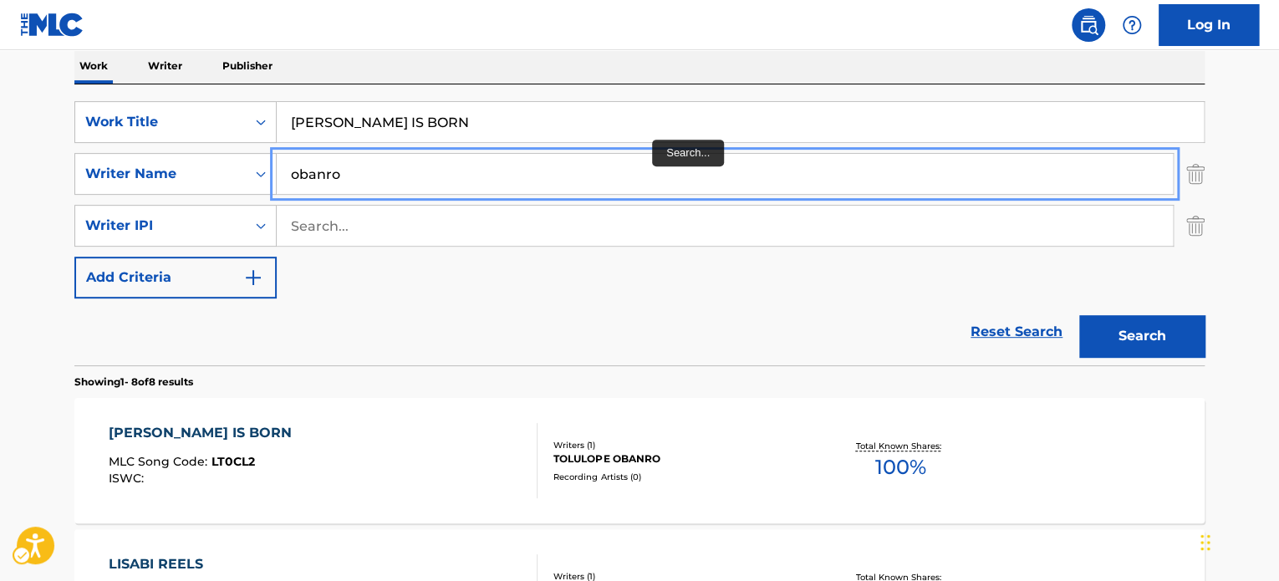
type input "obanro"
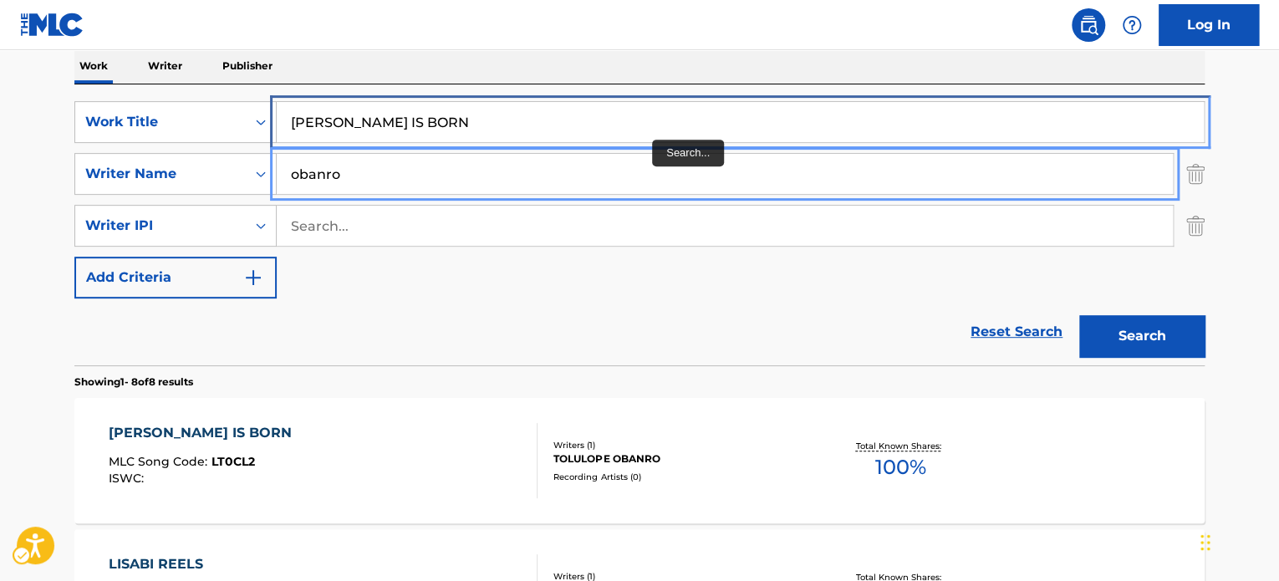
click at [515, 116] on input "LISABI IS BORN" at bounding box center [740, 122] width 927 height 40
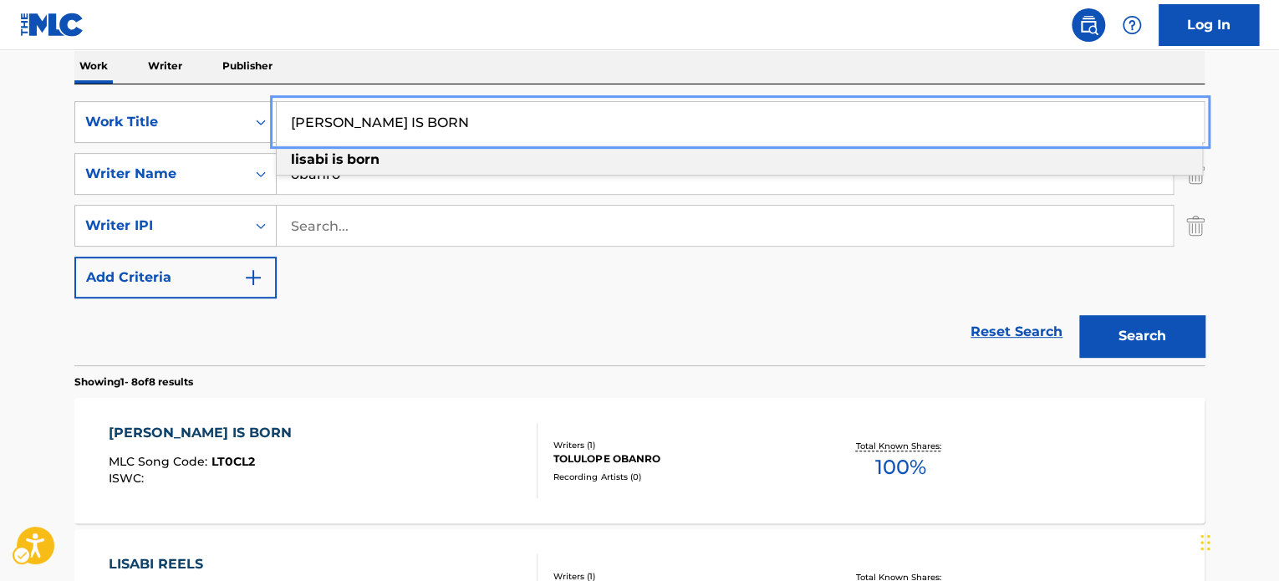
paste input "MEMORIES"
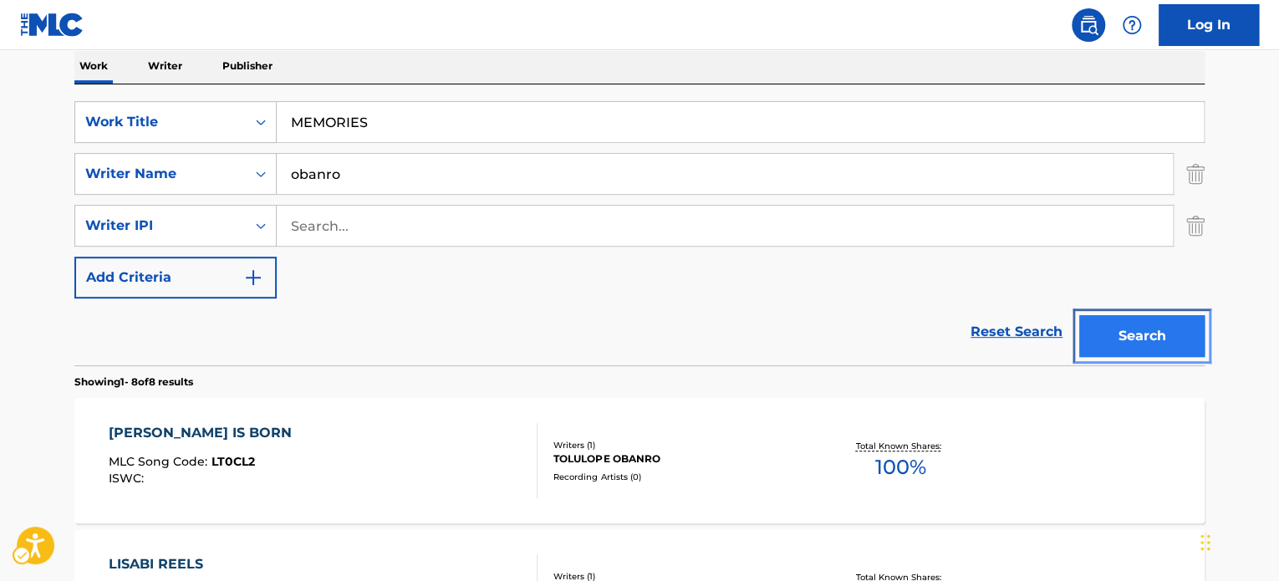
click at [1167, 328] on button "Search" at bounding box center [1141, 336] width 125 height 42
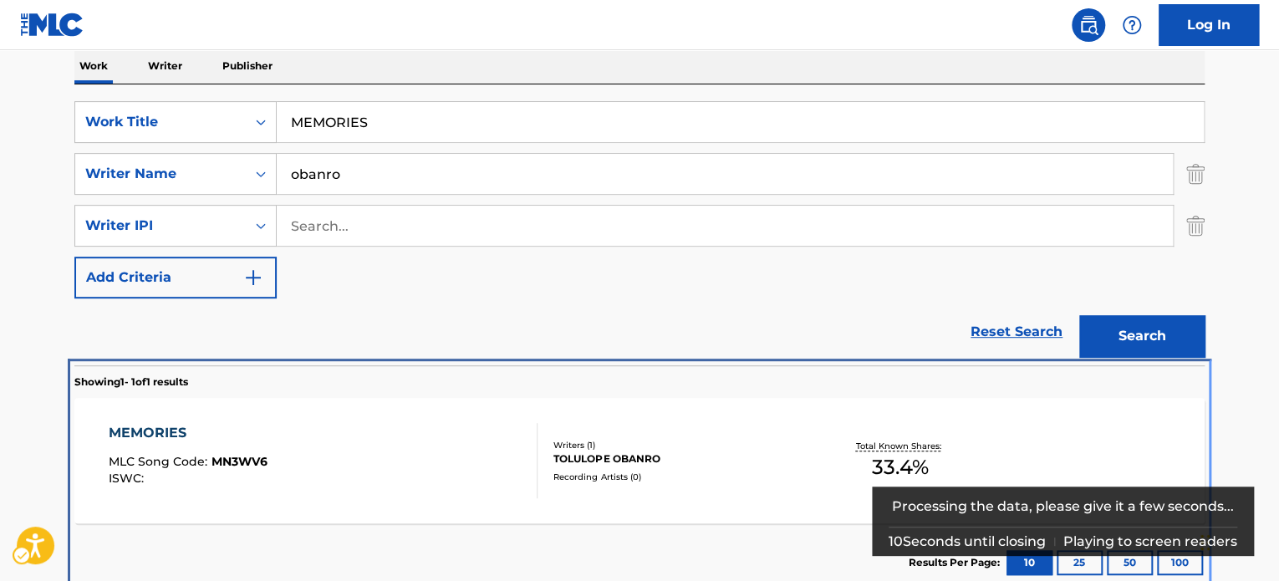
scroll to position [291, 0]
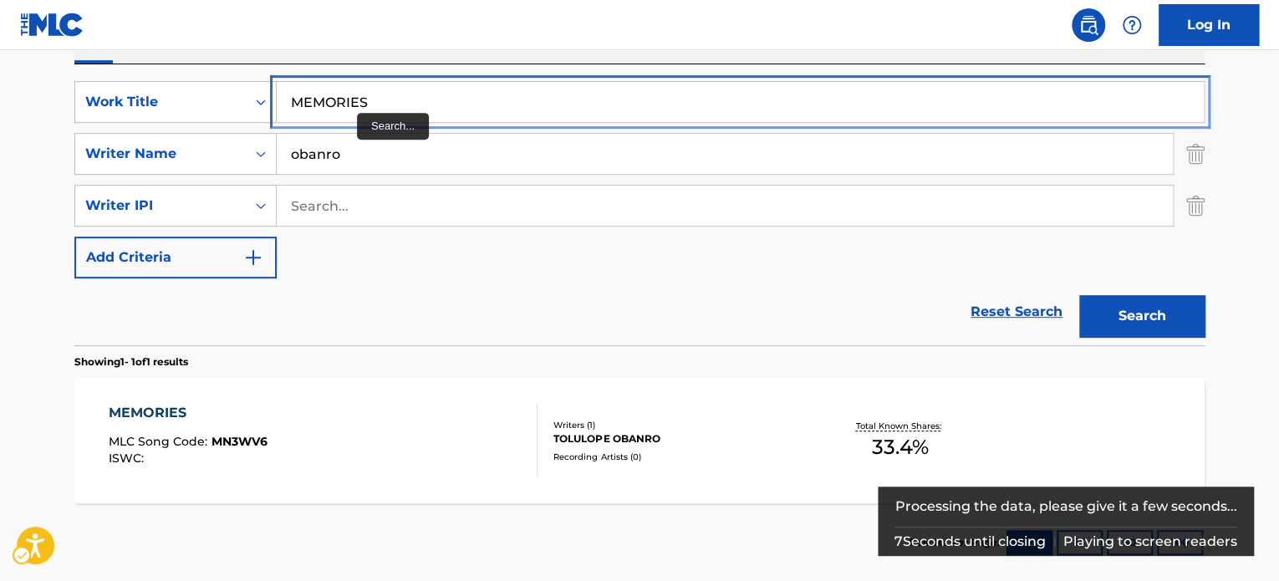
click at [366, 86] on input "MEMORIES" at bounding box center [740, 102] width 927 height 40
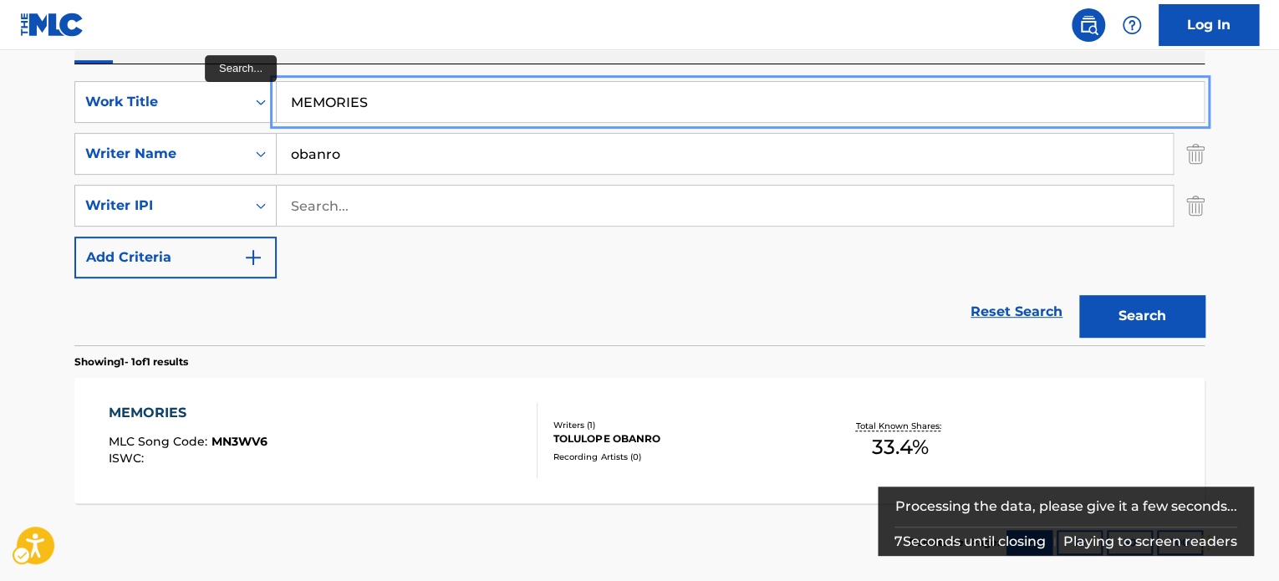
paste input "O WUNMI"
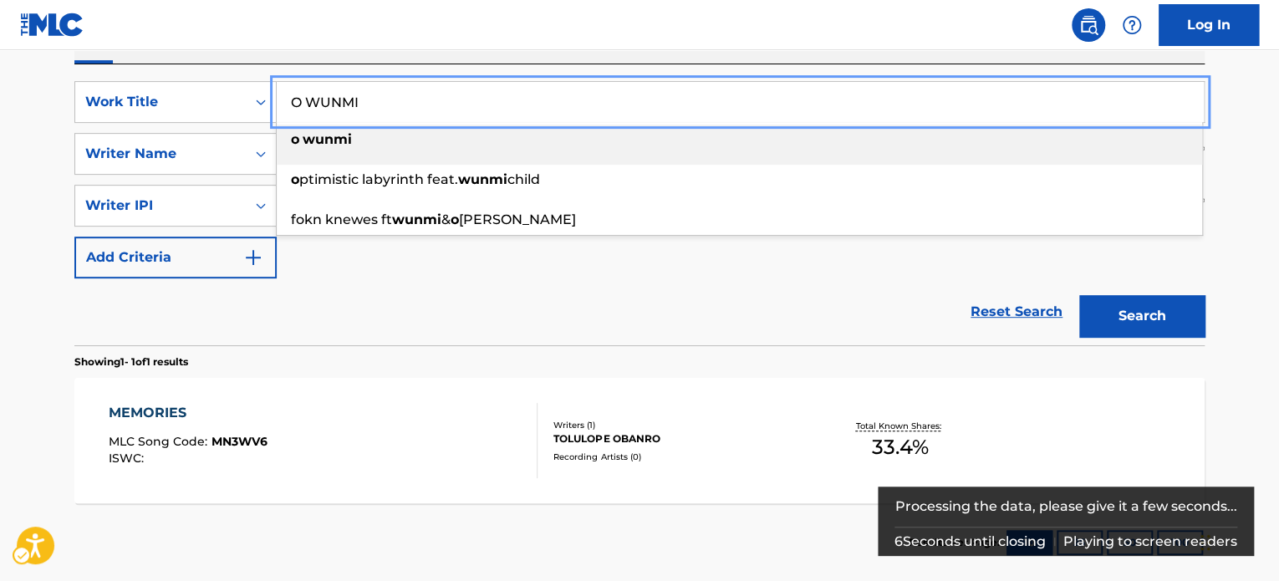
click at [1227, 183] on main "The MLC Public Work Search The accuracy and completeness of The MLC's data is d…" at bounding box center [639, 174] width 1279 height 831
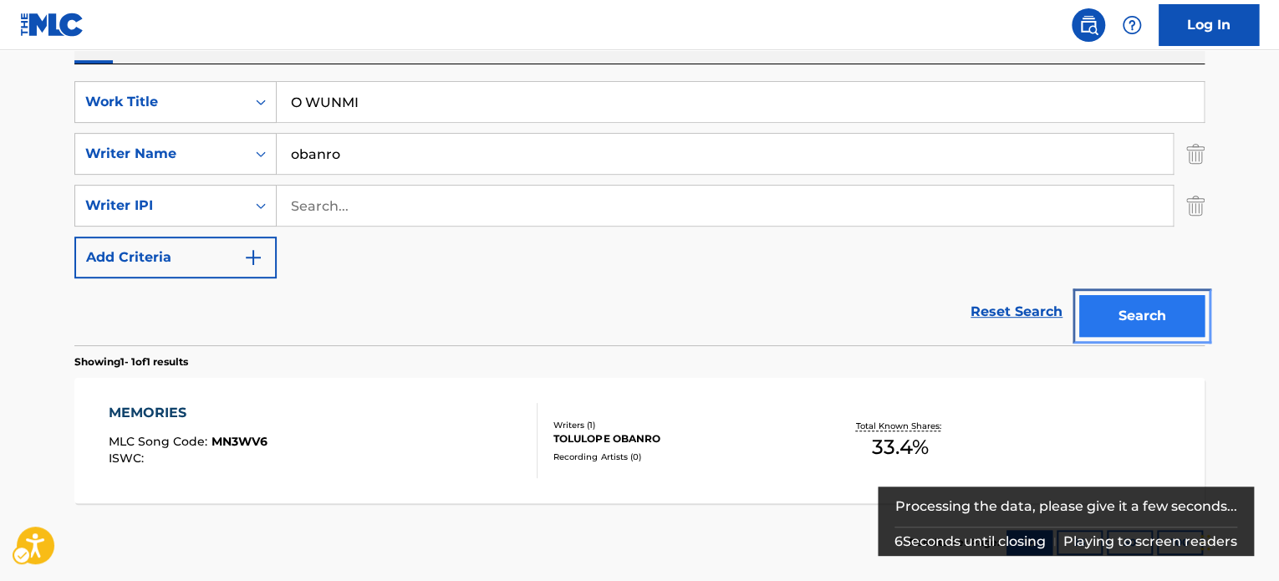
click at [1137, 302] on button "Search" at bounding box center [1141, 316] width 125 height 42
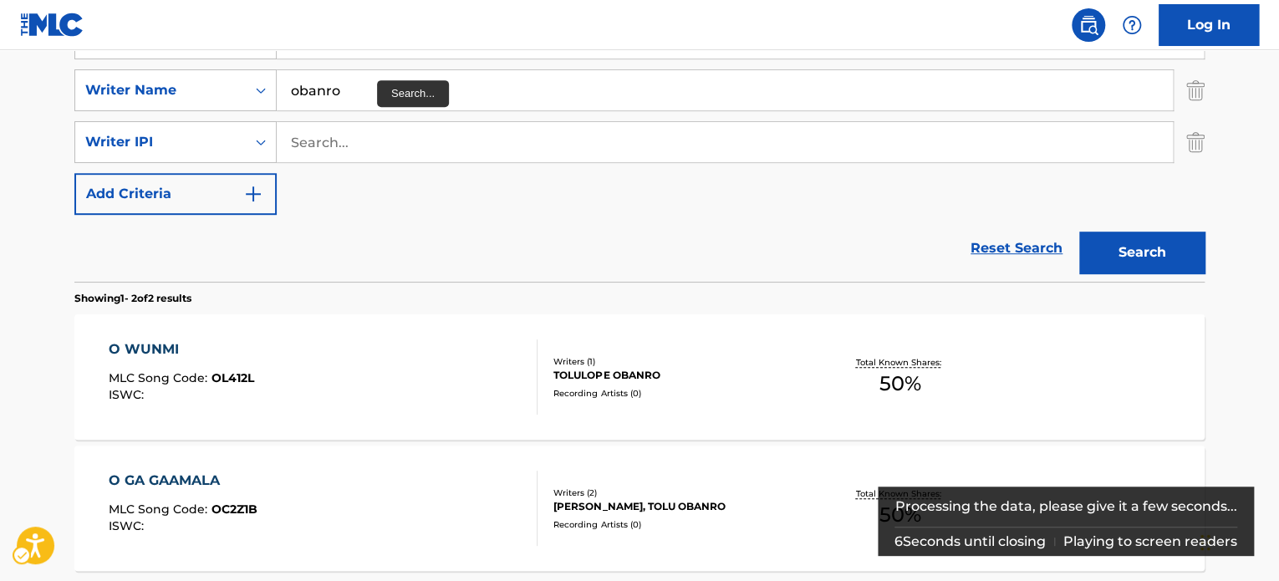
scroll to position [271, 0]
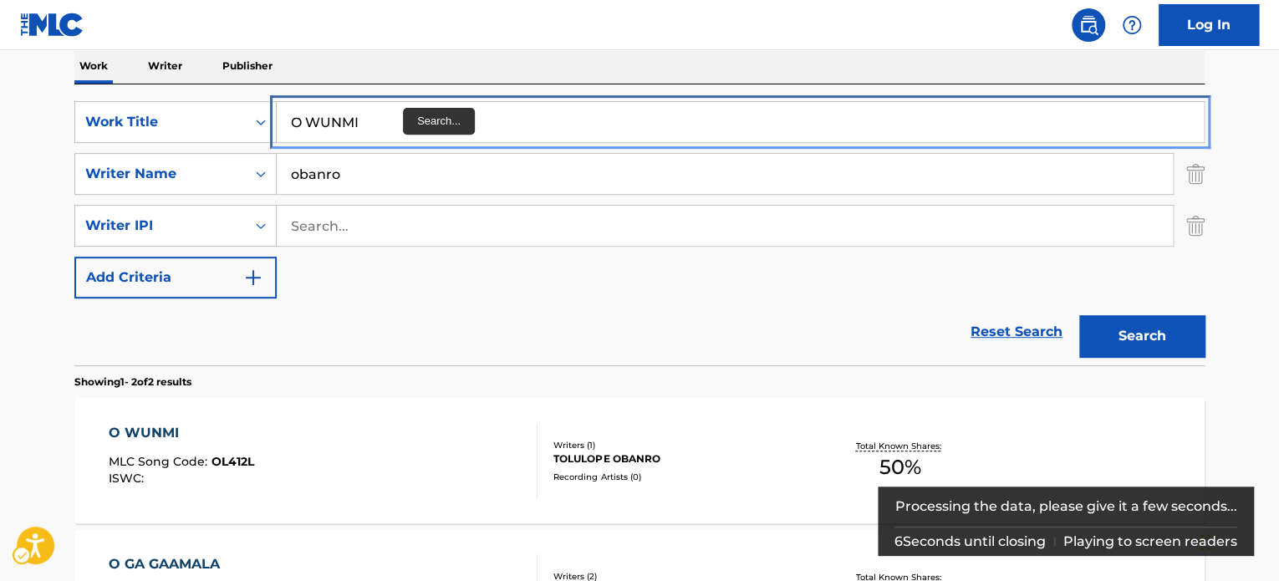
click at [400, 125] on input "O WUNMI" at bounding box center [740, 122] width 927 height 40
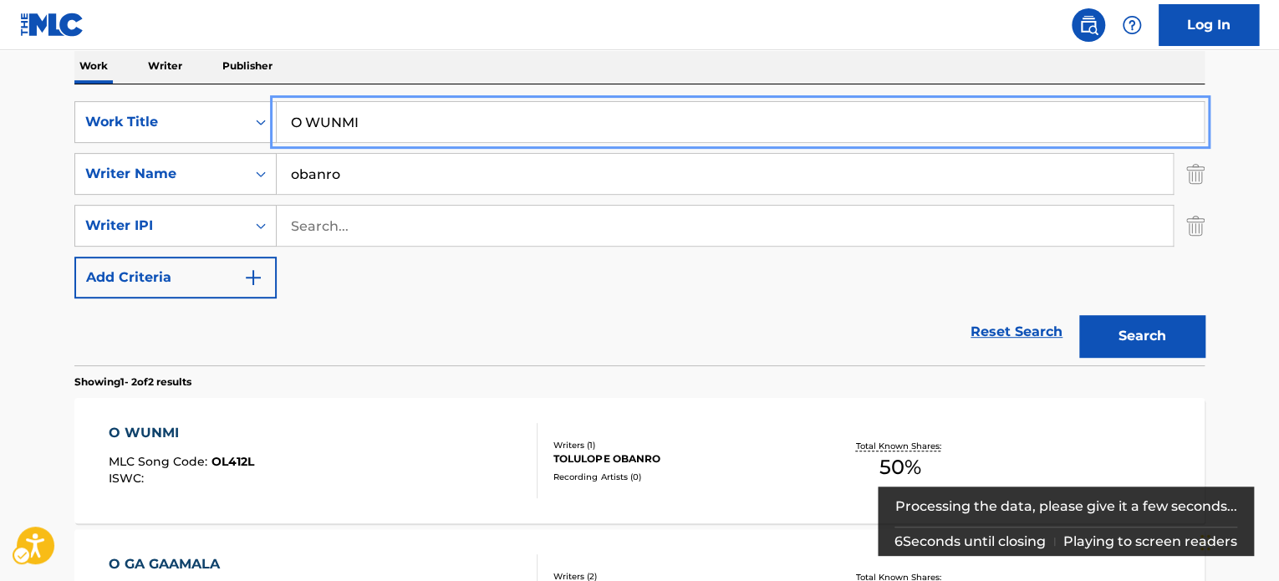
paste input "BA MAINA"
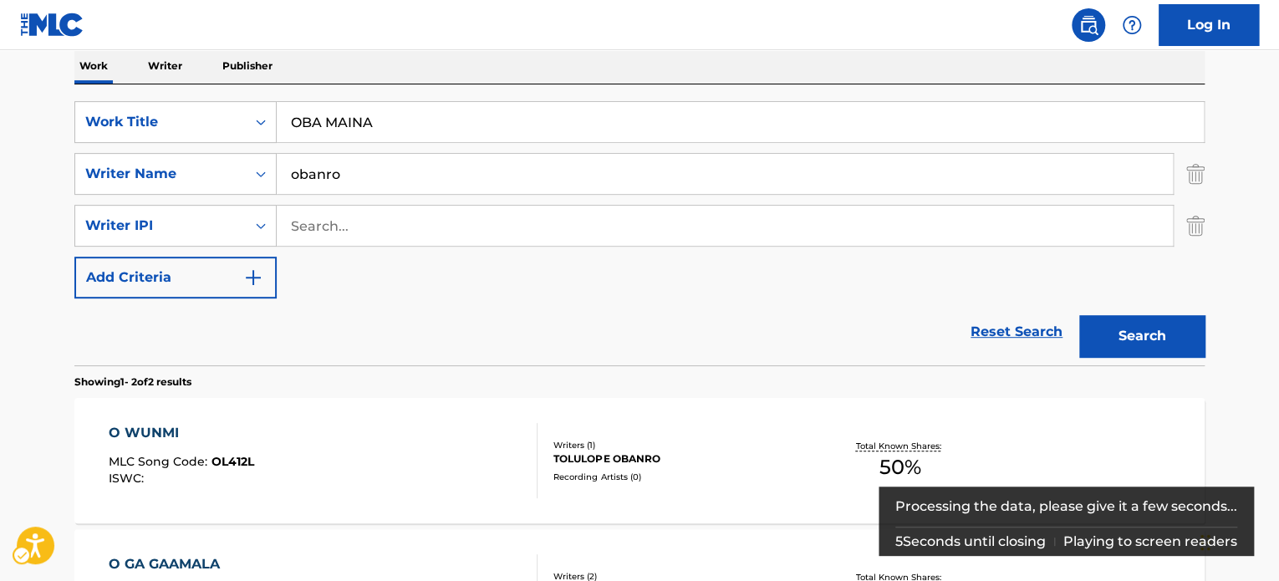
drag, startPoint x: 1231, startPoint y: 175, endPoint x: 1117, endPoint y: 287, distance: 159.6
click at [1219, 190] on main "The MLC Public Work Search The accuracy and completeness of The MLC's data is d…" at bounding box center [639, 260] width 1279 height 962
click at [1139, 348] on button "Search" at bounding box center [1141, 336] width 125 height 42
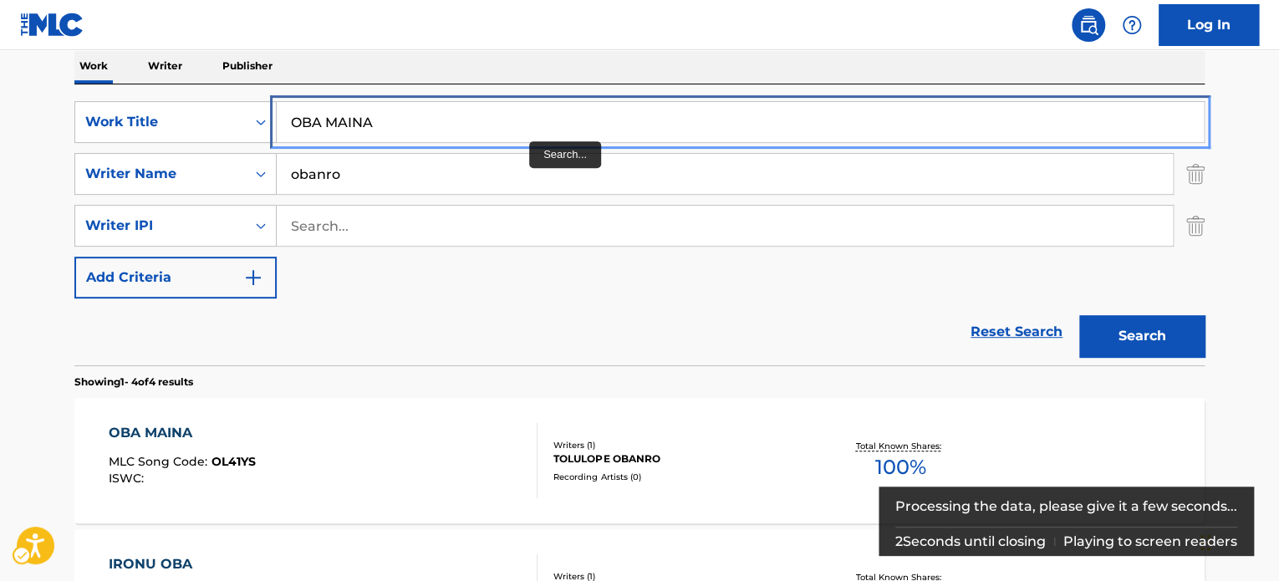
click at [510, 128] on input "OBA MAINA" at bounding box center [740, 122] width 927 height 40
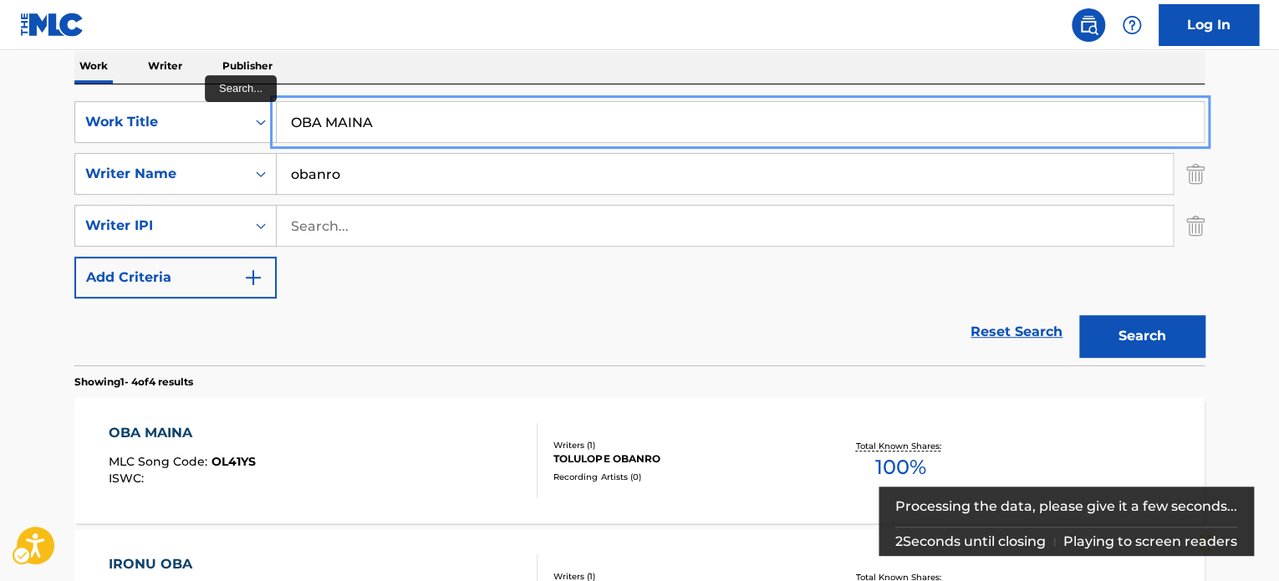
paste input "DUN DE"
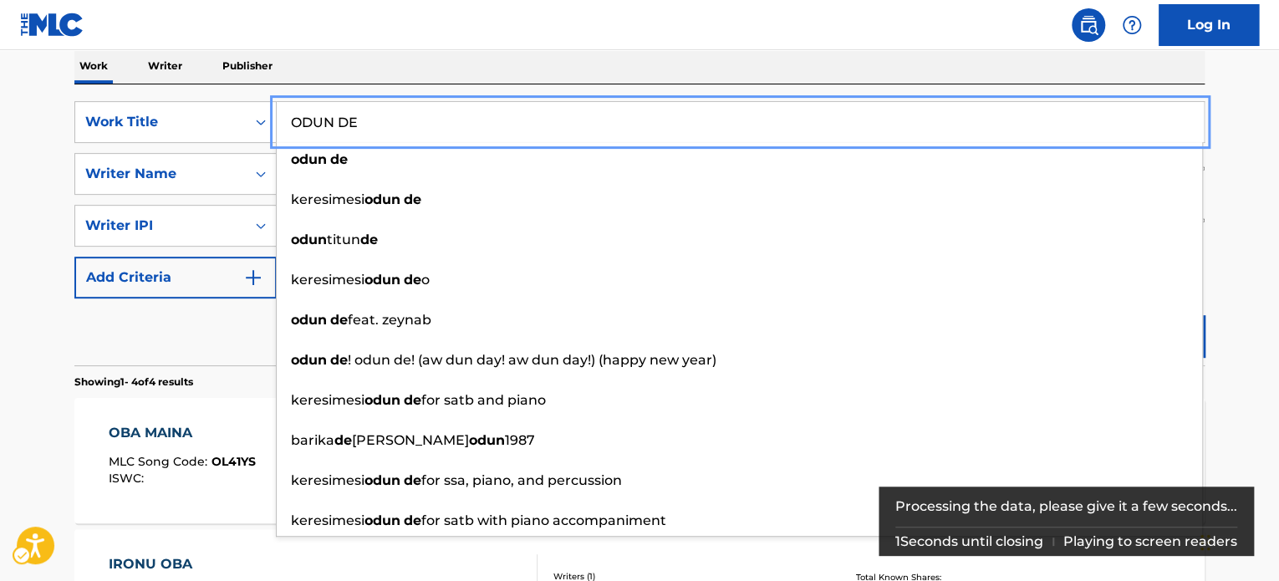
click at [1222, 257] on div "The MLC Public Work Search The accuracy and completeness of The MLC's data is d…" at bounding box center [639, 408] width 1170 height 1174
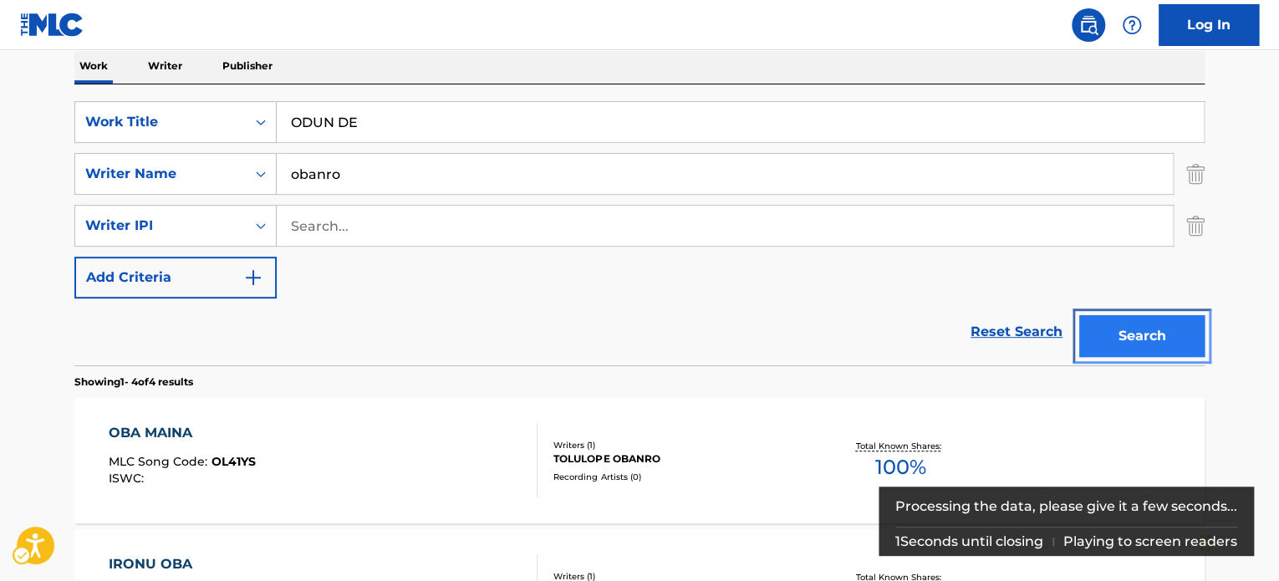
click at [1165, 323] on button "Search" at bounding box center [1141, 336] width 125 height 42
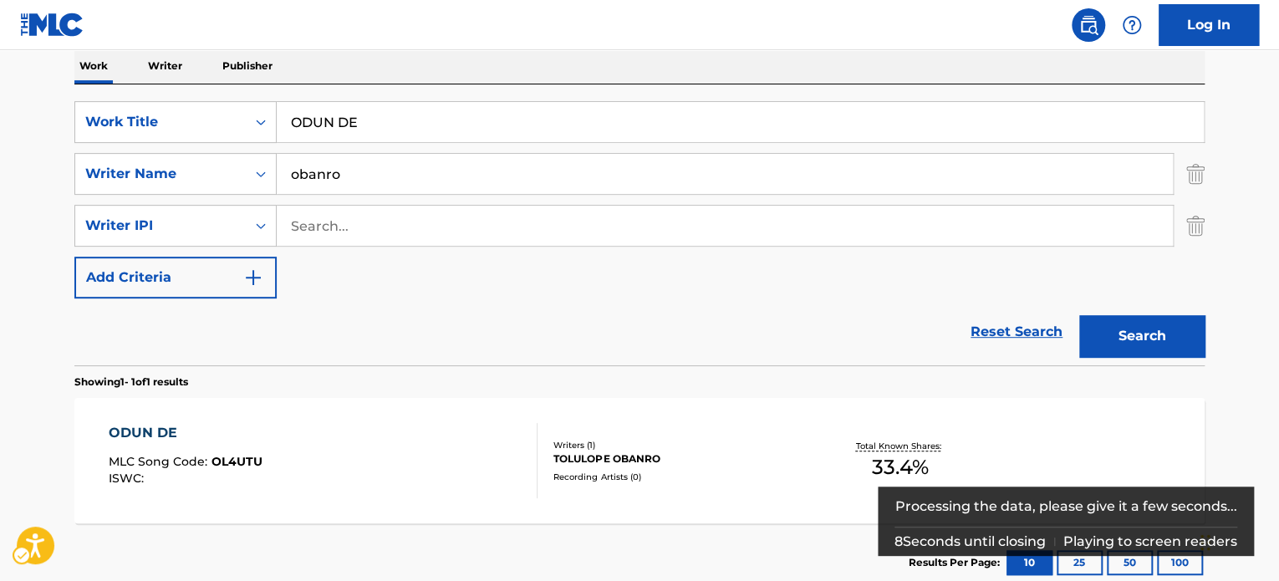
scroll to position [291, 0]
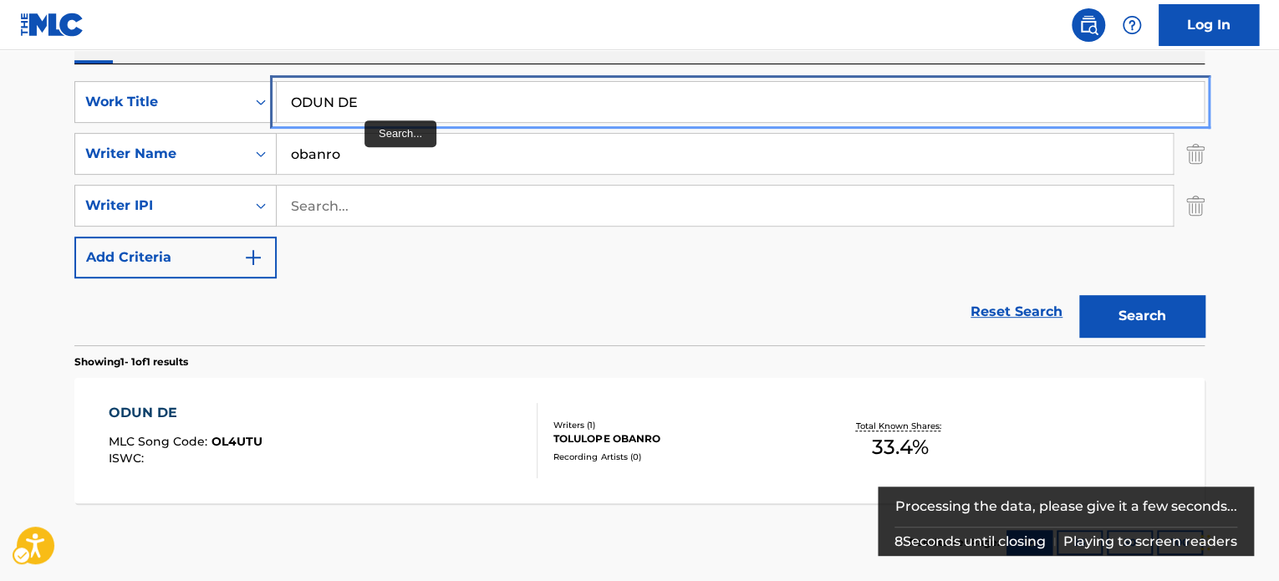
click at [398, 84] on input "ODUN DE" at bounding box center [740, 102] width 927 height 40
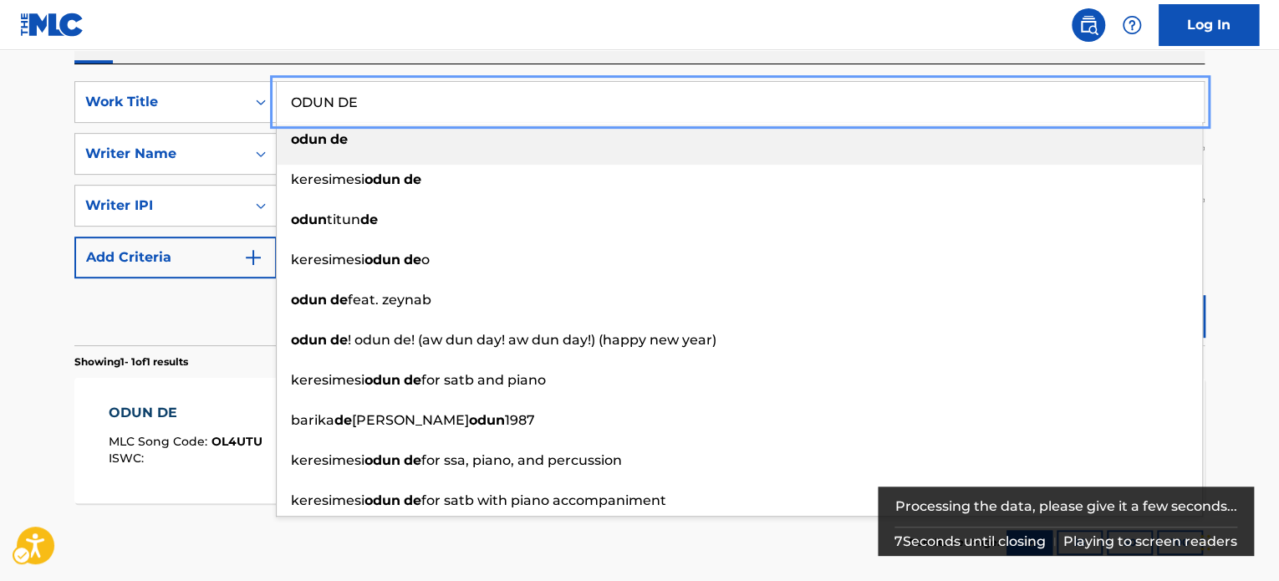
paste input "GUNDIJI CHANT"
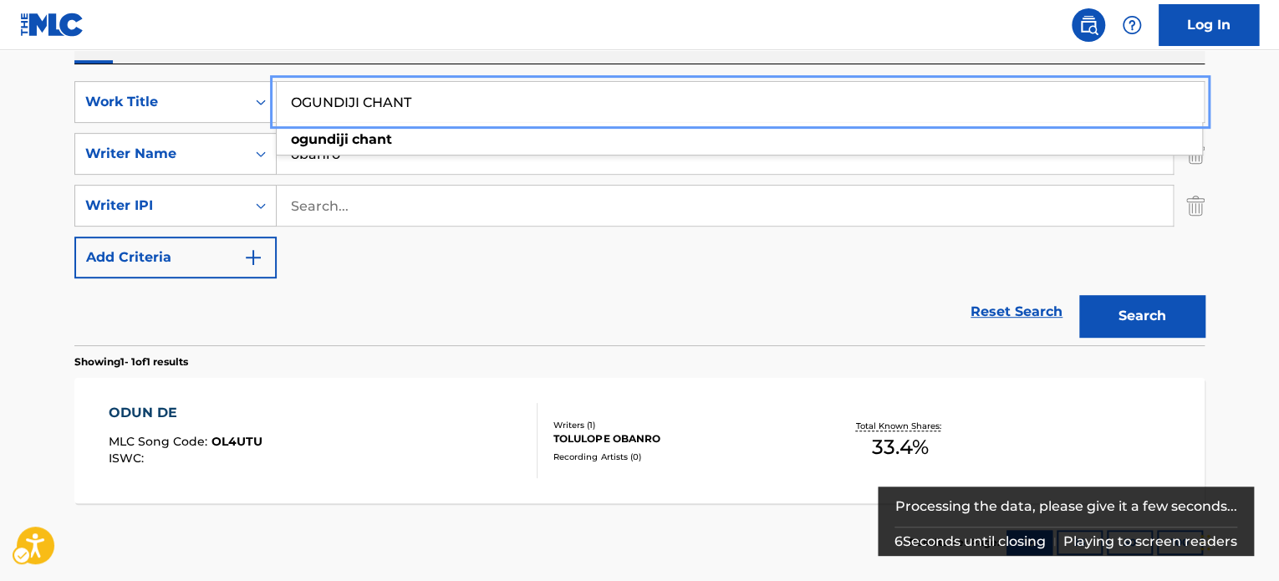
click at [1228, 116] on main "The MLC Public Work Search The accuracy and completeness of The MLC's data is d…" at bounding box center [639, 174] width 1279 height 831
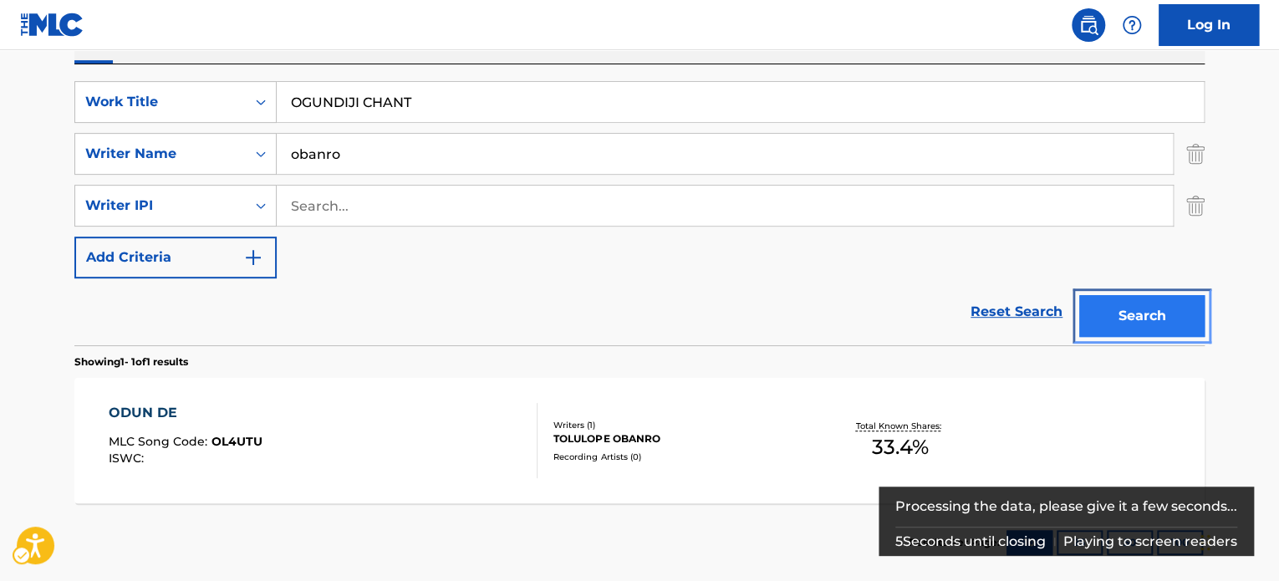
click at [1137, 300] on button "Search" at bounding box center [1141, 316] width 125 height 42
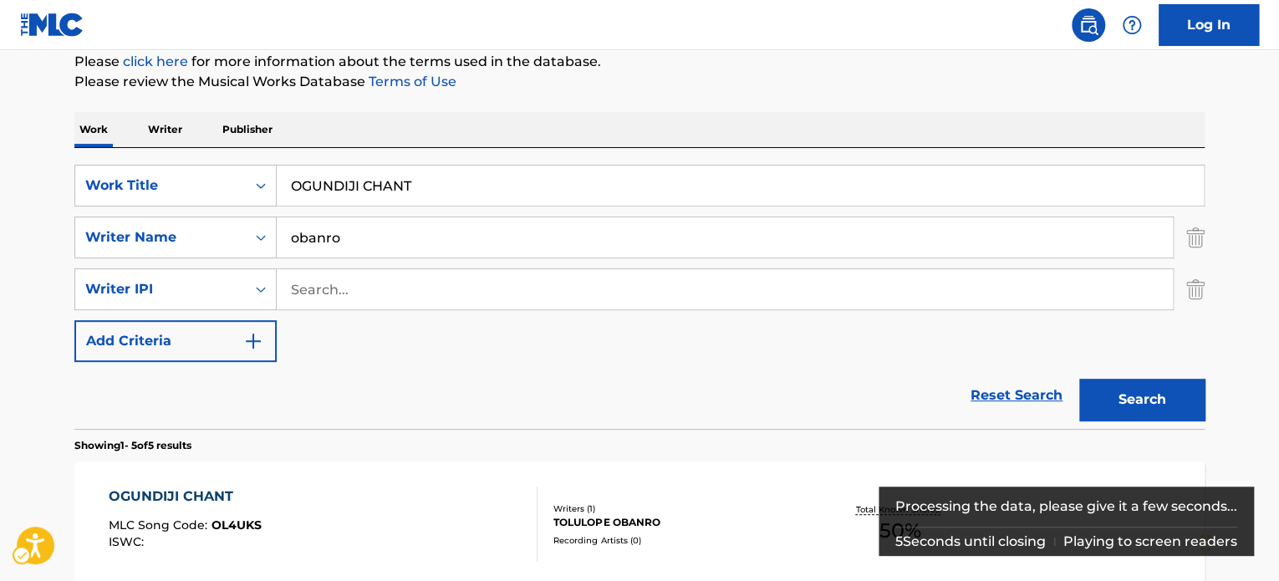
scroll to position [187, 0]
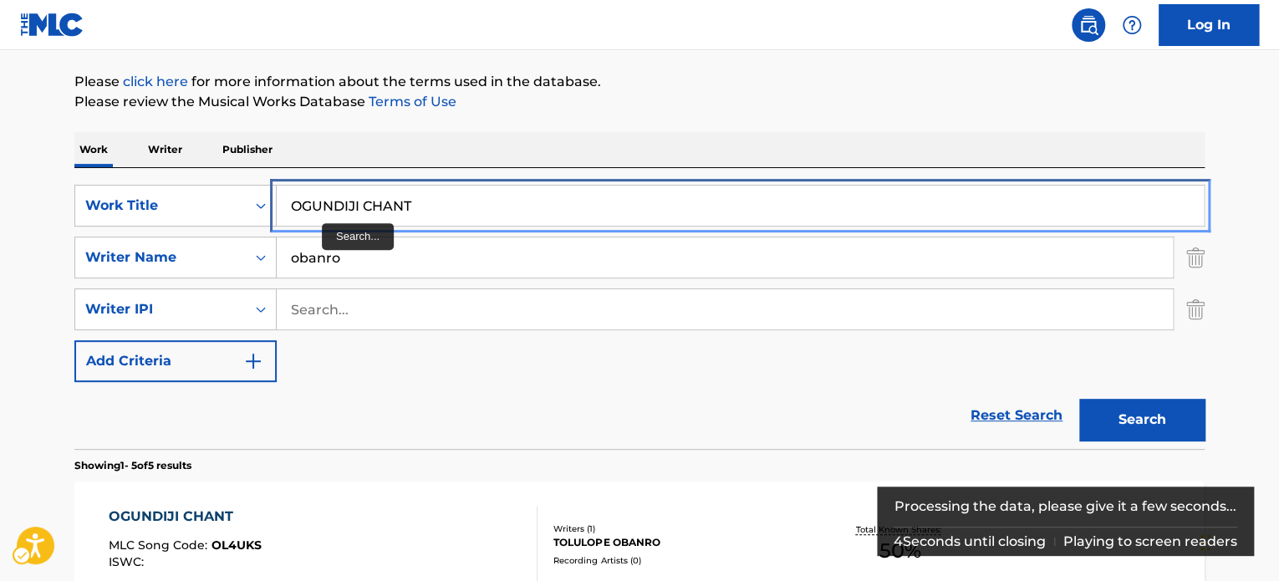
click at [396, 201] on input "OGUNDIJI CHANT" at bounding box center [740, 206] width 927 height 40
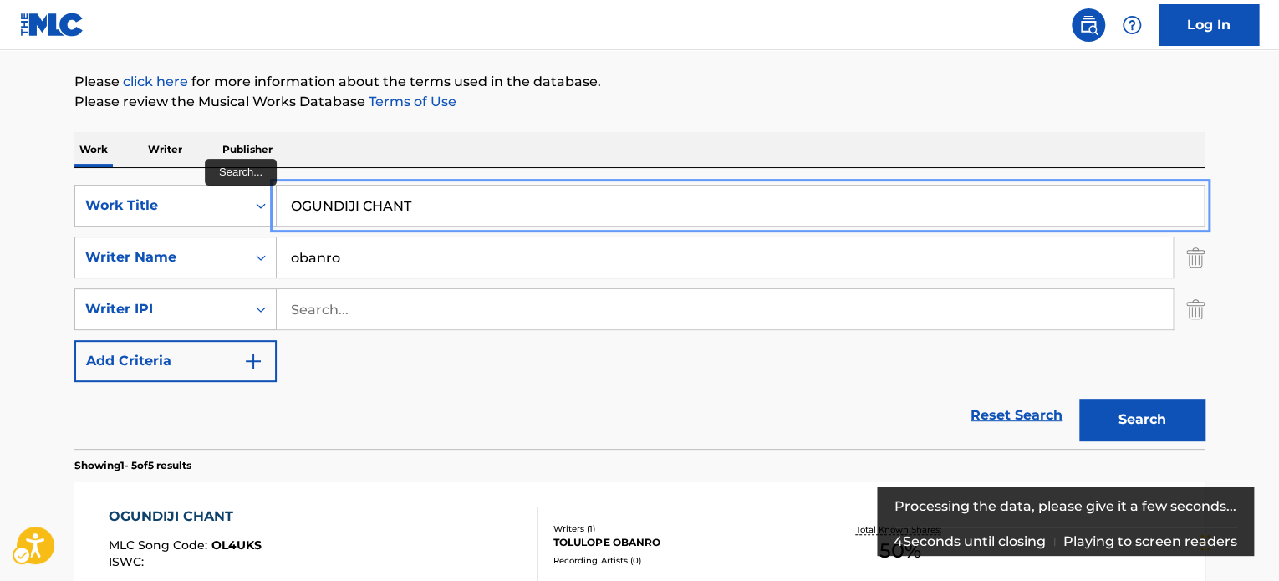
paste input "KETE"
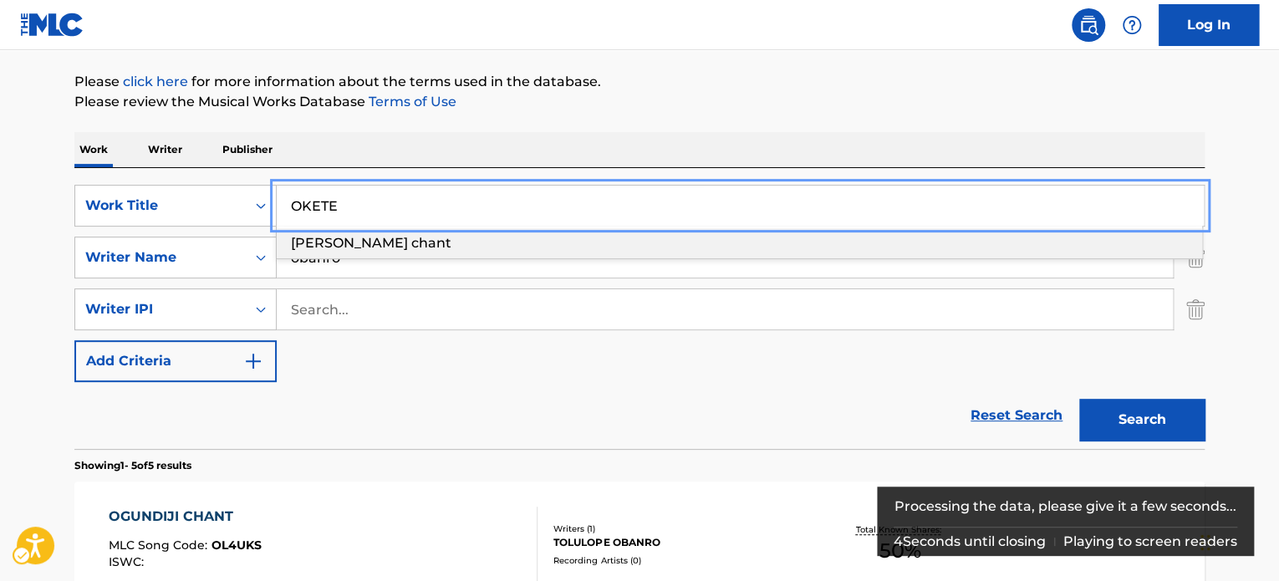
click at [736, 120] on div "The MLC Public Work Search The accuracy and completeness of The MLC's data is d…" at bounding box center [639, 558] width 1170 height 1306
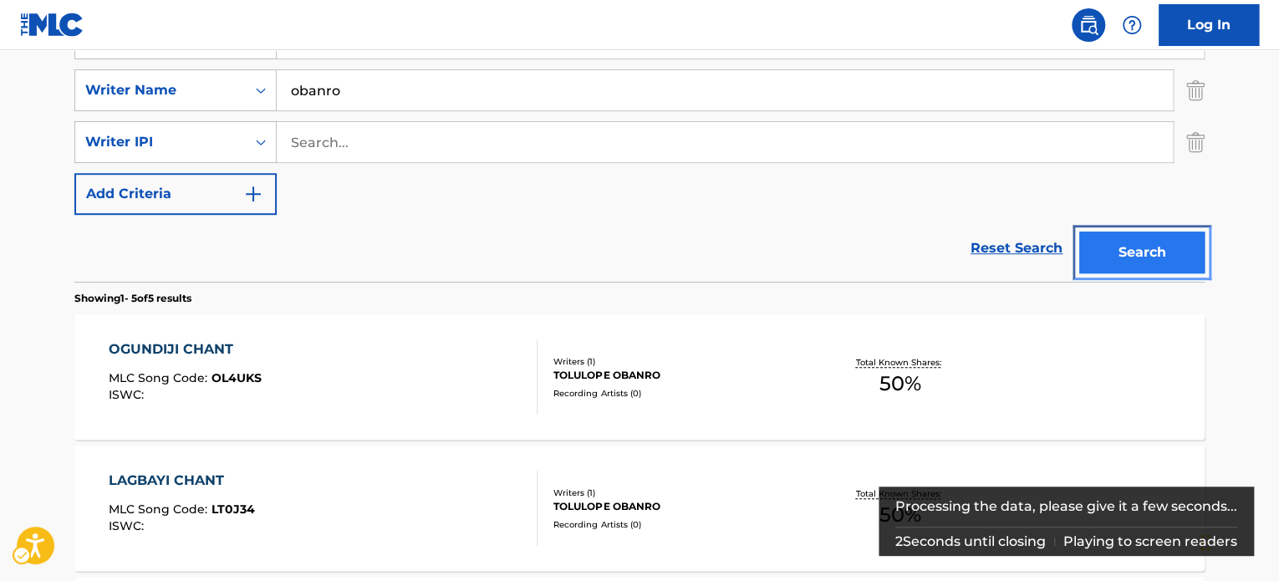
click at [1153, 250] on button "Search" at bounding box center [1141, 253] width 125 height 42
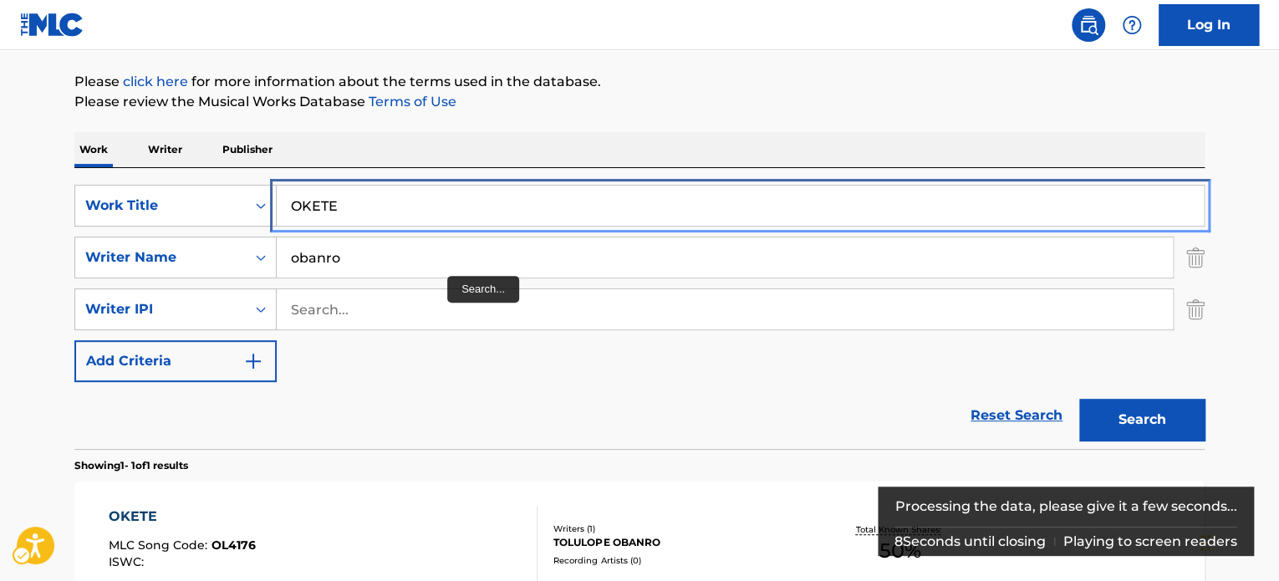
click at [367, 214] on input "OKETE" at bounding box center [740, 206] width 927 height 40
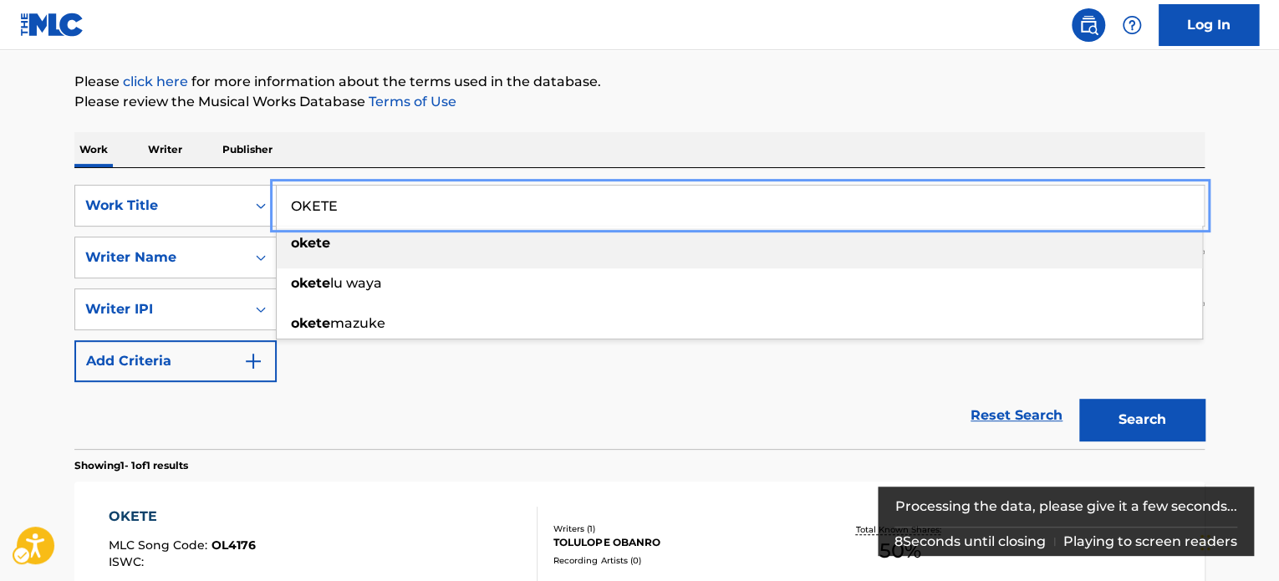
paste input "PA"
click at [812, 92] on p "Please review the Musical Works Database Terms of Use | New Window" at bounding box center [639, 102] width 1130 height 20
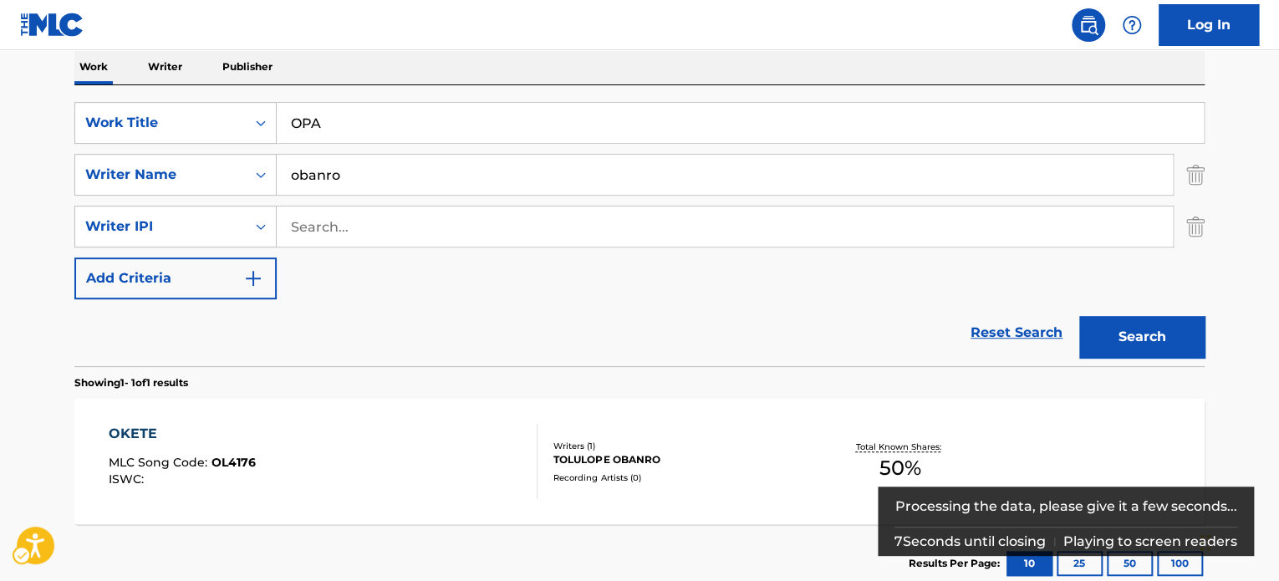
scroll to position [271, 0]
click at [1105, 314] on div "Search" at bounding box center [1138, 331] width 134 height 67
click at [1106, 315] on button "Search" at bounding box center [1141, 336] width 125 height 42
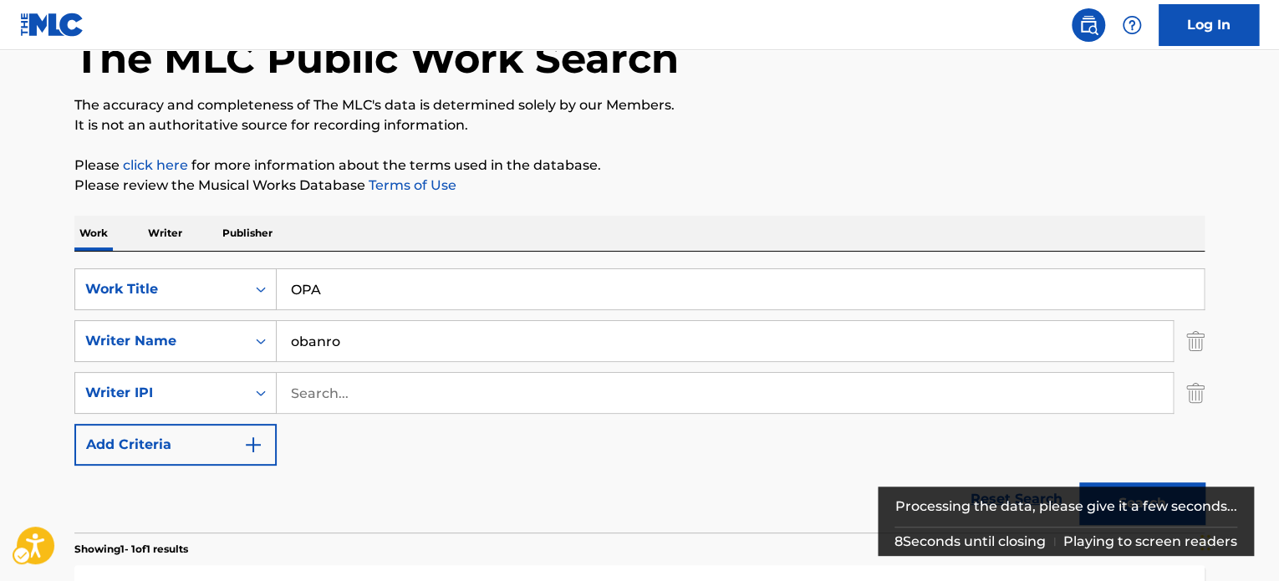
scroll to position [291, 0]
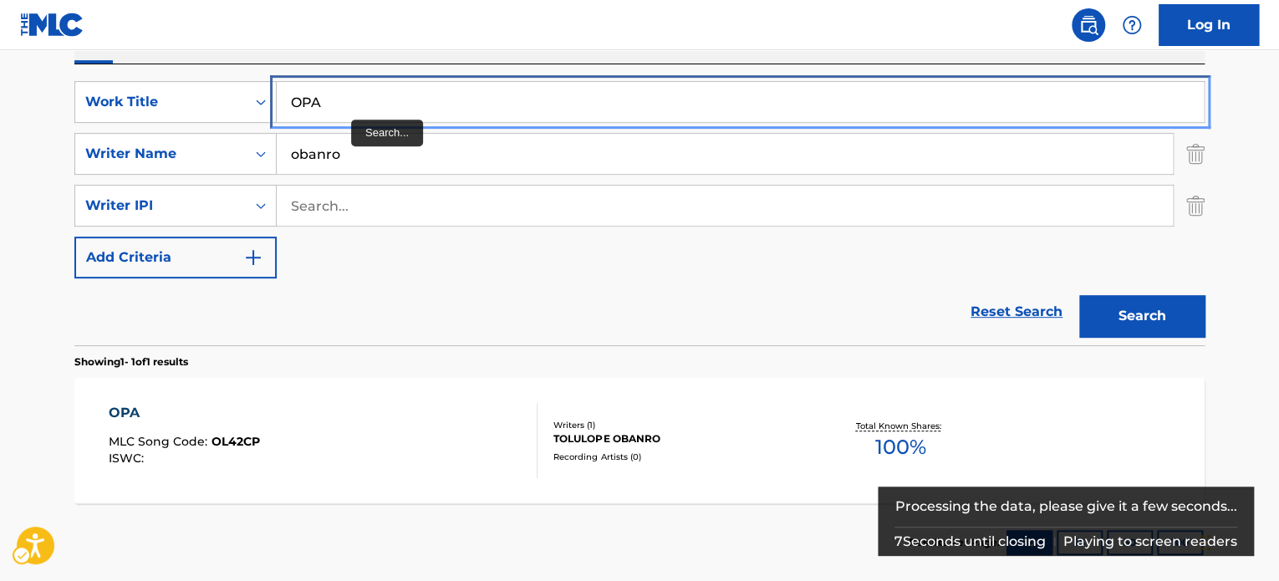
click at [344, 99] on input "OPA" at bounding box center [740, 102] width 927 height 40
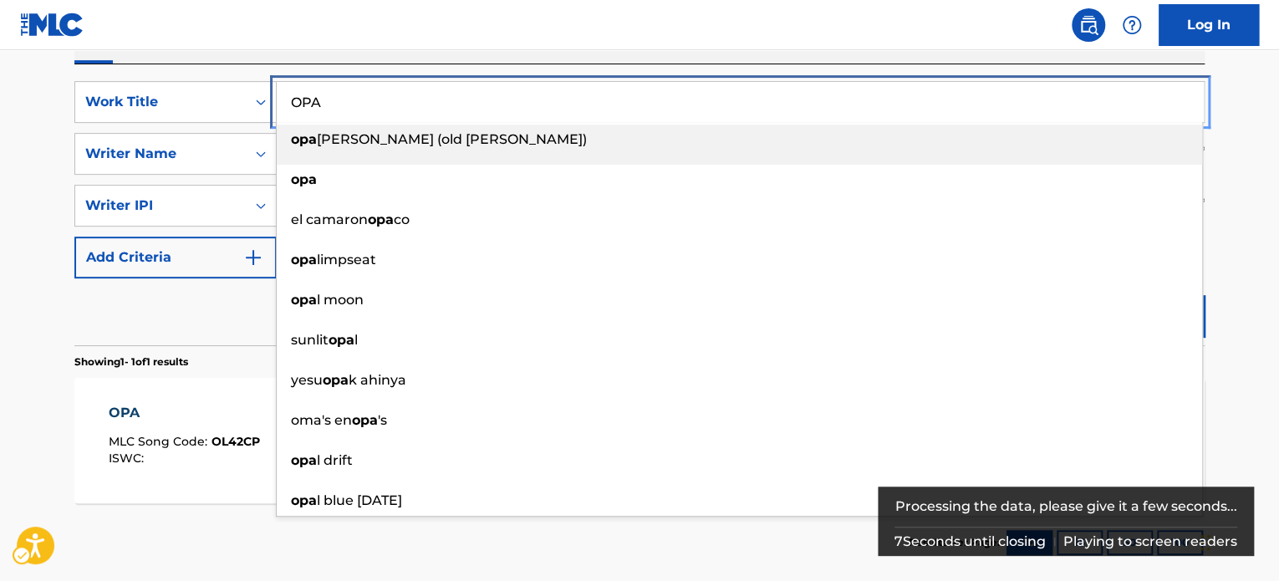
paste input "WAMBE THIEVES"
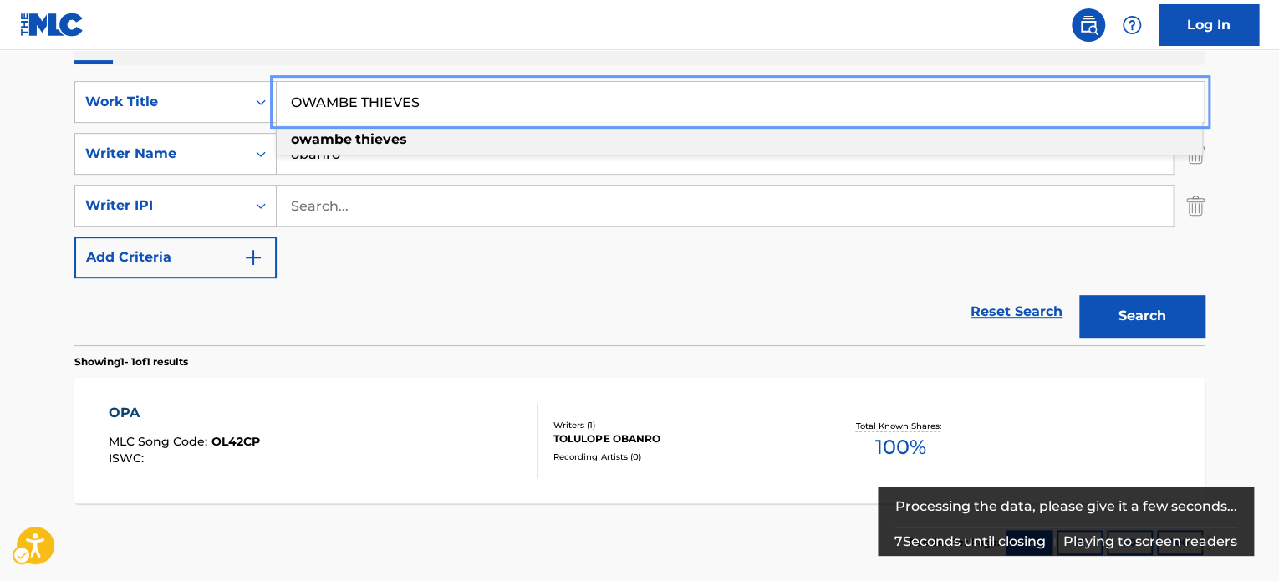
type input "OWAMBE THIEVES"
drag, startPoint x: 20, startPoint y: 222, endPoint x: 33, endPoint y: 223, distance: 13.4
click at [20, 223] on main "The MLC Public Work Search The accuracy and completeness of The MLC's data is d…" at bounding box center [639, 174] width 1279 height 831
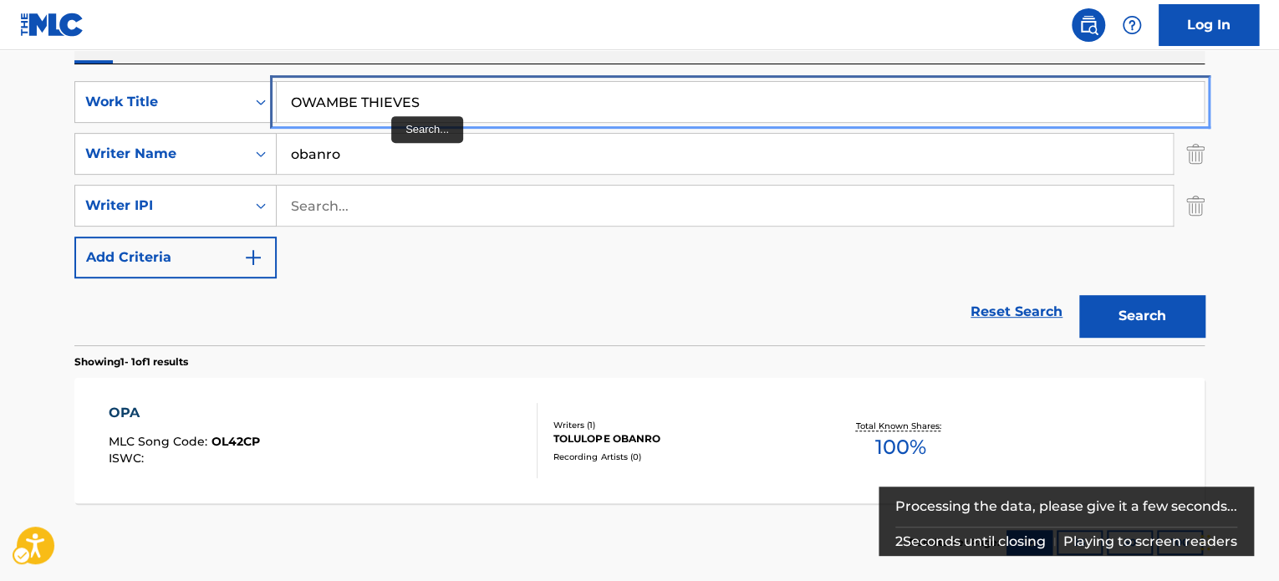
click at [395, 100] on input "OWAMBE THIEVES" at bounding box center [740, 102] width 927 height 40
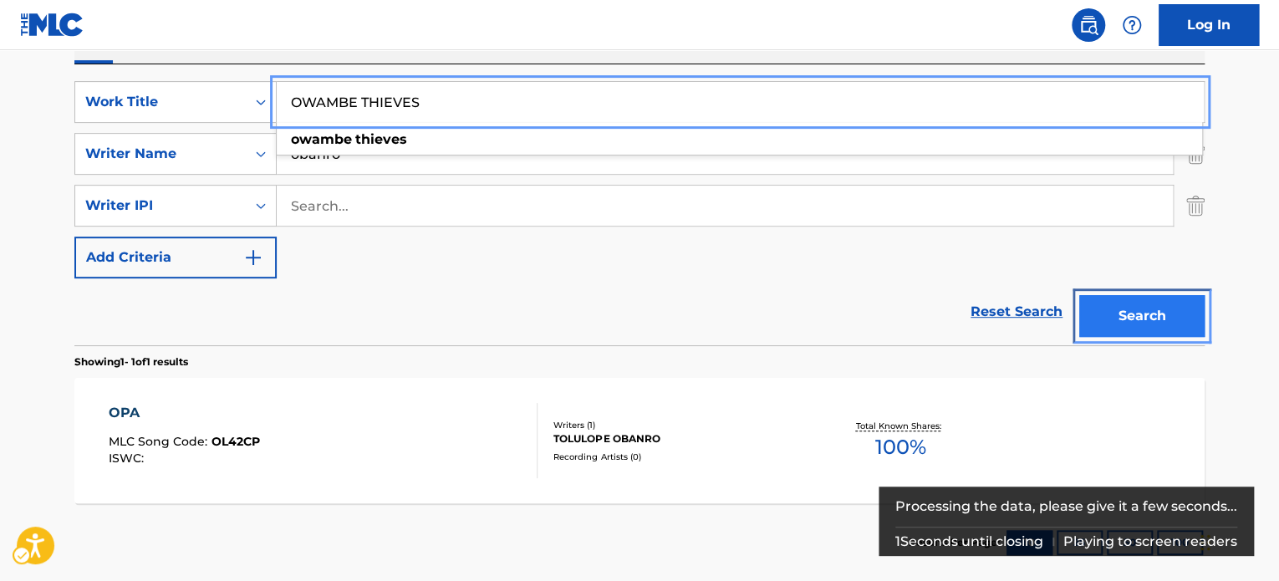
click at [1152, 300] on button "Search" at bounding box center [1141, 316] width 125 height 42
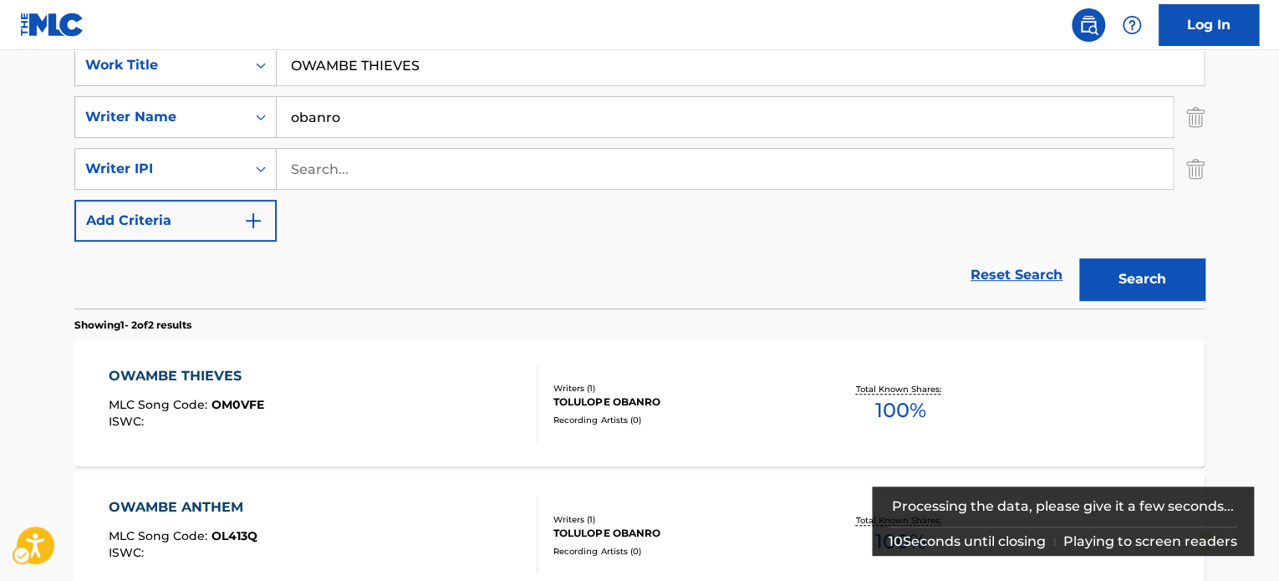
scroll to position [374, 0]
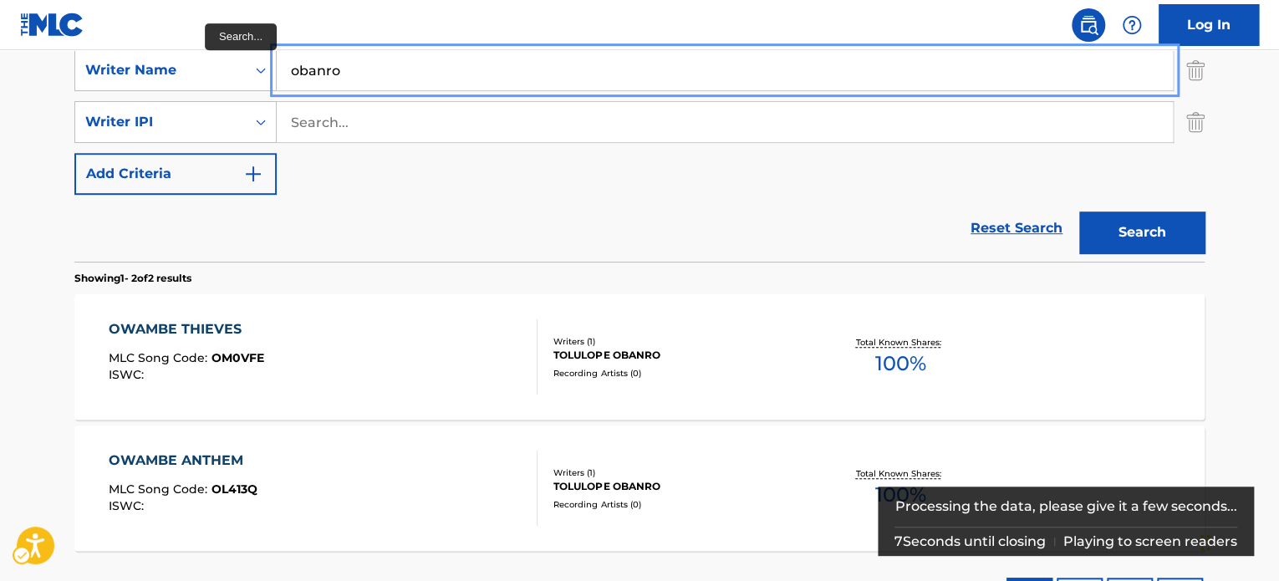
click at [361, 56] on input "obanro" at bounding box center [725, 70] width 896 height 40
paste input "THIS MUST BE LOVE"
type input "THIS MUST BE LOVE"
click at [1247, 163] on main "The MLC Public Work Search The accuracy and completeness of The MLC's data is d…" at bounding box center [639, 157] width 1279 height 962
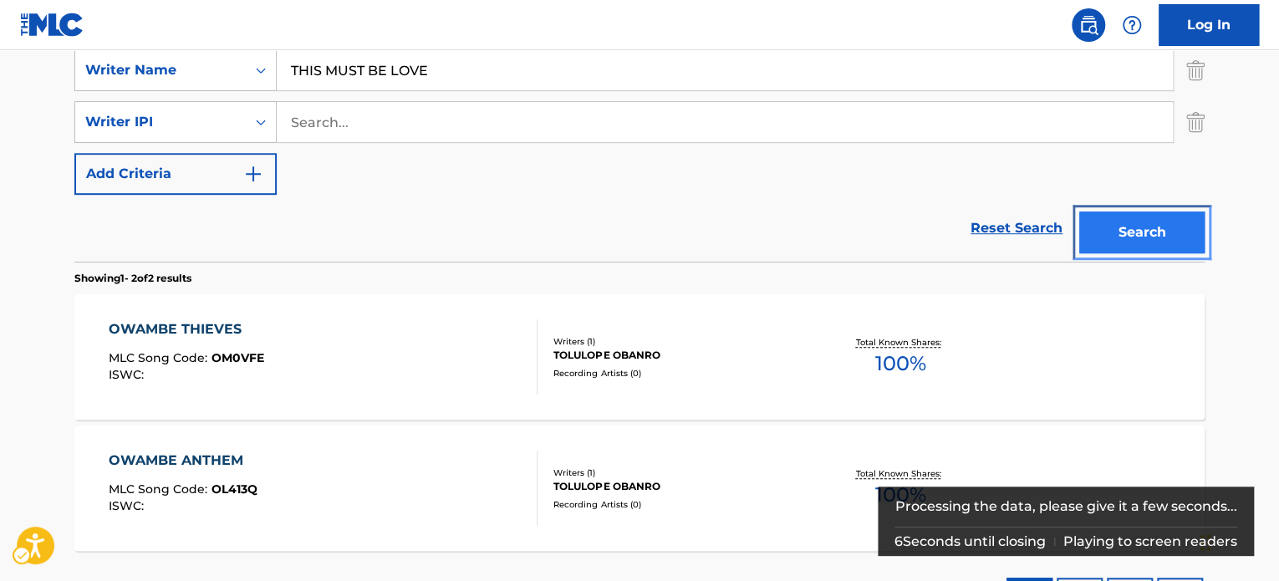
click at [1150, 214] on button "Search" at bounding box center [1141, 232] width 125 height 42
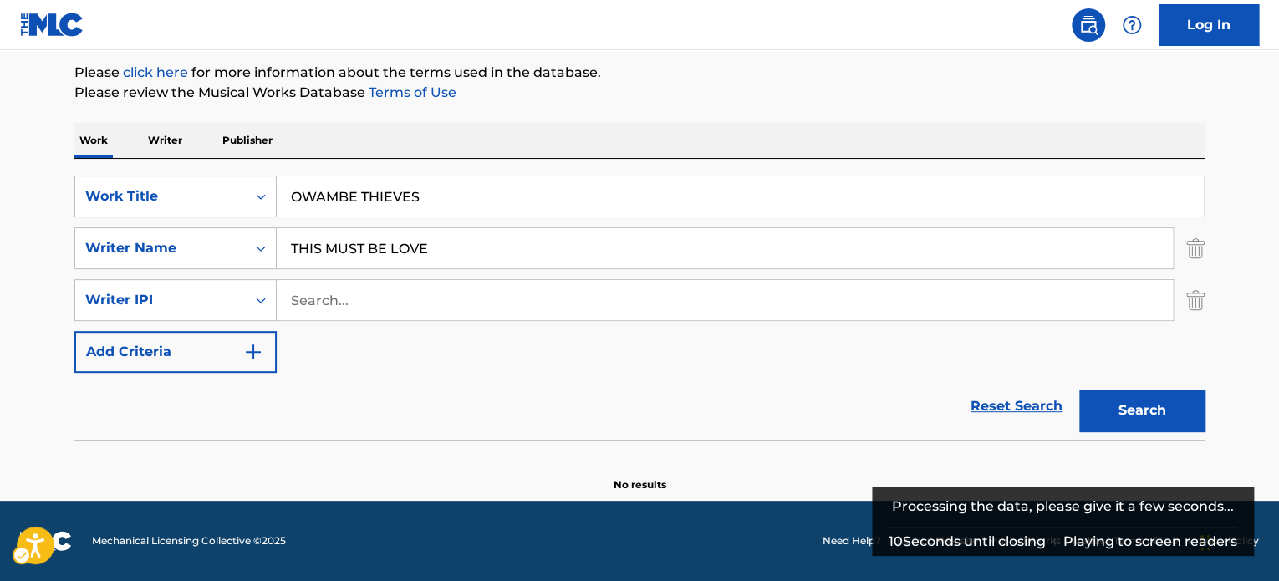
scroll to position [196, 0]
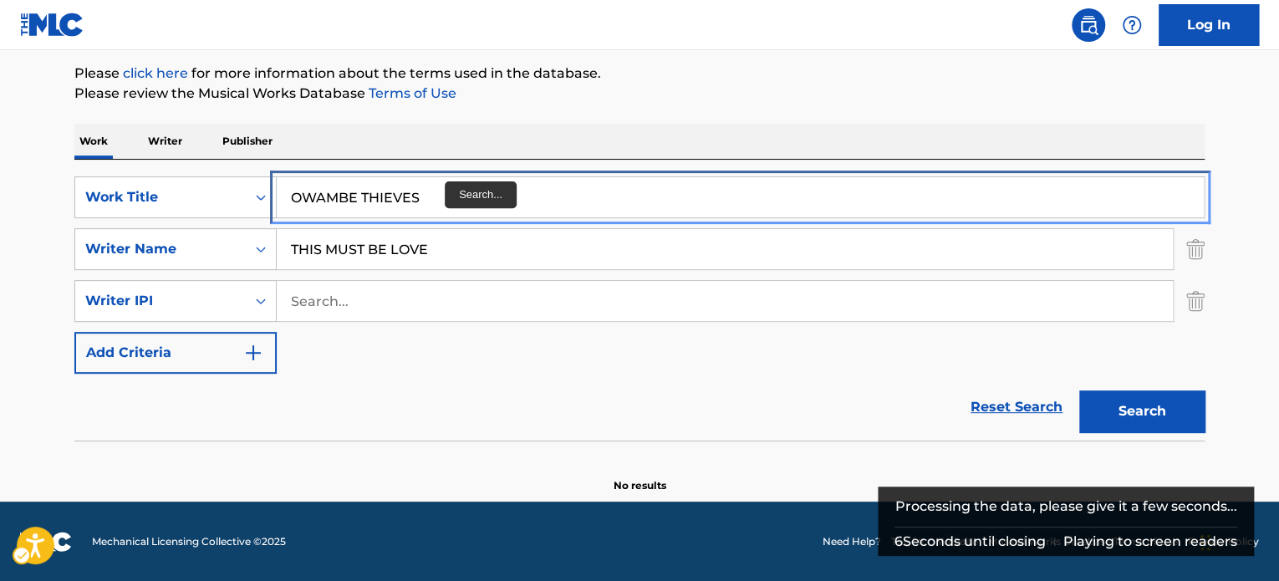
click at [431, 210] on input "OWAMBE THIEVES" at bounding box center [740, 197] width 927 height 40
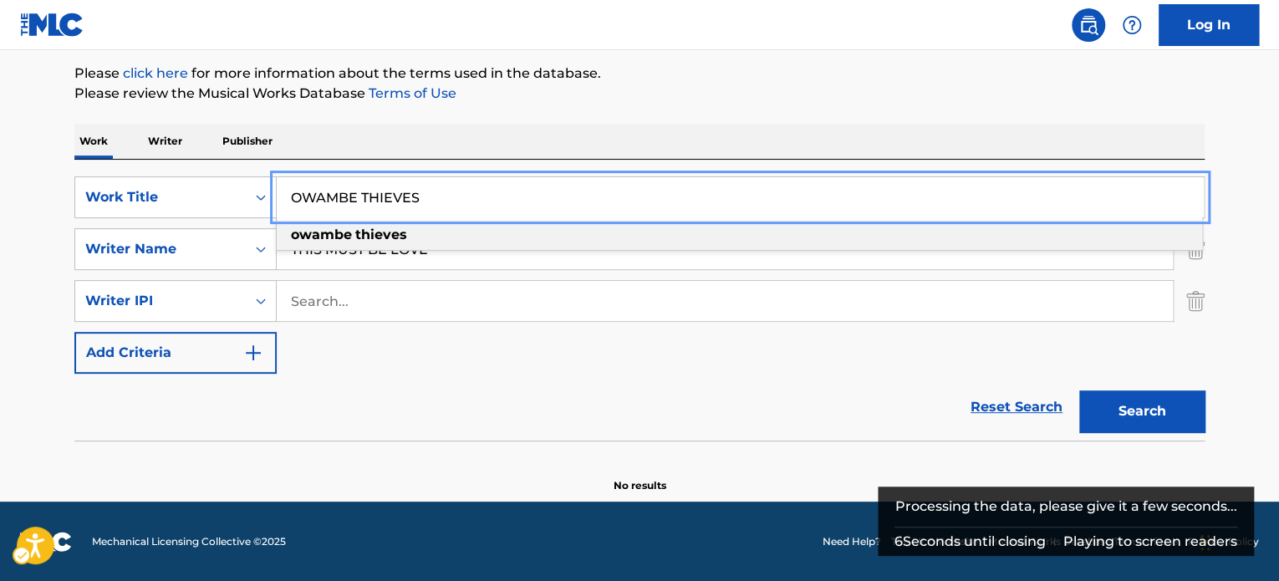
paste input "WETIN GO BE"
type input "WETIN GO BE"
drag, startPoint x: 737, startPoint y: 122, endPoint x: 879, endPoint y: 192, distance: 158.5
click at [737, 123] on div "The MLC Public Work Search The accuracy and completeness of The MLC's data is d…" at bounding box center [639, 194] width 1170 height 597
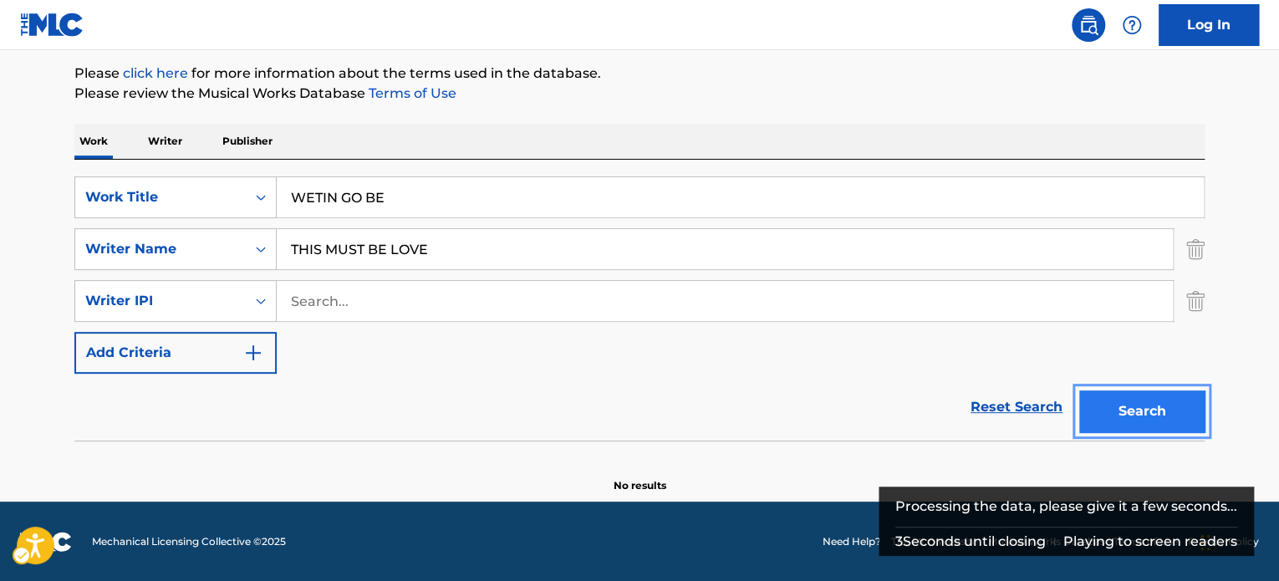
click at [1133, 405] on button "Search" at bounding box center [1141, 411] width 125 height 42
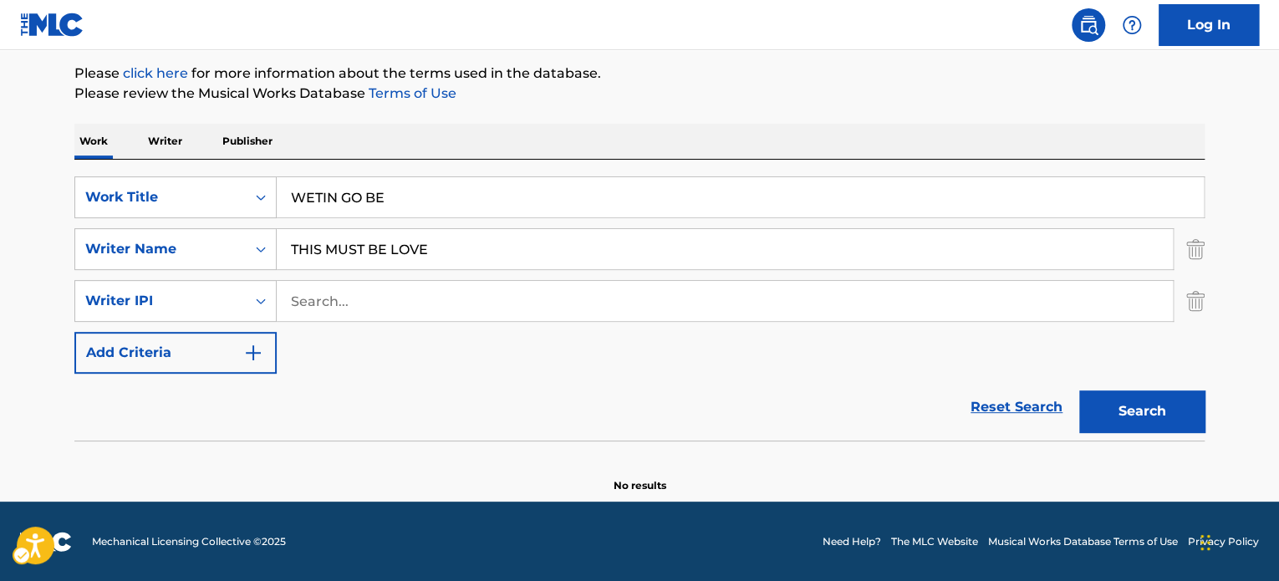
drag, startPoint x: 1026, startPoint y: 116, endPoint x: 632, endPoint y: 160, distance: 396.2
click at [1026, 116] on div "The MLC Public Work Search The accuracy and completeness of The MLC's data is d…" at bounding box center [639, 194] width 1170 height 597
